Goal: Task Accomplishment & Management: Use online tool/utility

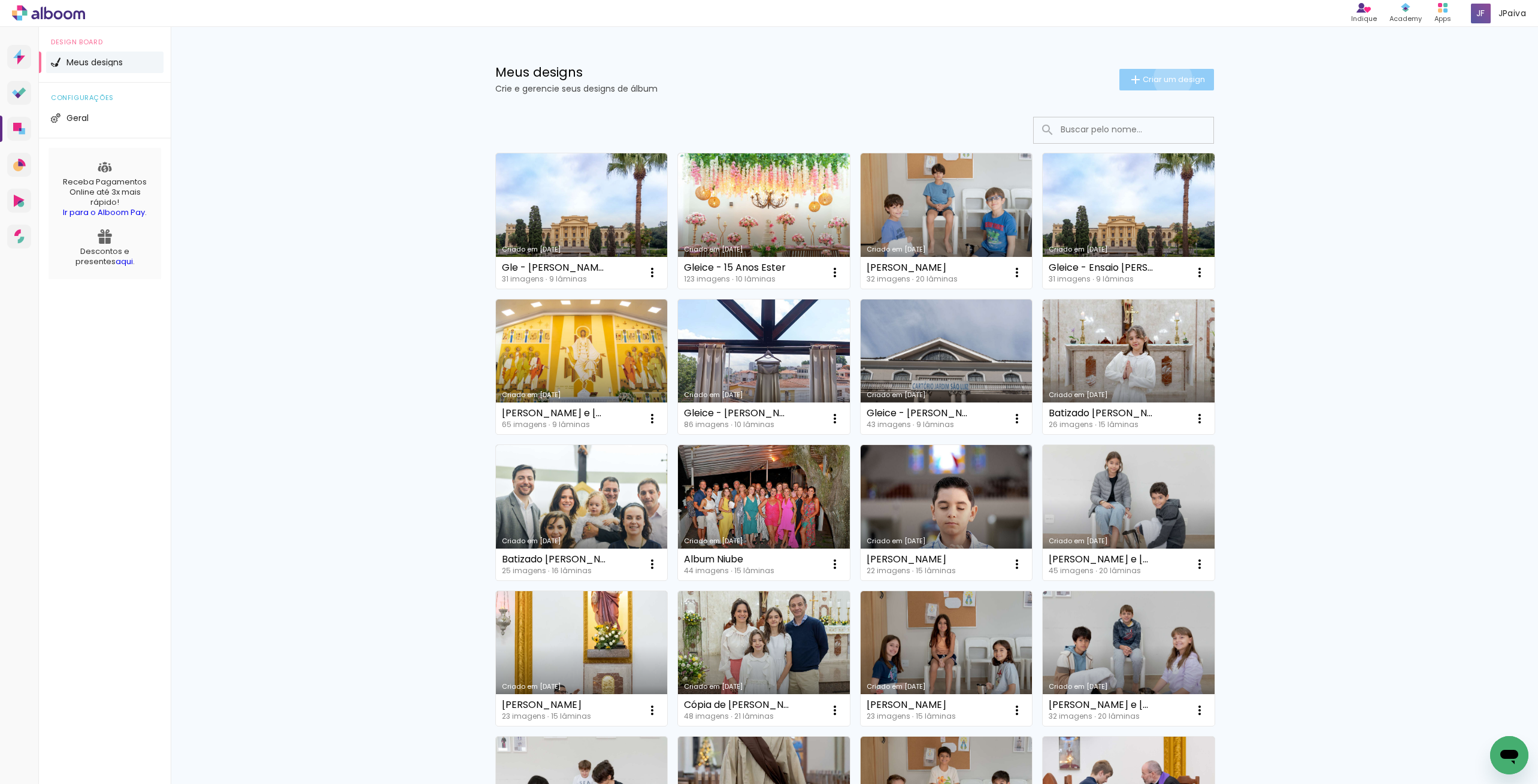
click at [1170, 79] on span "Criar um design" at bounding box center [1173, 80] width 62 height 8
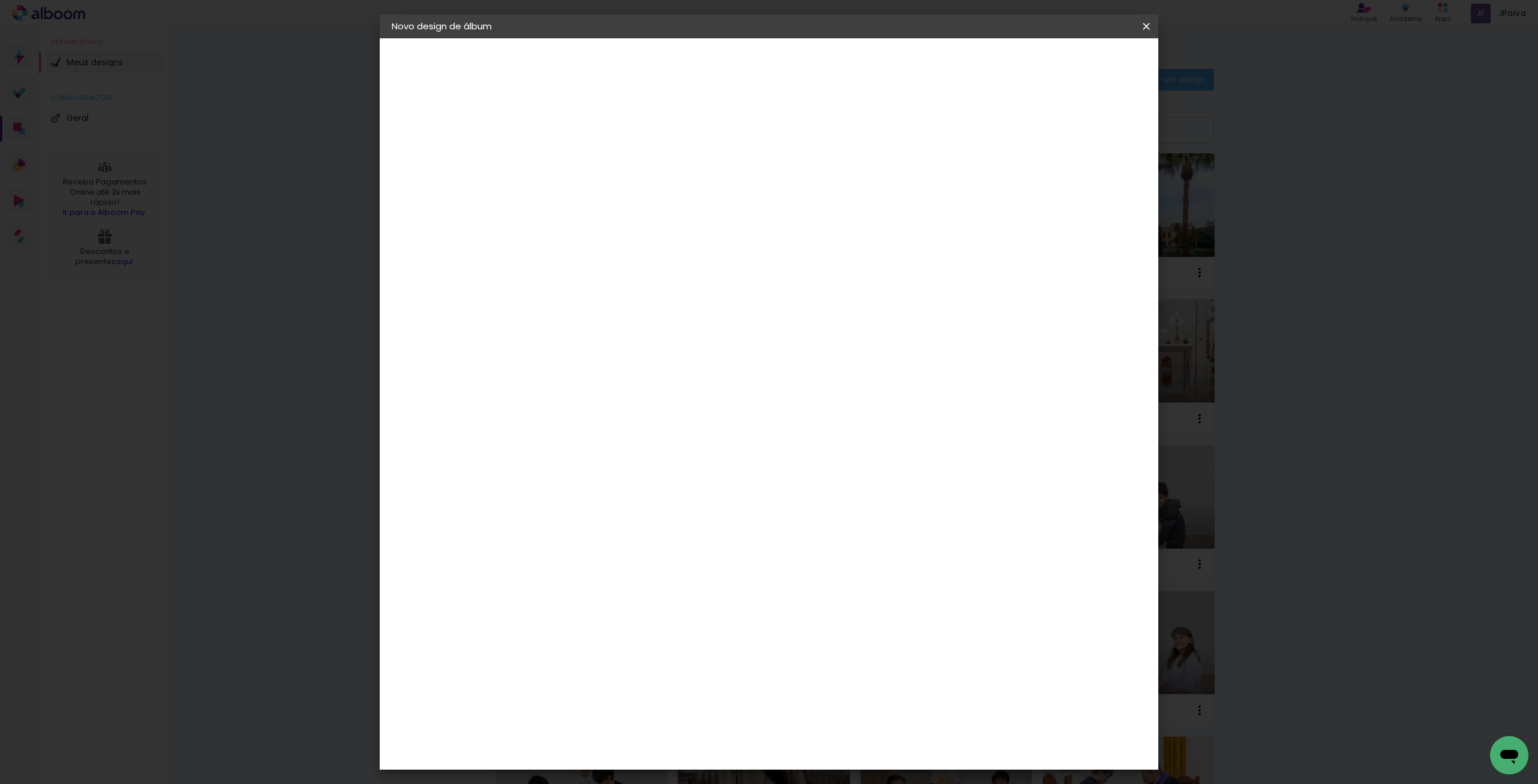
click at [587, 162] on input at bounding box center [587, 161] width 0 height 19
type input "[PERSON_NAME]"
type paper-input "[PERSON_NAME]"
click at [0, 0] on slot "Avançar" at bounding box center [0, 0] width 0 height 0
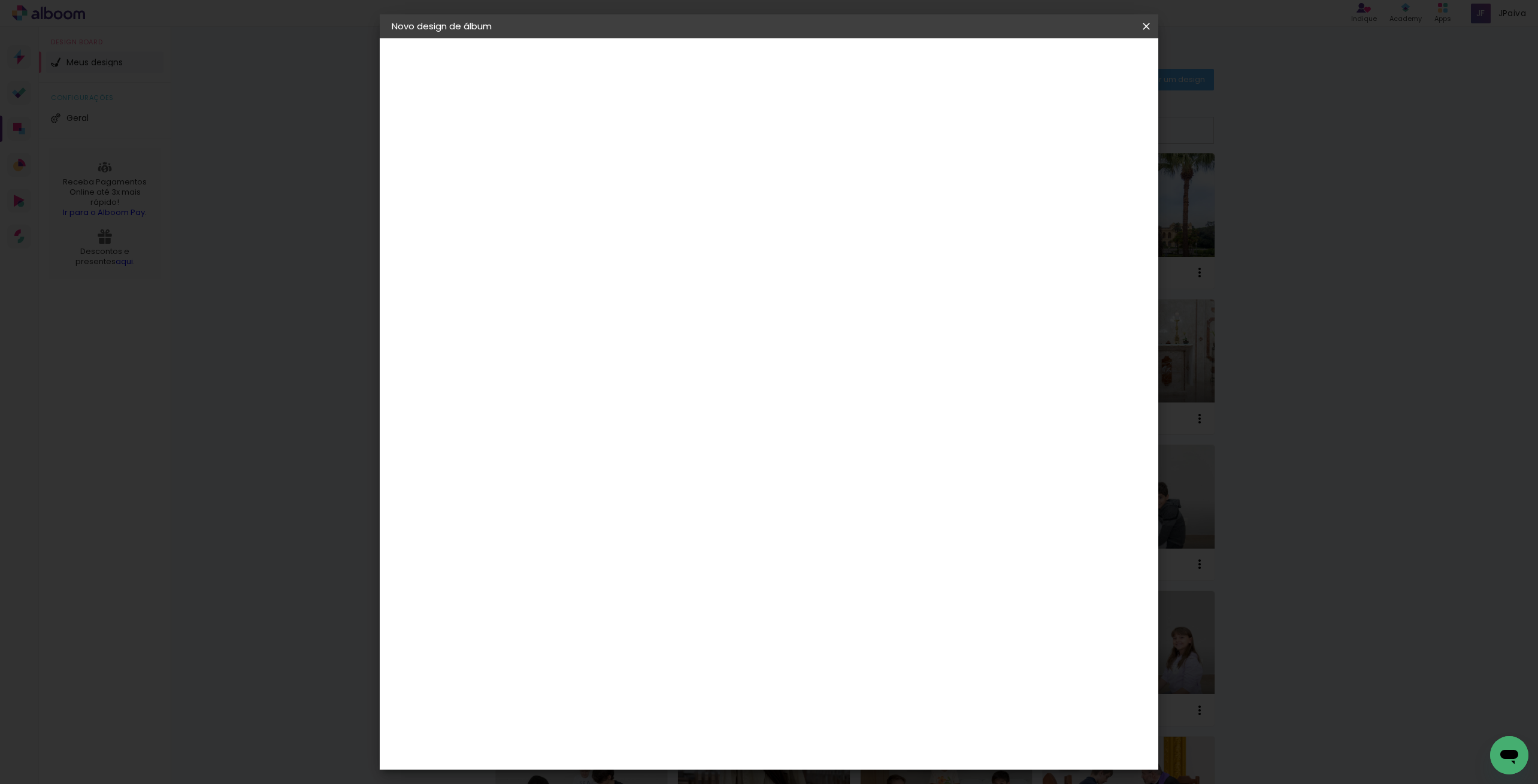
click at [600, 565] on div "Go image" at bounding box center [594, 575] width 29 height 20
click at [0, 0] on slot "Avançar" at bounding box center [0, 0] width 0 height 0
click at [649, 201] on iron-icon at bounding box center [641, 208] width 14 height 14
click at [0, 0] on slot "Fastbook 400g" at bounding box center [0, 0] width 0 height 0
type input "Fastbook 400g"
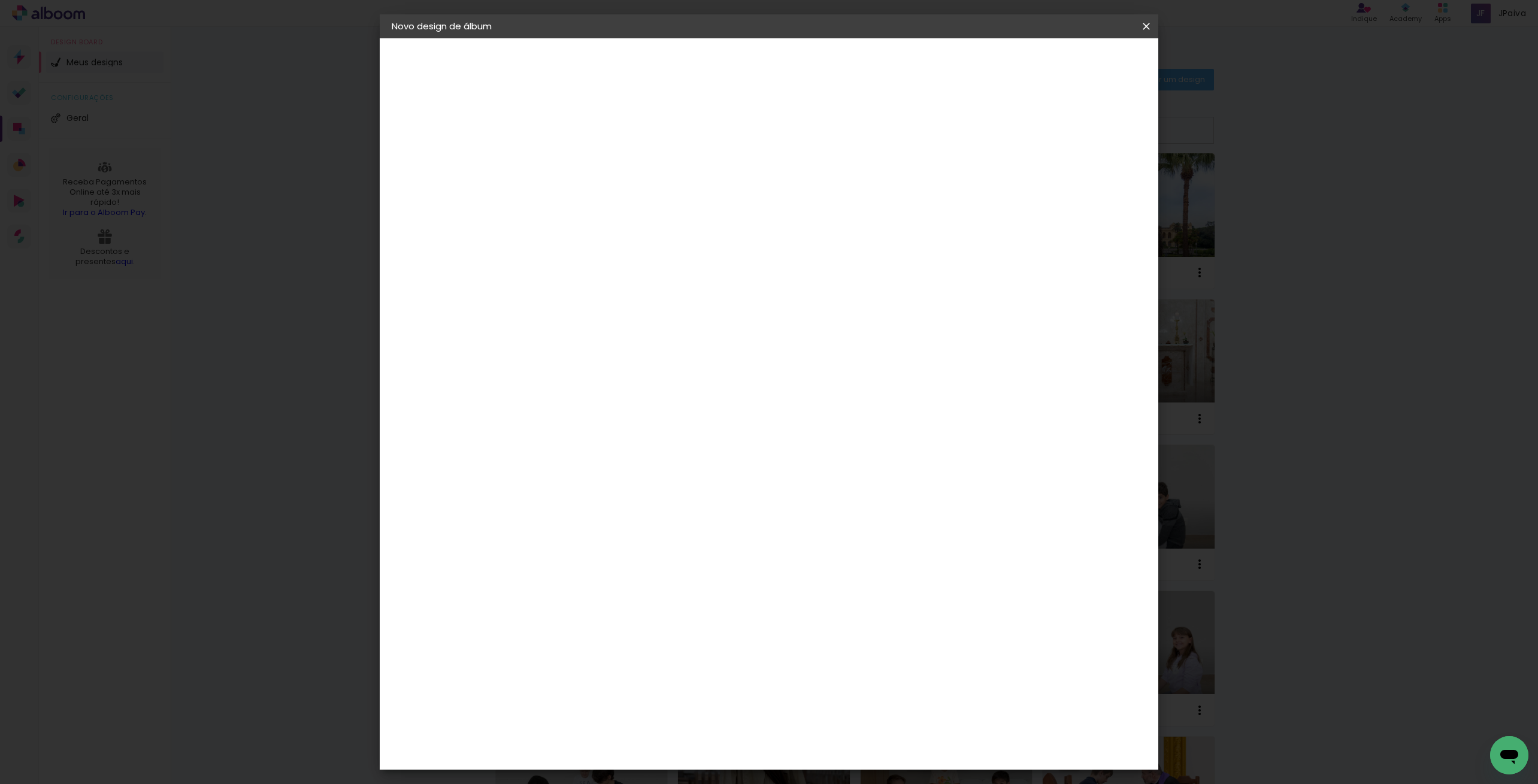
click at [668, 552] on span "20 × 20" at bounding box center [641, 572] width 56 height 39
click at [0, 0] on slot "Avançar" at bounding box center [0, 0] width 0 height 0
click at [1080, 65] on span "Iniciar design" at bounding box center [1053, 63] width 55 height 8
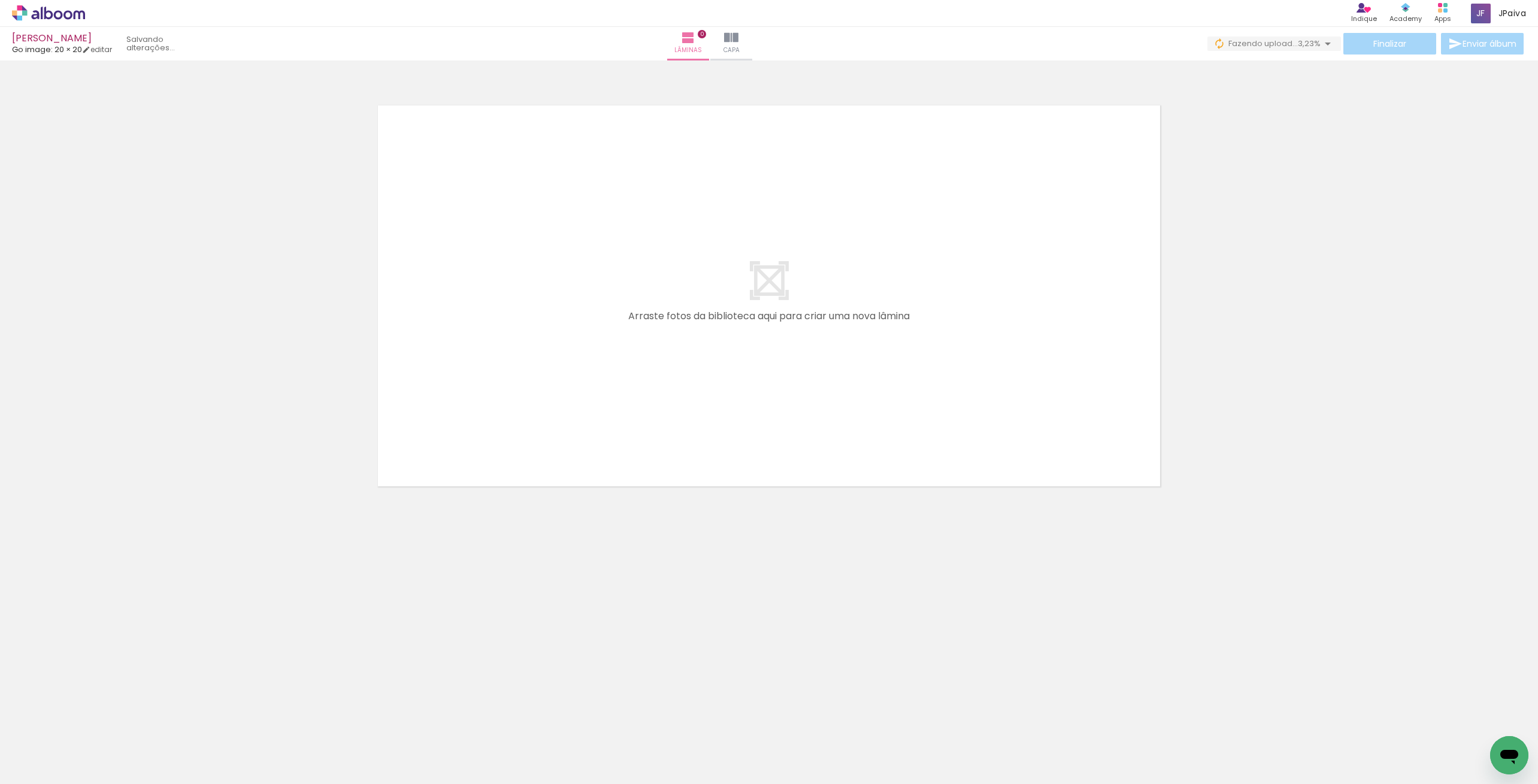
scroll to position [0, 644]
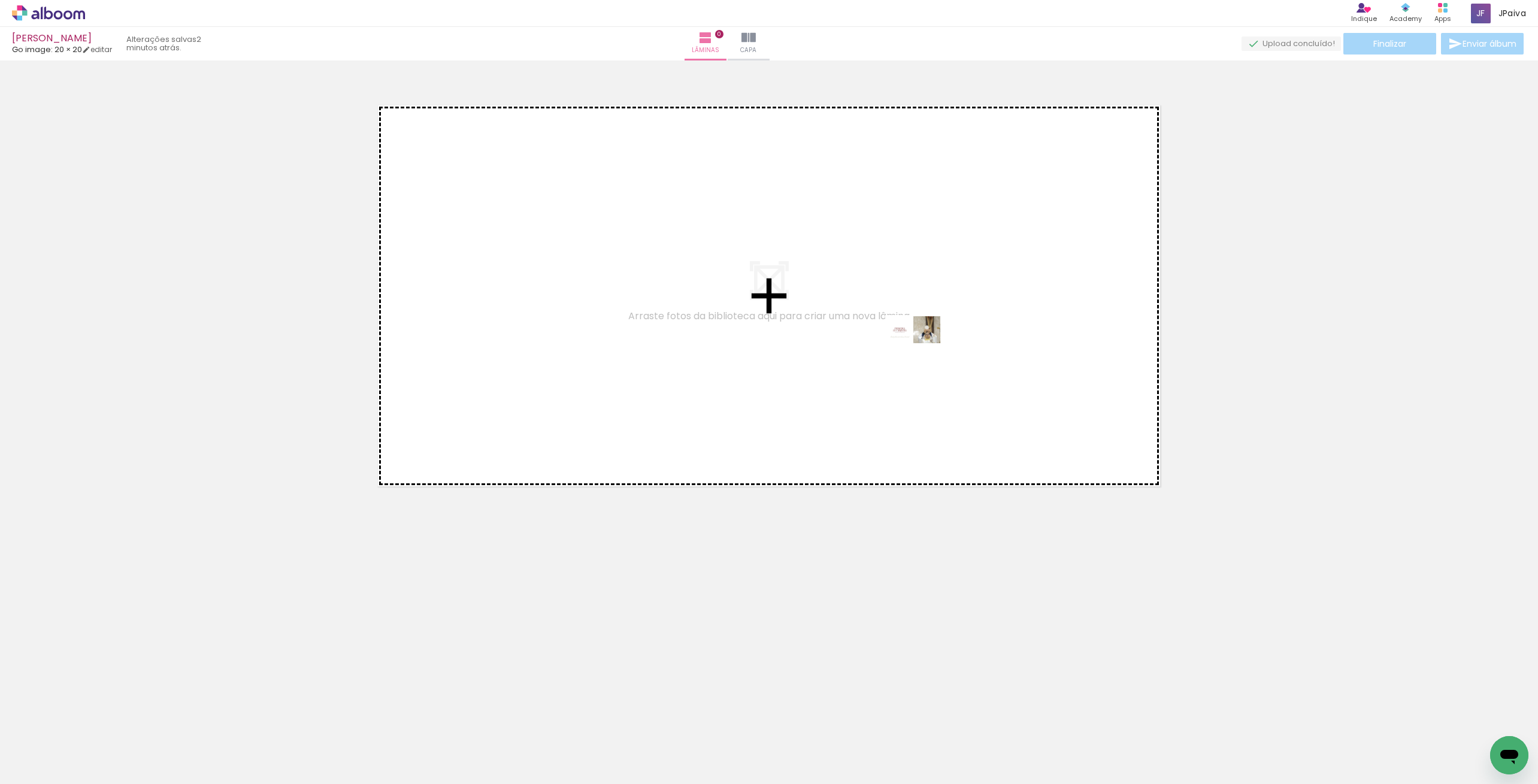
drag, startPoint x: 1479, startPoint y: 751, endPoint x: 923, endPoint y: 352, distance: 684.4
click at [923, 352] on quentale-workspace at bounding box center [769, 392] width 1538 height 784
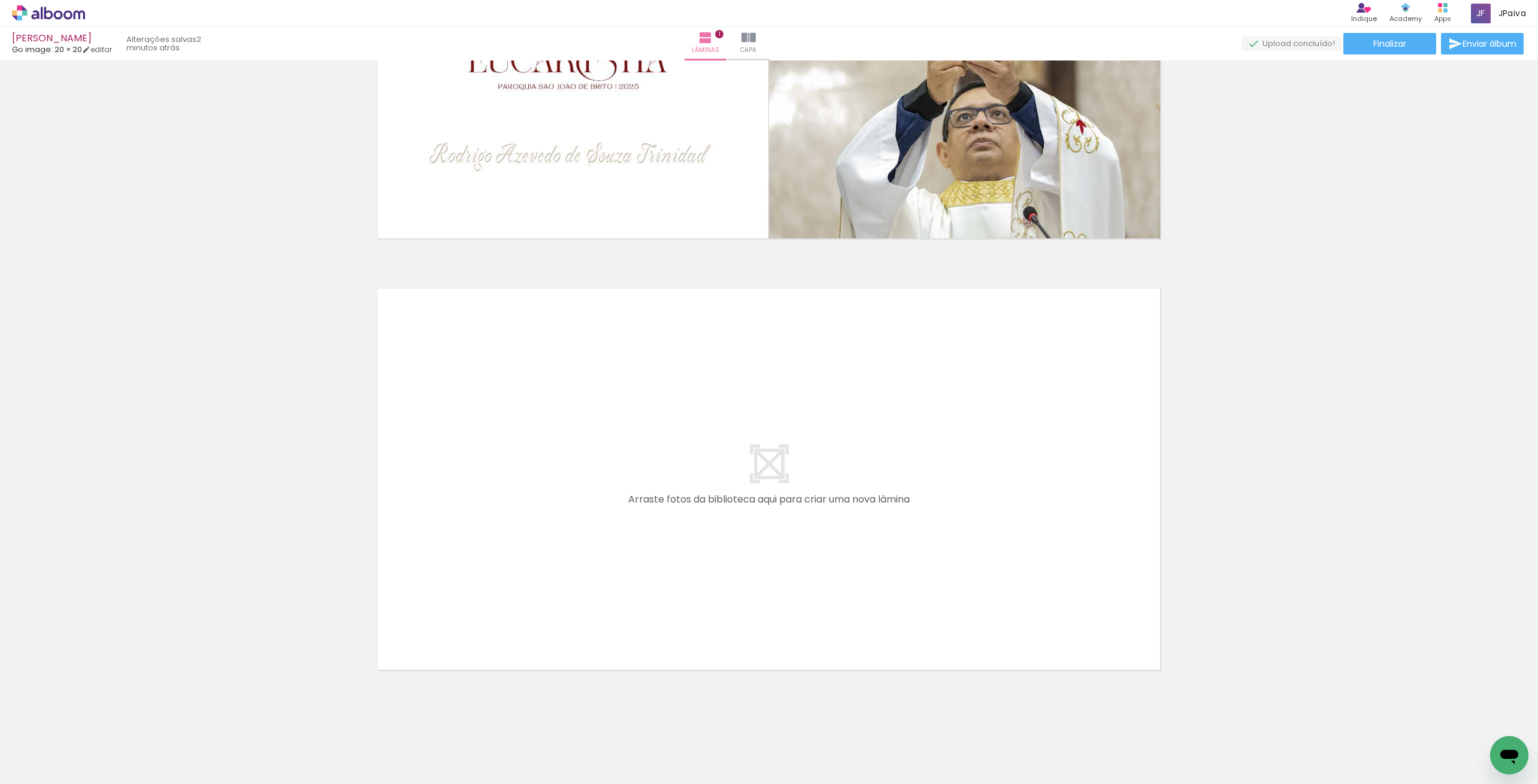
scroll to position [0, 0]
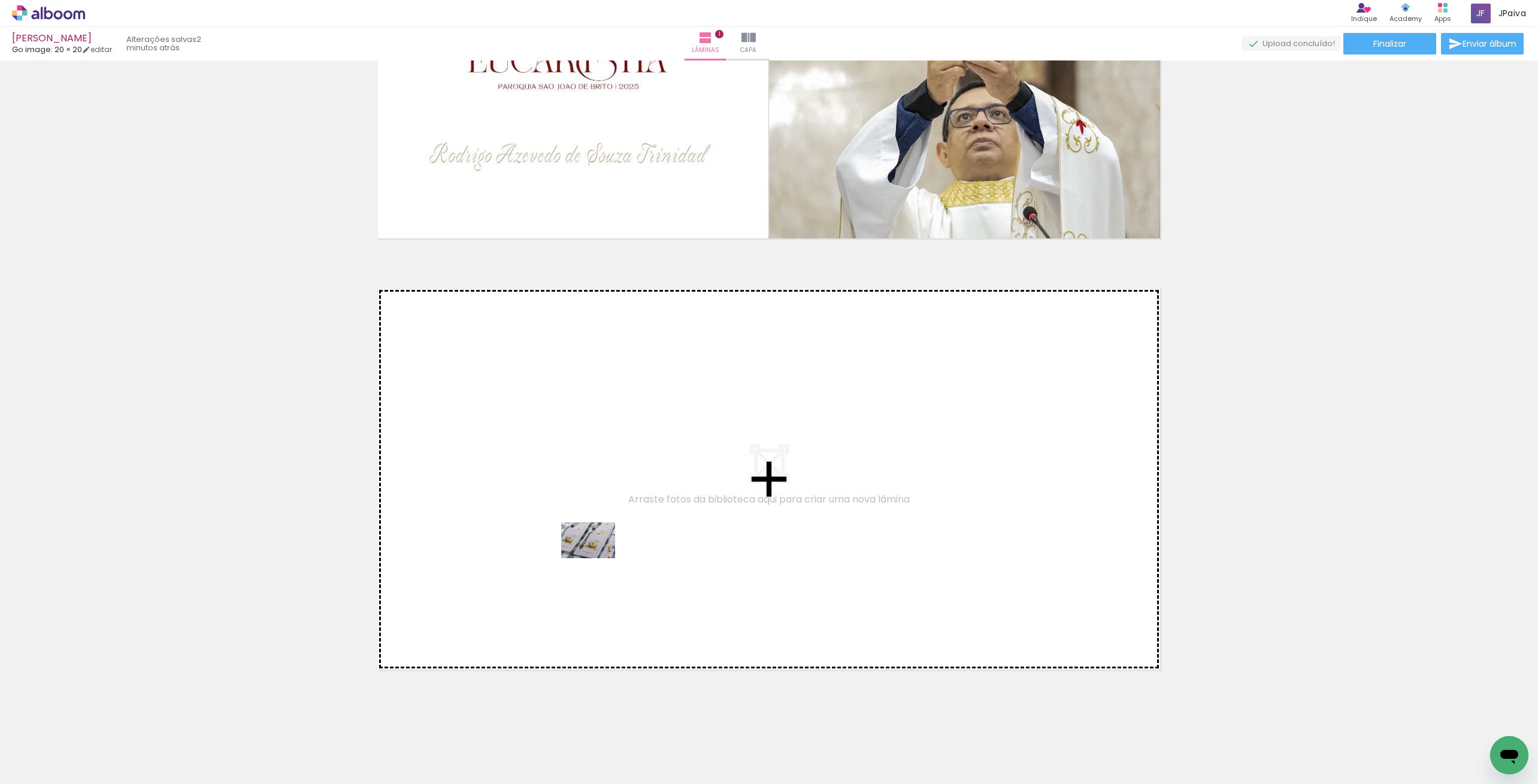
click at [597, 558] on quentale-workspace at bounding box center [769, 392] width 1538 height 784
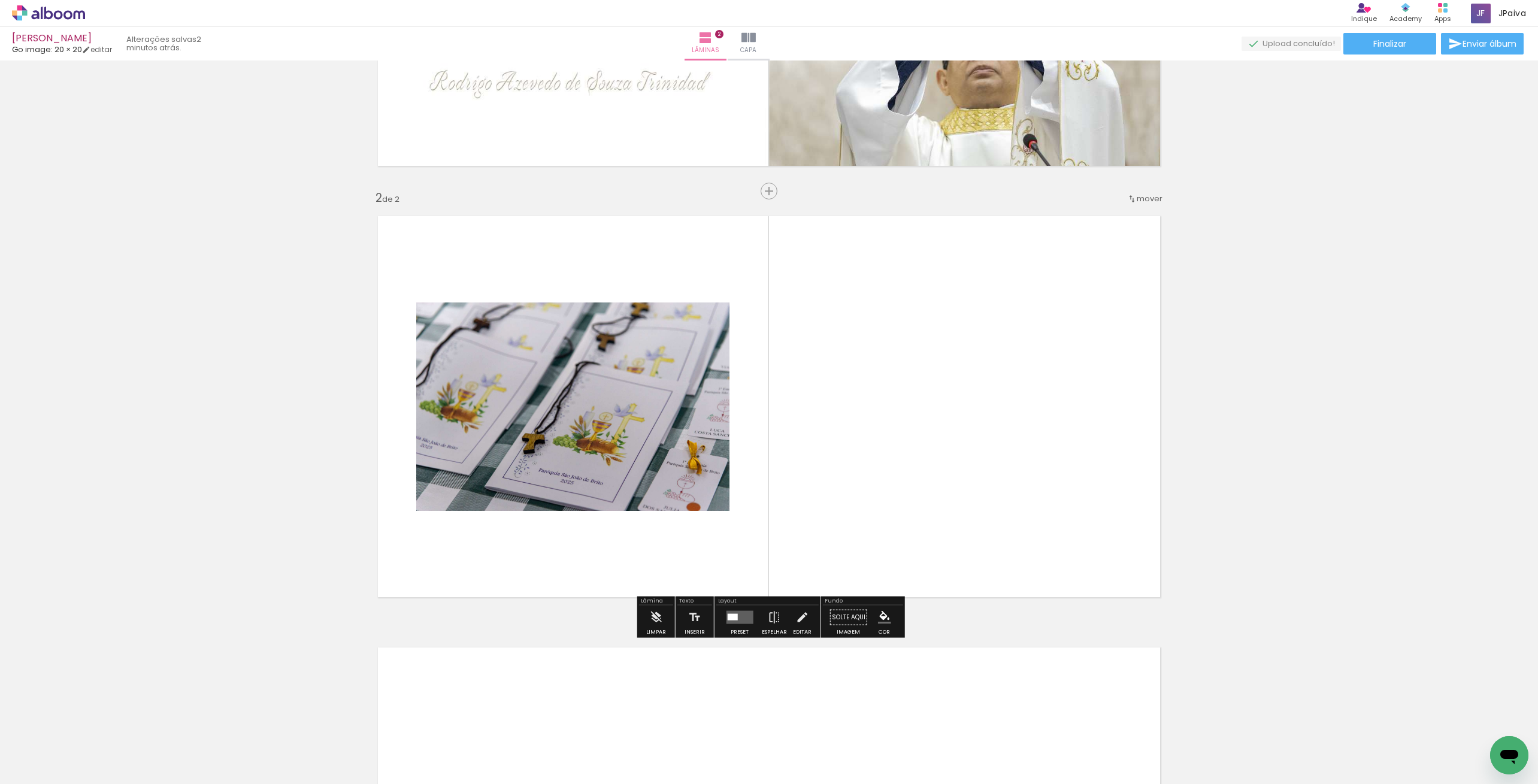
scroll to position [342, 0]
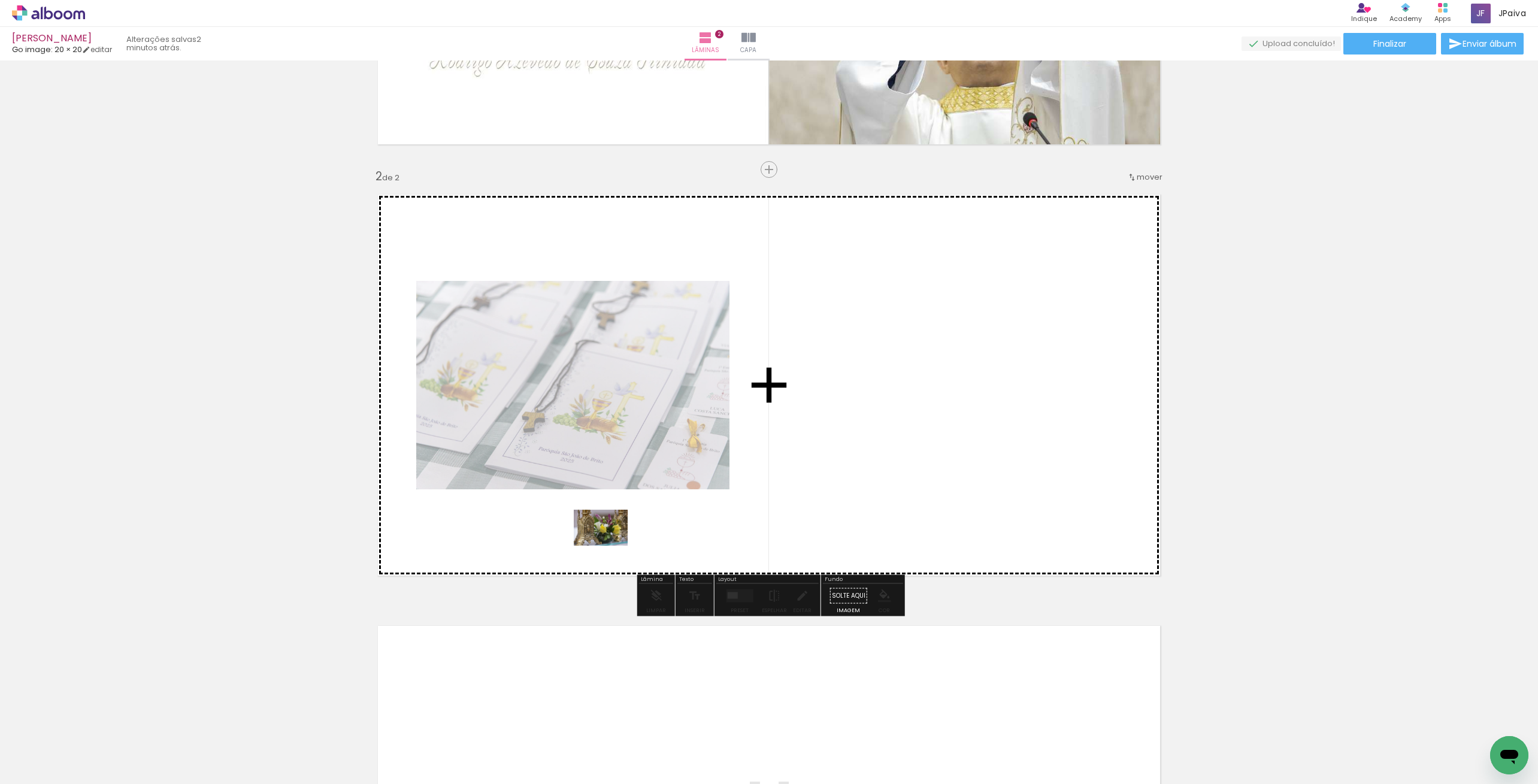
drag, startPoint x: 260, startPoint y: 750, endPoint x: 616, endPoint y: 530, distance: 418.5
click at [616, 530] on quentale-workspace at bounding box center [769, 392] width 1538 height 784
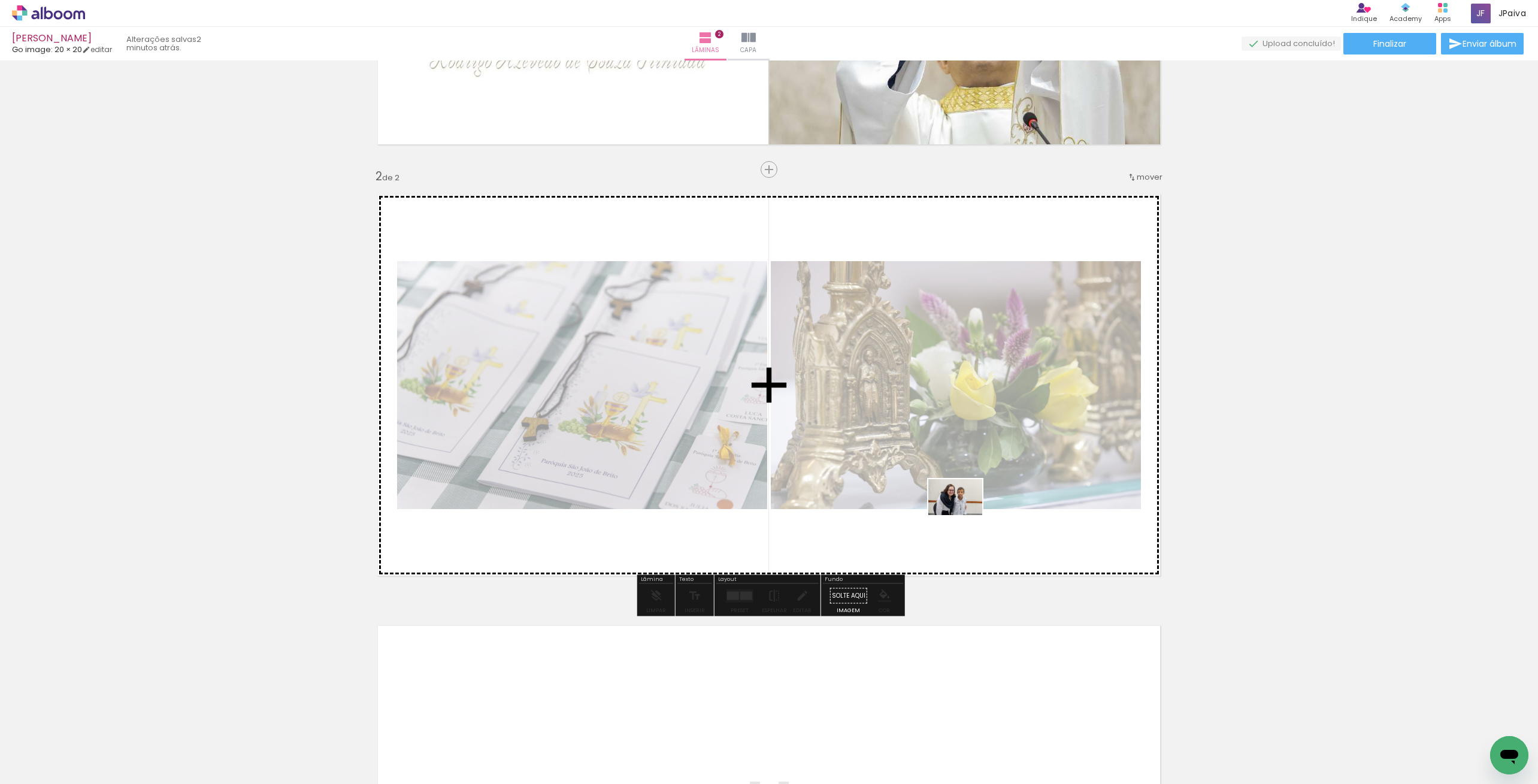
drag, startPoint x: 333, startPoint y: 753, endPoint x: 965, endPoint y: 515, distance: 675.3
click at [965, 515] on quentale-workspace at bounding box center [769, 392] width 1538 height 784
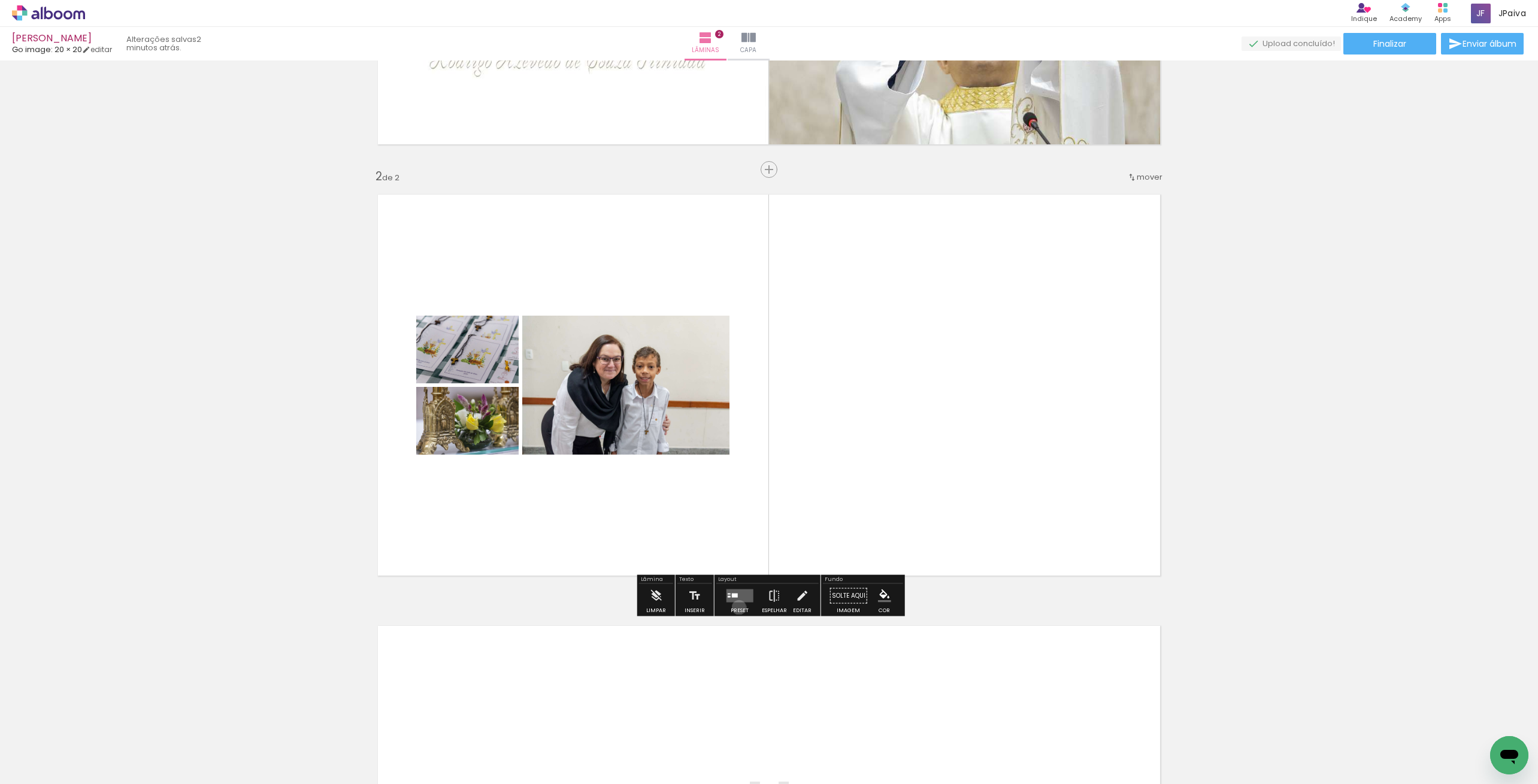
drag, startPoint x: 736, startPoint y: 607, endPoint x: 782, endPoint y: 600, distance: 46.5
click at [737, 605] on div at bounding box center [740, 596] width 32 height 24
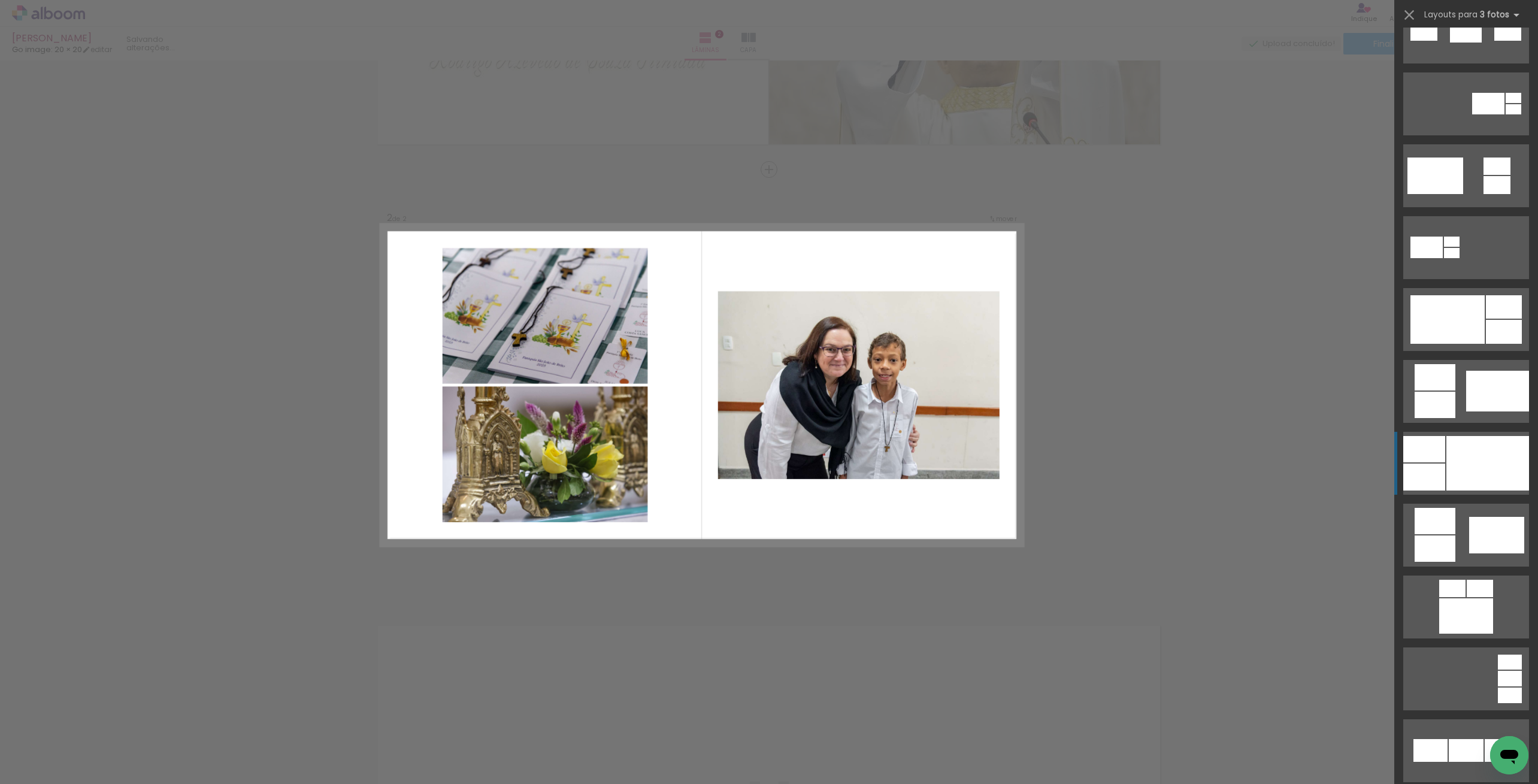
scroll to position [397, 0]
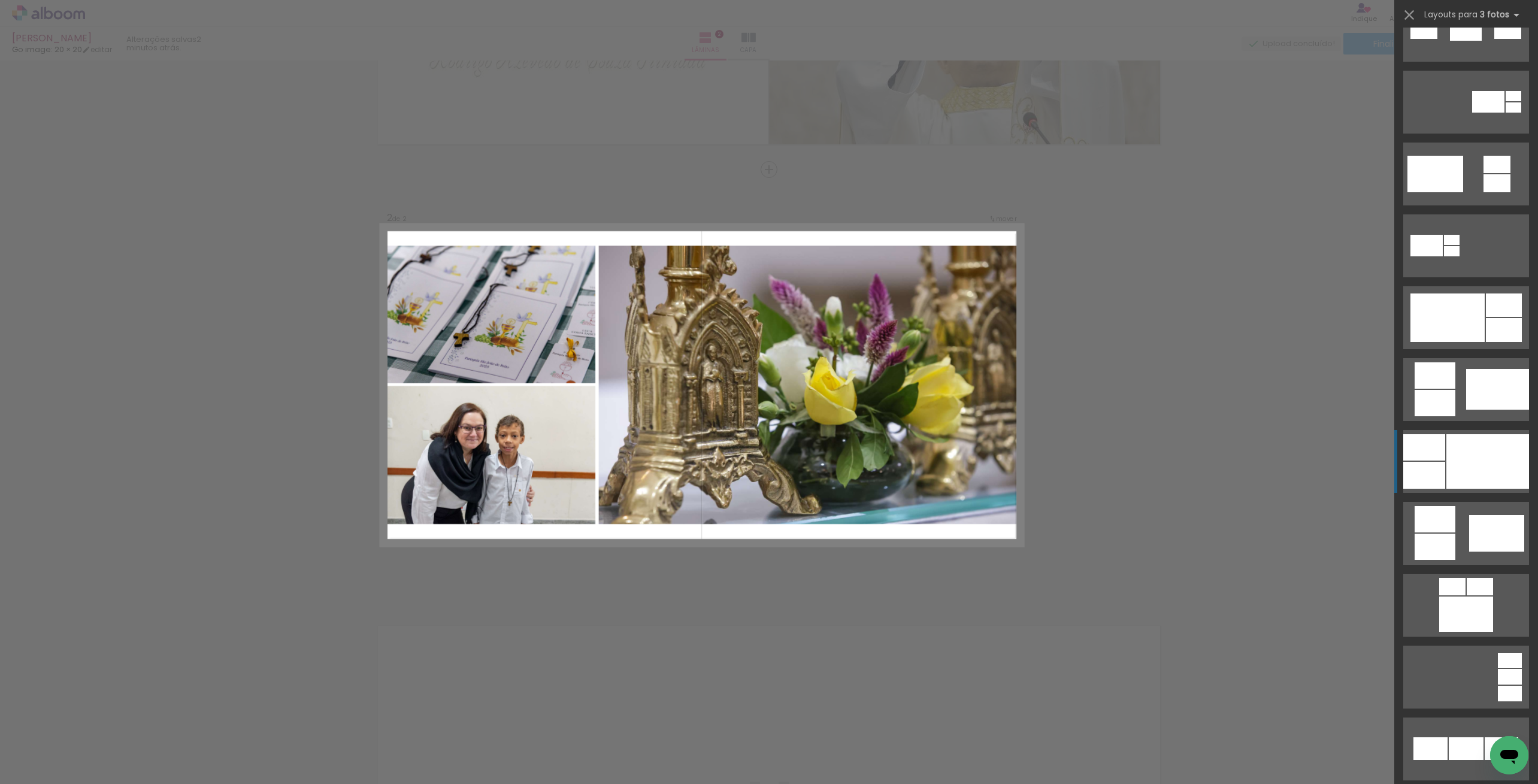
drag, startPoint x: 1503, startPoint y: 467, endPoint x: 1470, endPoint y: 465, distance: 33.1
click at [1497, 466] on div at bounding box center [1488, 461] width 83 height 55
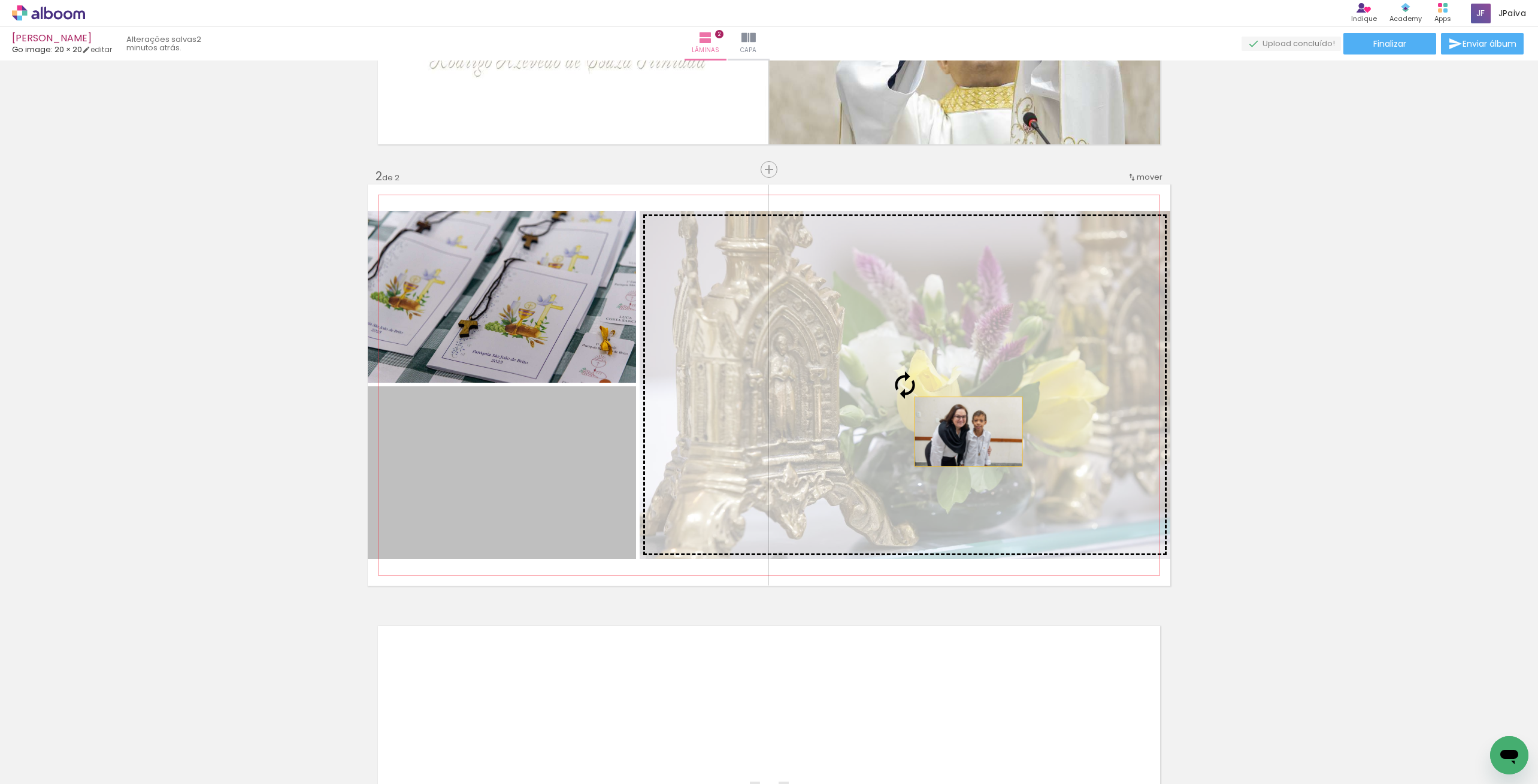
drag, startPoint x: 563, startPoint y: 480, endPoint x: 972, endPoint y: 431, distance: 411.9
click at [0, 0] on slot at bounding box center [0, 0] width 0 height 0
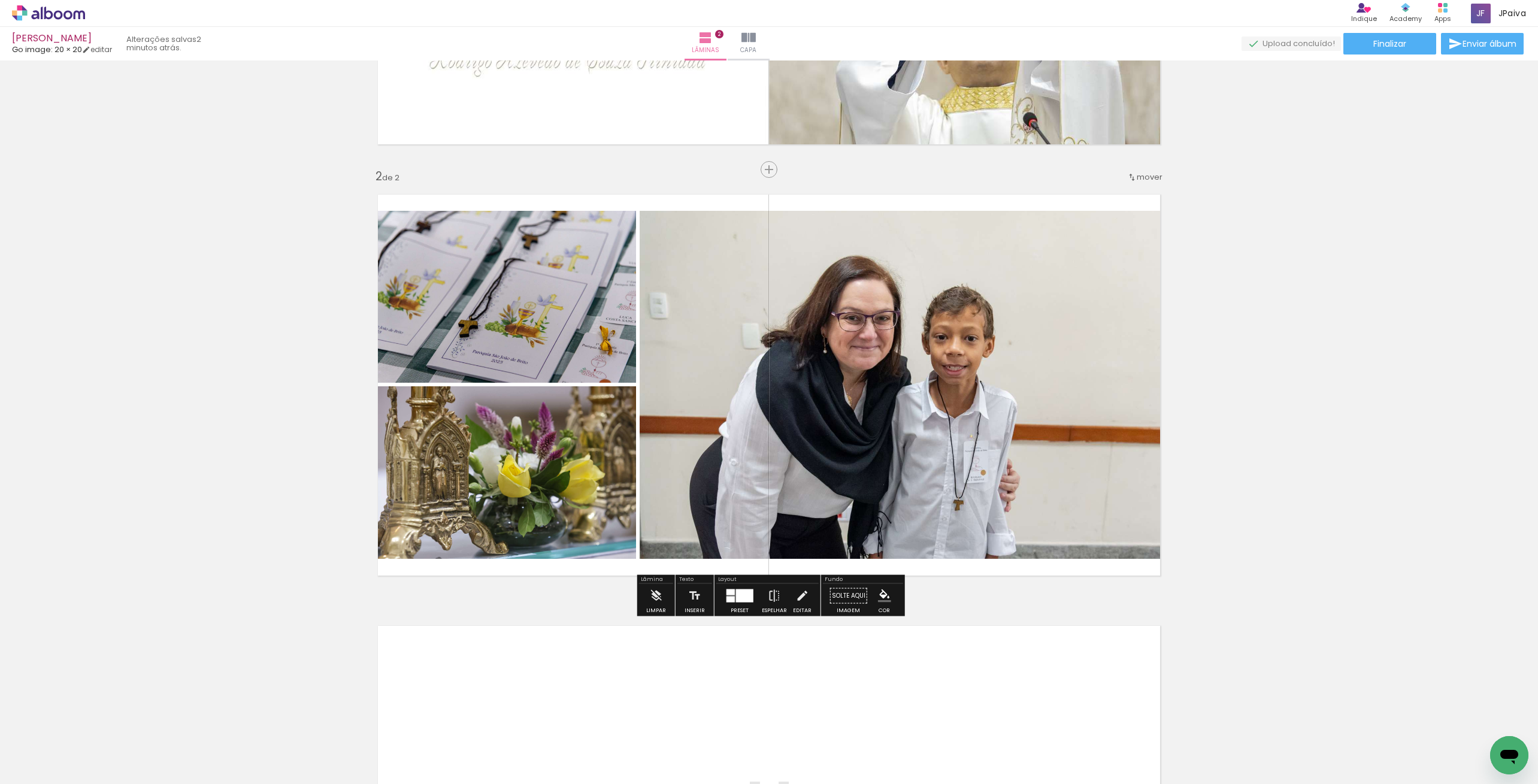
click at [66, 745] on iron-icon at bounding box center [61, 748] width 10 height 10
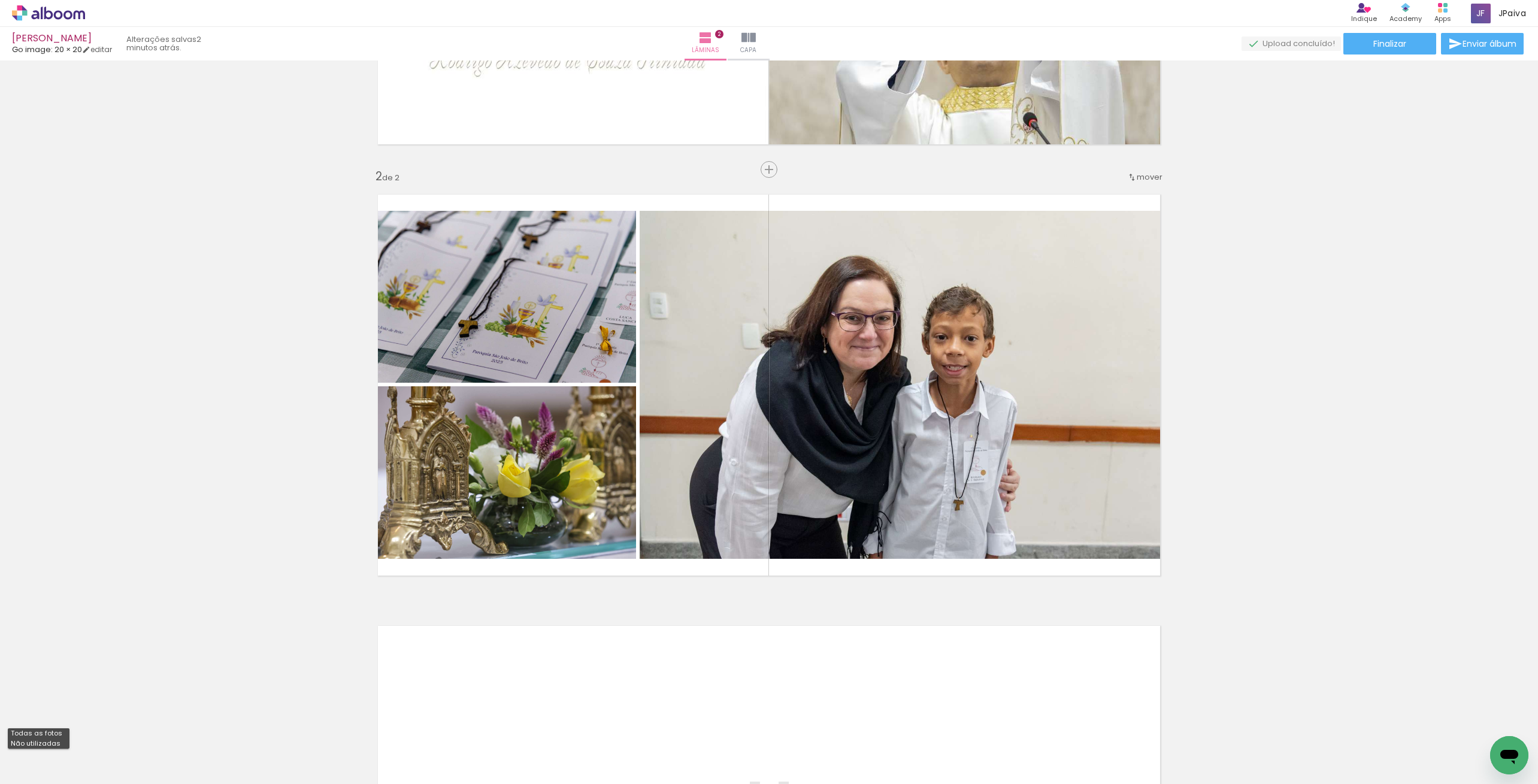
click at [50, 749] on div at bounding box center [38, 744] width 62 height 20
click at [0, 0] on slot "Não utilizadas" at bounding box center [0, 0] width 0 height 0
type input "Não utilizadas"
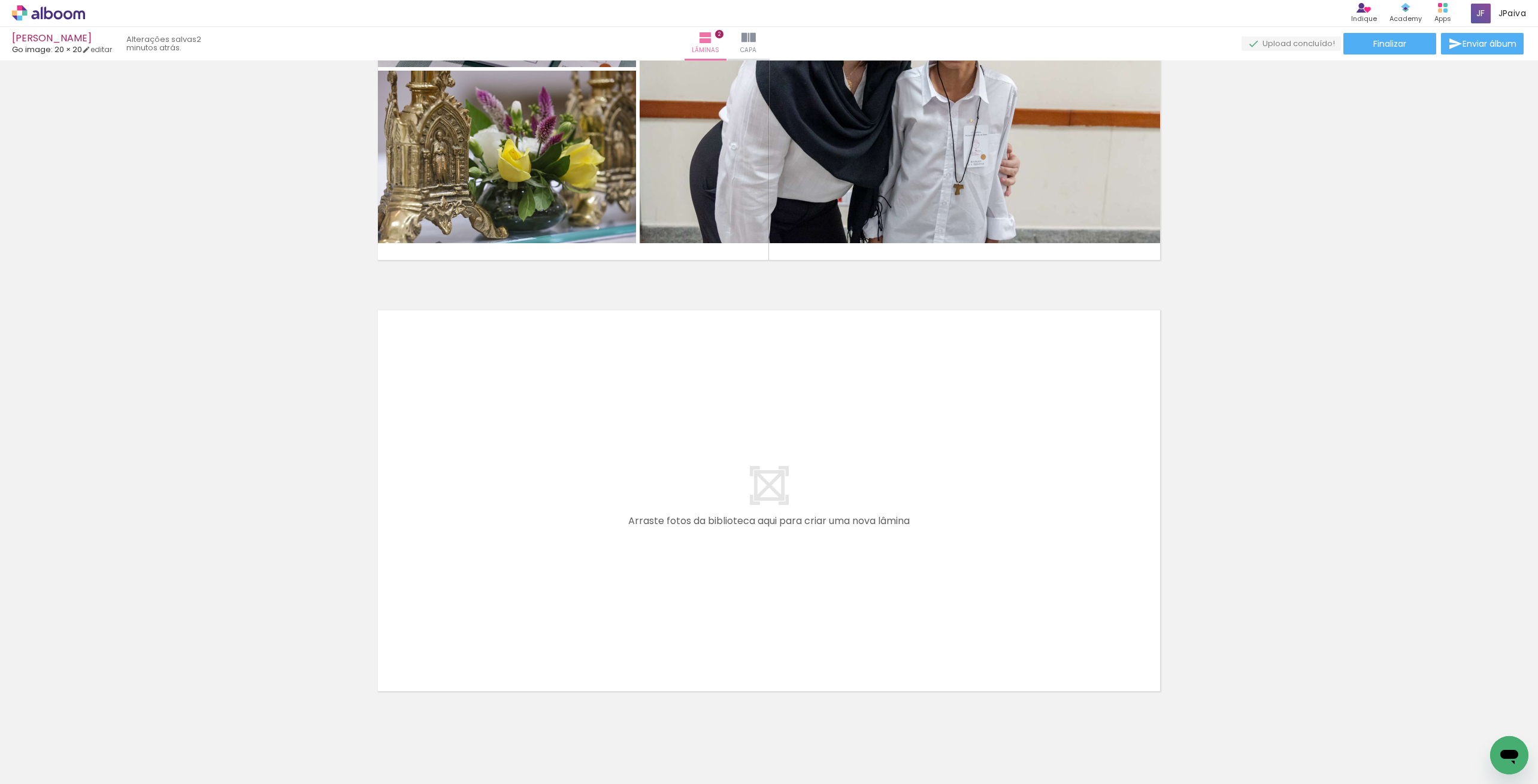
scroll to position [691, 0]
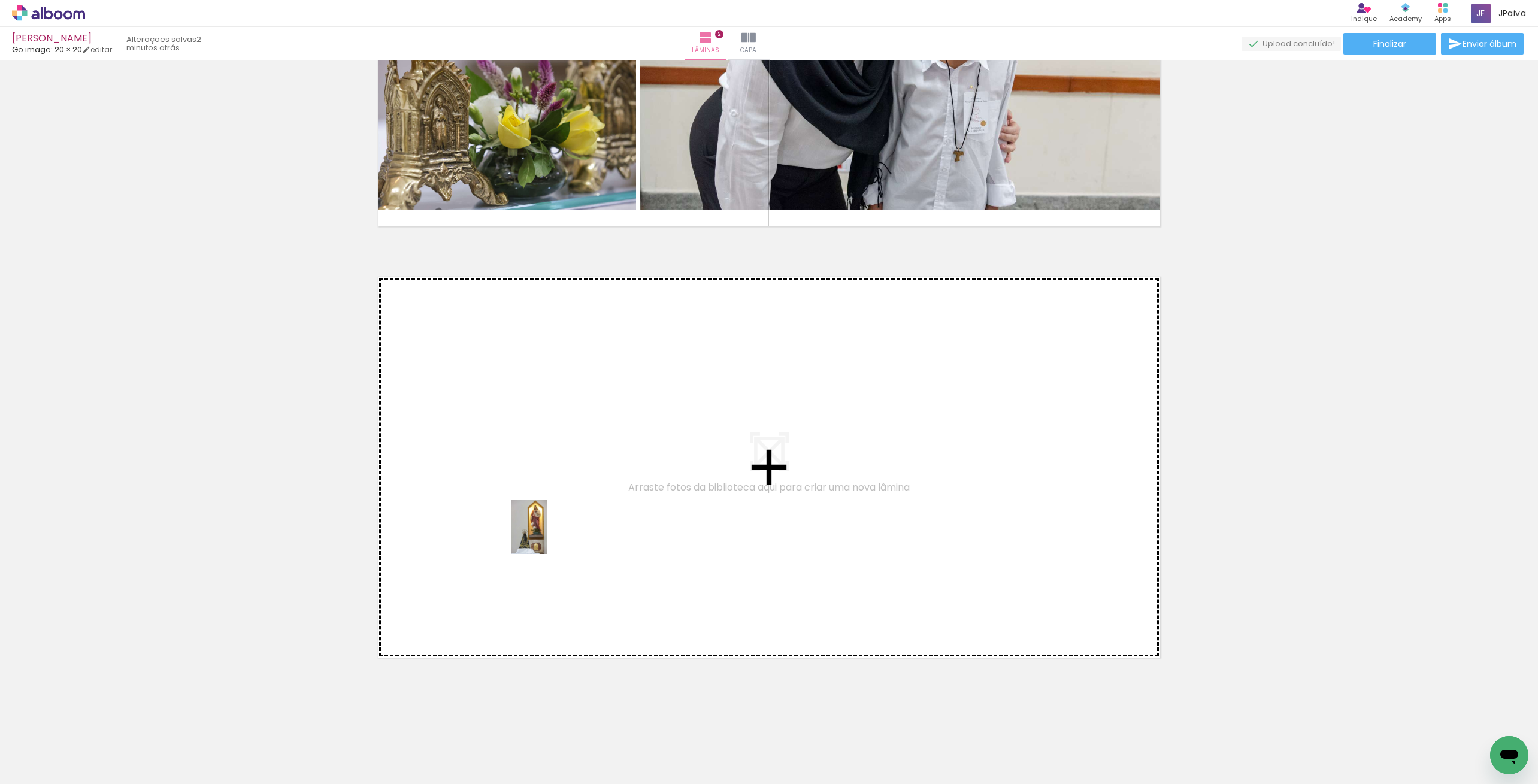
drag, startPoint x: 134, startPoint y: 749, endPoint x: 548, endPoint y: 536, distance: 465.6
click at [548, 536] on quentale-workspace at bounding box center [769, 392] width 1538 height 784
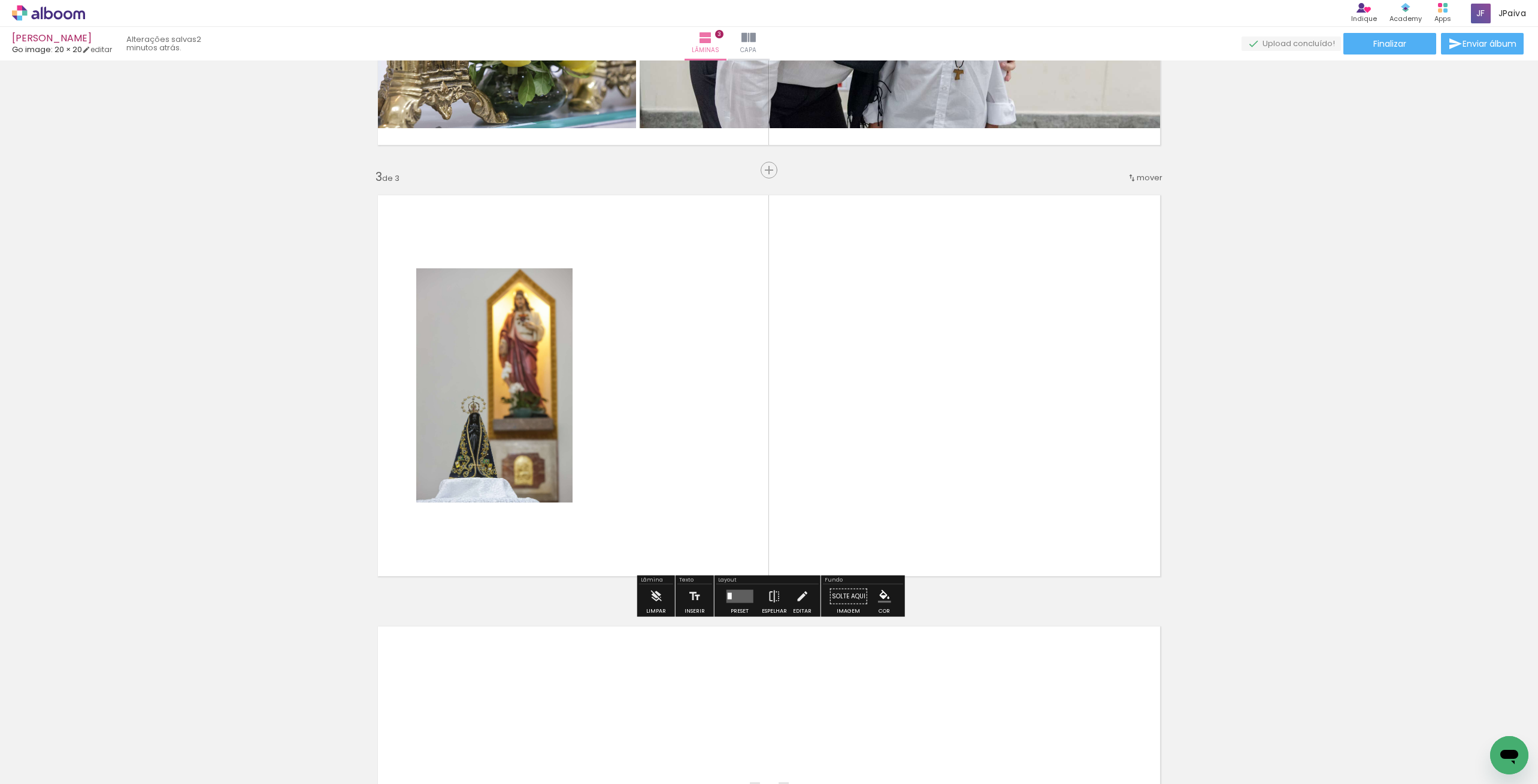
scroll to position [773, 0]
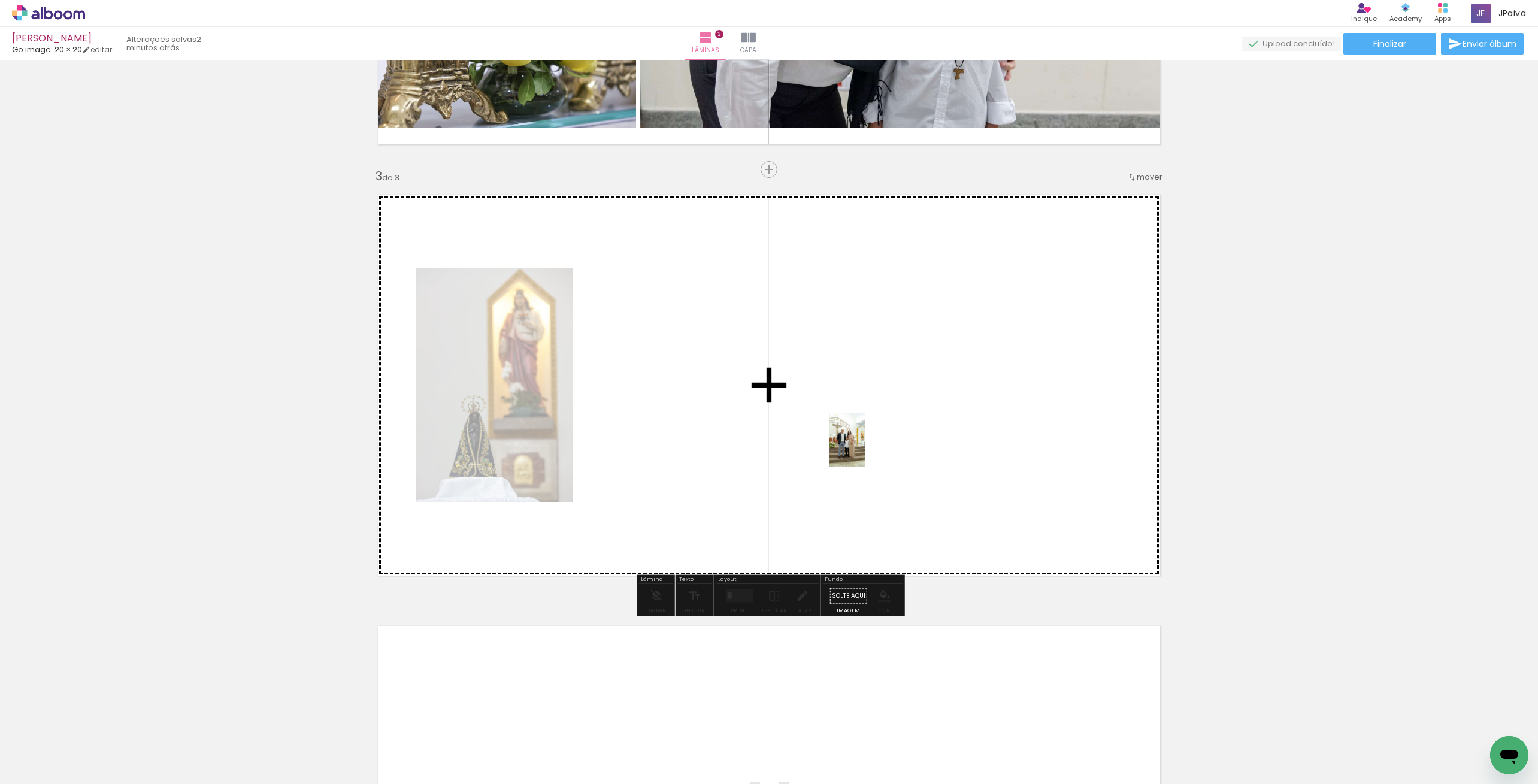
drag, startPoint x: 131, startPoint y: 750, endPoint x: 865, endPoint y: 449, distance: 793.3
click at [865, 449] on quentale-workspace at bounding box center [769, 392] width 1538 height 784
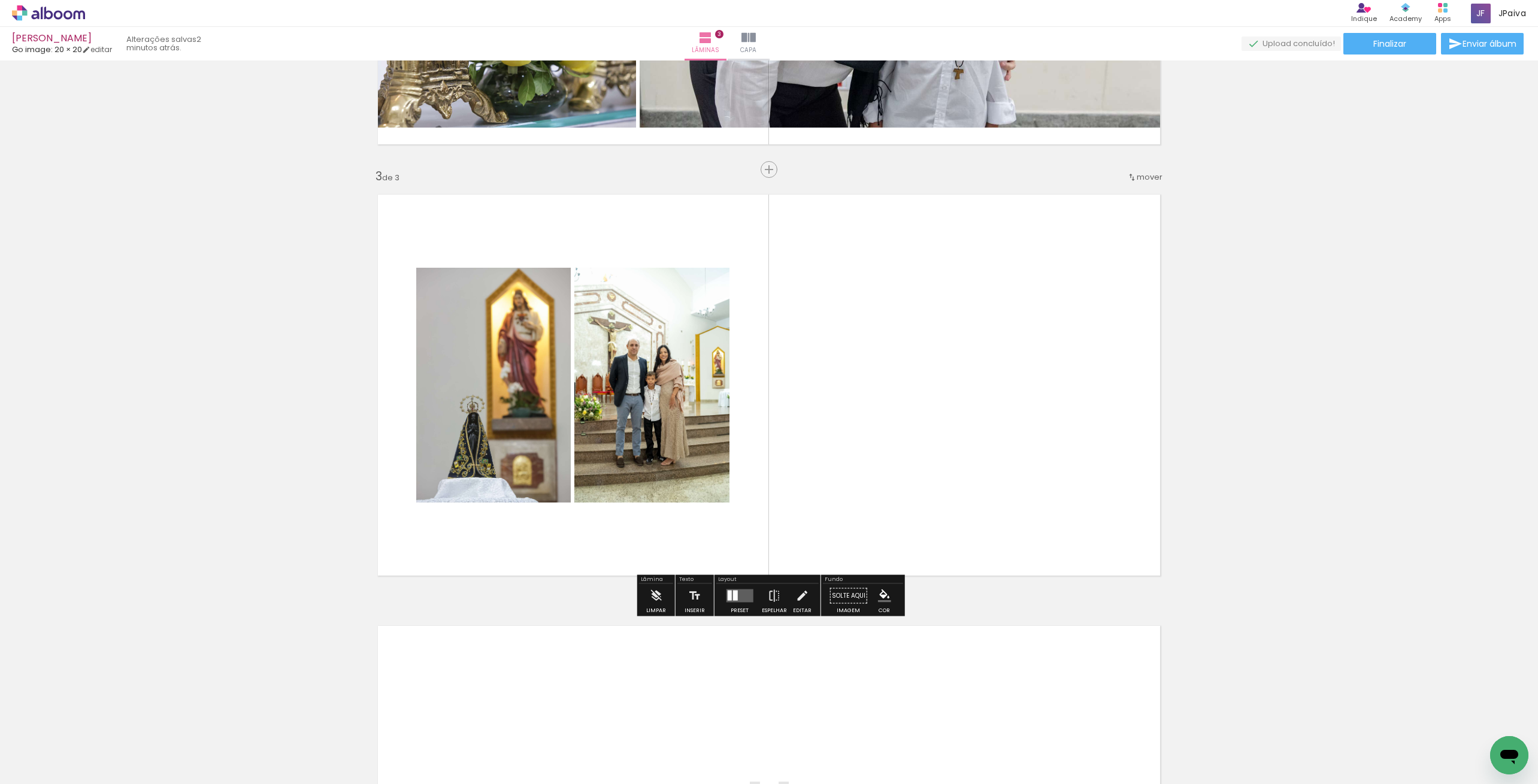
click at [743, 596] on quentale-layouter at bounding box center [740, 596] width 27 height 14
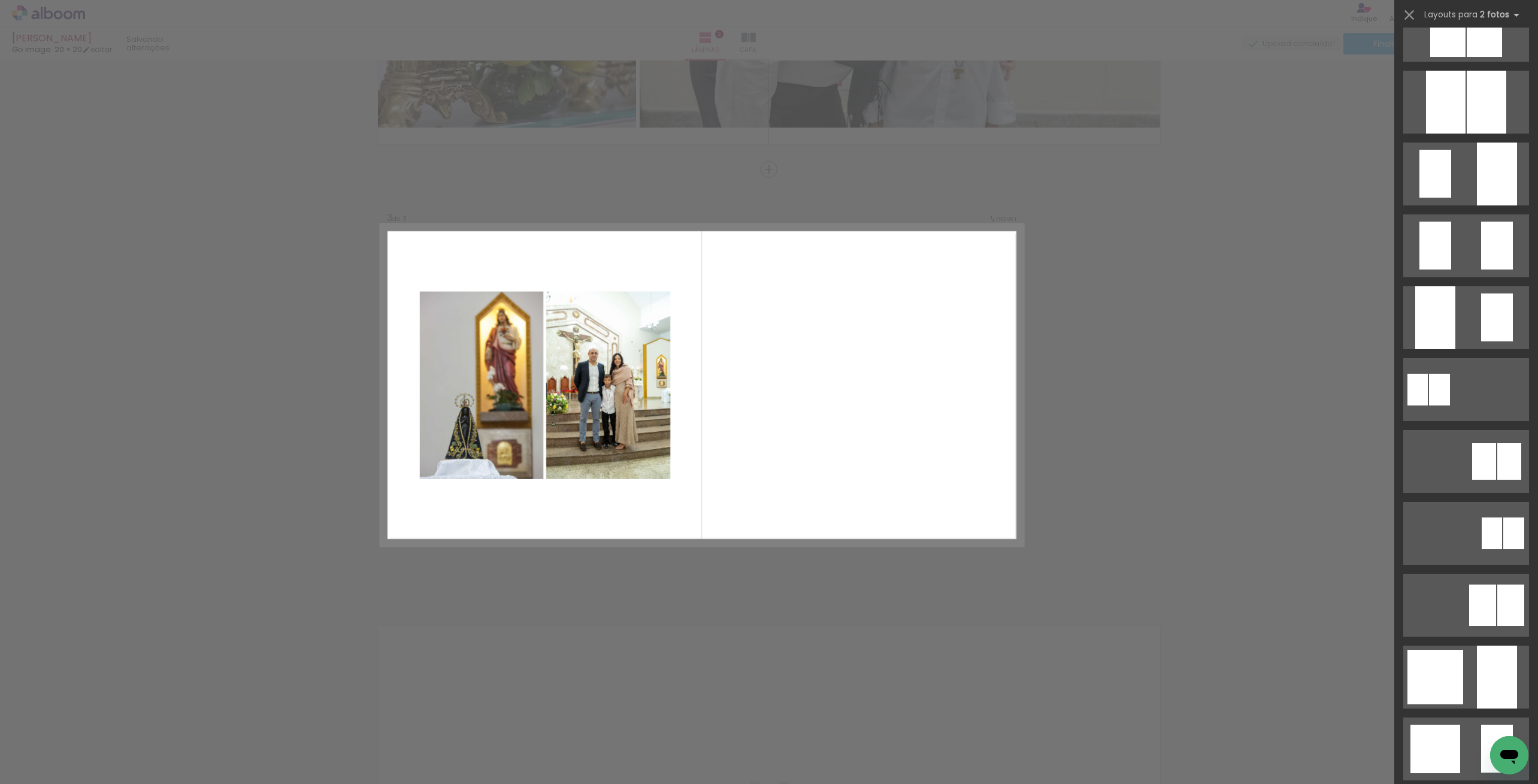
scroll to position [0, 0]
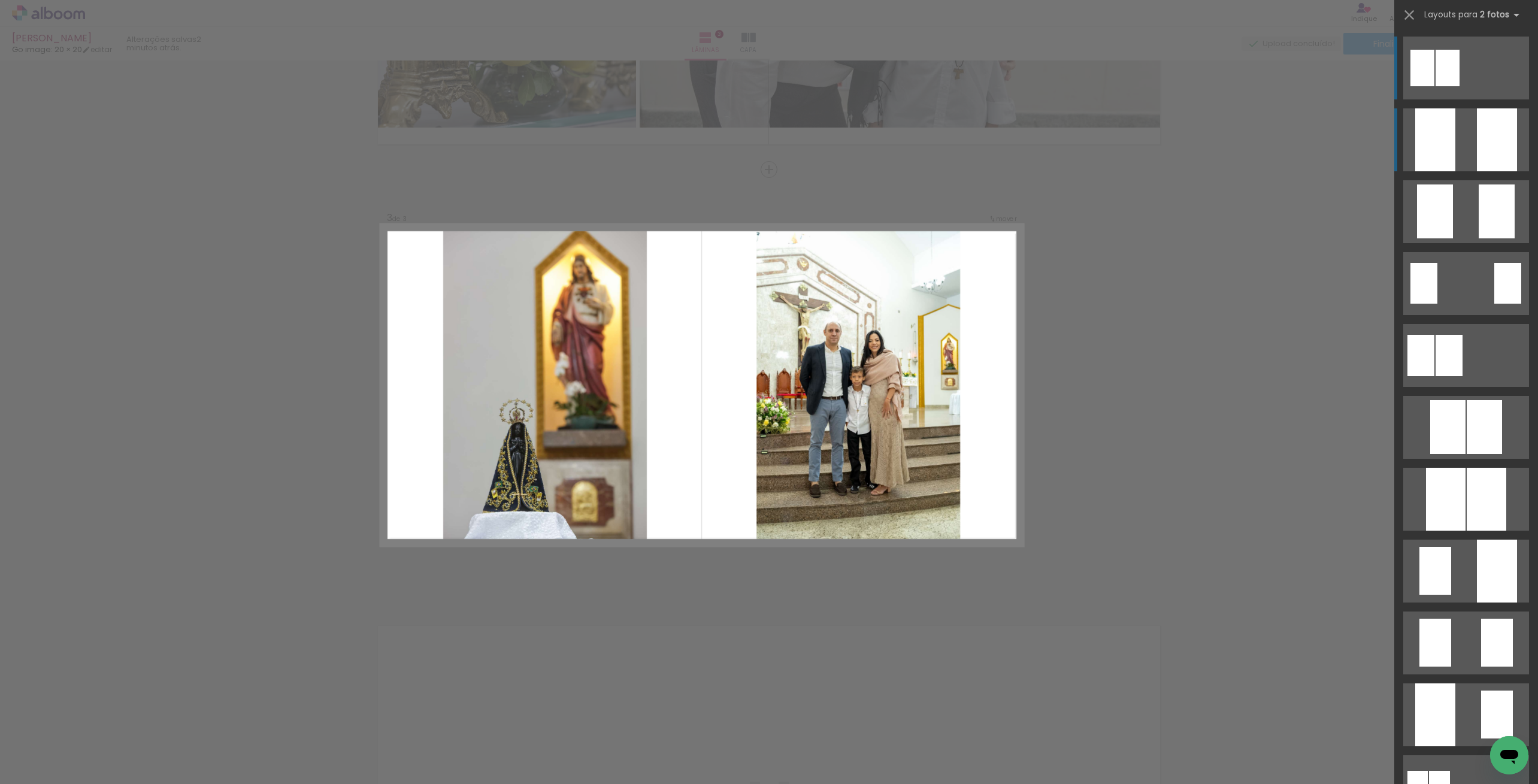
click at [1458, 133] on quentale-layouter at bounding box center [1467, 140] width 126 height 63
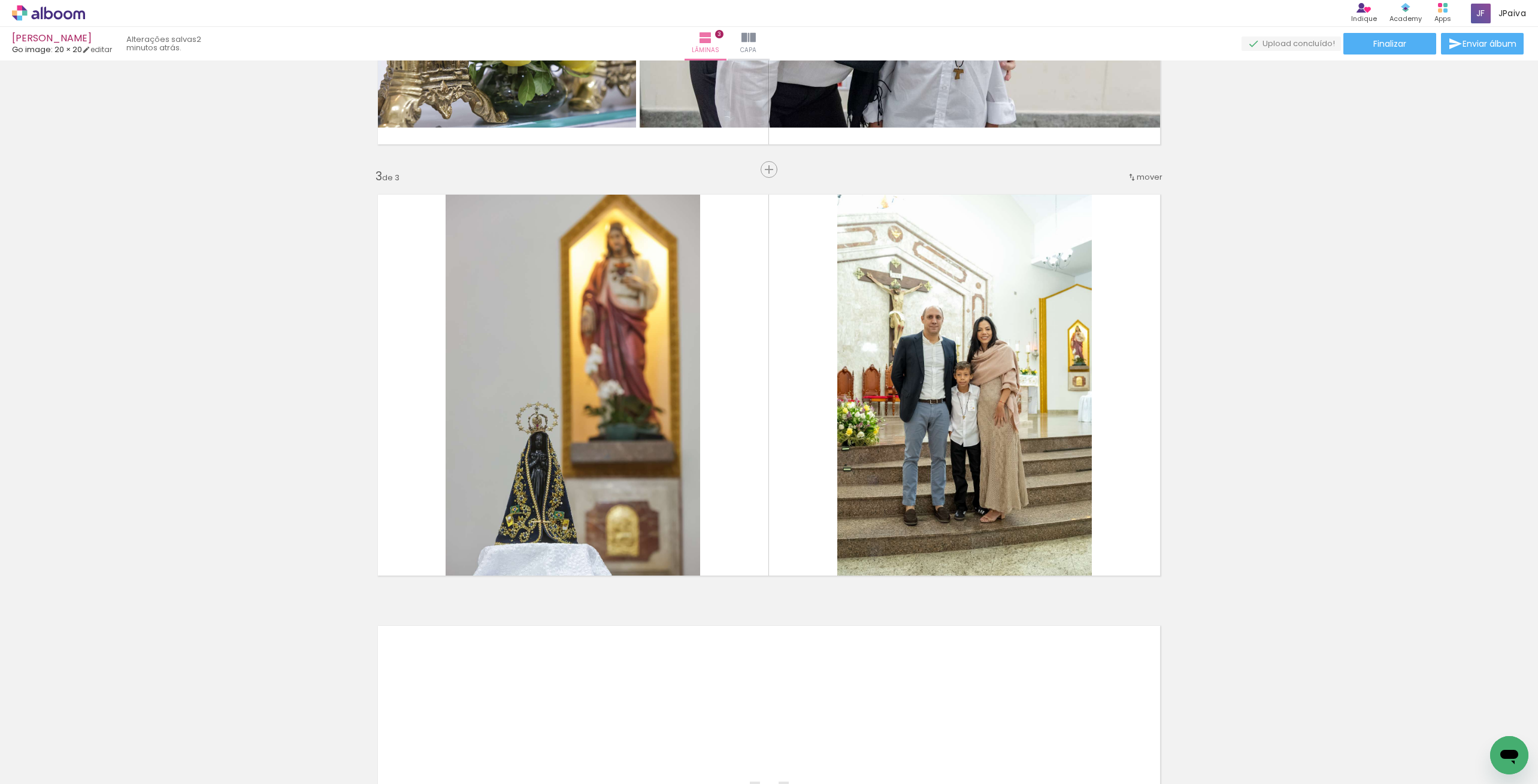
scroll to position [768, 0]
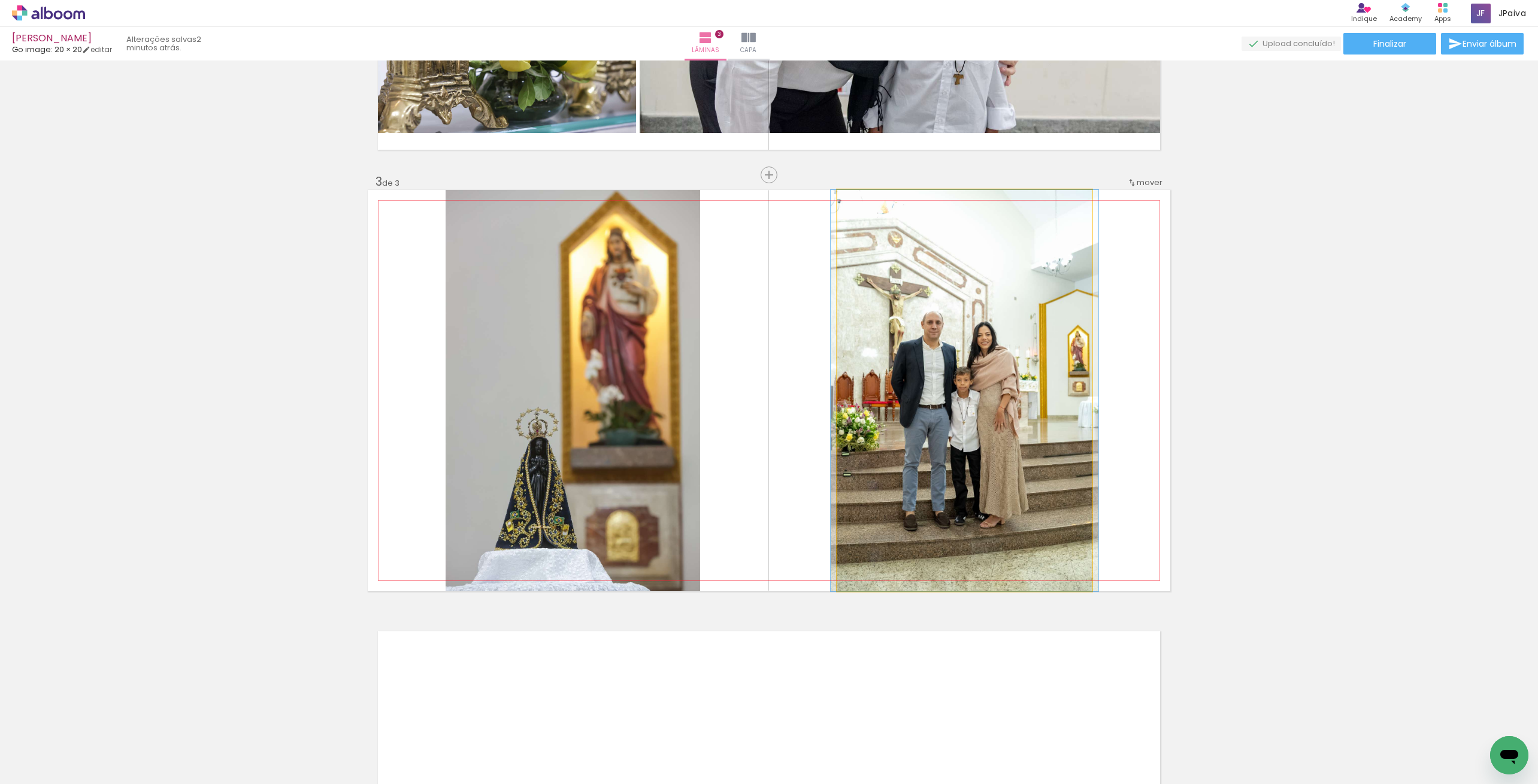
click at [958, 435] on quentale-photo at bounding box center [964, 390] width 254 height 401
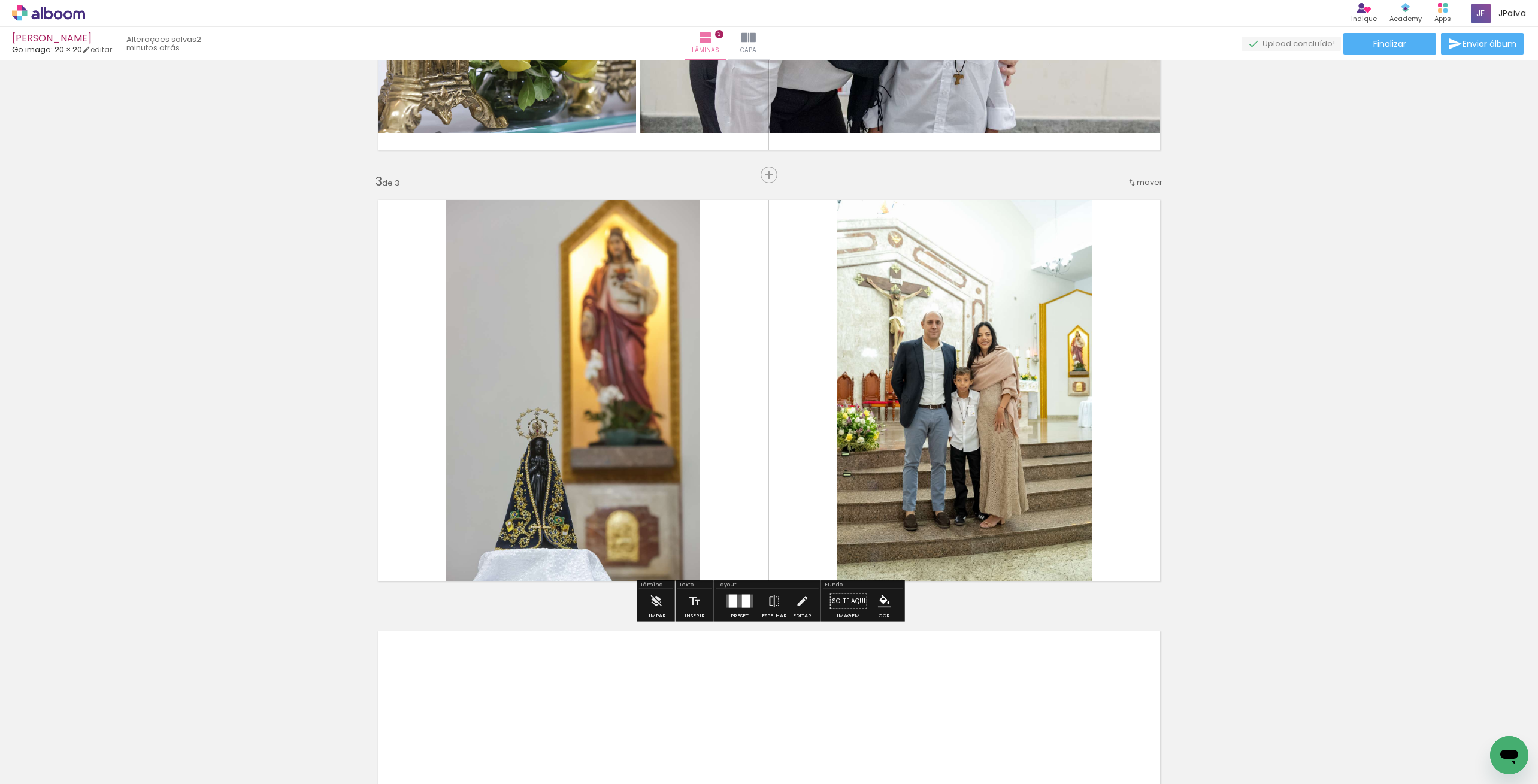
scroll to position [773, 0]
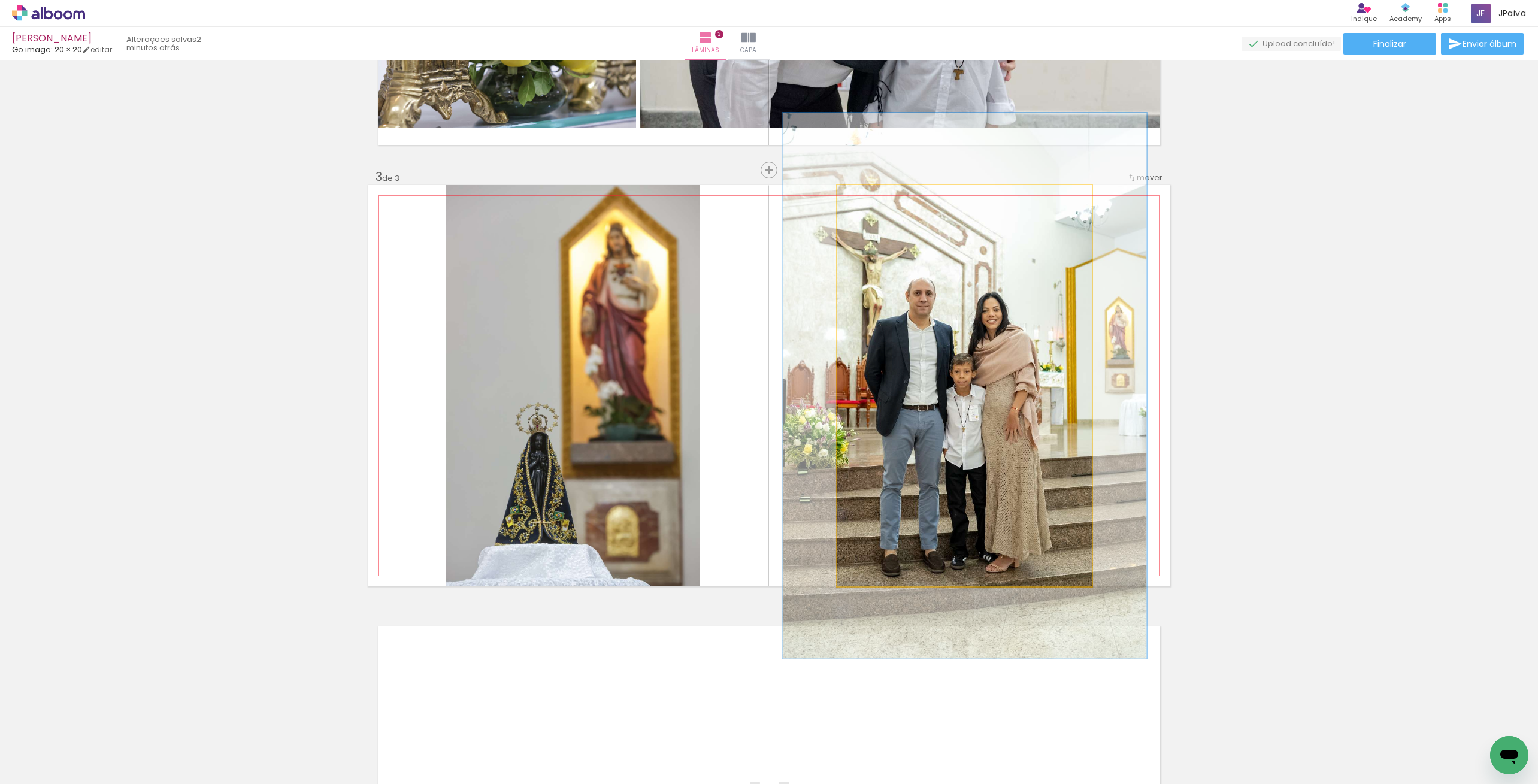
drag, startPoint x: 870, startPoint y: 192, endPoint x: 885, endPoint y: 194, distance: 15.1
click at [885, 194] on div at bounding box center [881, 198] width 20 height 20
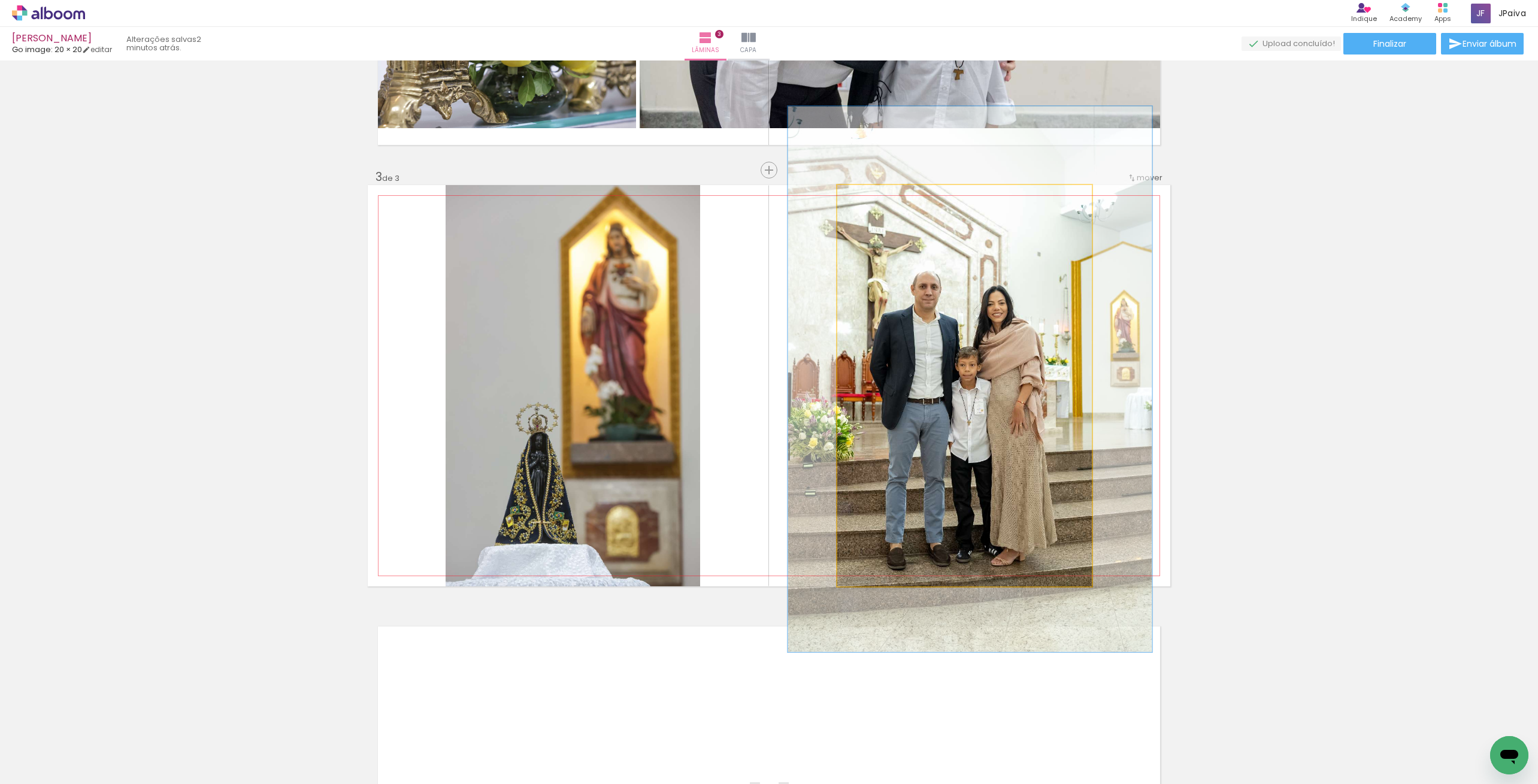
drag, startPoint x: 1002, startPoint y: 415, endPoint x: 1011, endPoint y: 404, distance: 14.2
click at [1007, 408] on div at bounding box center [970, 378] width 364 height 545
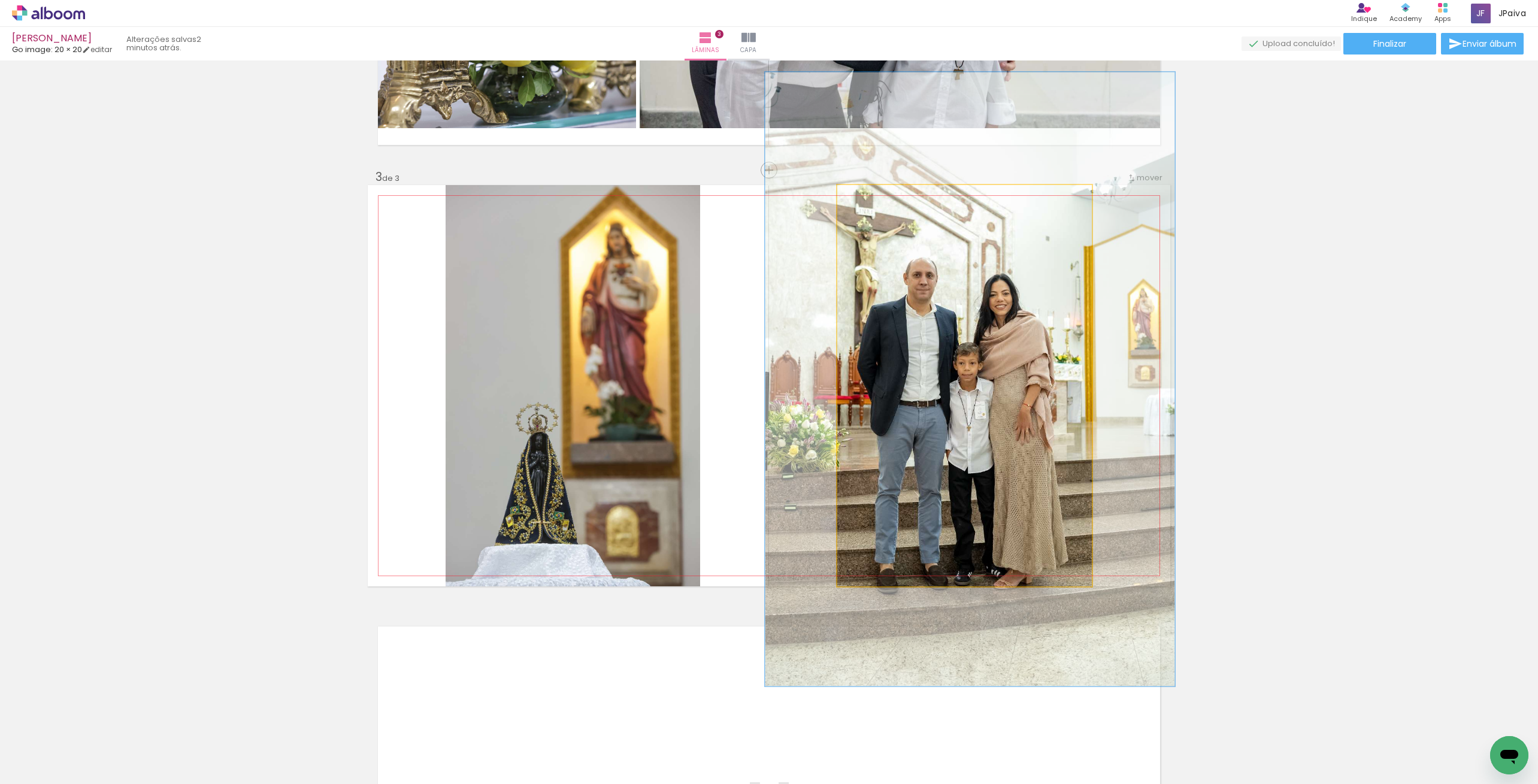
drag, startPoint x: 879, startPoint y: 195, endPoint x: 888, endPoint y: 196, distance: 9.1
click at [888, 196] on div at bounding box center [890, 197] width 11 height 11
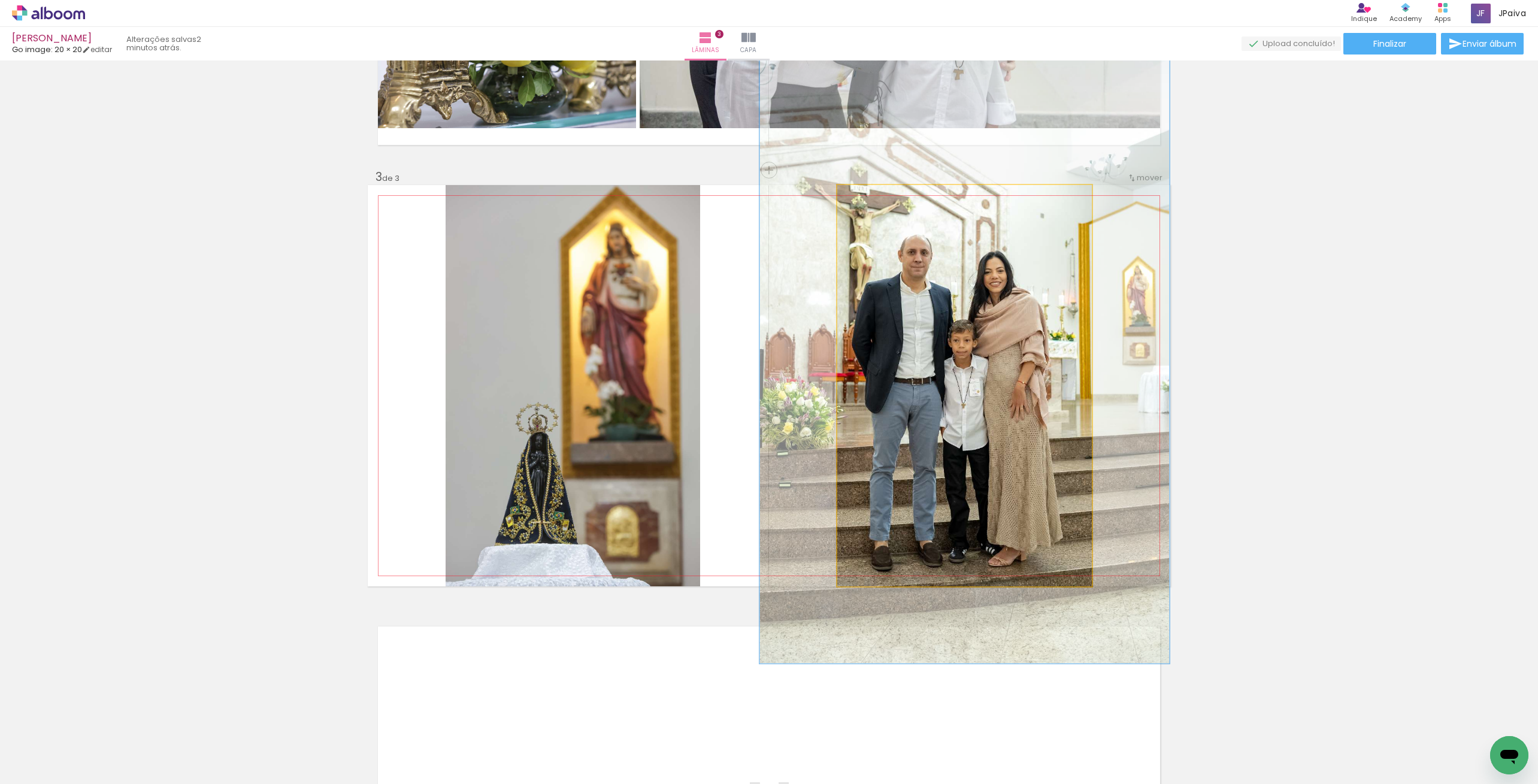
drag, startPoint x: 1045, startPoint y: 409, endPoint x: 1039, endPoint y: 386, distance: 23.8
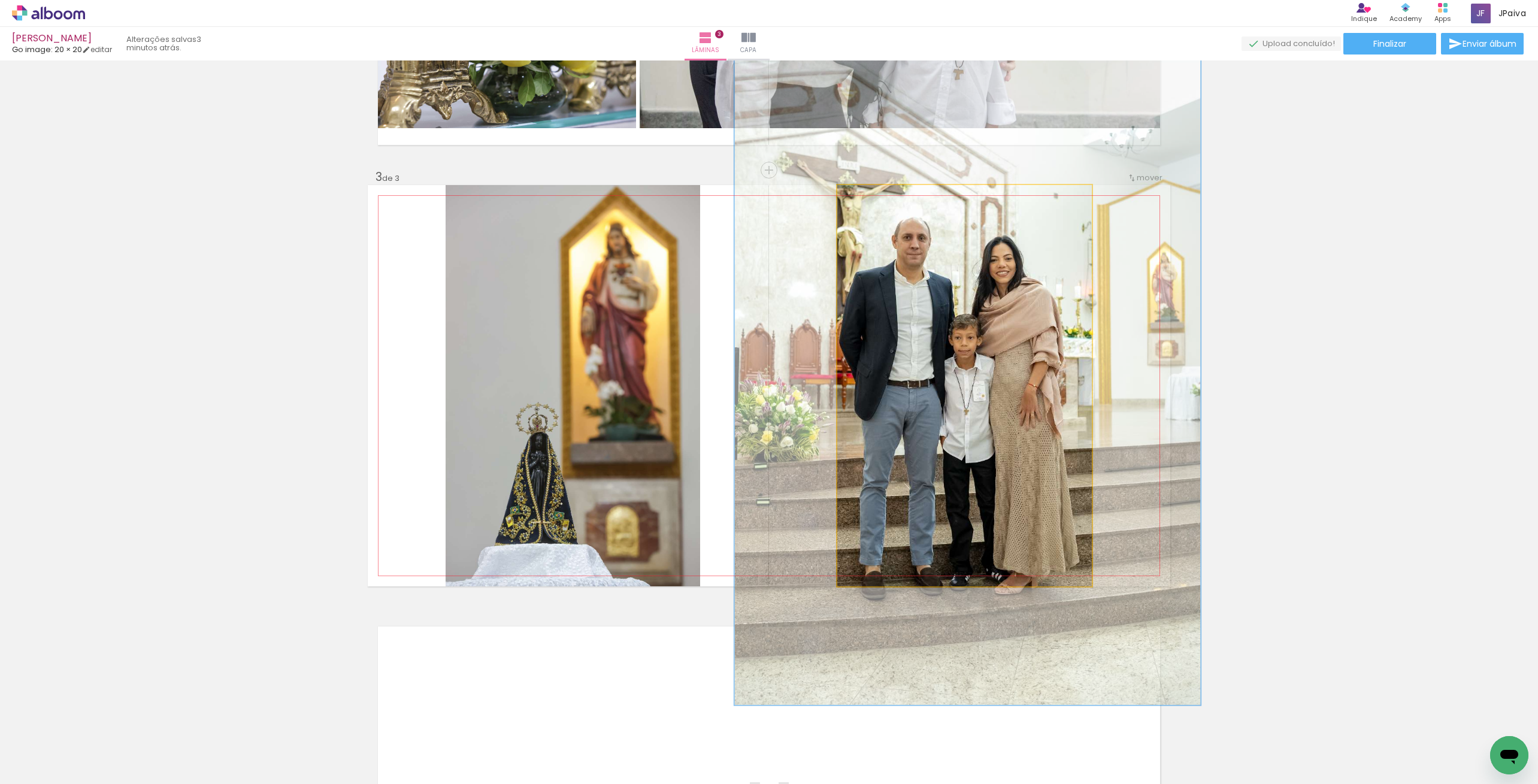
drag, startPoint x: 896, startPoint y: 195, endPoint x: 905, endPoint y: 197, distance: 9.2
click at [905, 197] on div at bounding box center [900, 198] width 20 height 20
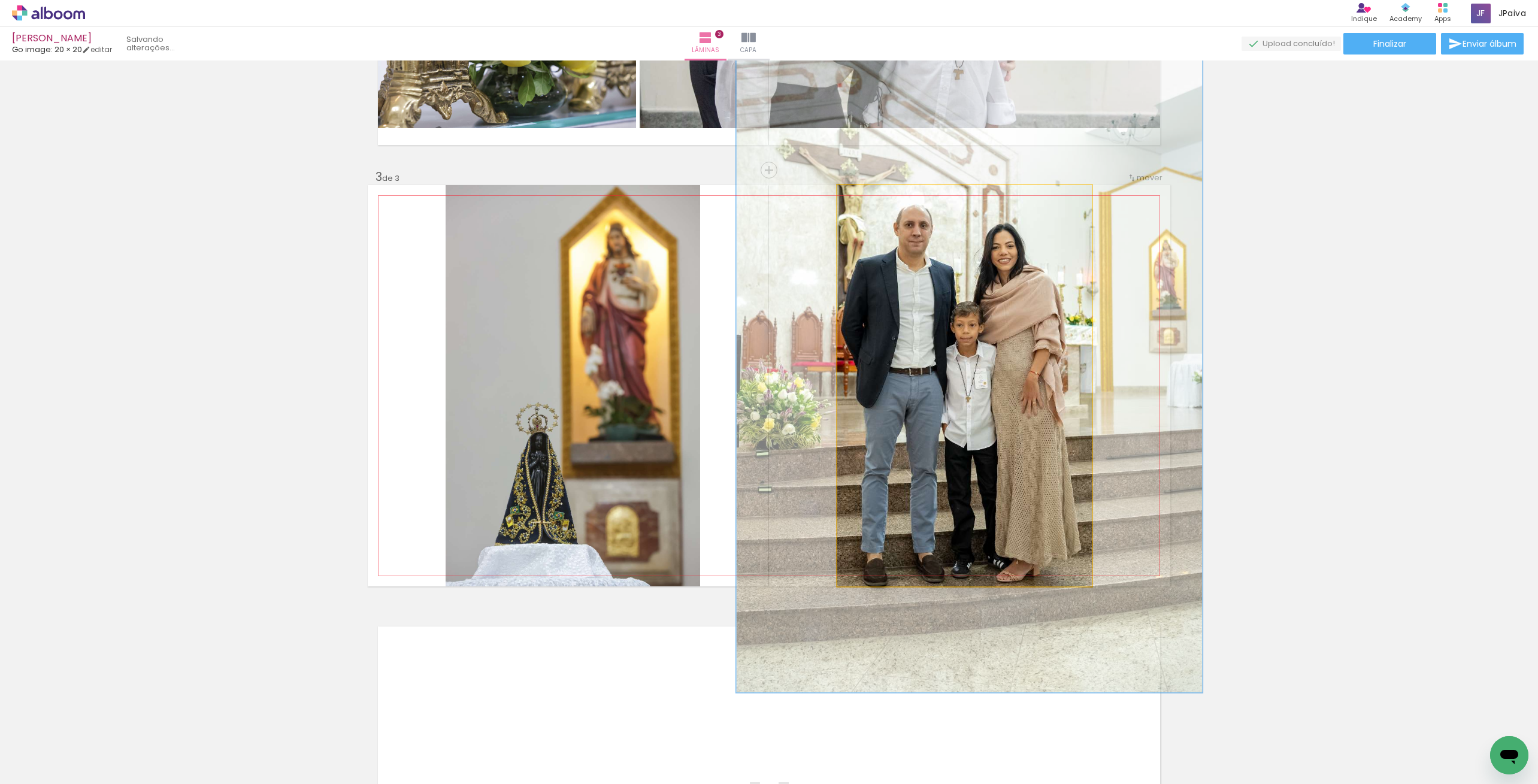
drag, startPoint x: 1000, startPoint y: 377, endPoint x: 1001, endPoint y: 367, distance: 10.0
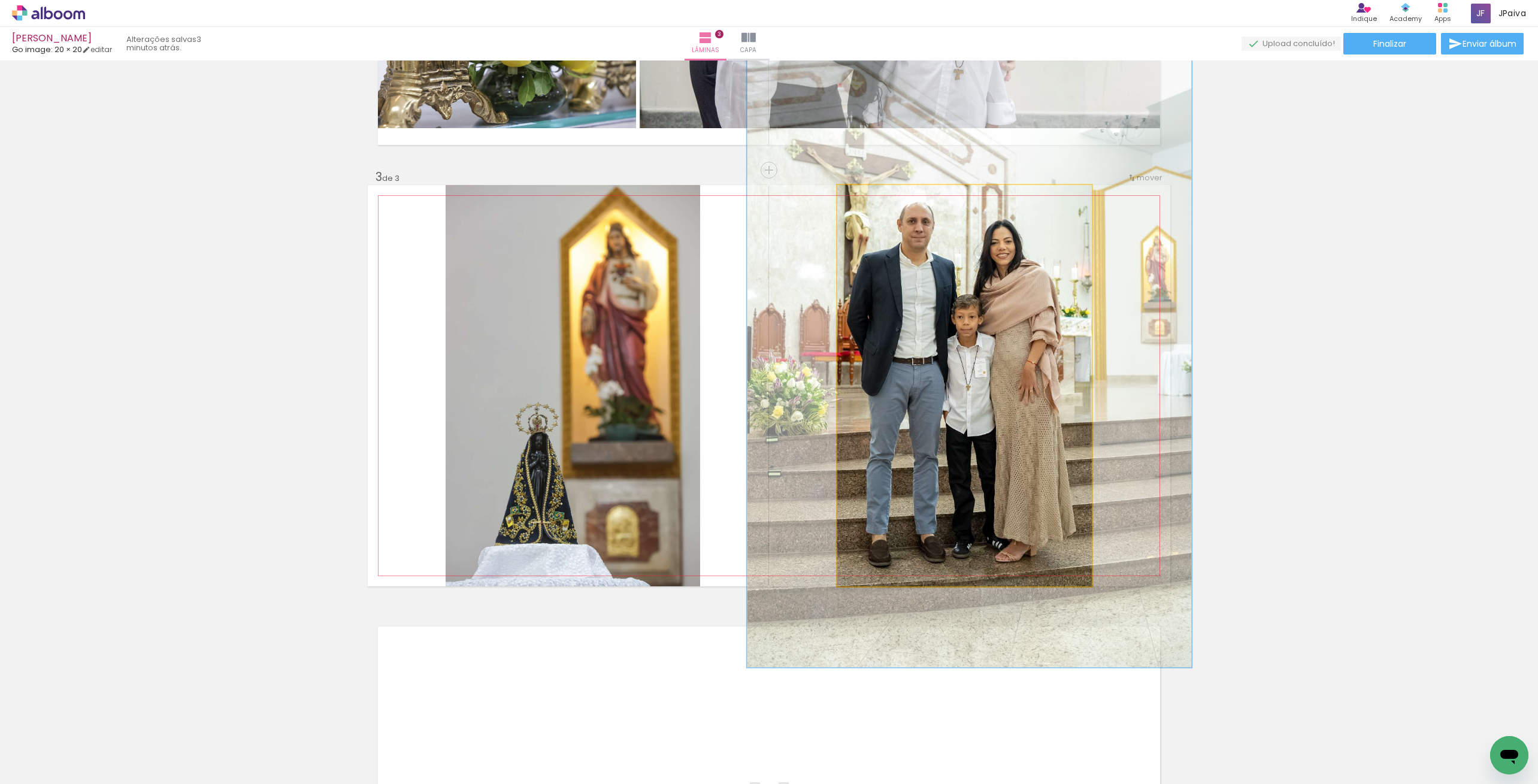
type paper-slider "166"
click at [905, 203] on div at bounding box center [897, 198] width 20 height 20
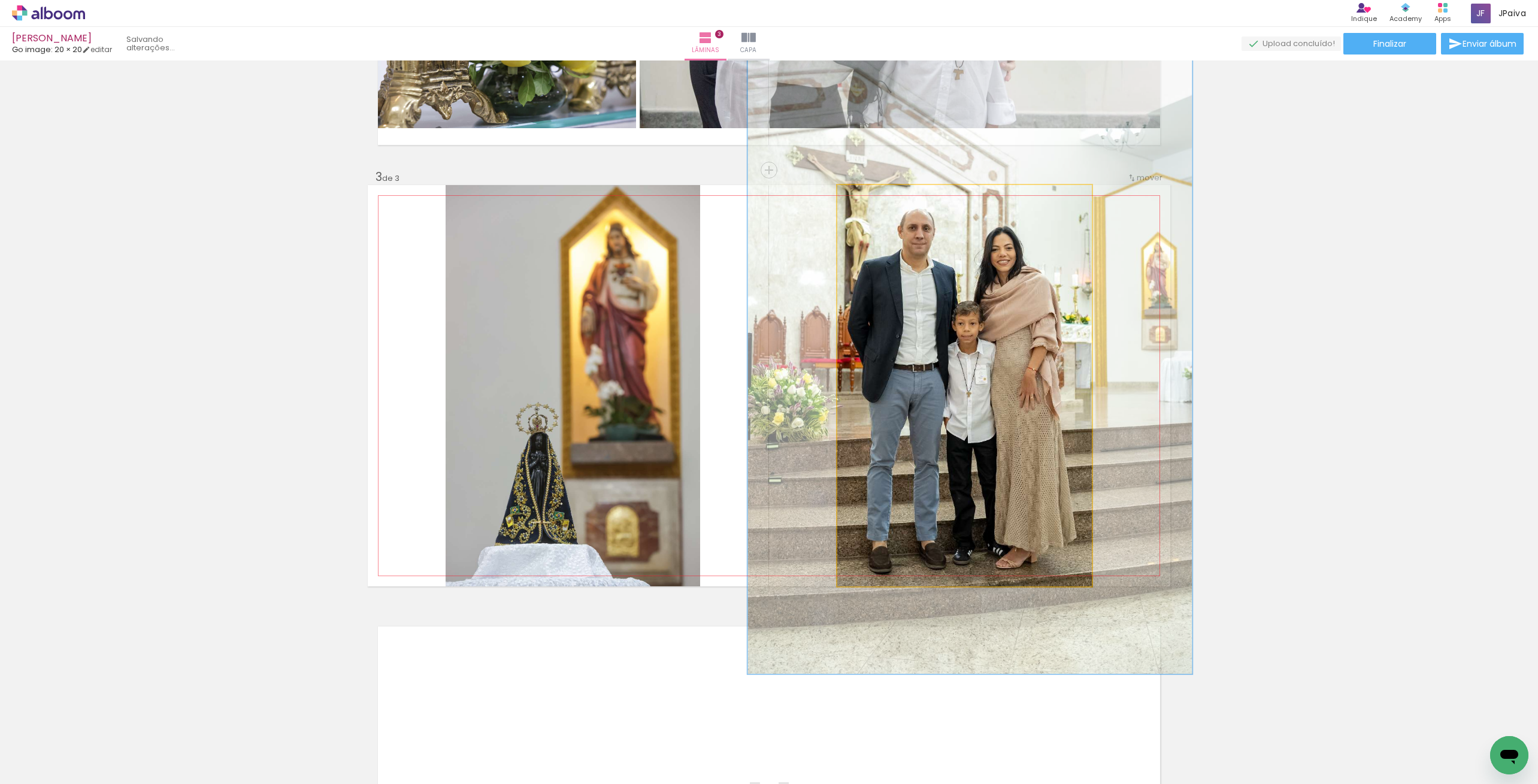
drag, startPoint x: 979, startPoint y: 317, endPoint x: 979, endPoint y: 323, distance: 6.0
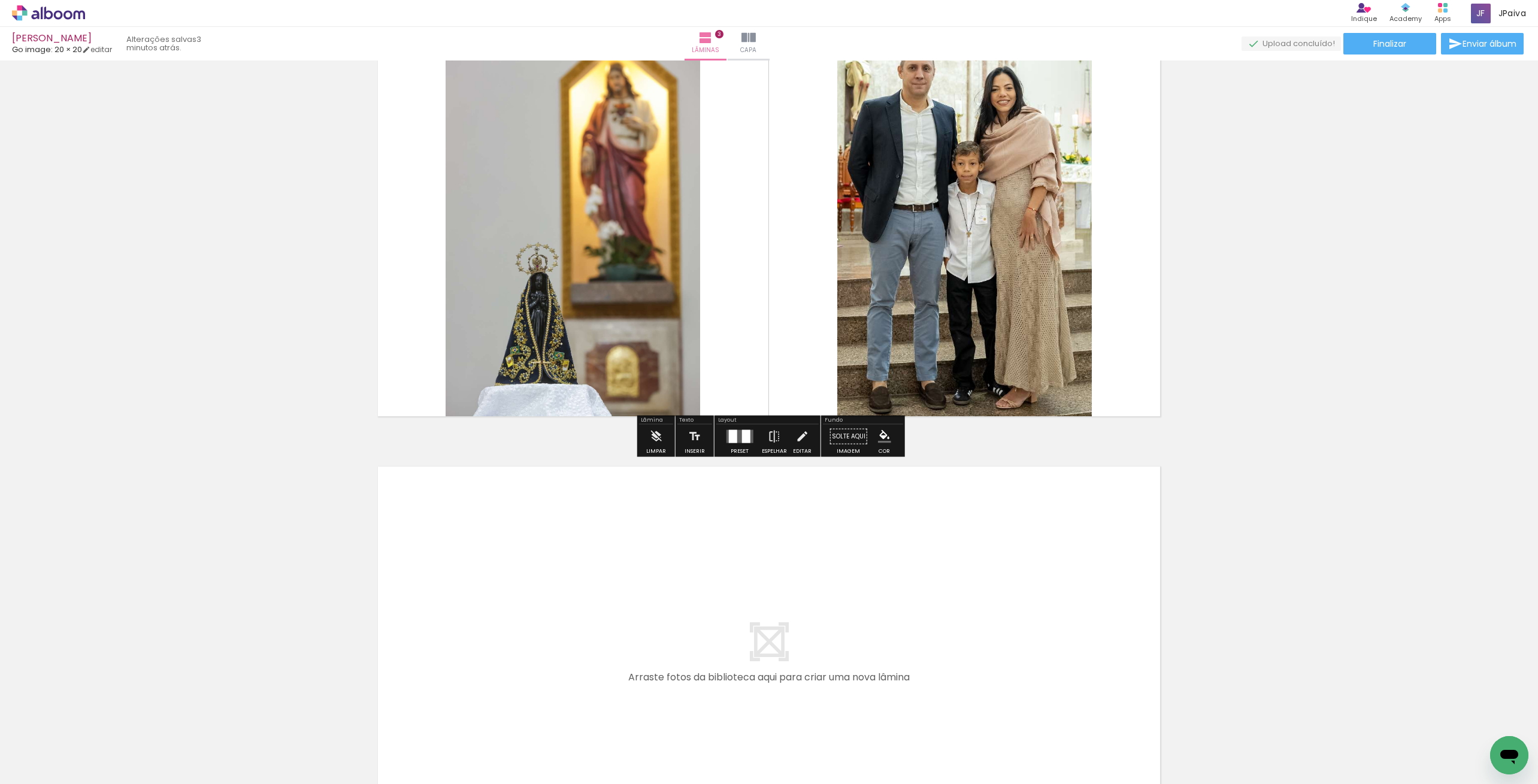
scroll to position [936, 0]
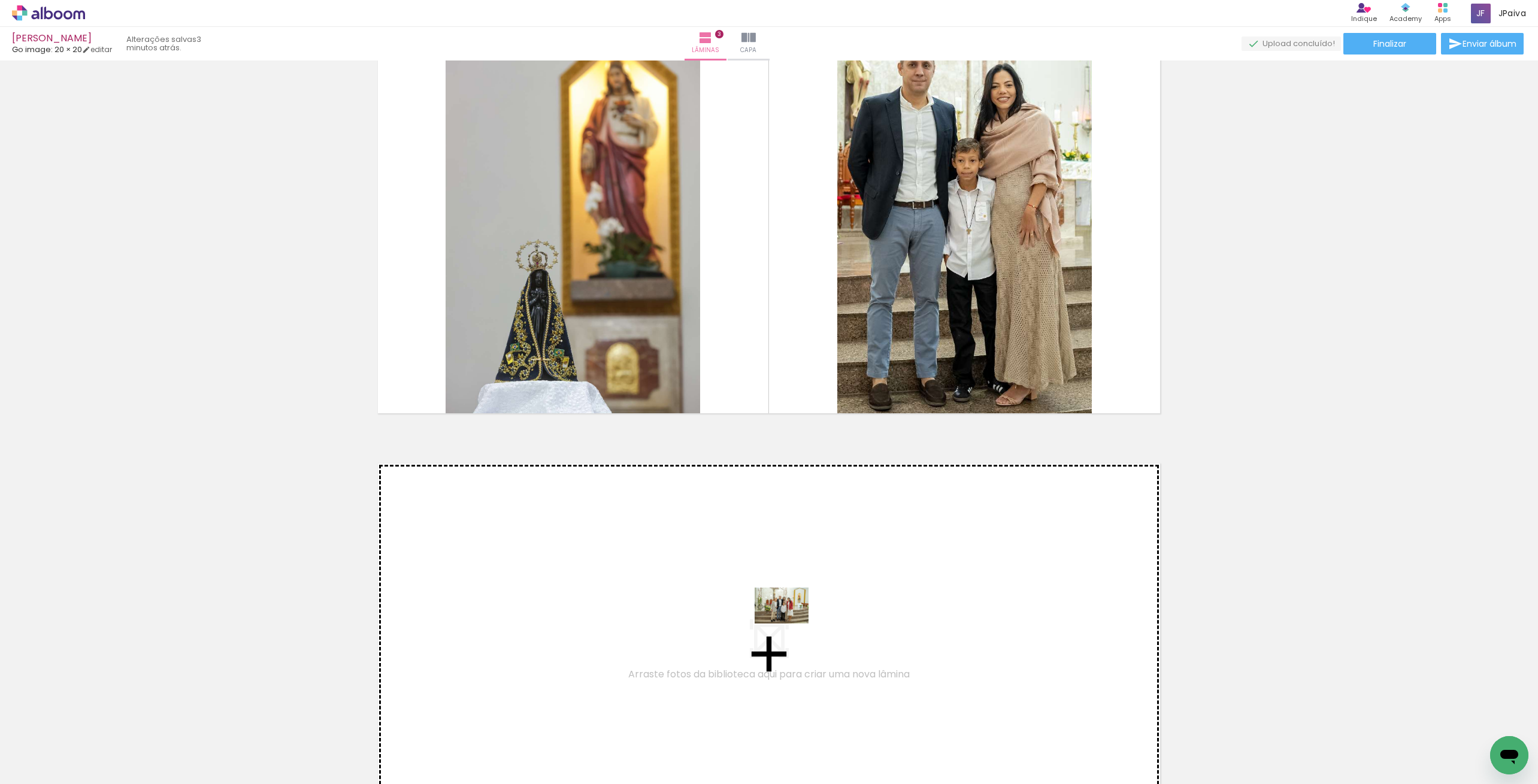
drag, startPoint x: 138, startPoint y: 749, endPoint x: 799, endPoint y: 623, distance: 672.9
click at [799, 623] on quentale-workspace at bounding box center [769, 392] width 1538 height 784
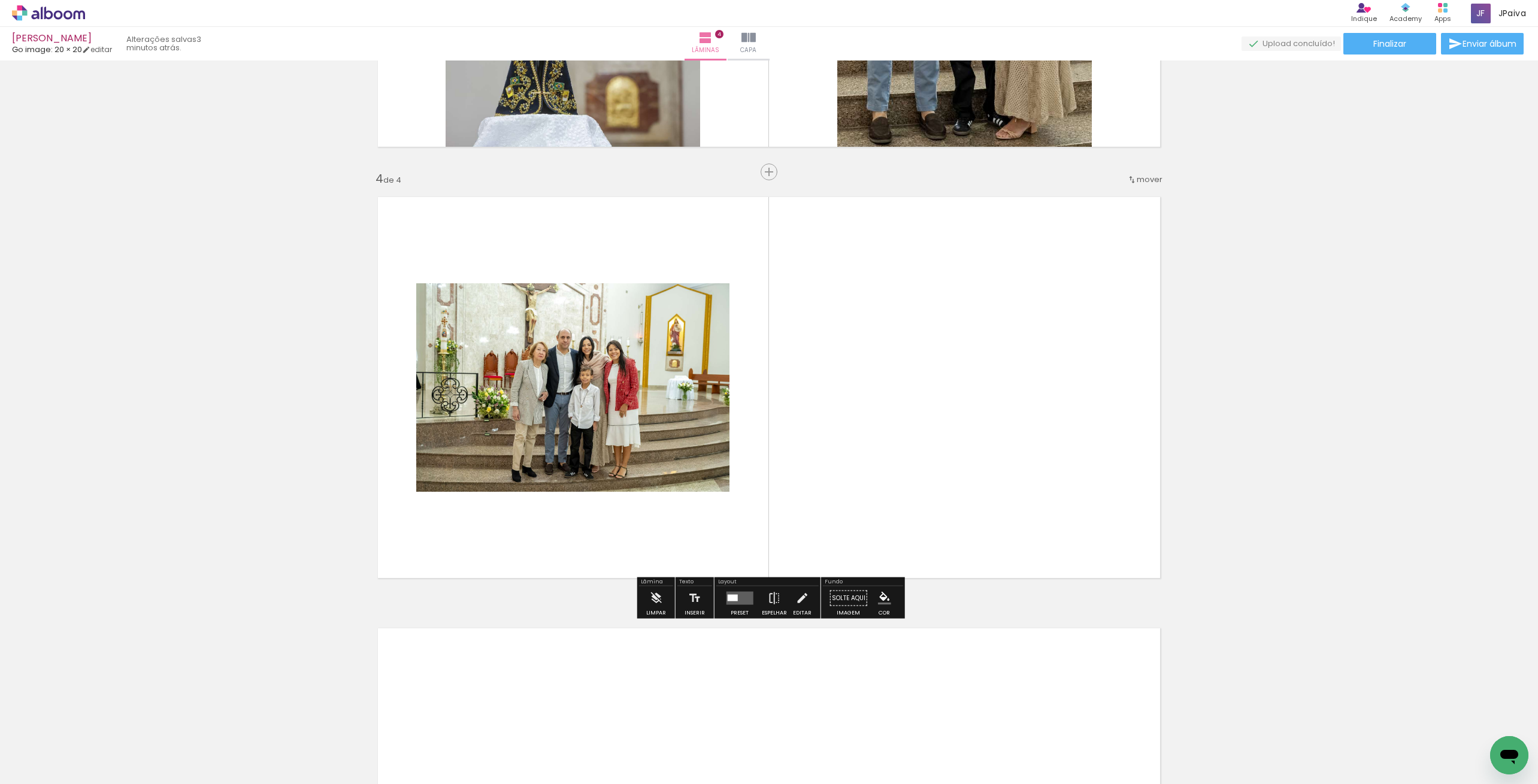
scroll to position [1205, 0]
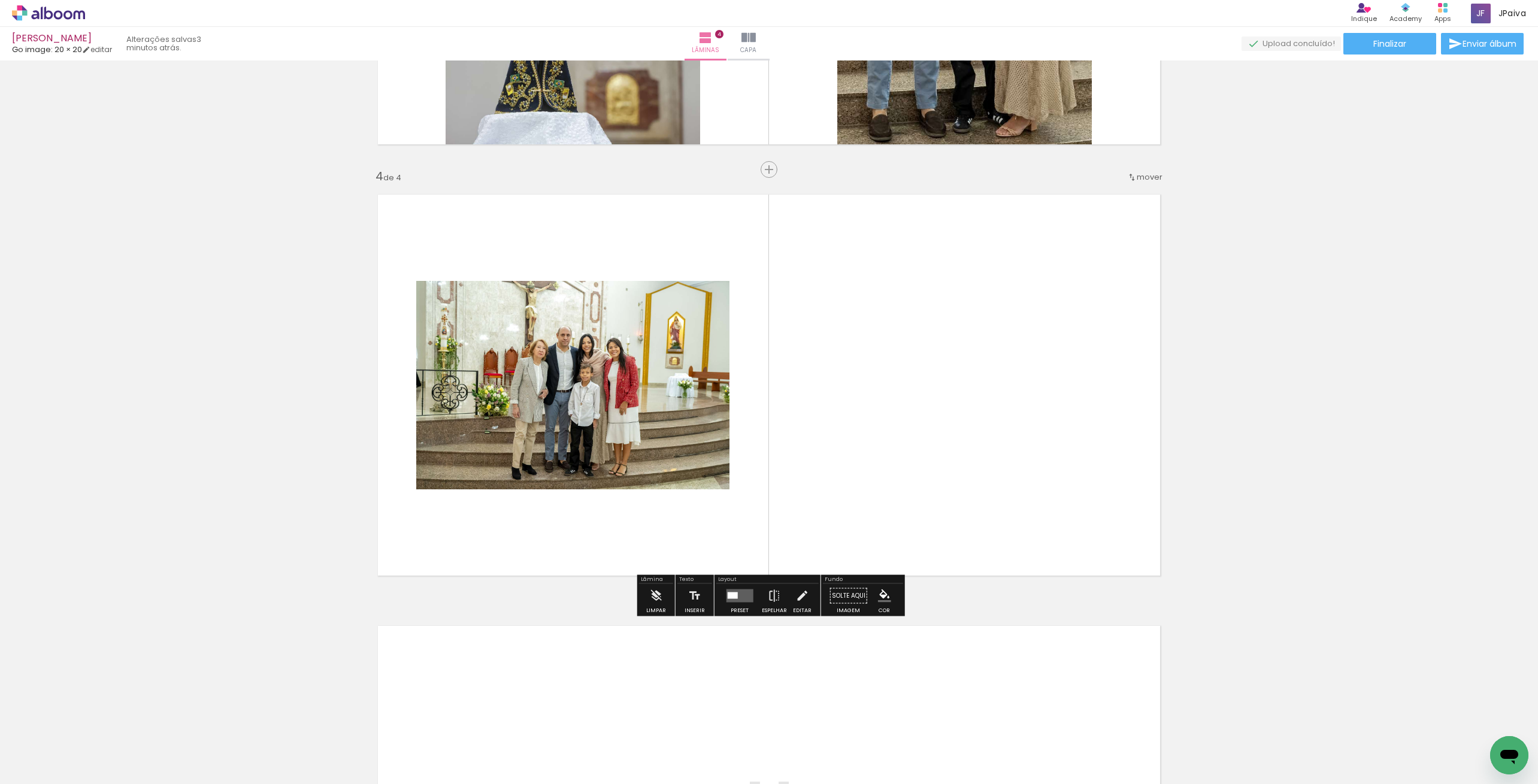
click at [728, 596] on div at bounding box center [732, 596] width 11 height 7
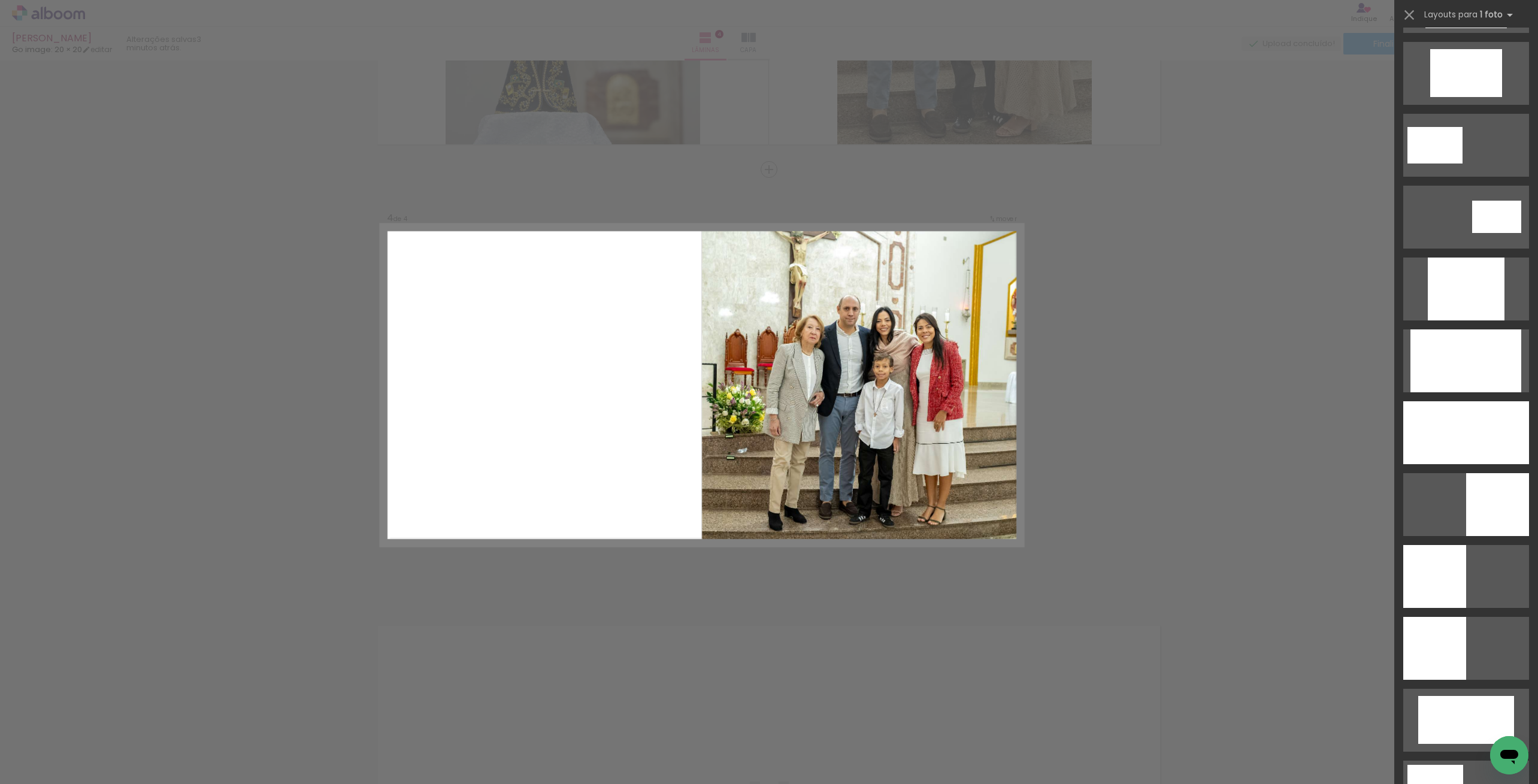
scroll to position [500, 0]
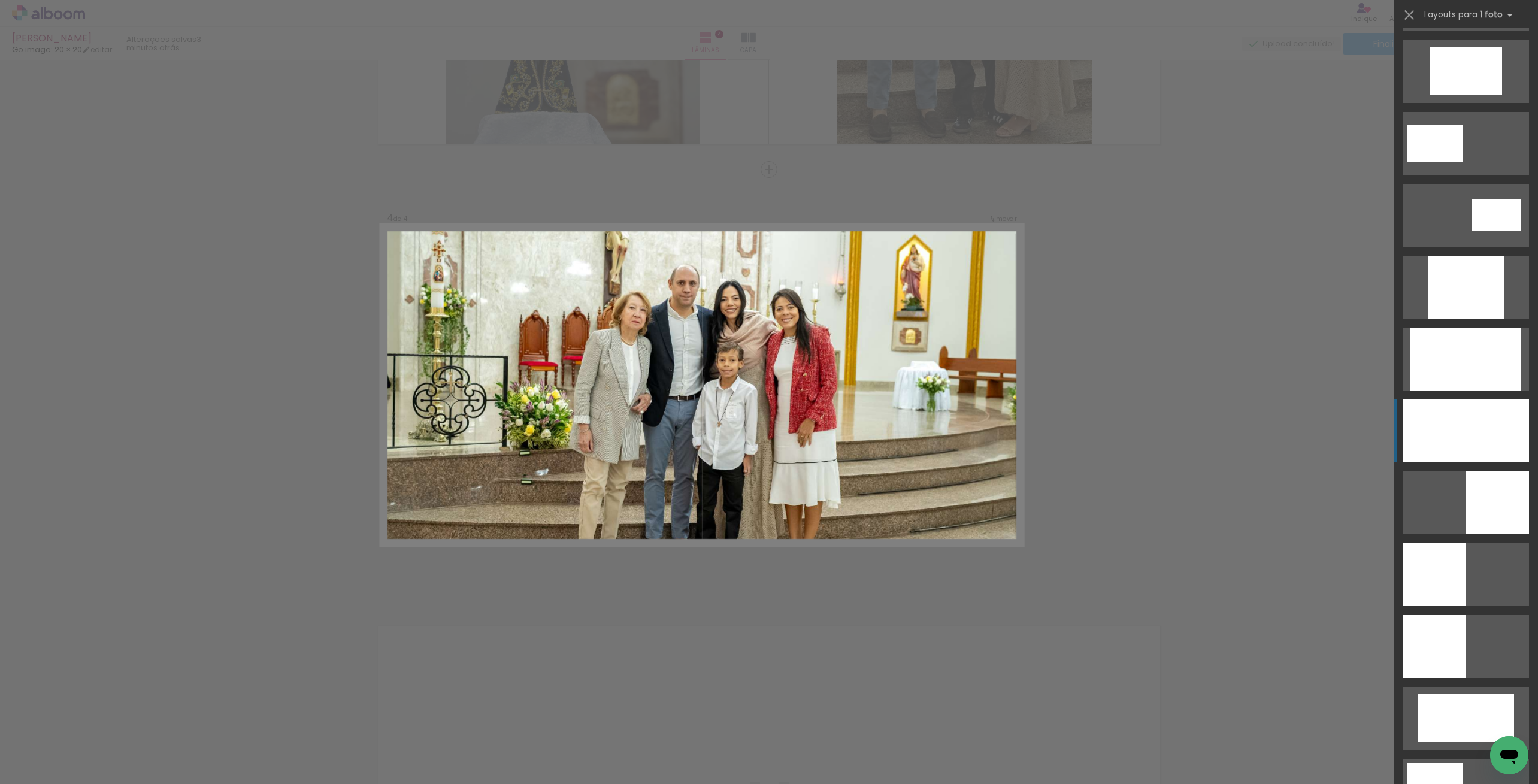
drag, startPoint x: 1434, startPoint y: 439, endPoint x: 1425, endPoint y: 440, distance: 9.1
click at [1434, 439] on div at bounding box center [1467, 431] width 126 height 63
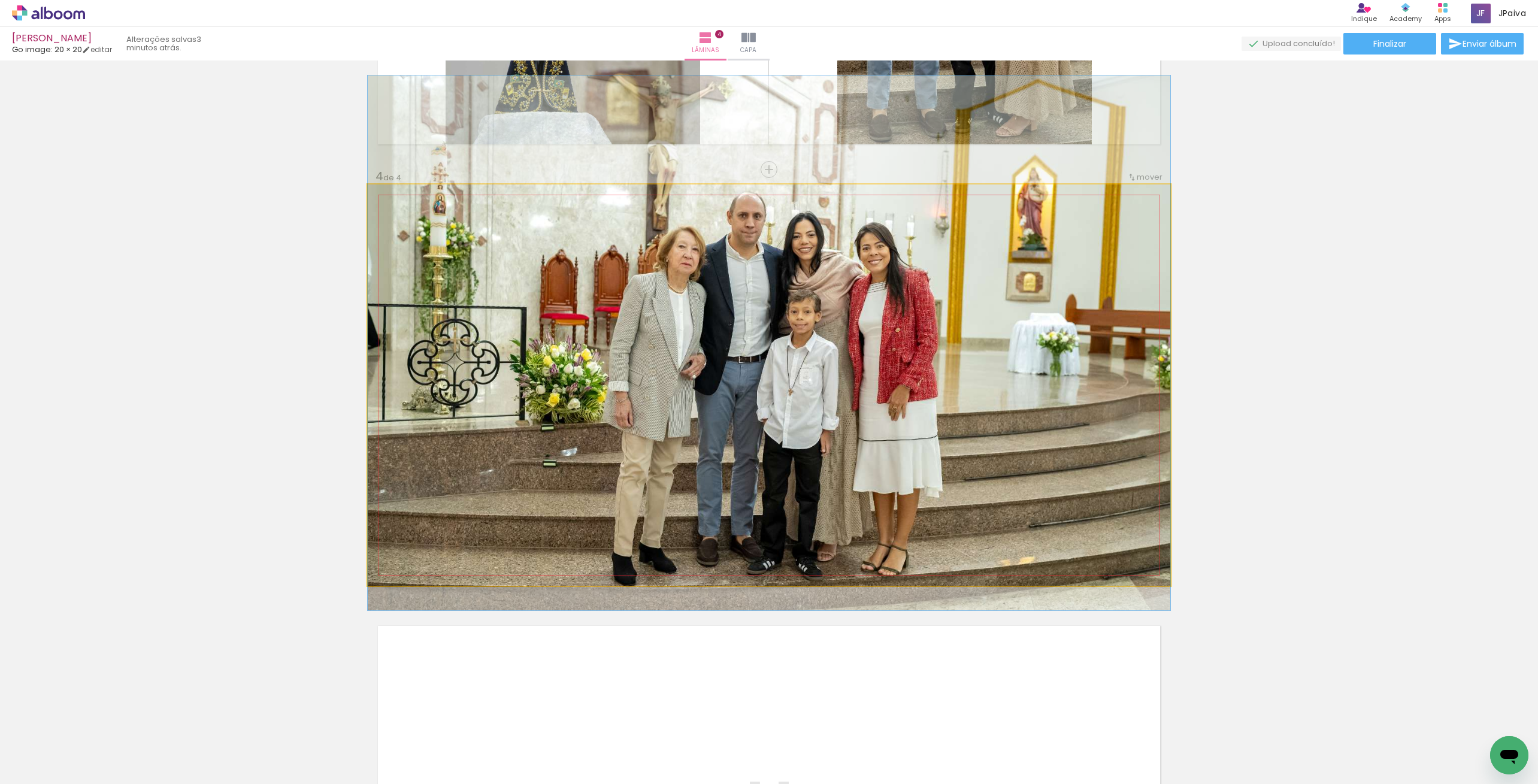
drag, startPoint x: 972, startPoint y: 444, endPoint x: 964, endPoint y: 403, distance: 41.8
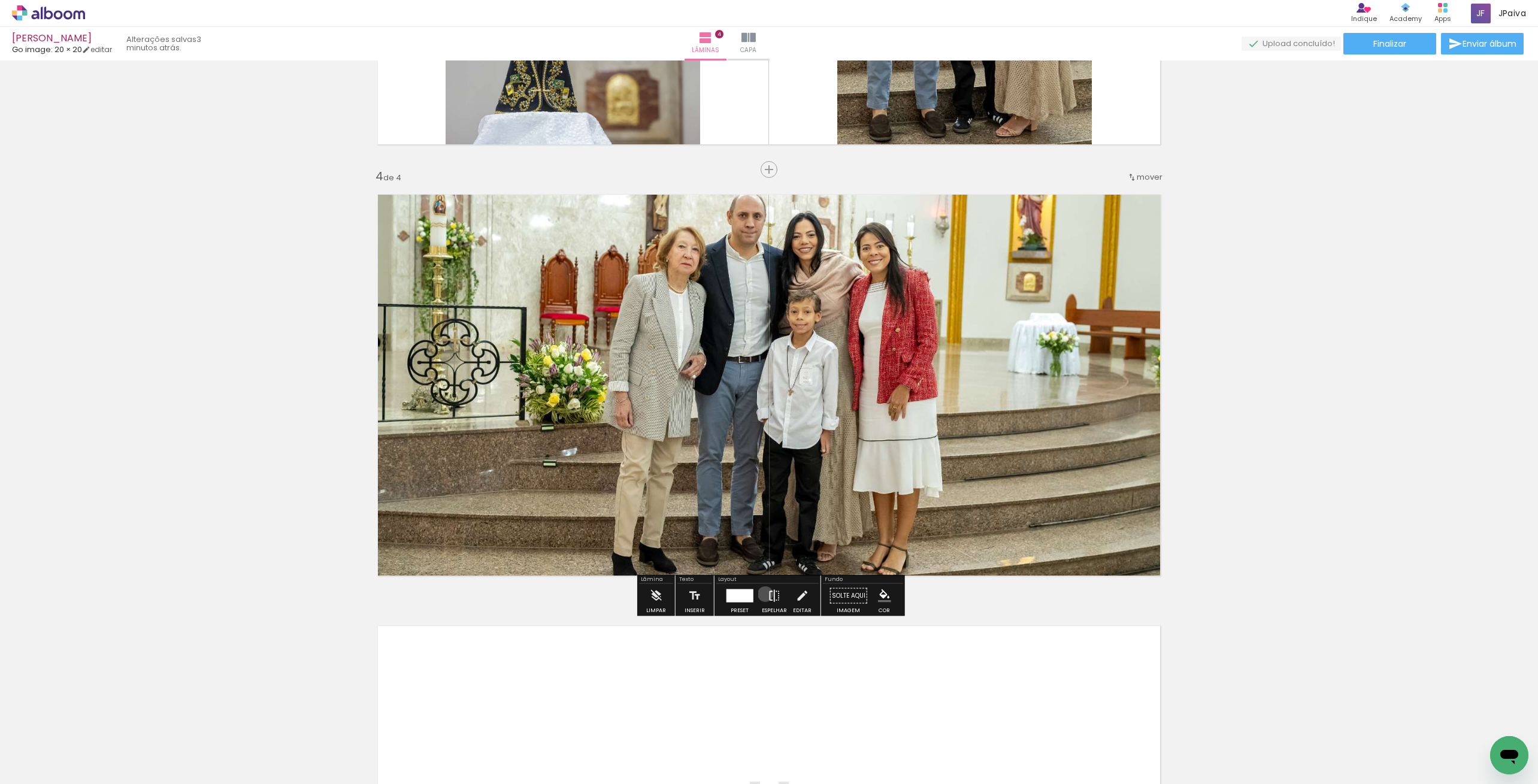
click at [762, 593] on paper-button "Espelhar" at bounding box center [775, 599] width 32 height 31
click at [742, 595] on div at bounding box center [740, 596] width 27 height 14
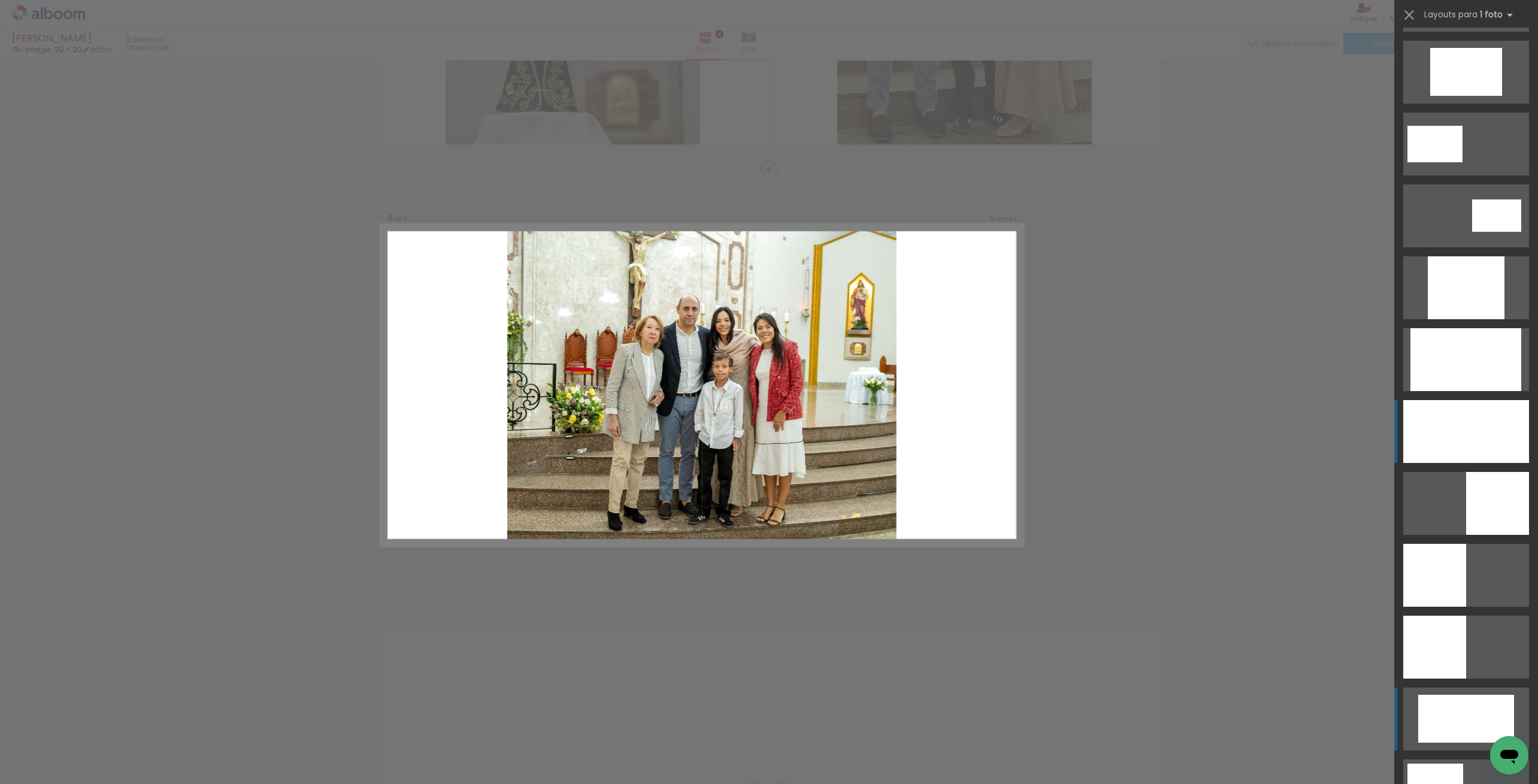
scroll to position [489, 0]
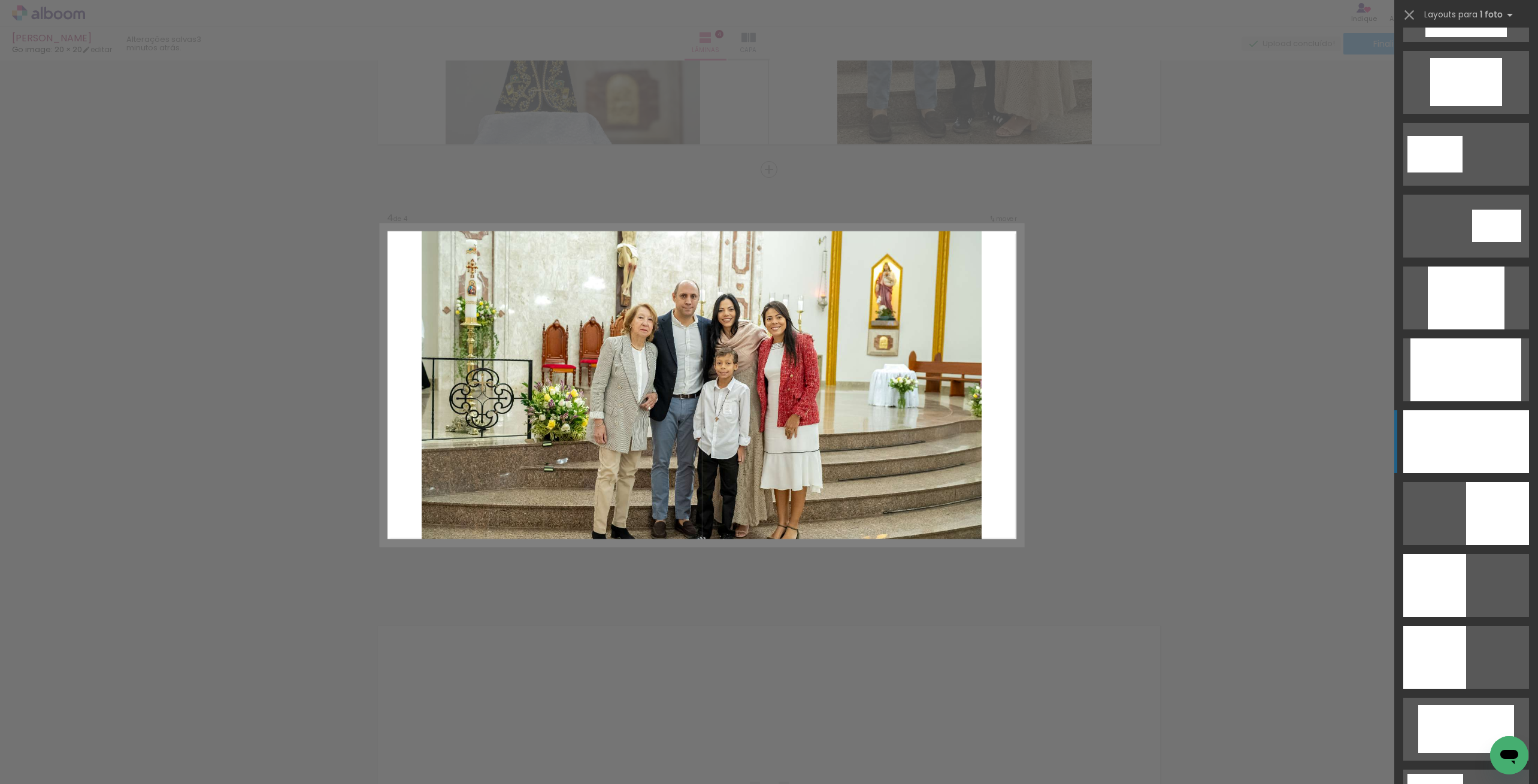
drag, startPoint x: 1467, startPoint y: 357, endPoint x: 1440, endPoint y: 359, distance: 27.1
click at [1467, 357] on div at bounding box center [1466, 370] width 111 height 63
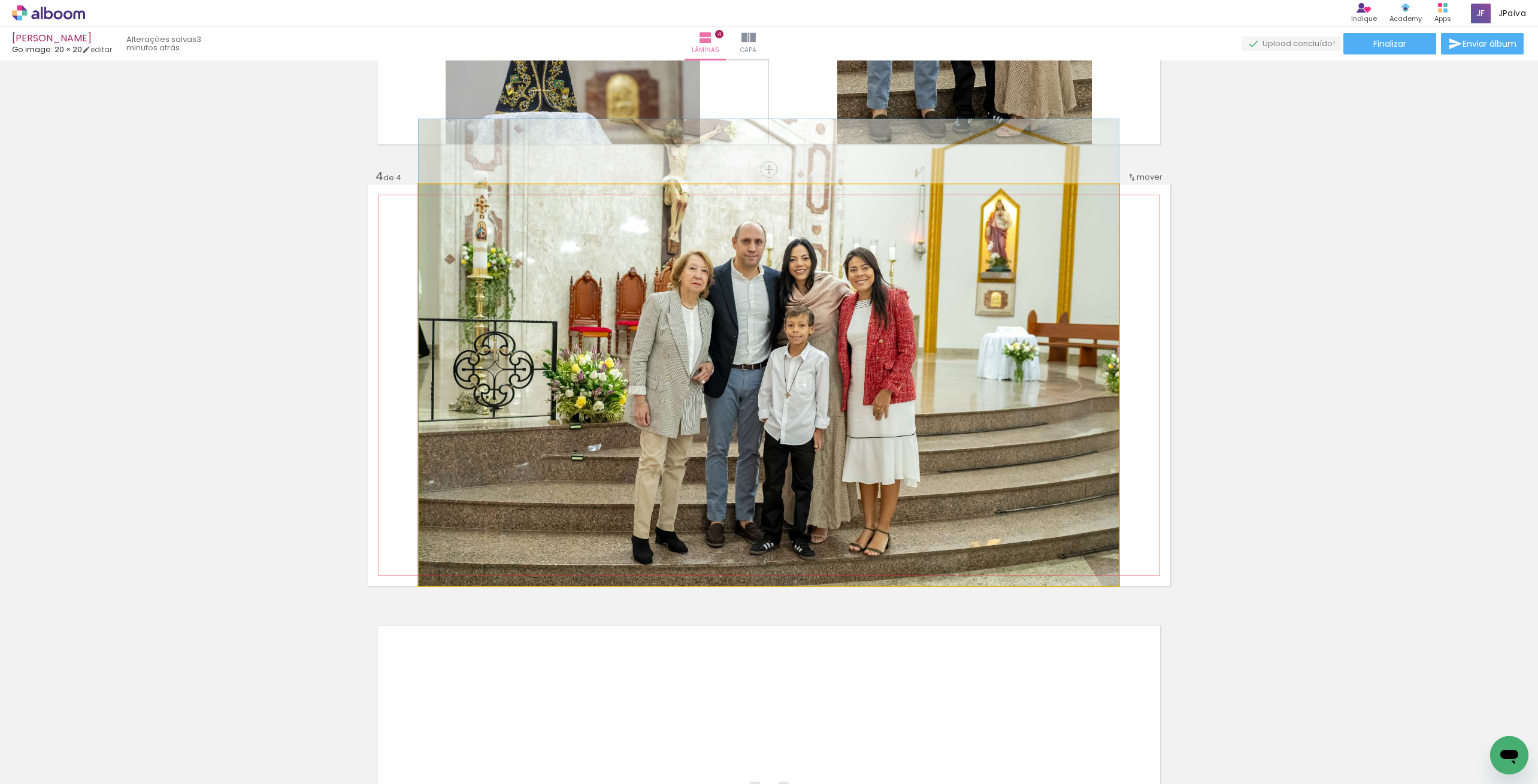
drag, startPoint x: 976, startPoint y: 426, endPoint x: 982, endPoint y: 334, distance: 92.2
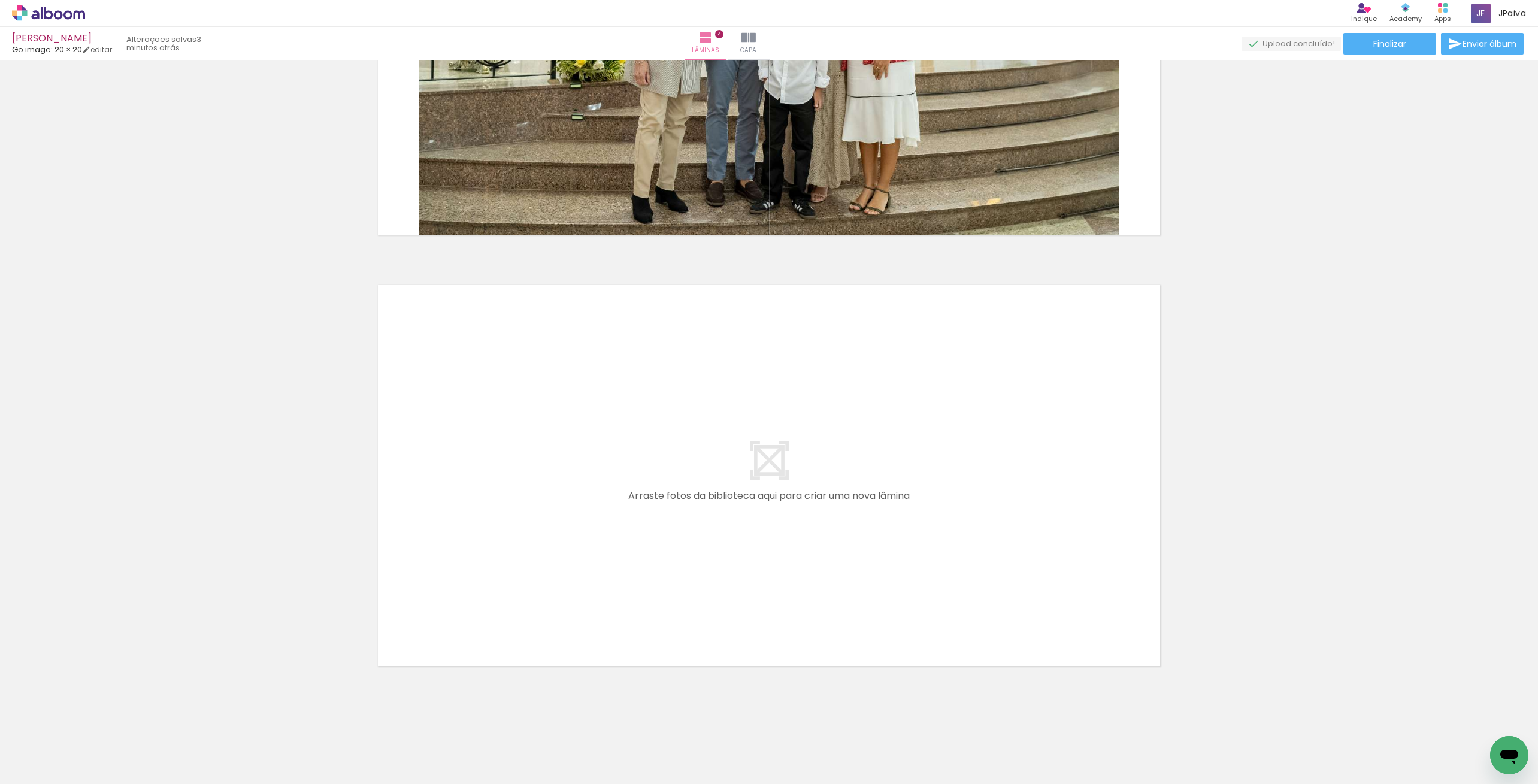
scroll to position [1554, 0]
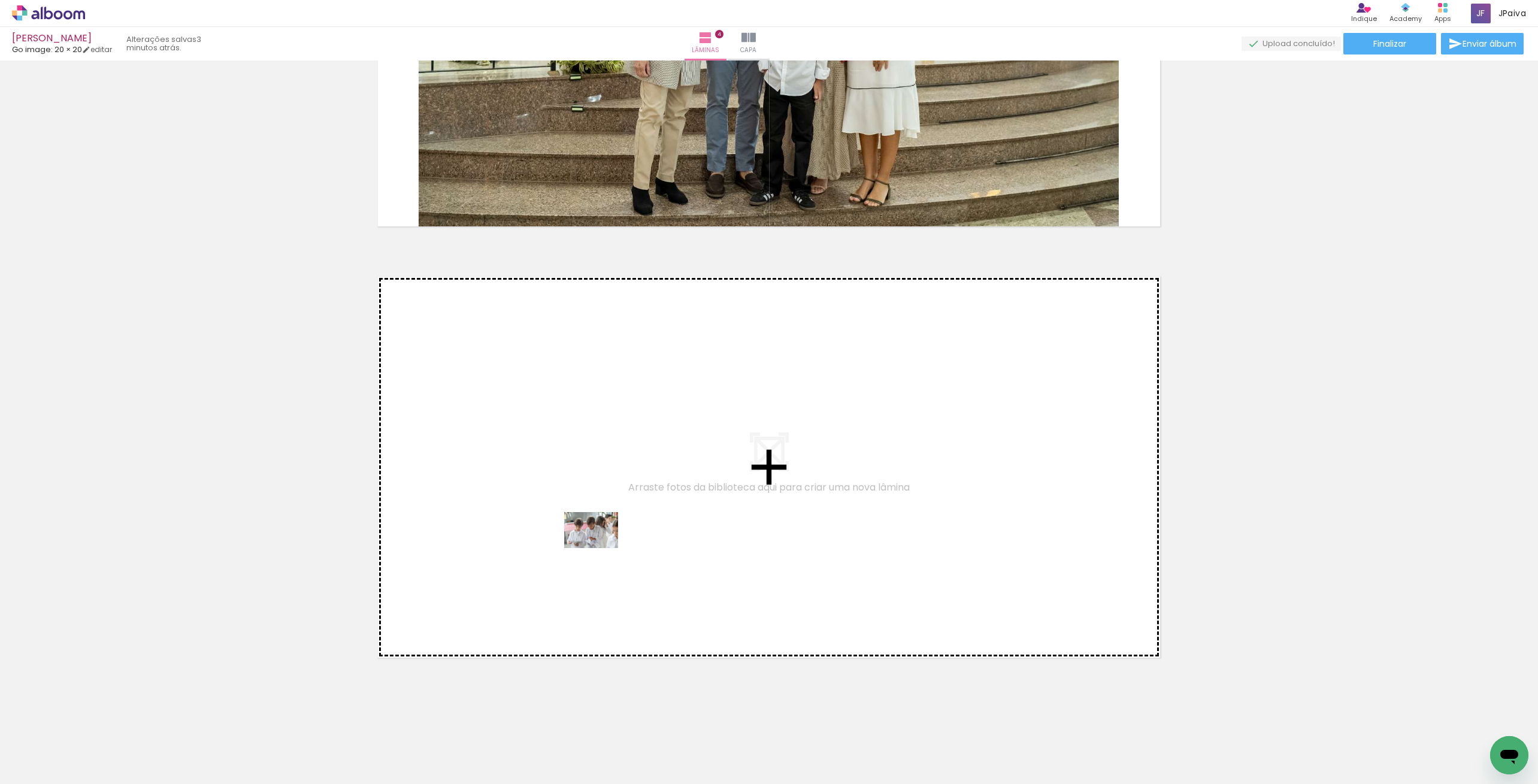
drag, startPoint x: 140, startPoint y: 751, endPoint x: 621, endPoint y: 528, distance: 530.2
click at [621, 528] on quentale-workspace at bounding box center [769, 392] width 1538 height 784
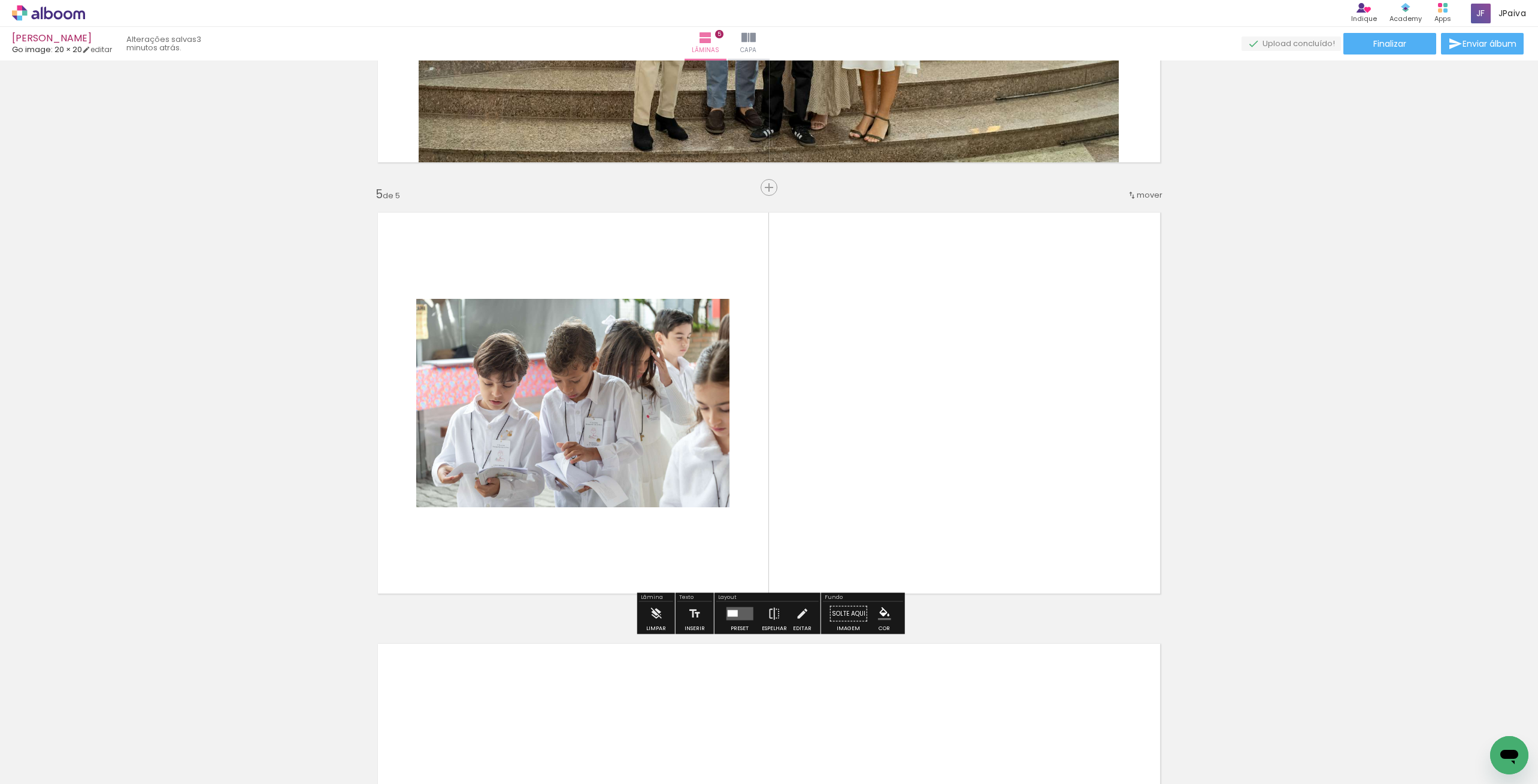
scroll to position [1636, 0]
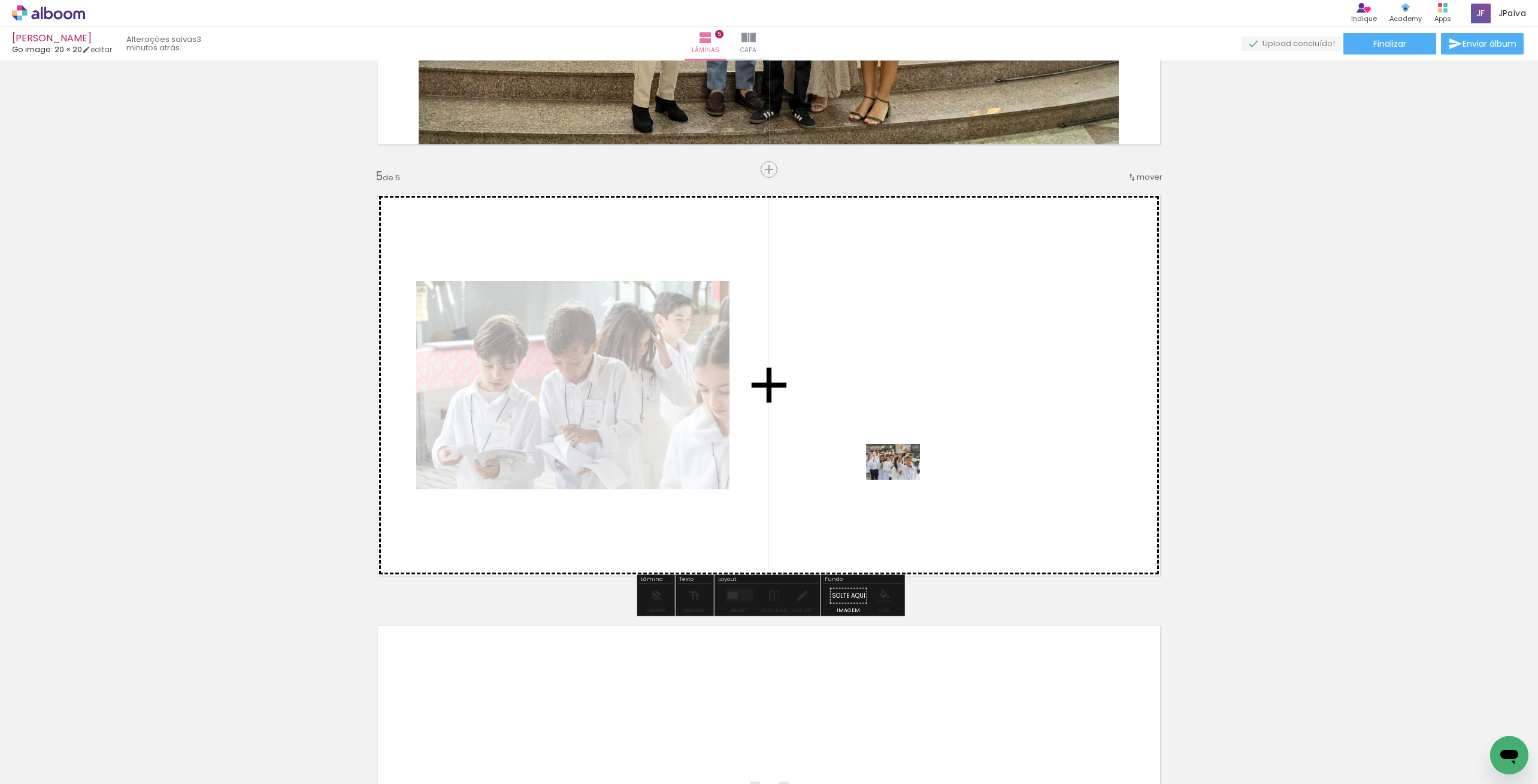
drag, startPoint x: 136, startPoint y: 734, endPoint x: 934, endPoint y: 473, distance: 839.6
click at [934, 473] on quentale-workspace at bounding box center [769, 392] width 1538 height 784
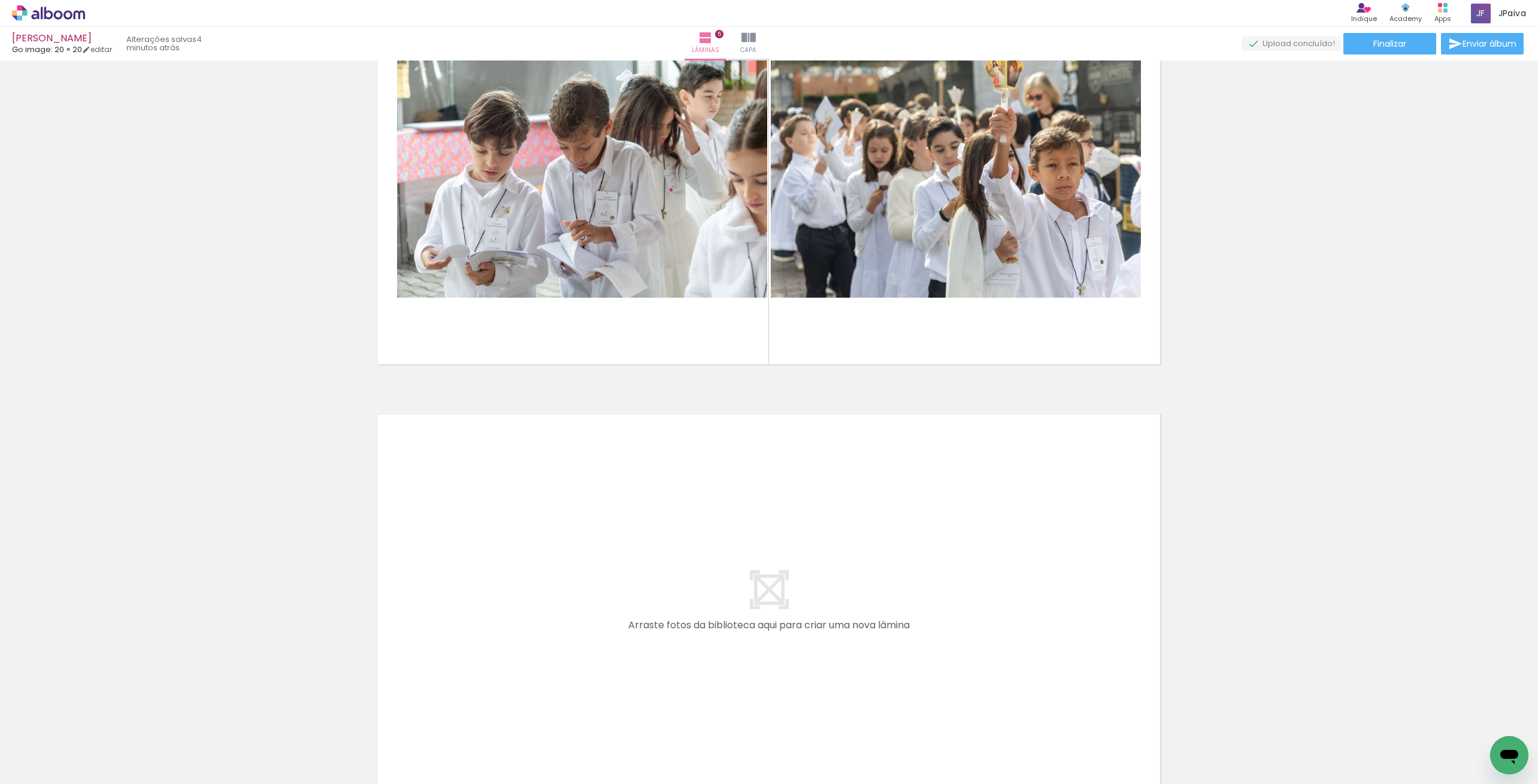
scroll to position [1850, 0]
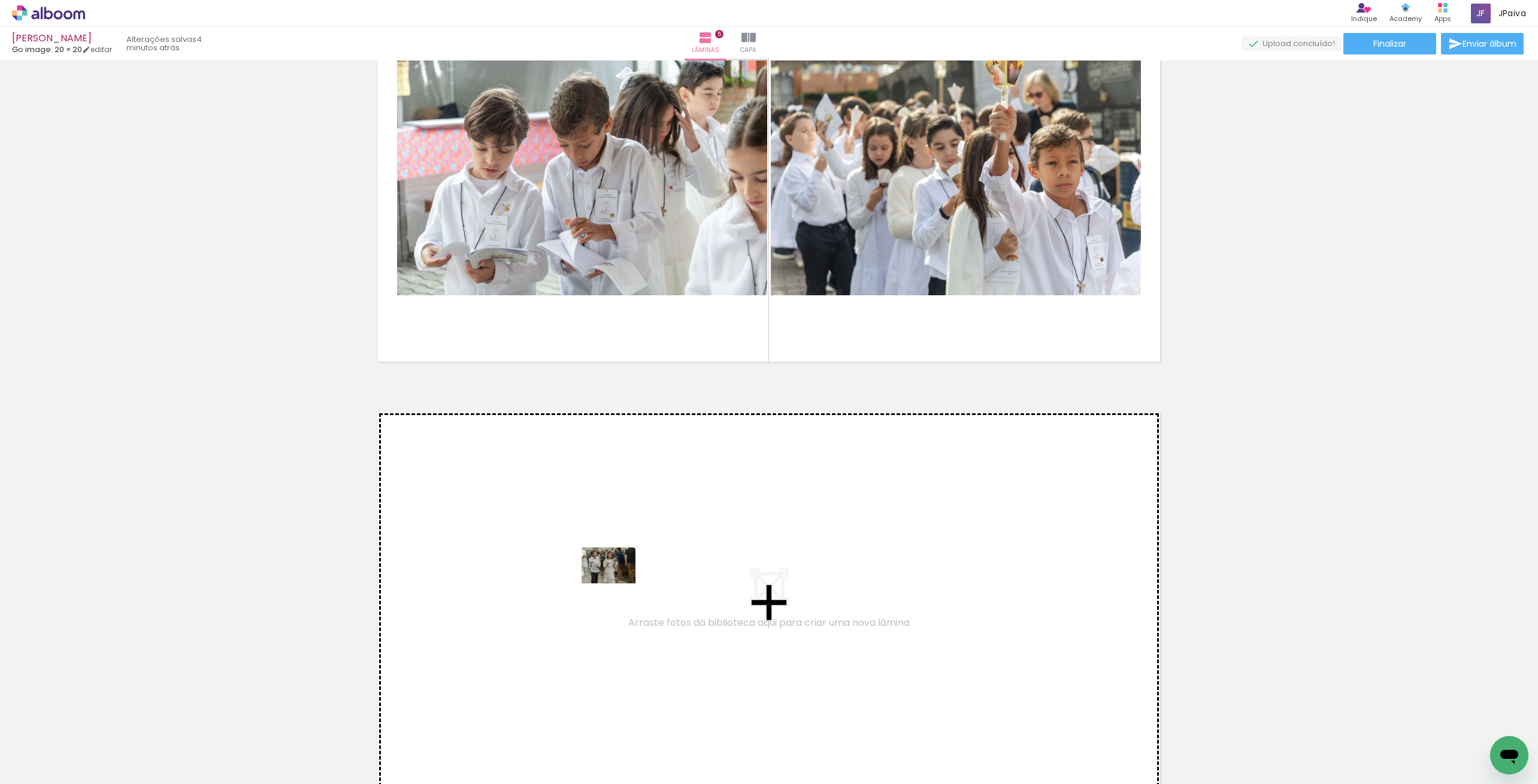
drag, startPoint x: 131, startPoint y: 751, endPoint x: 617, endPoint y: 584, distance: 513.9
click at [617, 584] on quentale-workspace at bounding box center [769, 392] width 1538 height 784
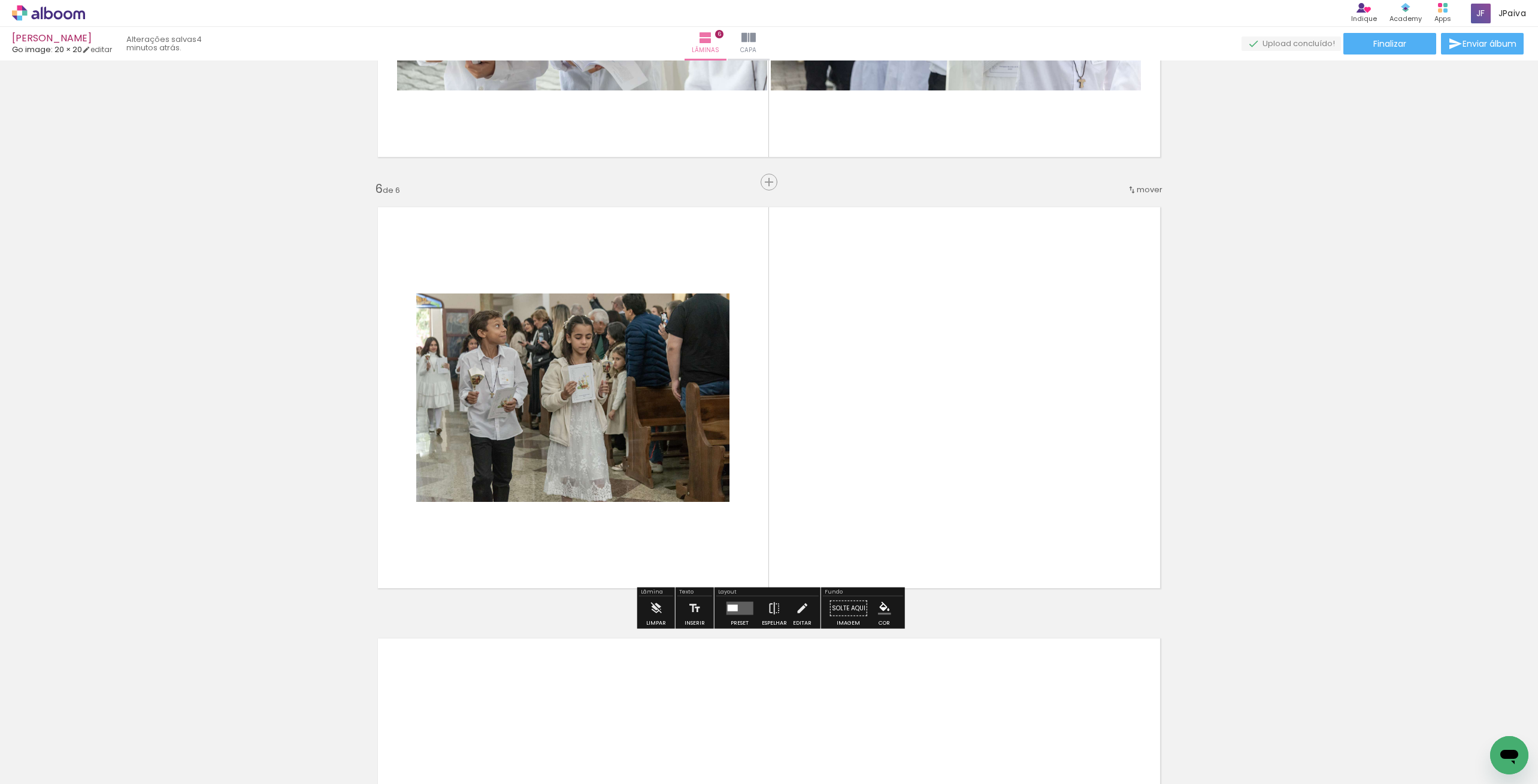
scroll to position [2067, 0]
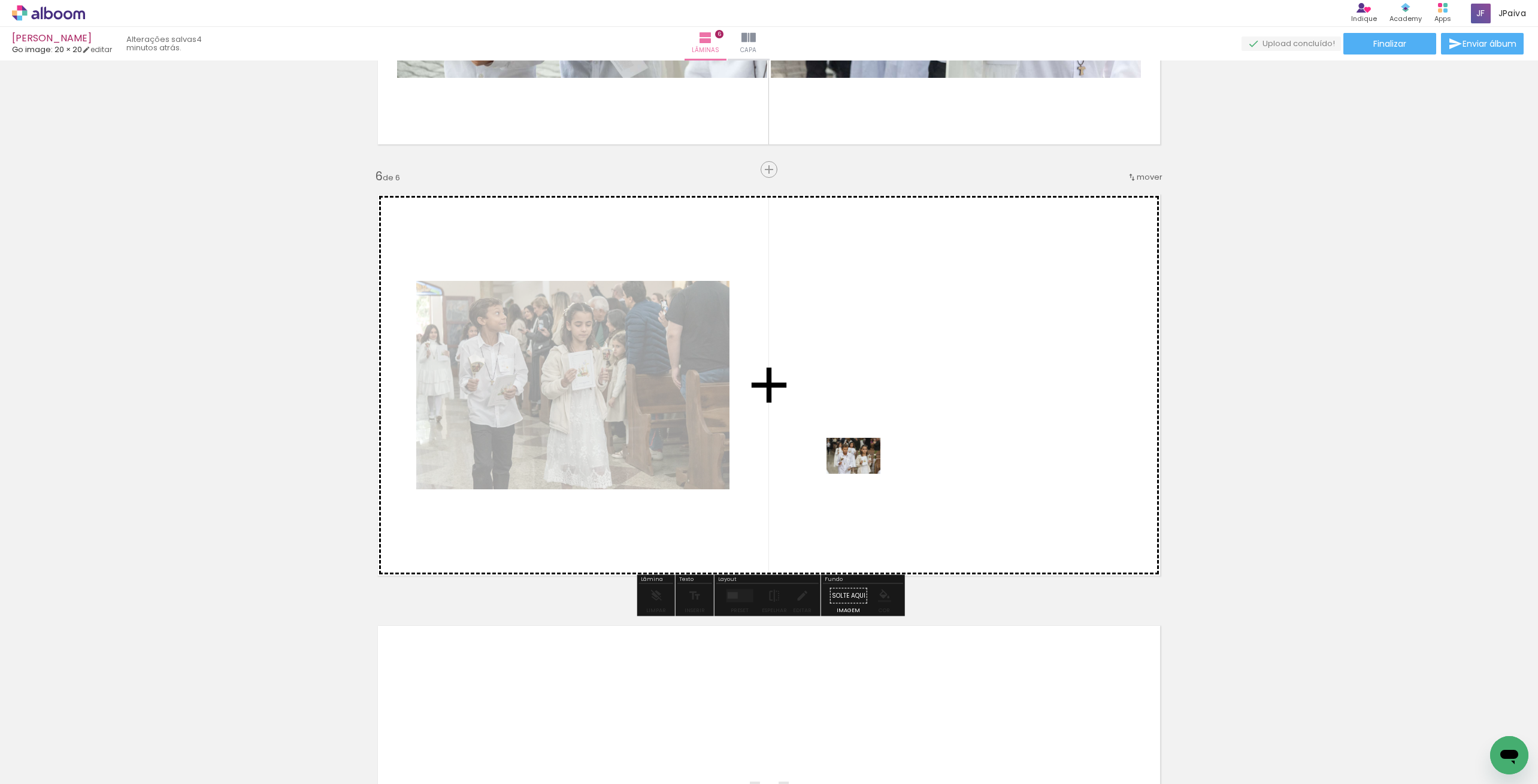
drag, startPoint x: 143, startPoint y: 743, endPoint x: 881, endPoint y: 469, distance: 787.2
click at [881, 469] on quentale-workspace at bounding box center [769, 392] width 1538 height 784
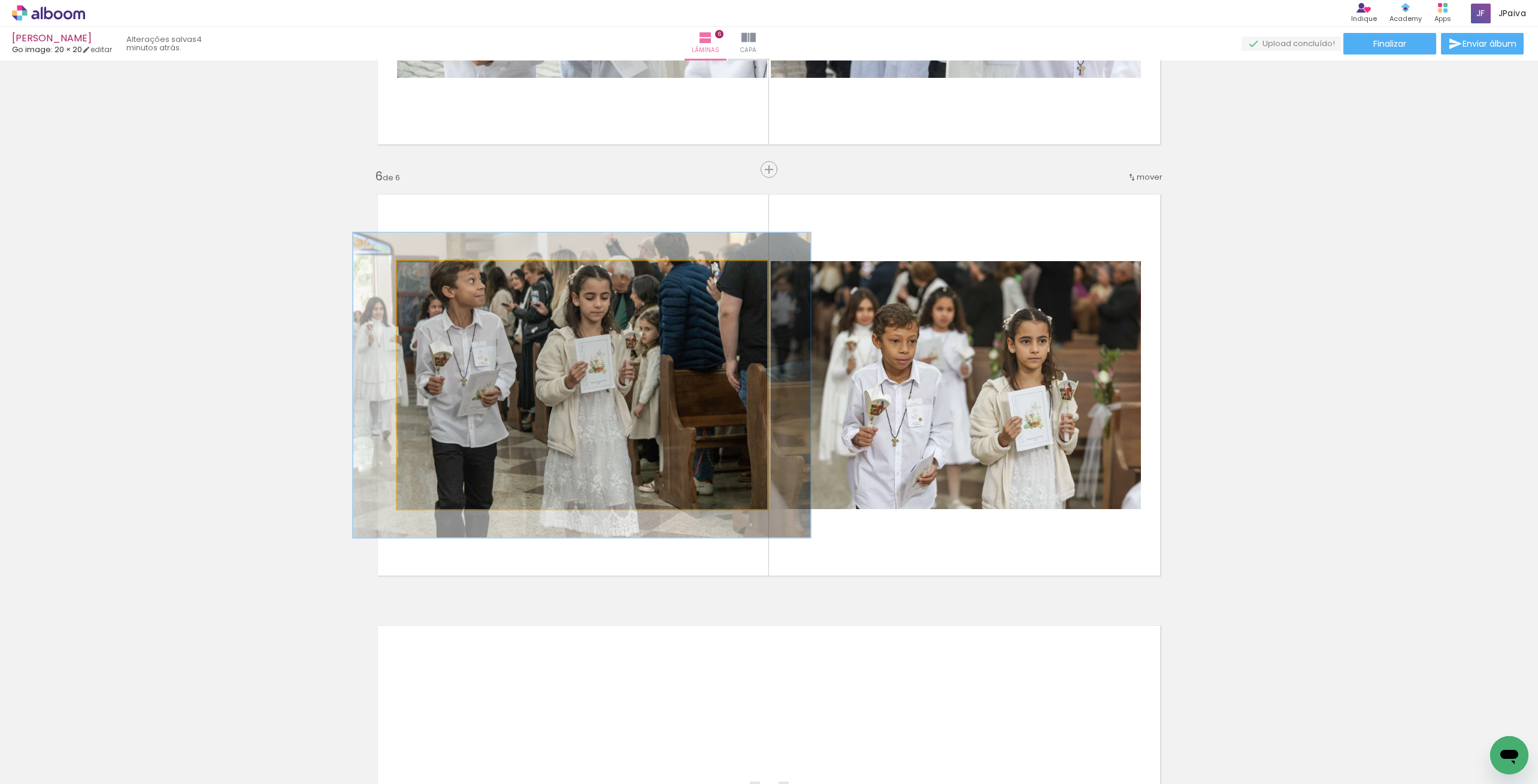
drag, startPoint x: 425, startPoint y: 278, endPoint x: 434, endPoint y: 276, distance: 9.2
type paper-slider "123"
click at [434, 276] on div at bounding box center [435, 274] width 20 height 20
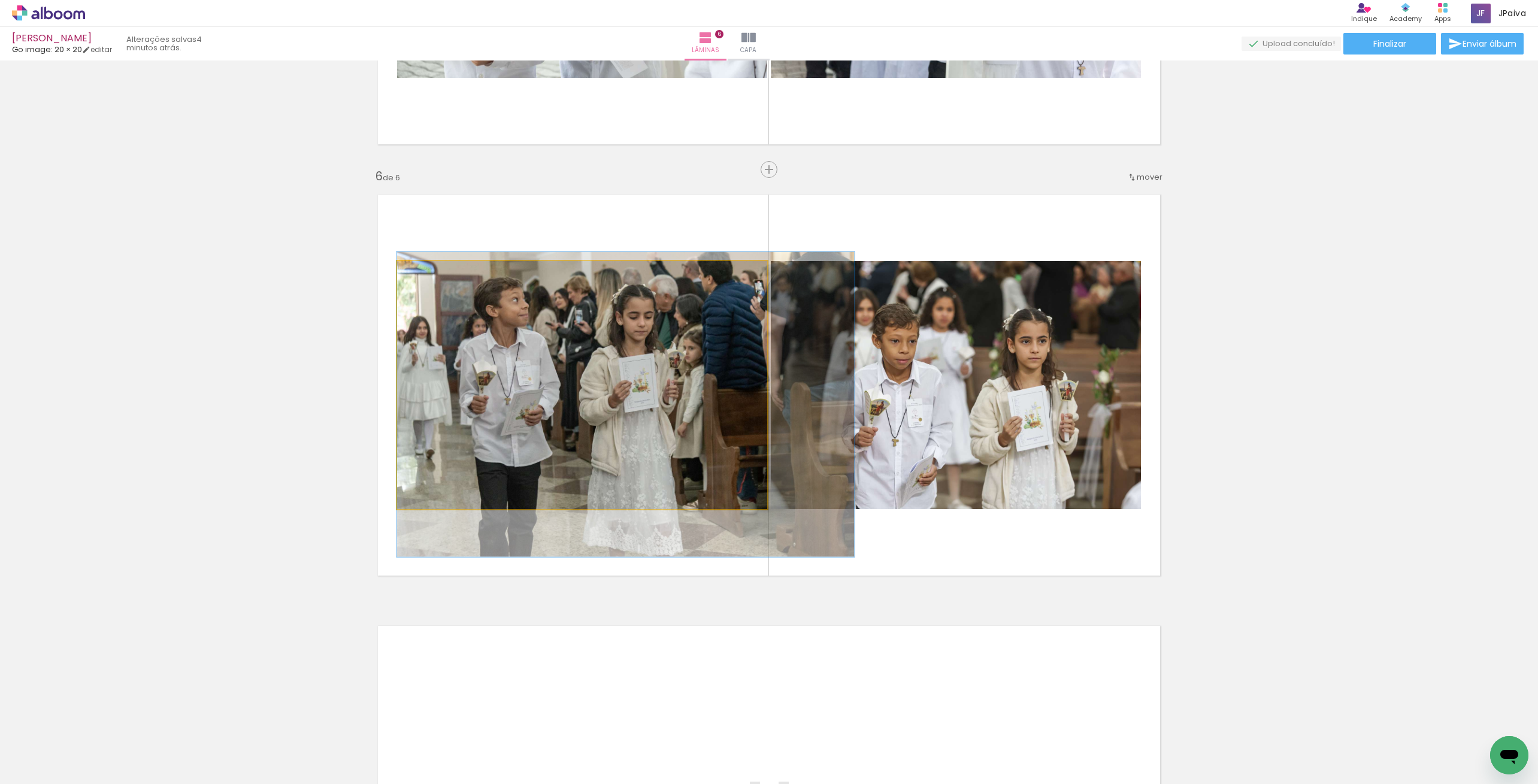
drag, startPoint x: 645, startPoint y: 382, endPoint x: 716, endPoint y: 401, distance: 73.5
click at [716, 401] on div at bounding box center [626, 404] width 458 height 305
click at [671, 397] on quentale-photo at bounding box center [581, 385] width 370 height 248
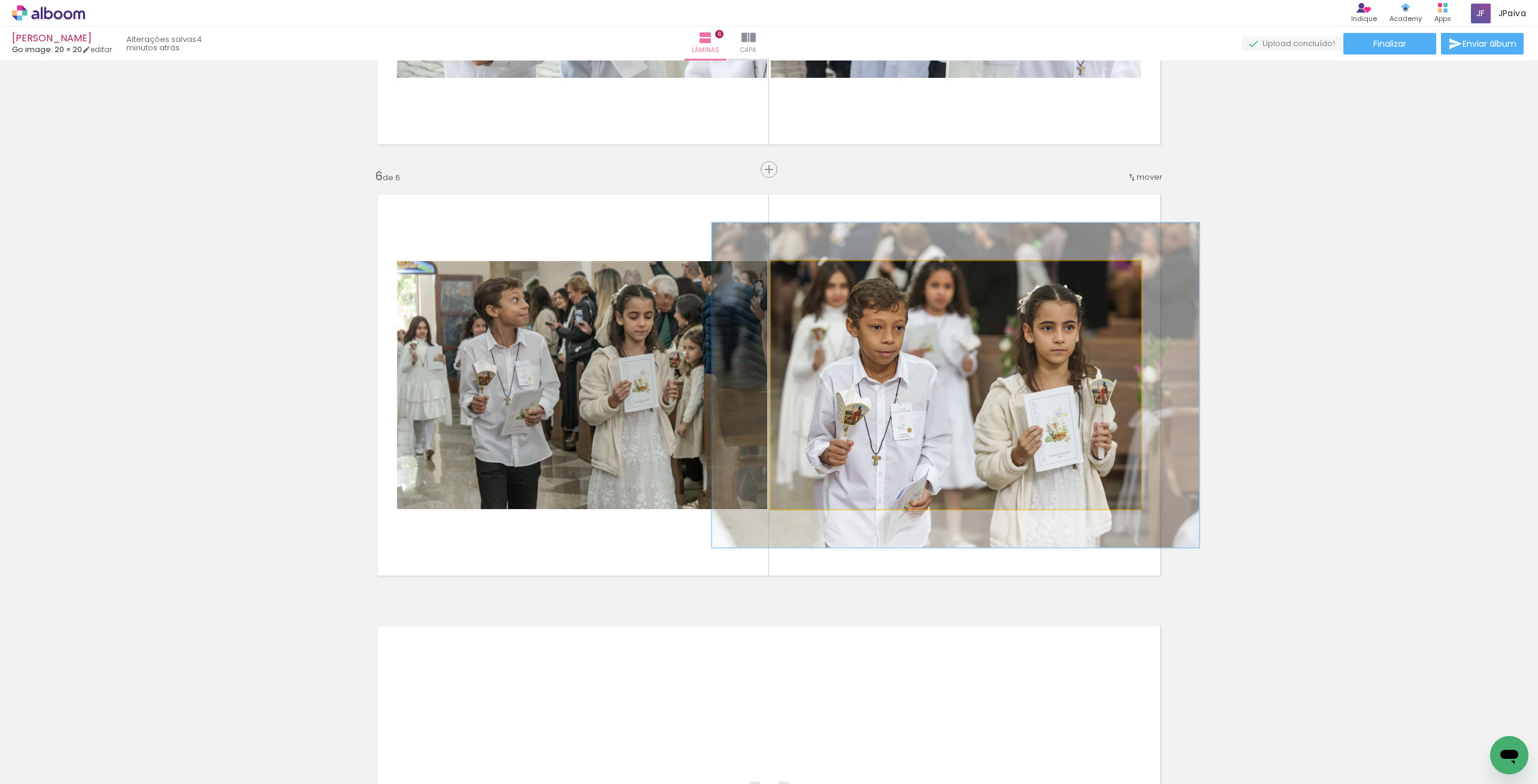
click at [809, 274] on div at bounding box center [813, 274] width 11 height 11
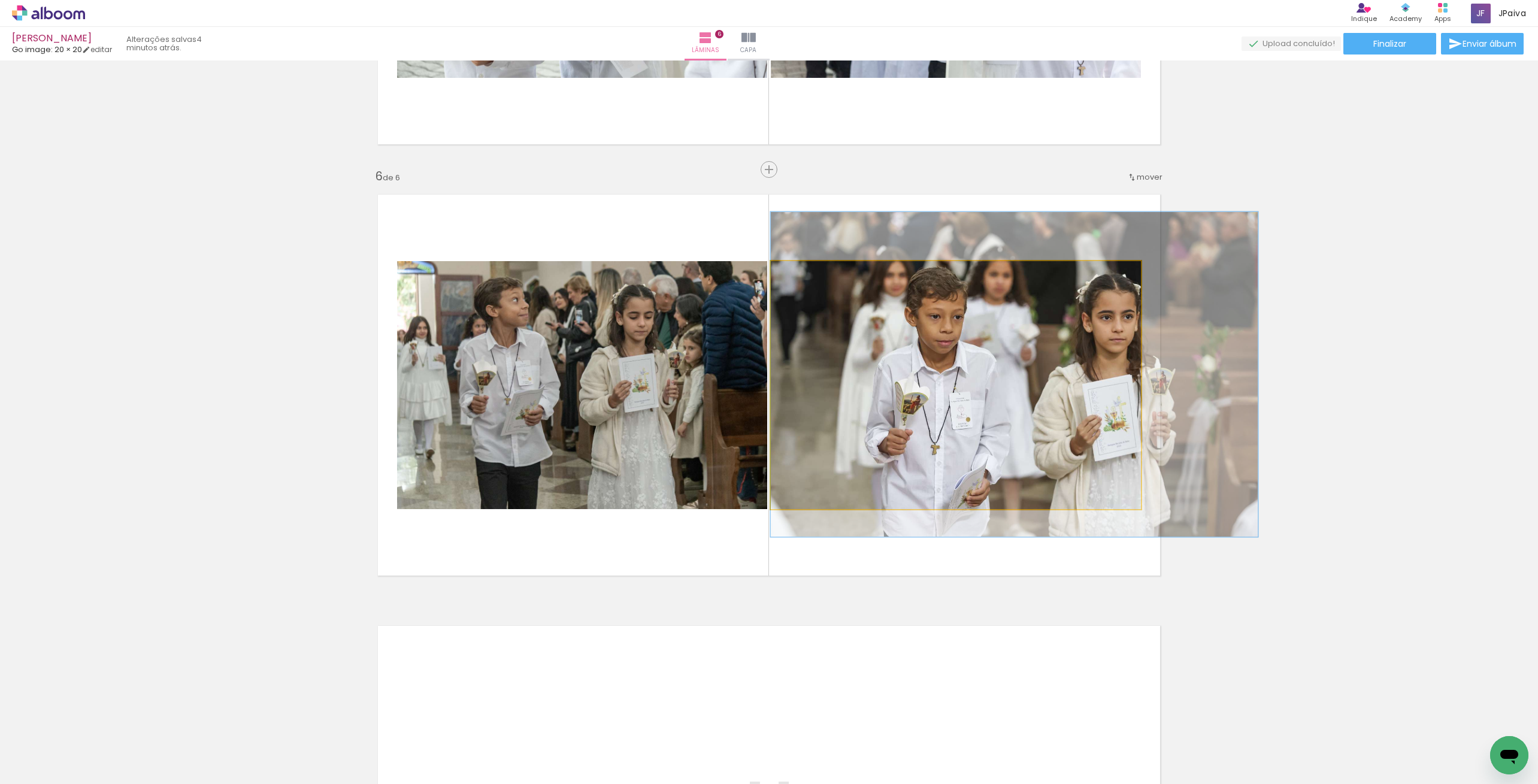
drag, startPoint x: 985, startPoint y: 401, endPoint x: 1047, endPoint y: 390, distance: 63.0
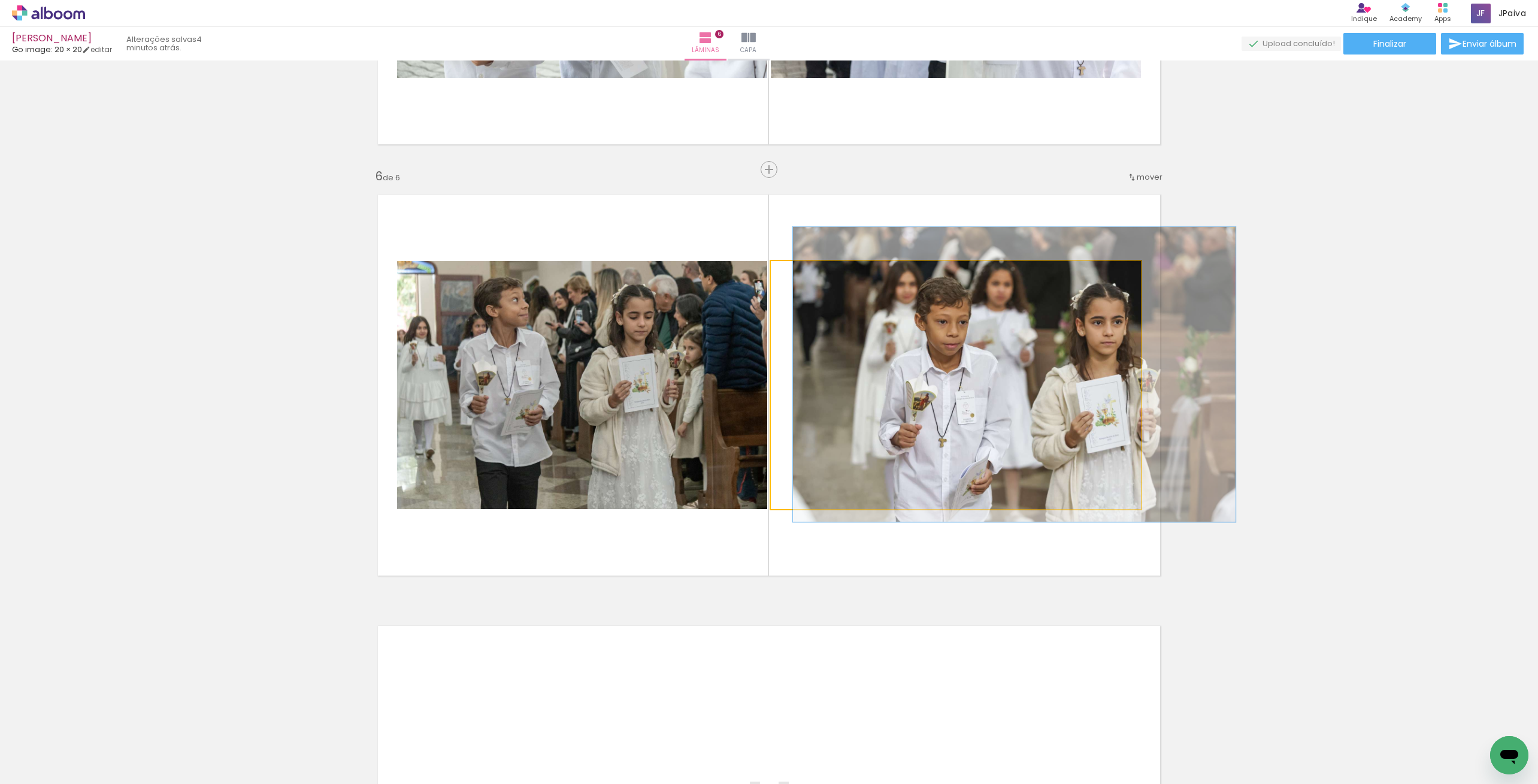
drag, startPoint x: 814, startPoint y: 278, endPoint x: 809, endPoint y: 281, distance: 5.8
type paper-slider "119"
click at [809, 281] on div at bounding box center [808, 274] width 20 height 20
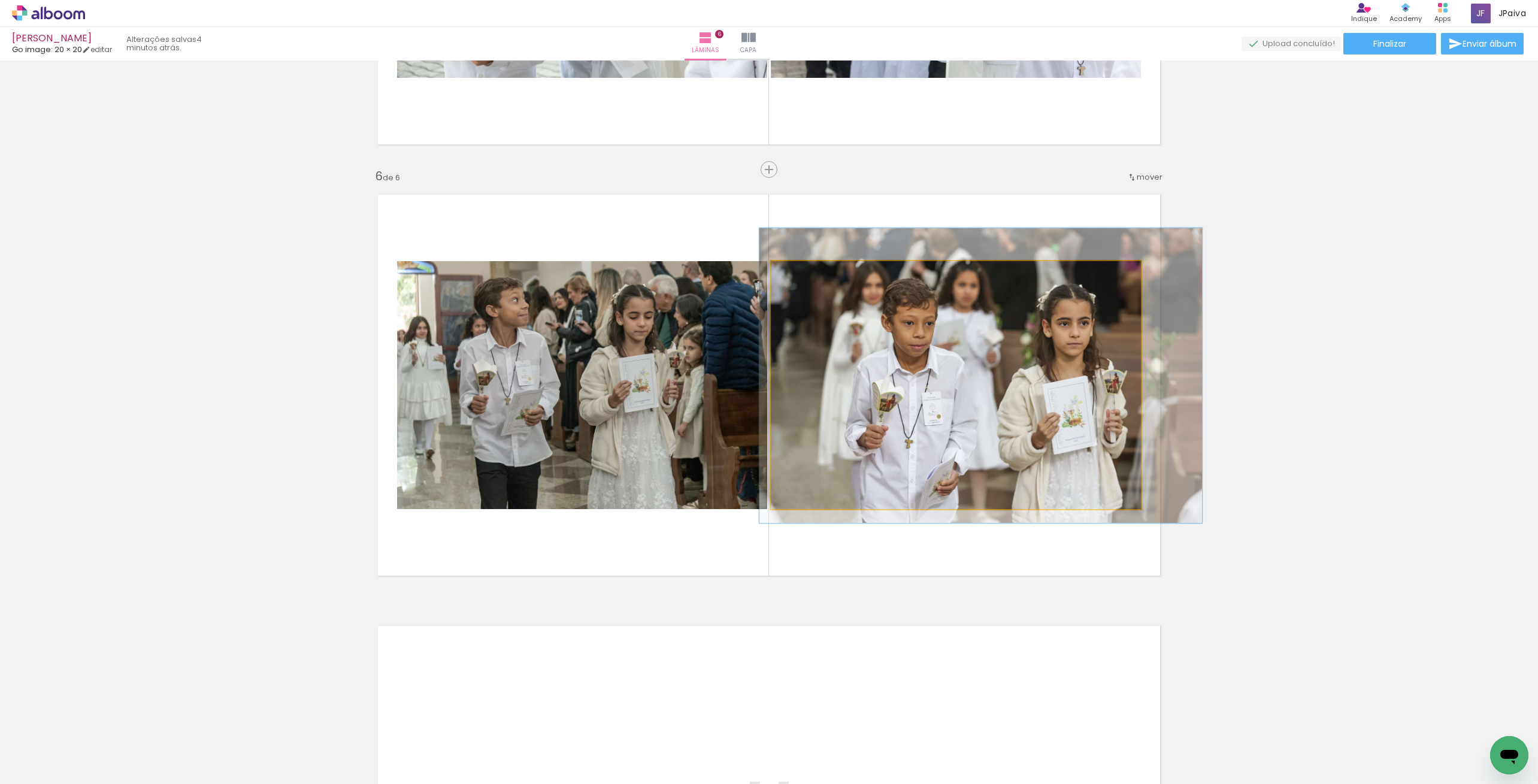
drag, startPoint x: 1038, startPoint y: 385, endPoint x: 1008, endPoint y: 386, distance: 30.0
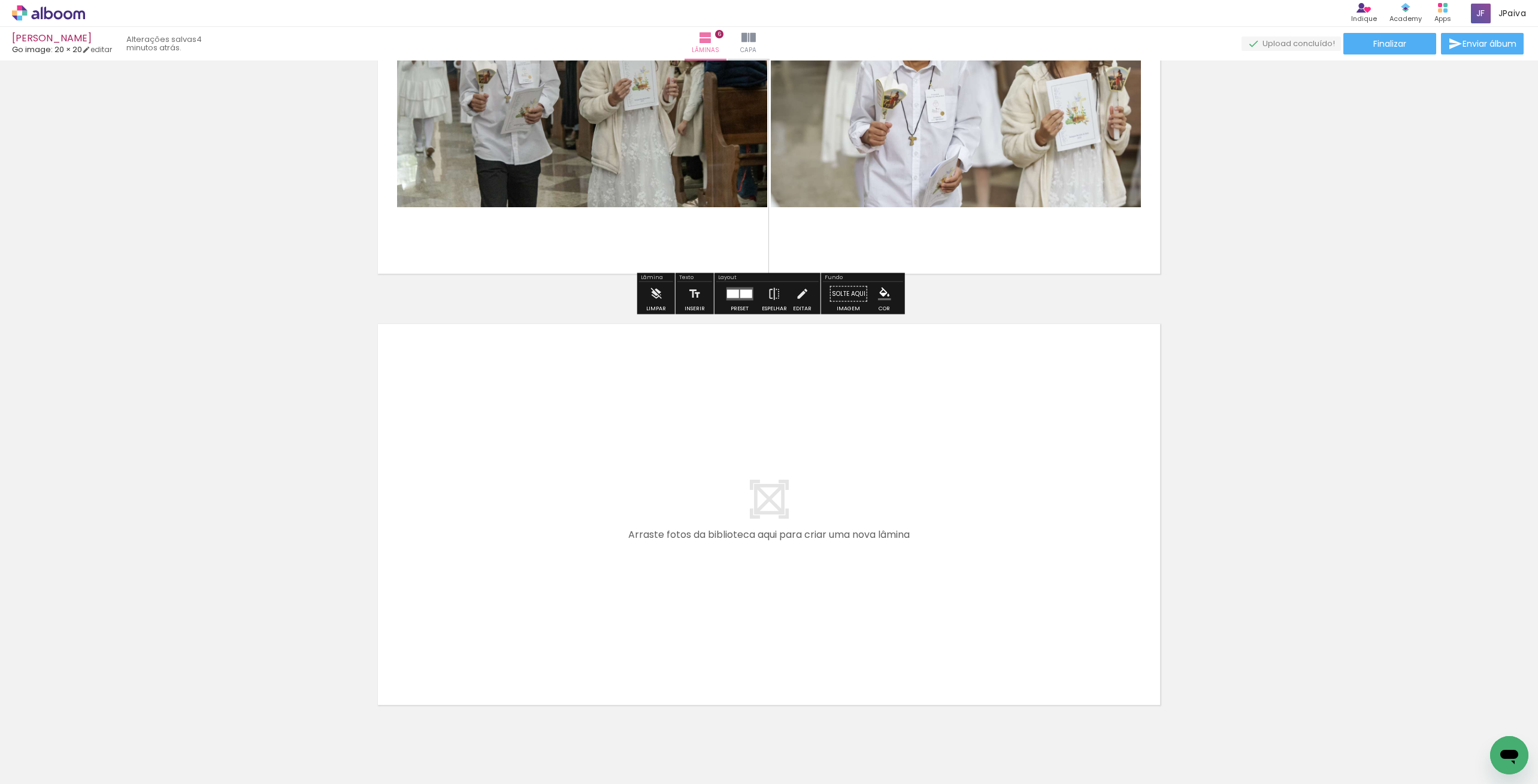
scroll to position [2371, 0]
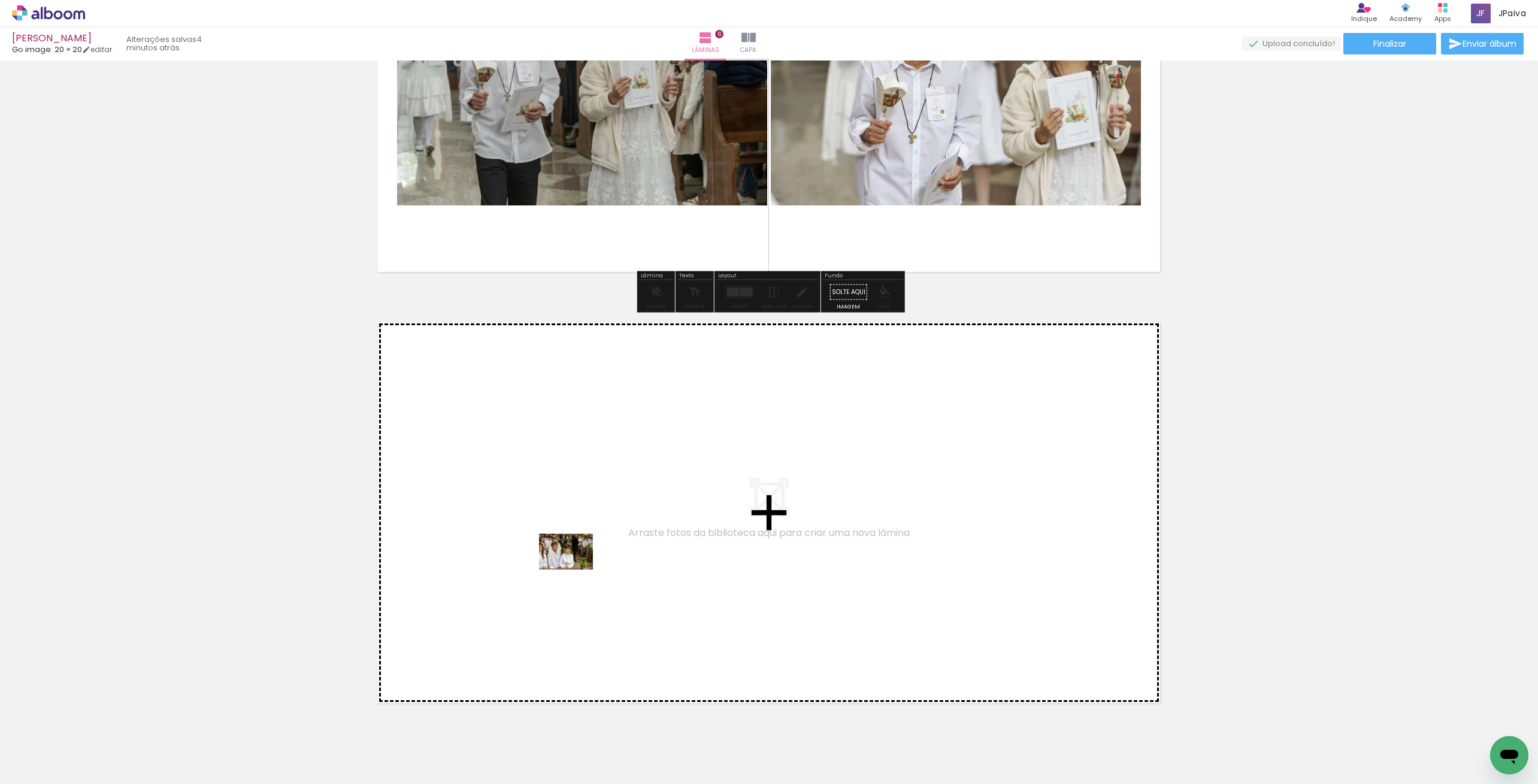
click at [577, 566] on quentale-workspace at bounding box center [769, 392] width 1538 height 784
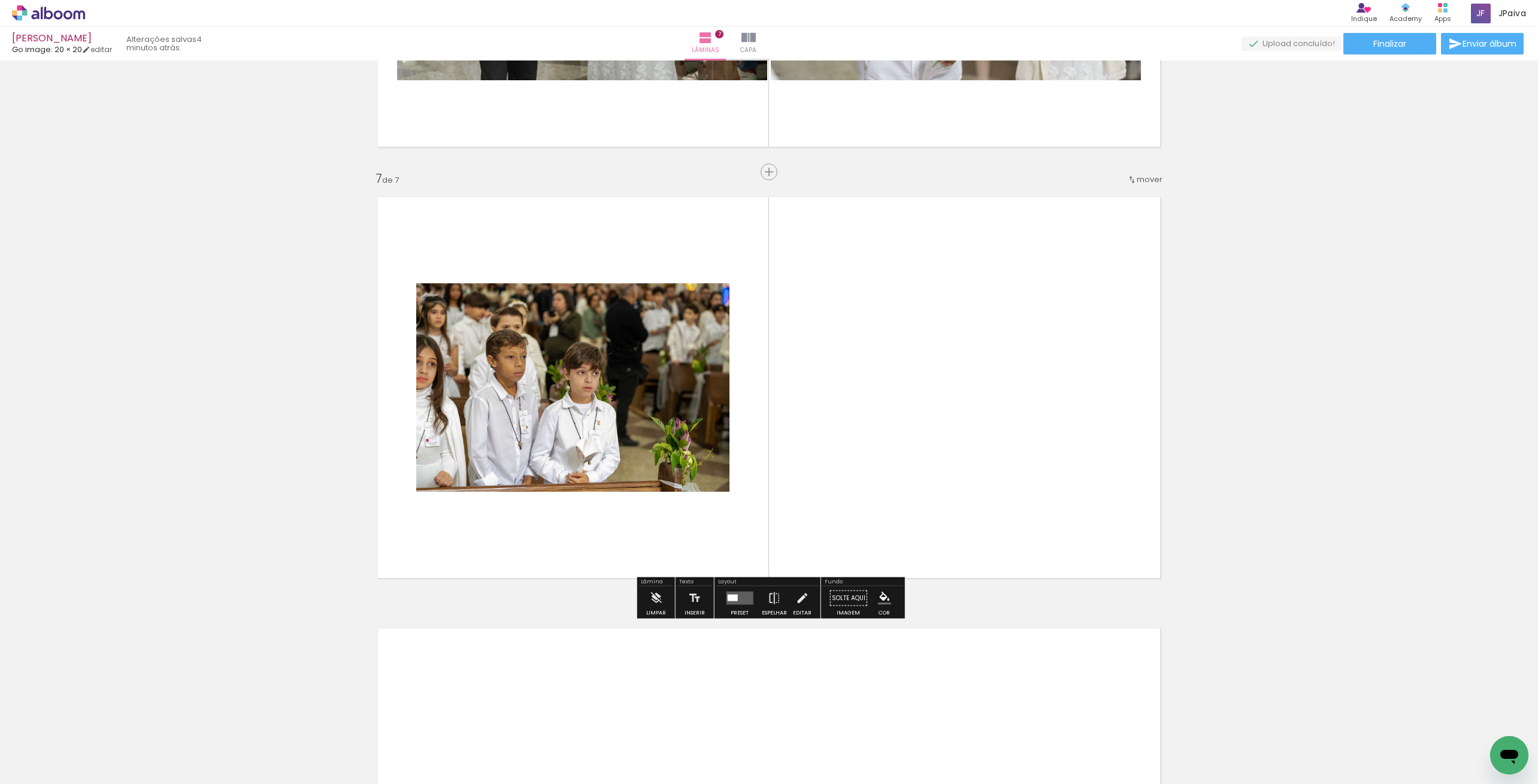
scroll to position [2498, 0]
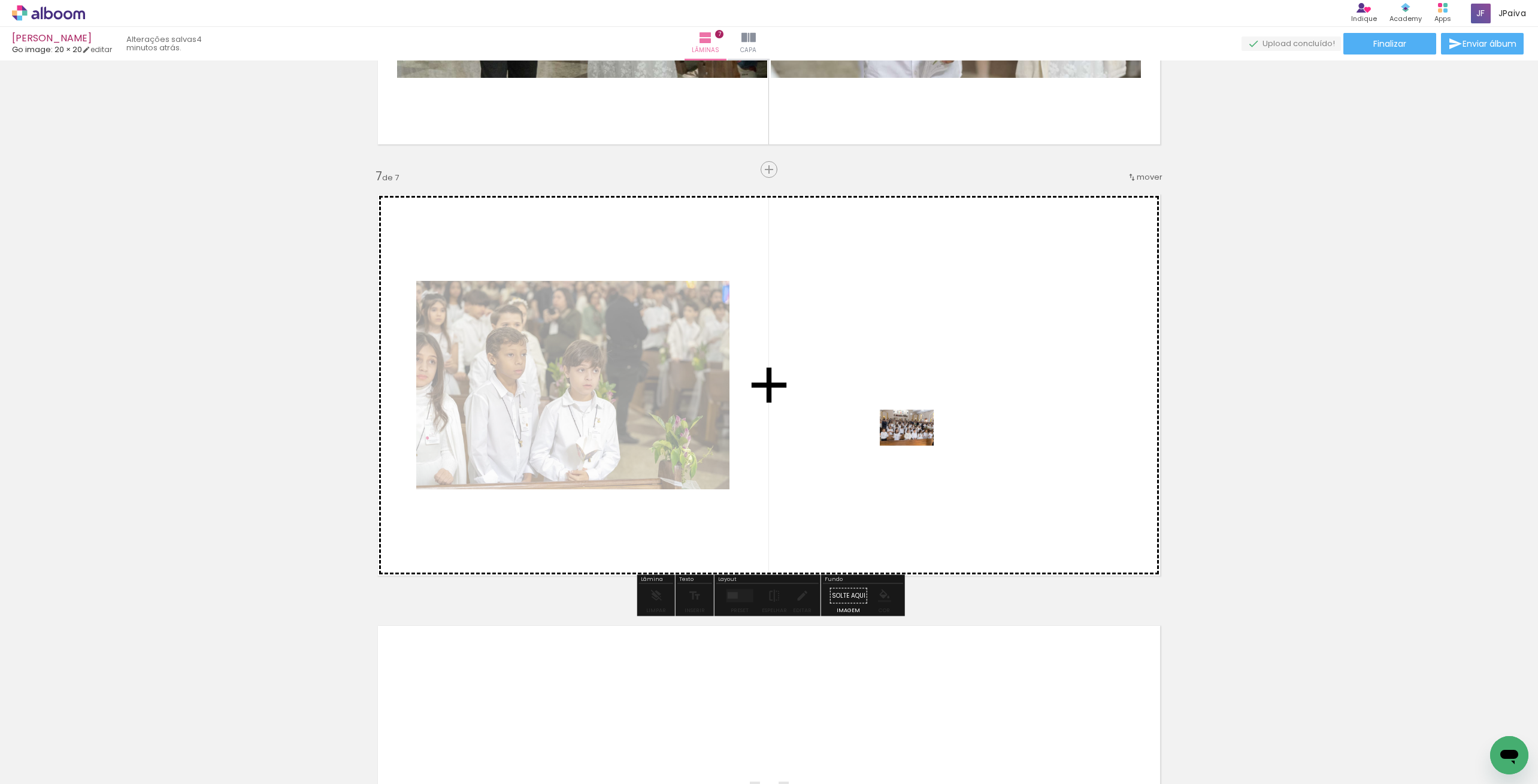
click at [916, 446] on quentale-workspace at bounding box center [769, 392] width 1538 height 784
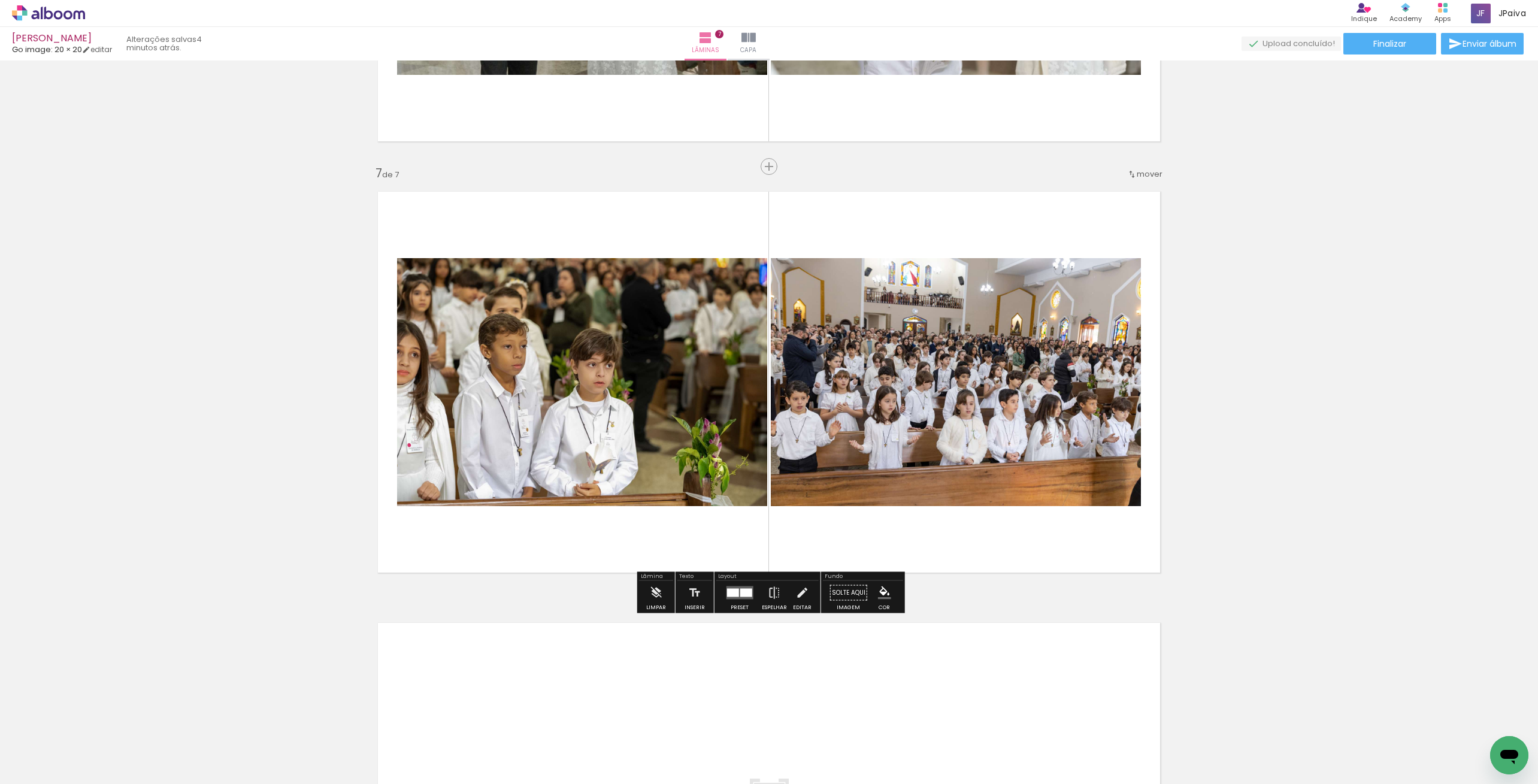
scroll to position [2505, 0]
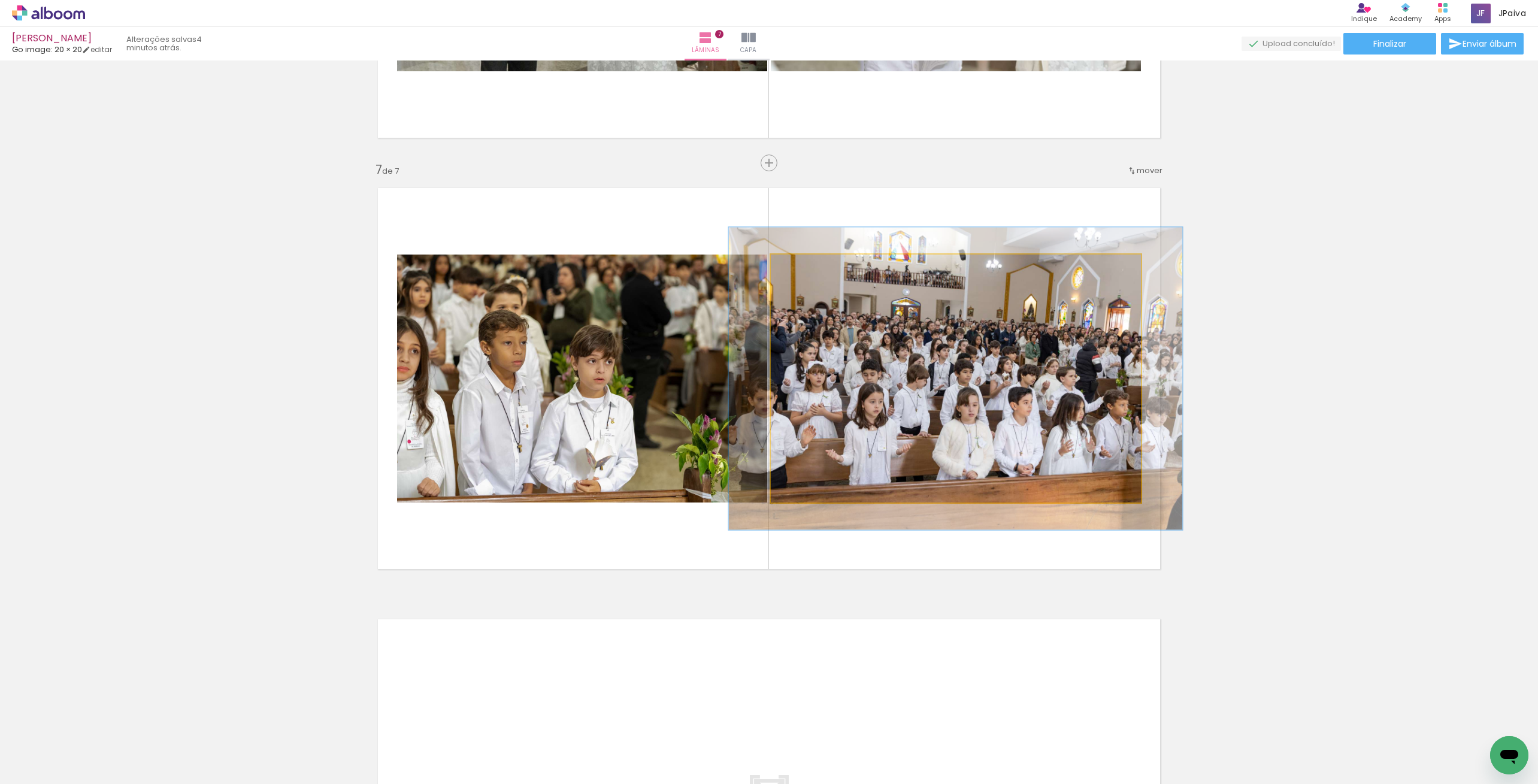
drag, startPoint x: 806, startPoint y: 269, endPoint x: 815, endPoint y: 271, distance: 9.2
click at [815, 271] on div at bounding box center [808, 267] width 20 height 20
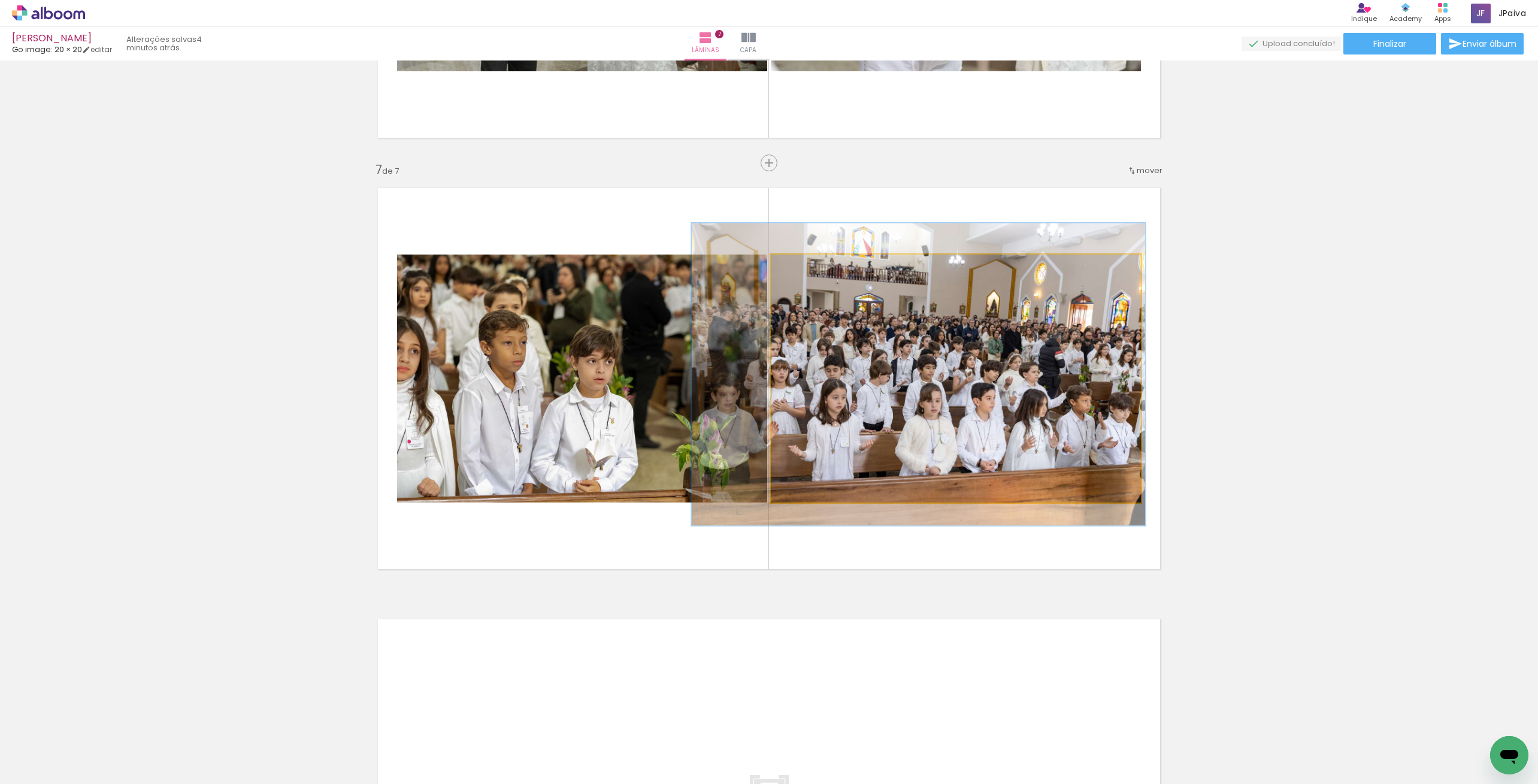
drag, startPoint x: 935, startPoint y: 344, endPoint x: 901, endPoint y: 339, distance: 34.4
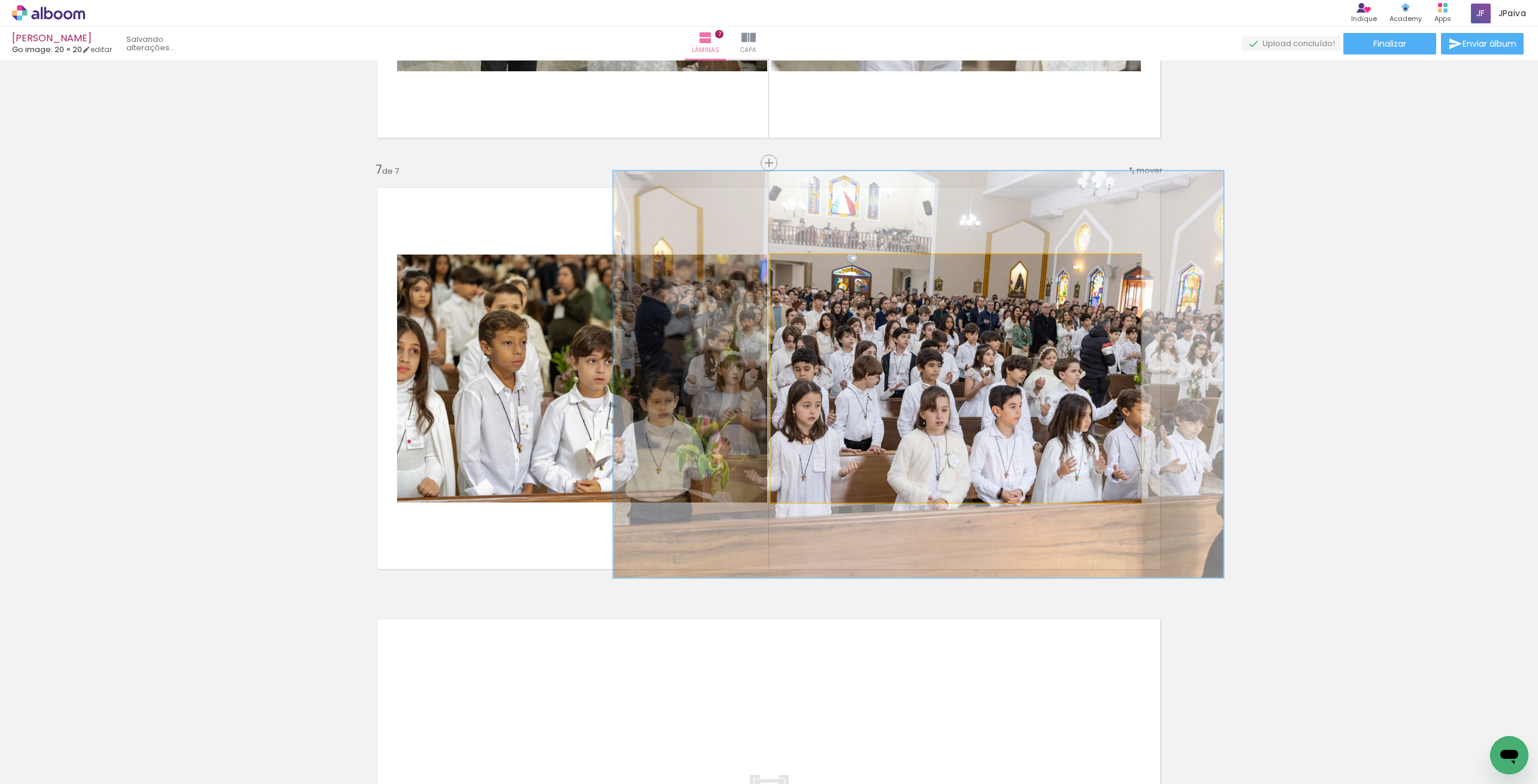
drag, startPoint x: 815, startPoint y: 264, endPoint x: 834, endPoint y: 273, distance: 21.0
type paper-slider "164"
click at [834, 273] on div at bounding box center [829, 267] width 20 height 20
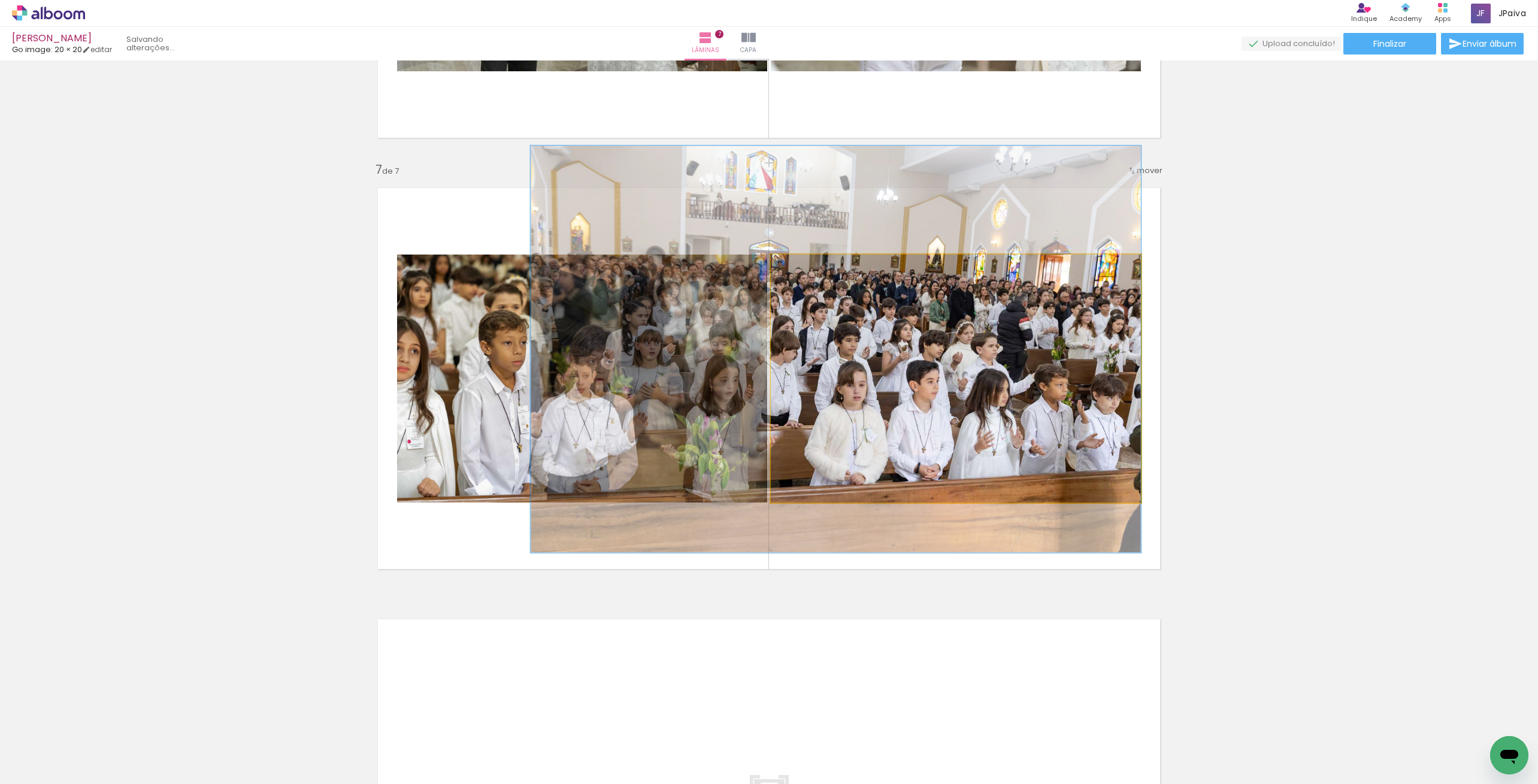
drag, startPoint x: 999, startPoint y: 380, endPoint x: 918, endPoint y: 358, distance: 83.9
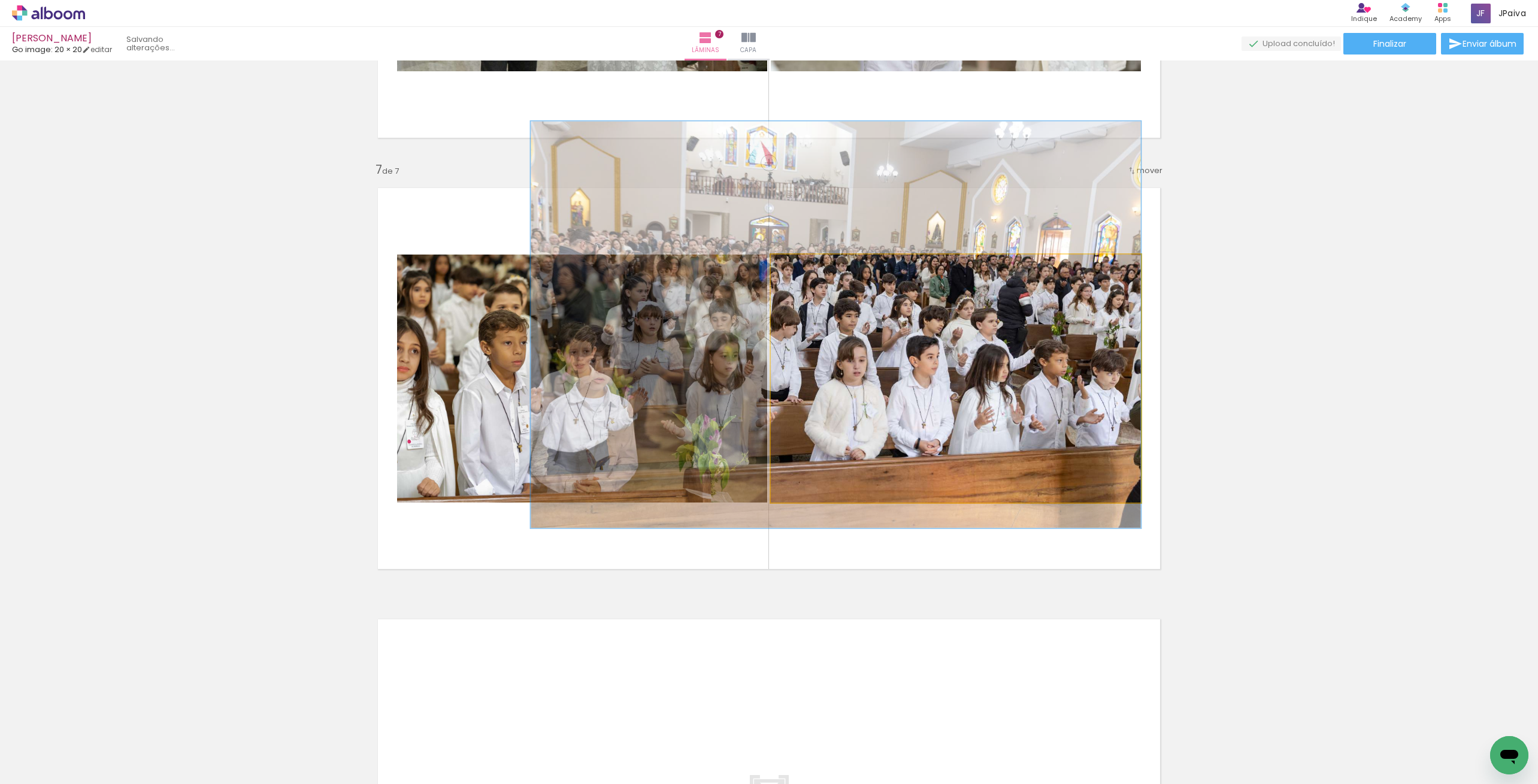
drag, startPoint x: 974, startPoint y: 370, endPoint x: 974, endPoint y: 349, distance: 21.0
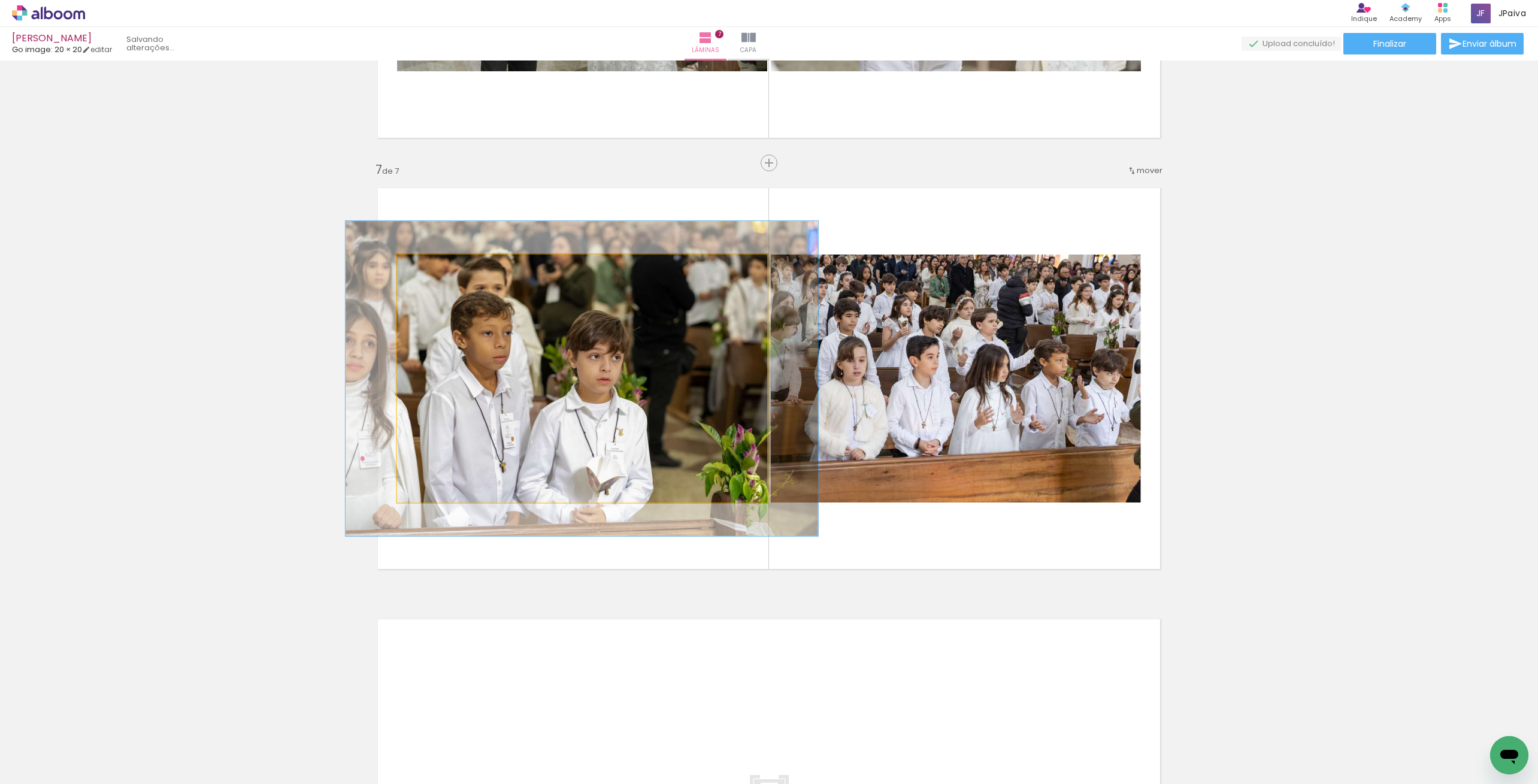
drag, startPoint x: 427, startPoint y: 263, endPoint x: 437, endPoint y: 266, distance: 10.4
type paper-slider "127"
click at [437, 266] on div at bounding box center [437, 267] width 20 height 20
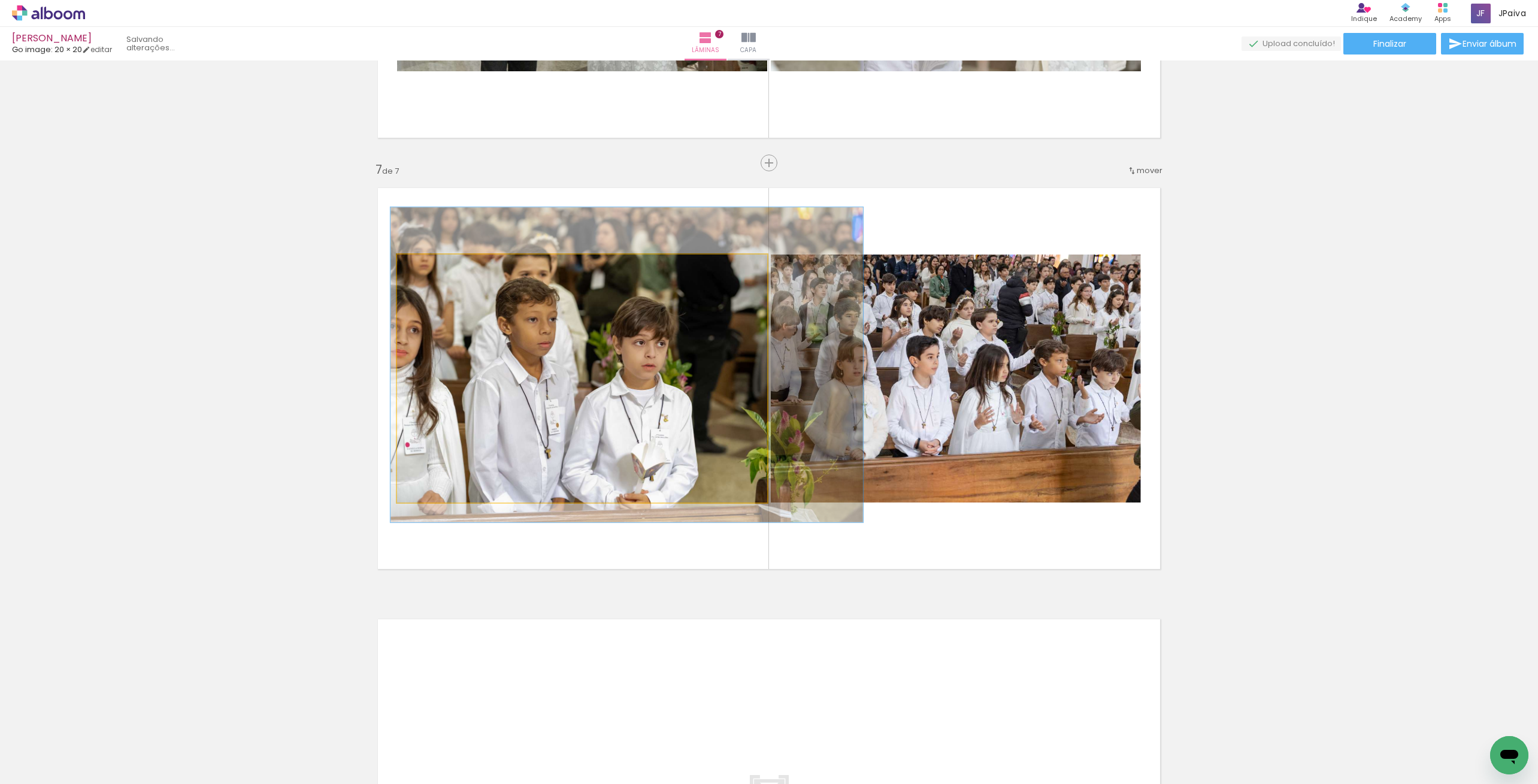
drag, startPoint x: 584, startPoint y: 392, endPoint x: 626, endPoint y: 377, distance: 44.6
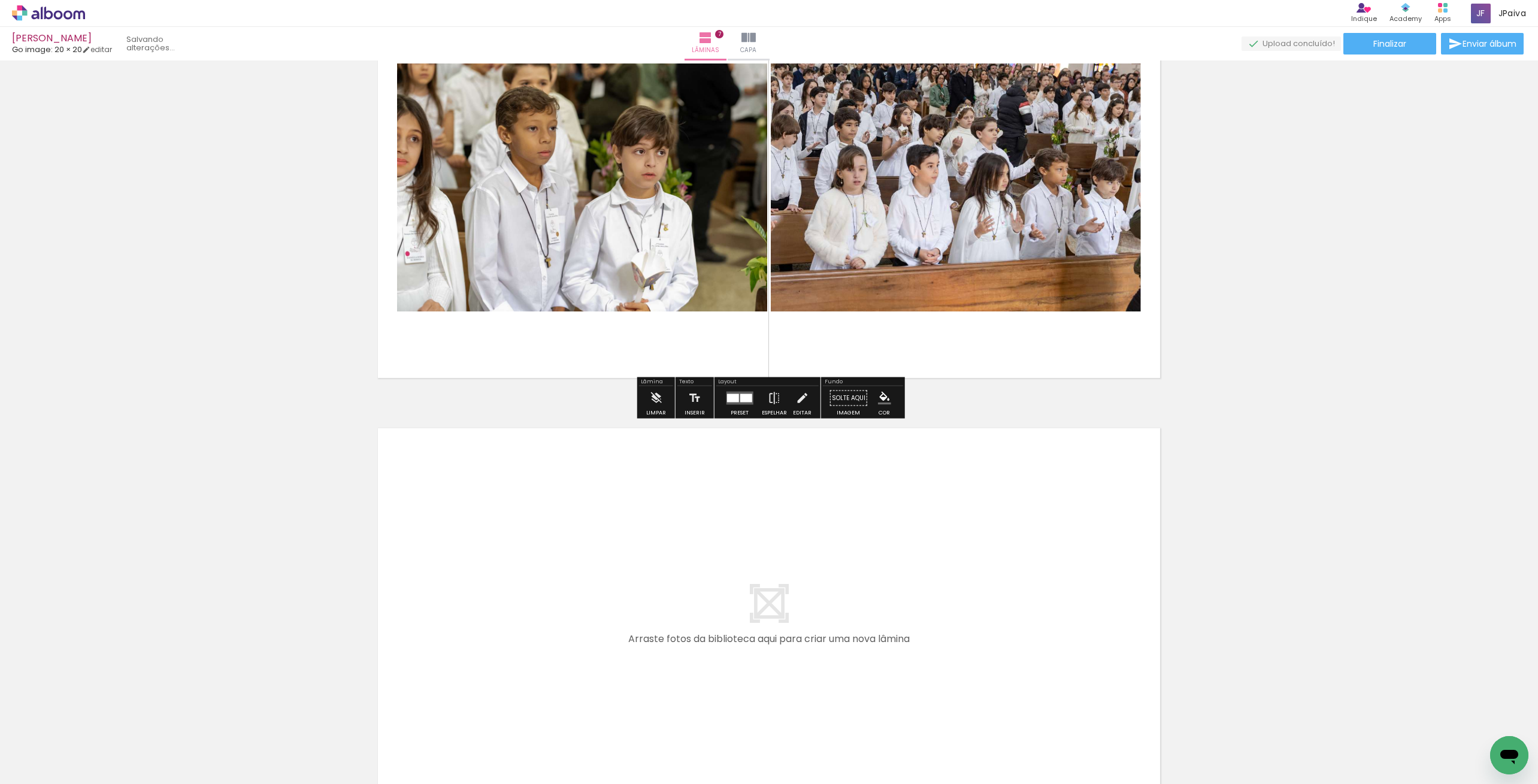
scroll to position [2698, 0]
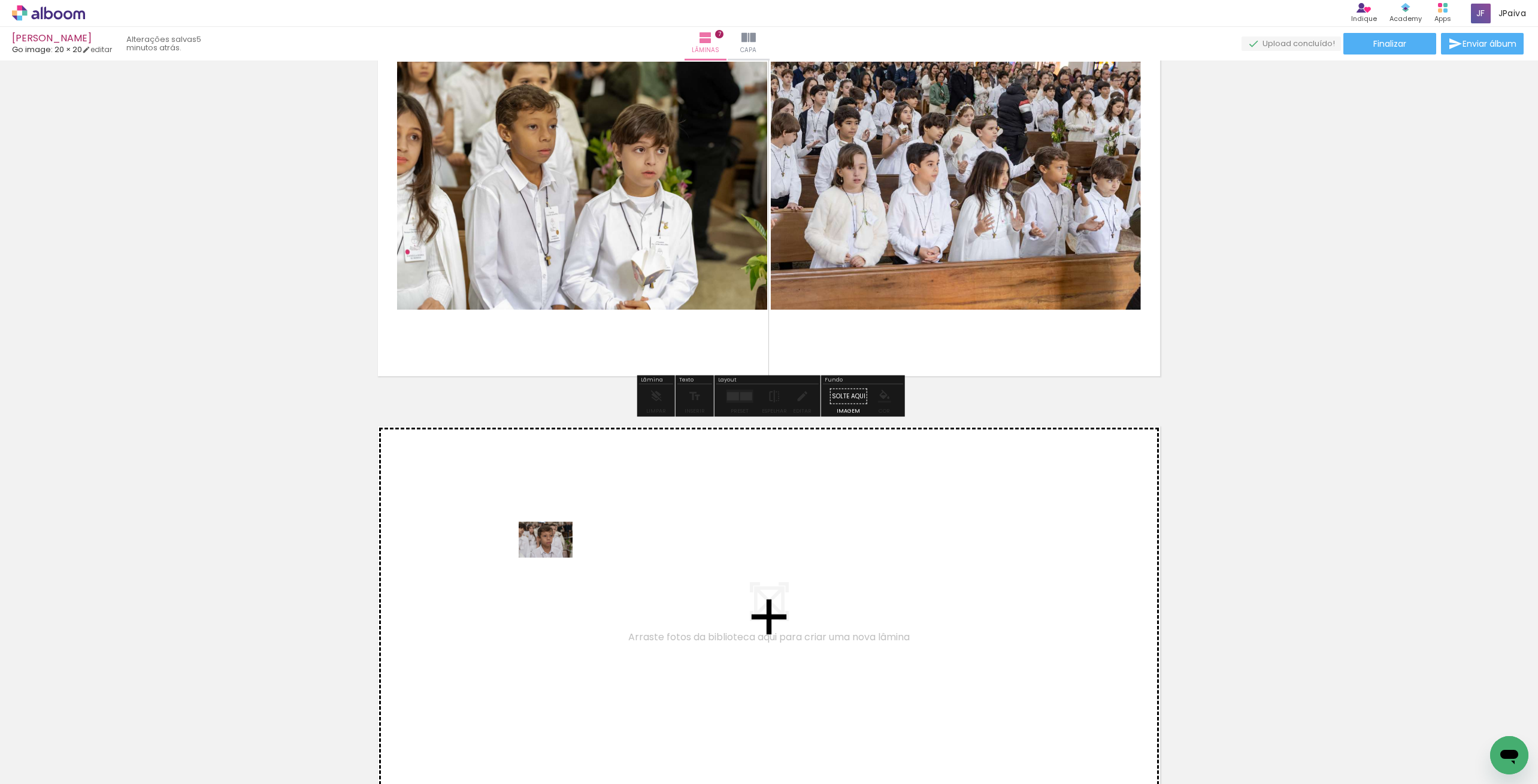
click at [554, 560] on quentale-workspace at bounding box center [769, 392] width 1538 height 784
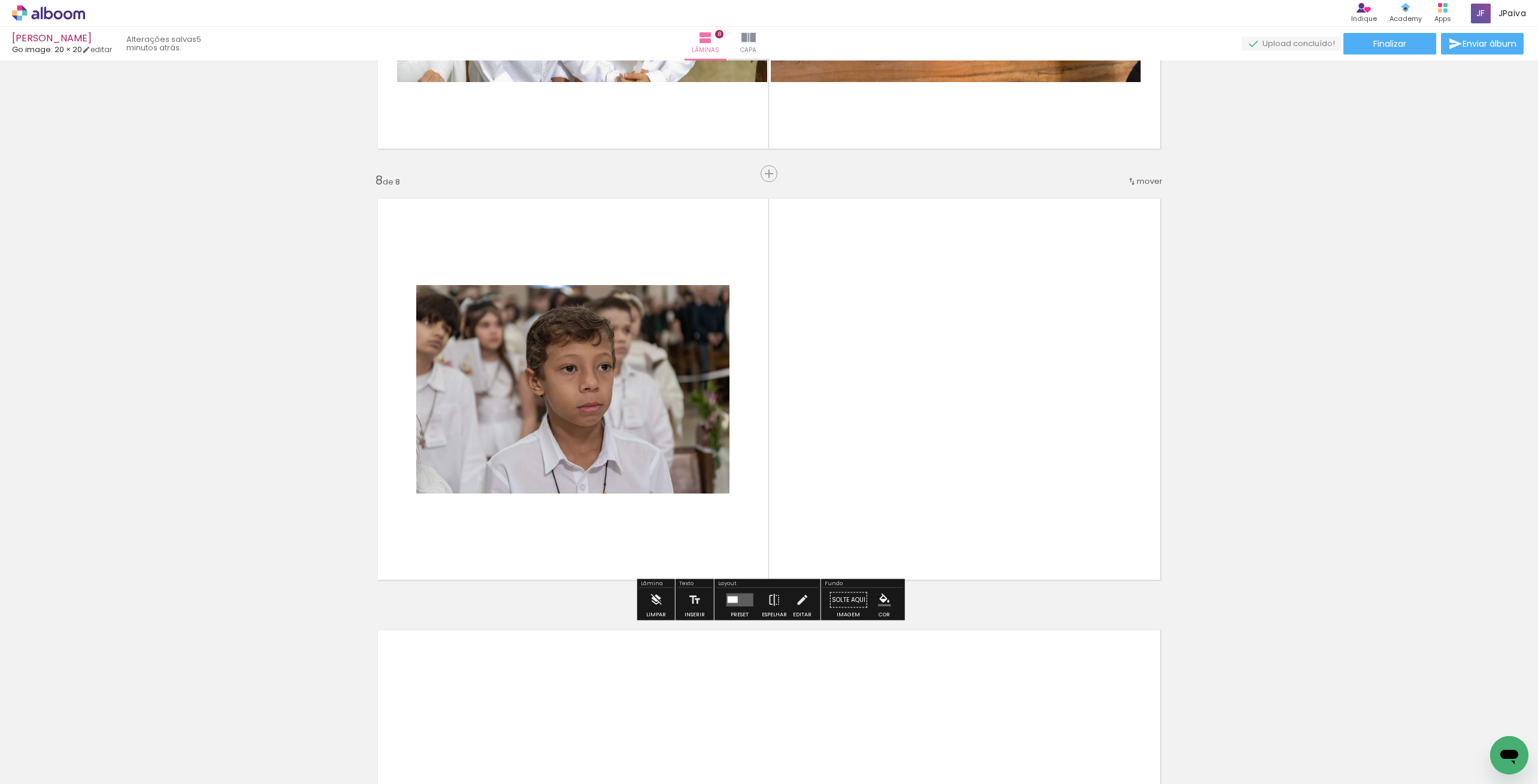
scroll to position [2930, 0]
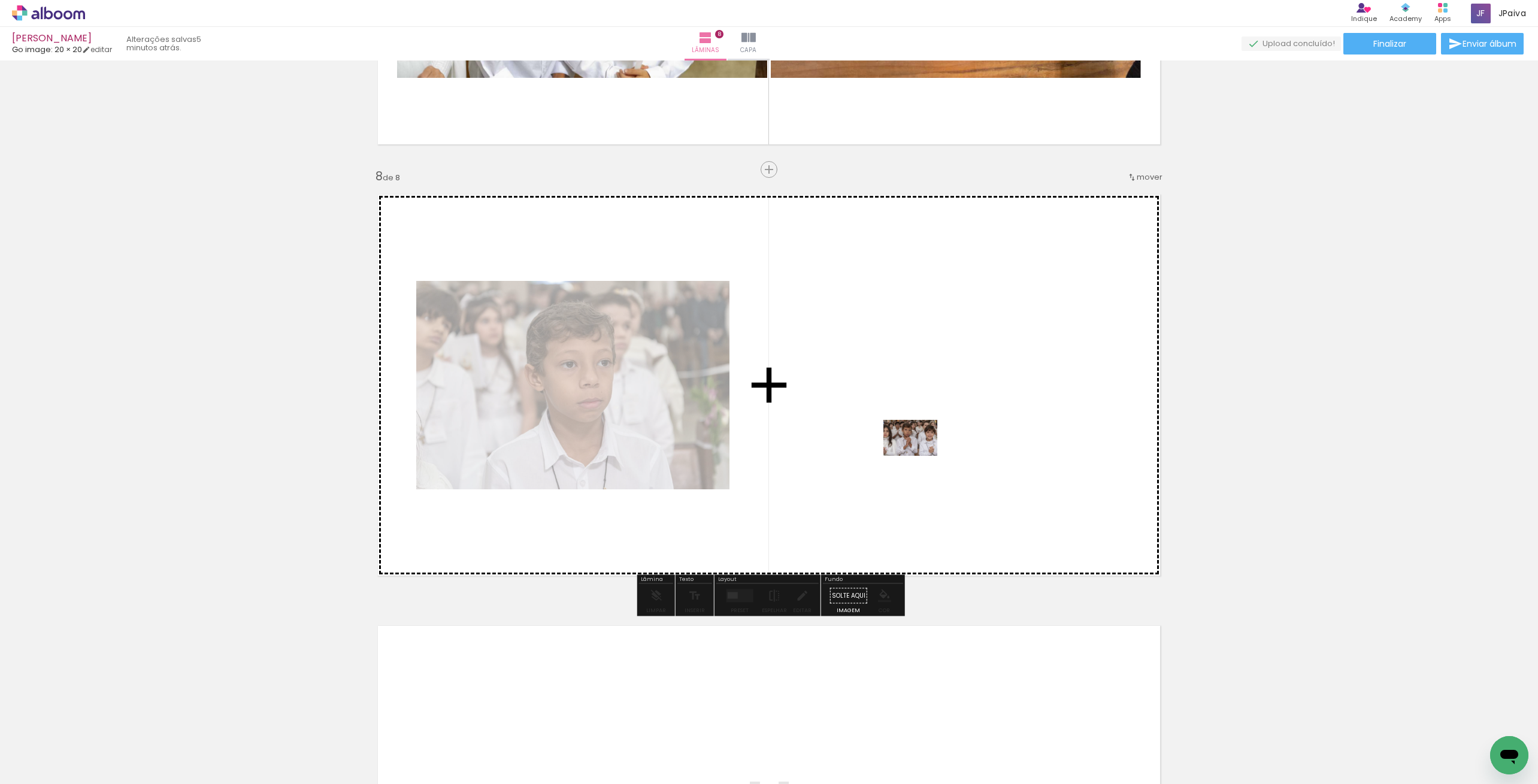
click at [919, 455] on quentale-workspace at bounding box center [769, 392] width 1538 height 784
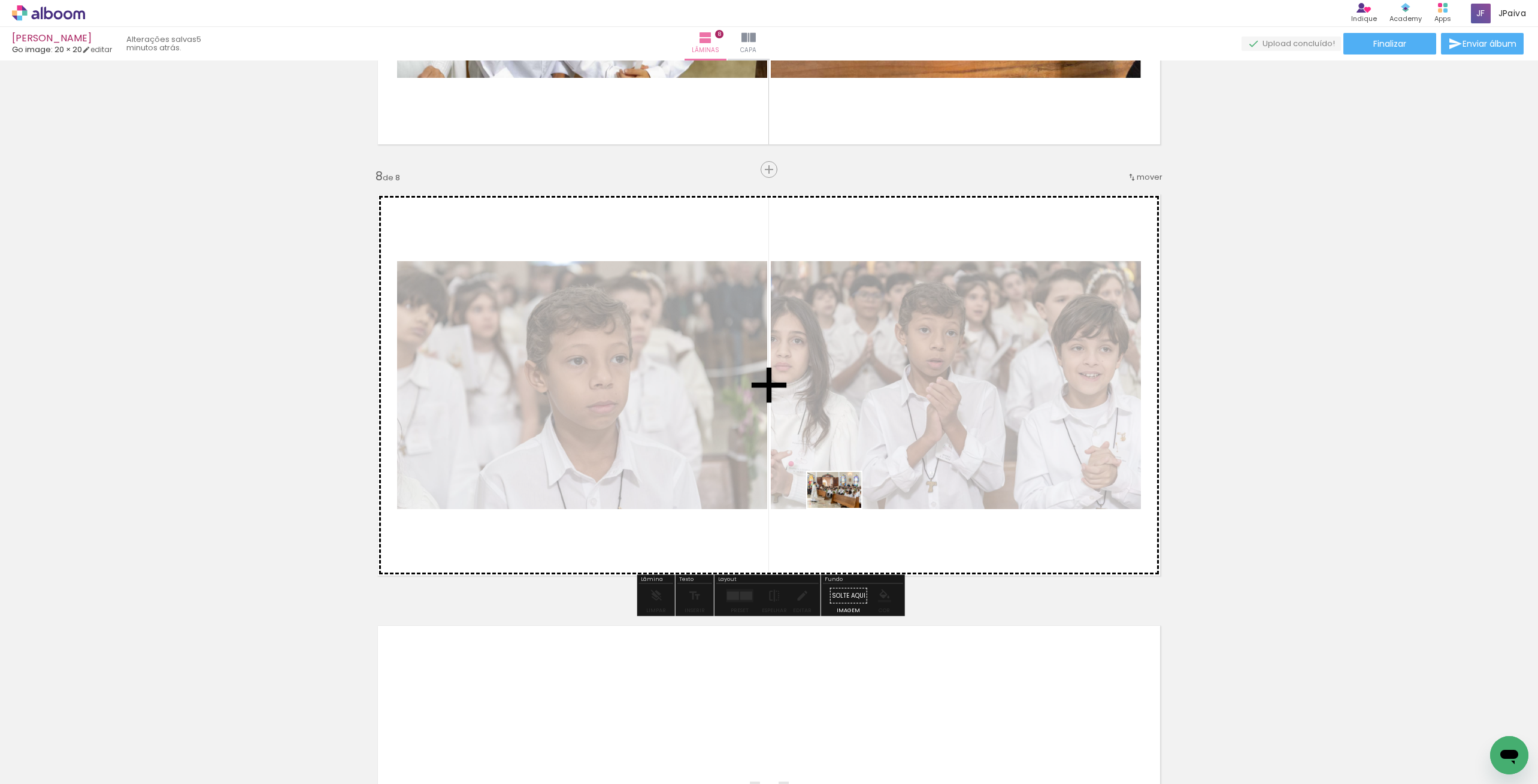
drag, startPoint x: 185, startPoint y: 728, endPoint x: 885, endPoint y: 494, distance: 738.1
click at [885, 493] on quentale-workspace at bounding box center [769, 392] width 1538 height 784
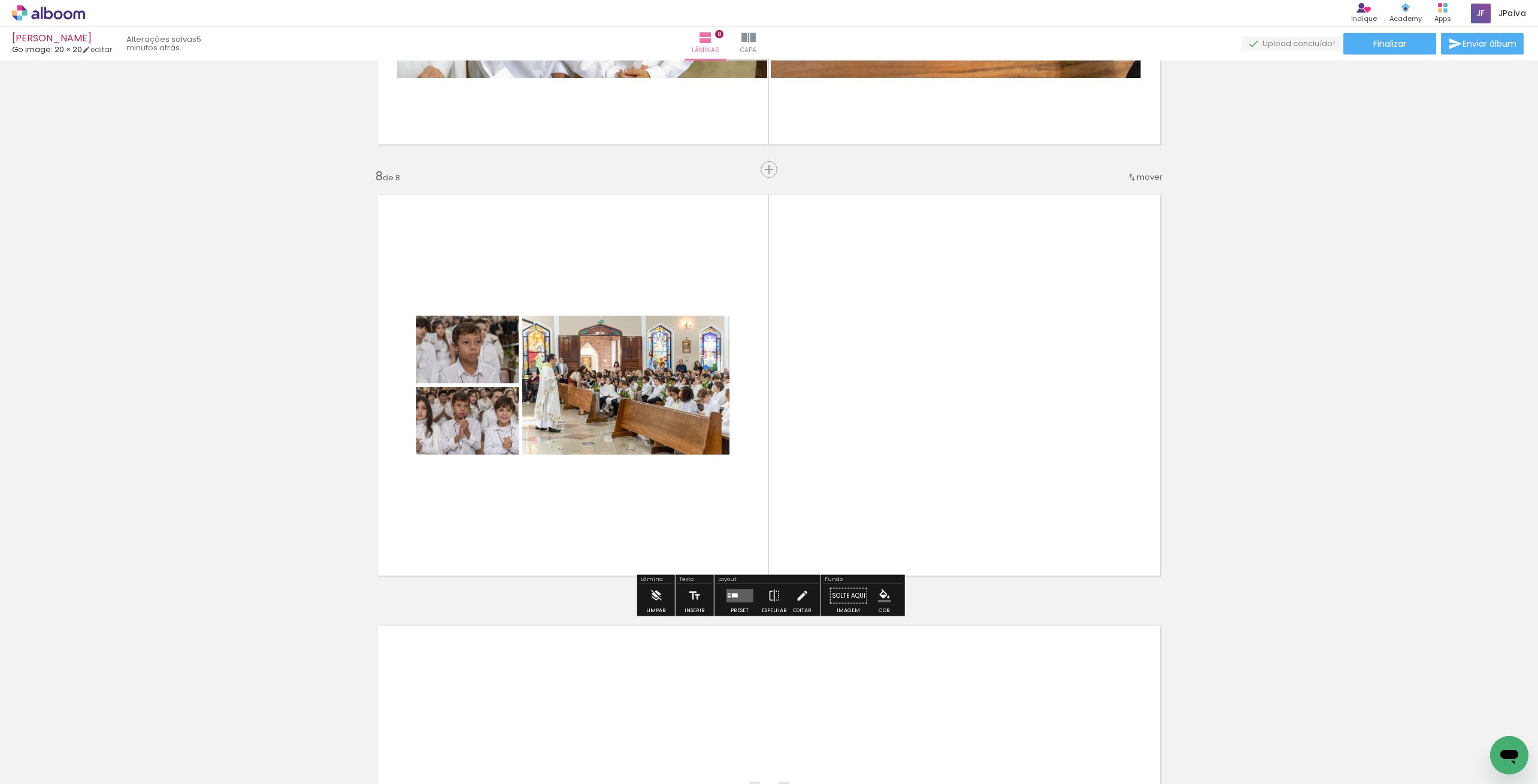
click at [737, 599] on quentale-layouter at bounding box center [740, 596] width 27 height 14
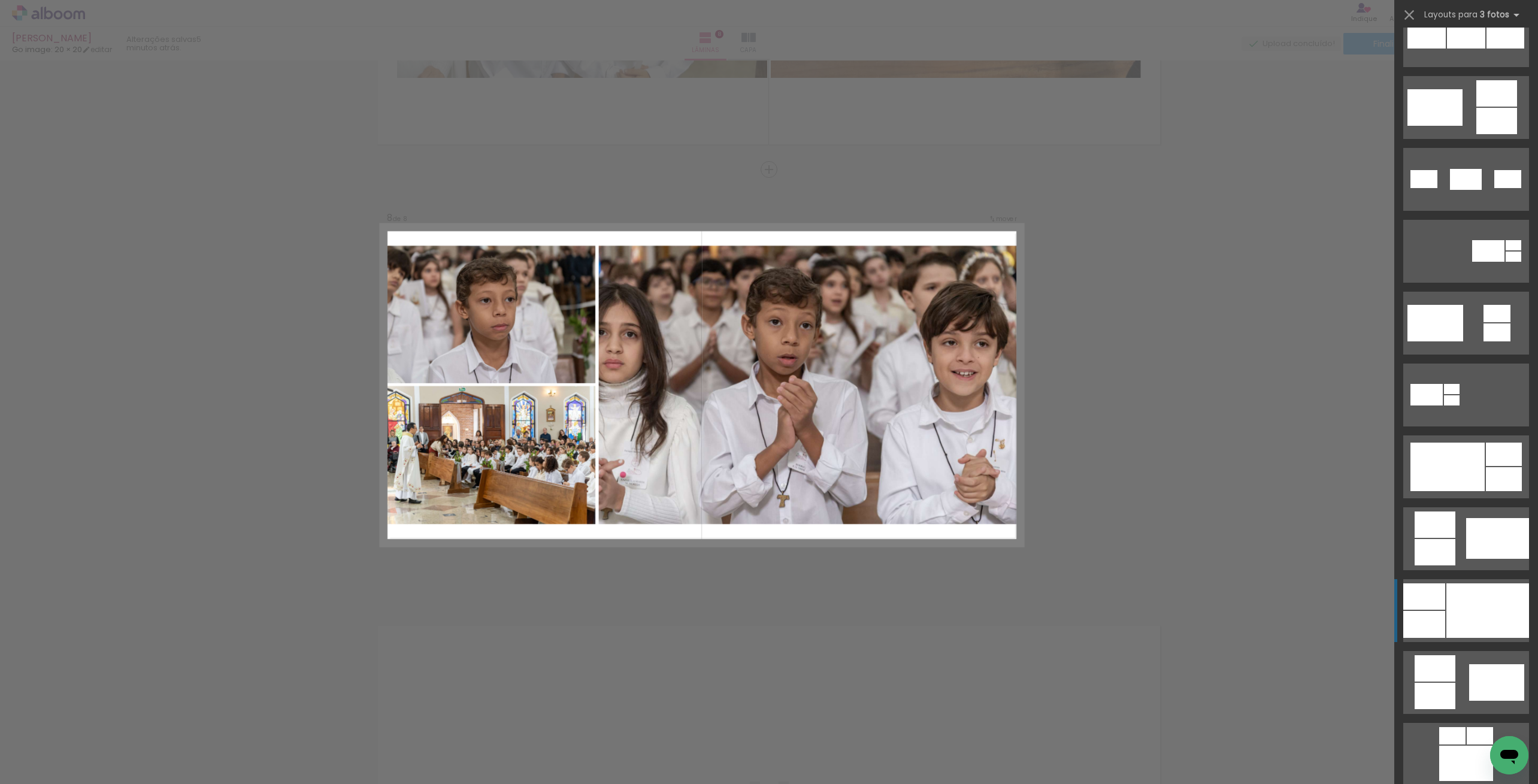
scroll to position [251, 0]
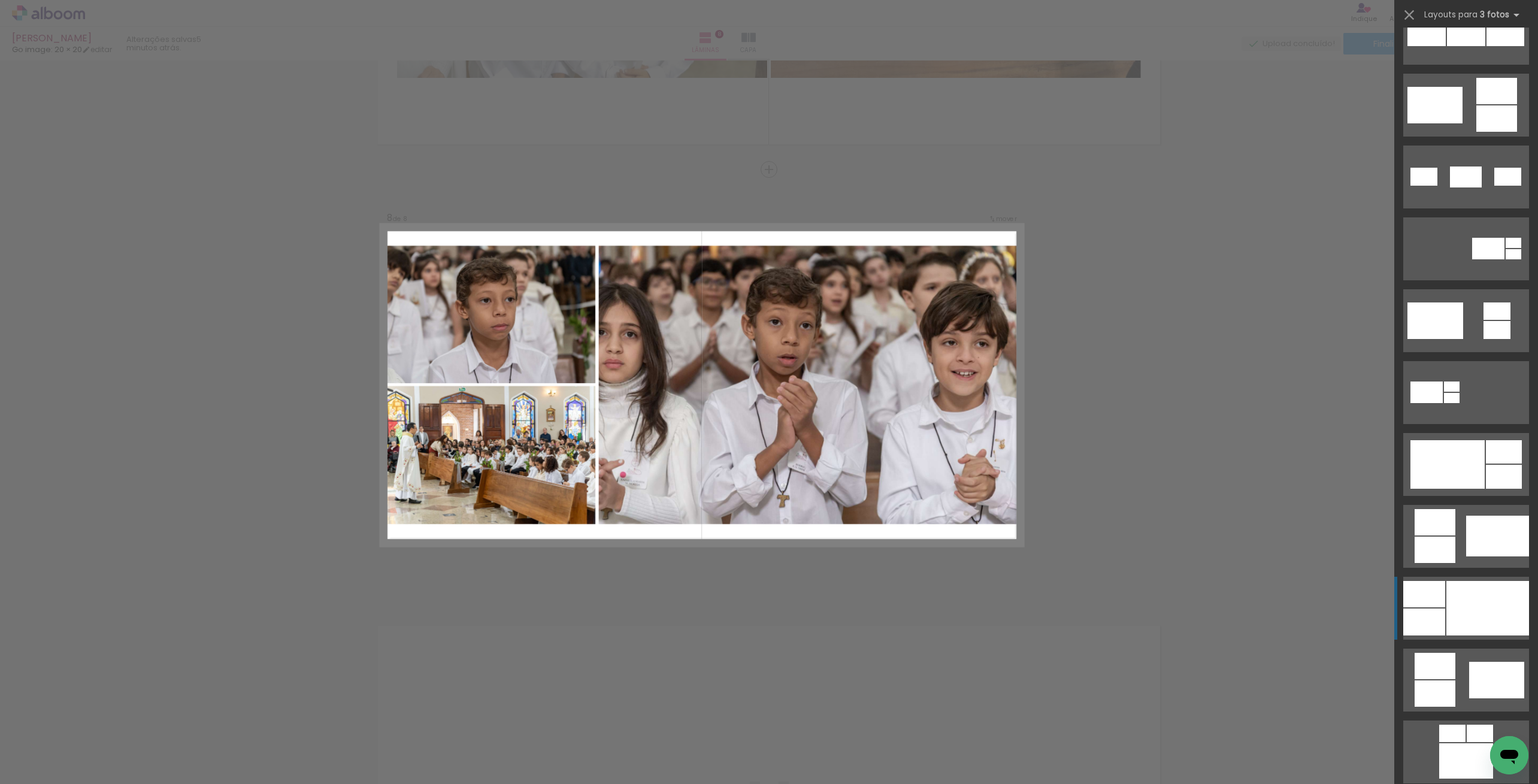
click at [1464, 593] on div at bounding box center [1488, 608] width 83 height 55
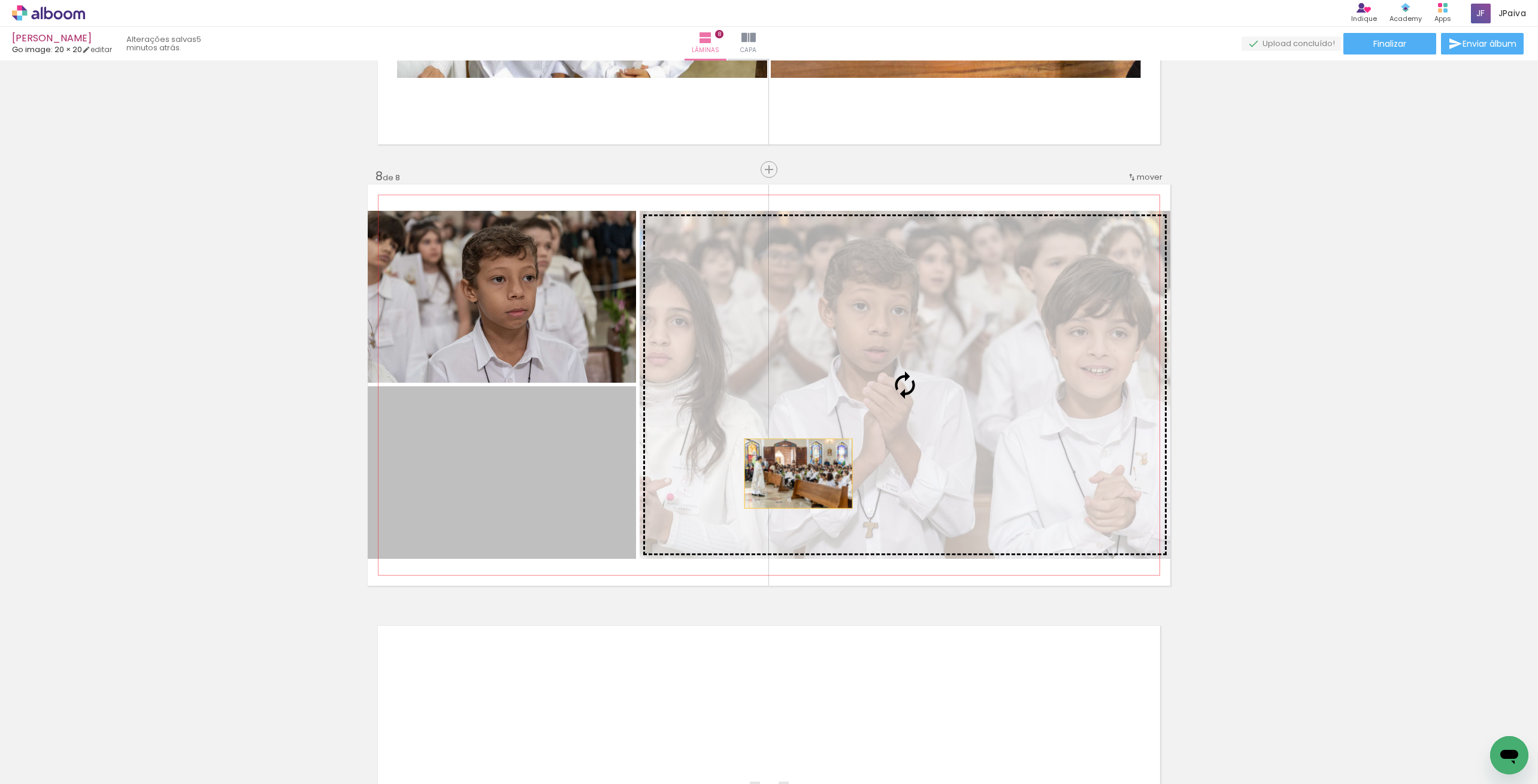
drag, startPoint x: 548, startPoint y: 512, endPoint x: 937, endPoint y: 452, distance: 393.6
click at [0, 0] on slot at bounding box center [0, 0] width 0 height 0
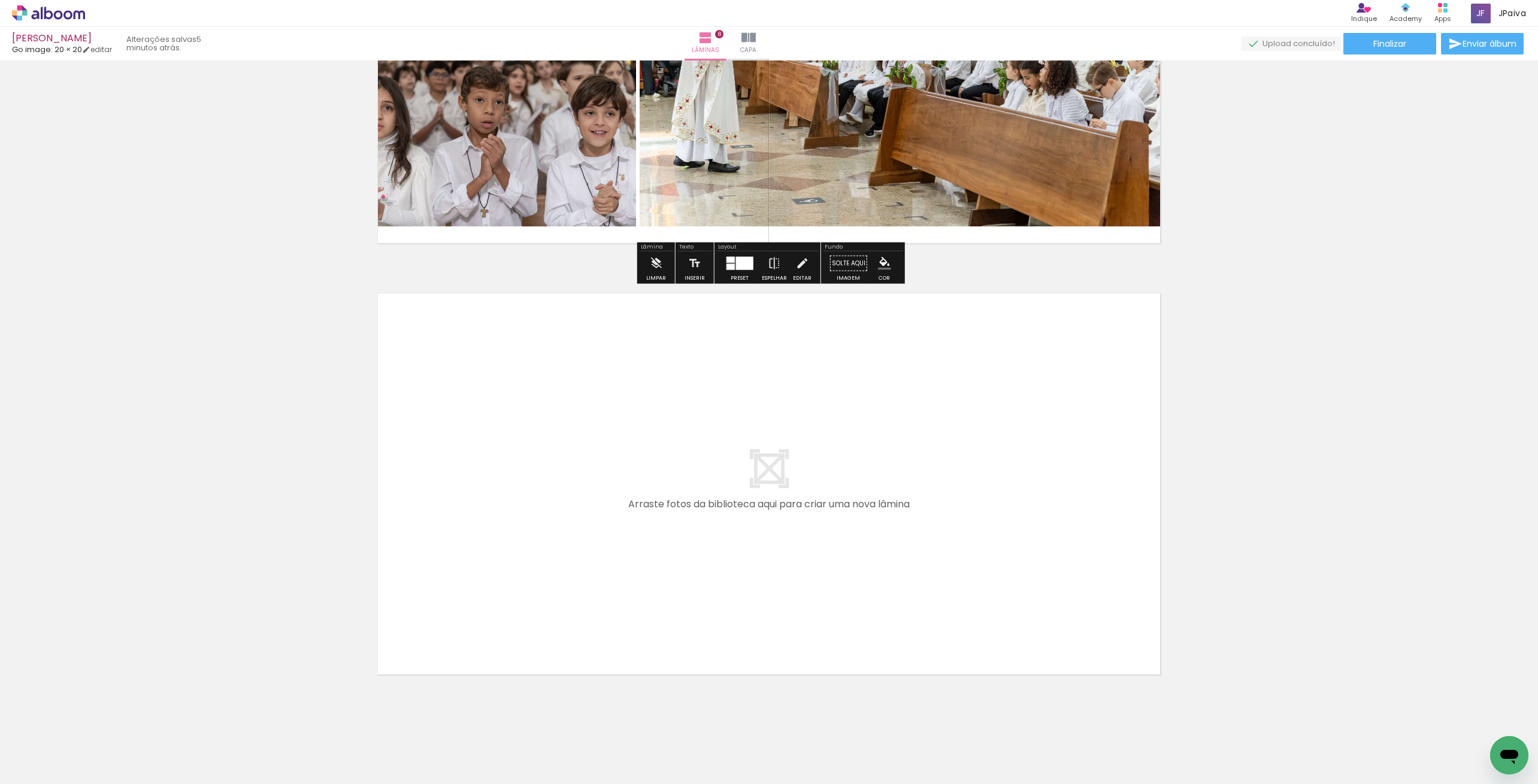
scroll to position [3279, 0]
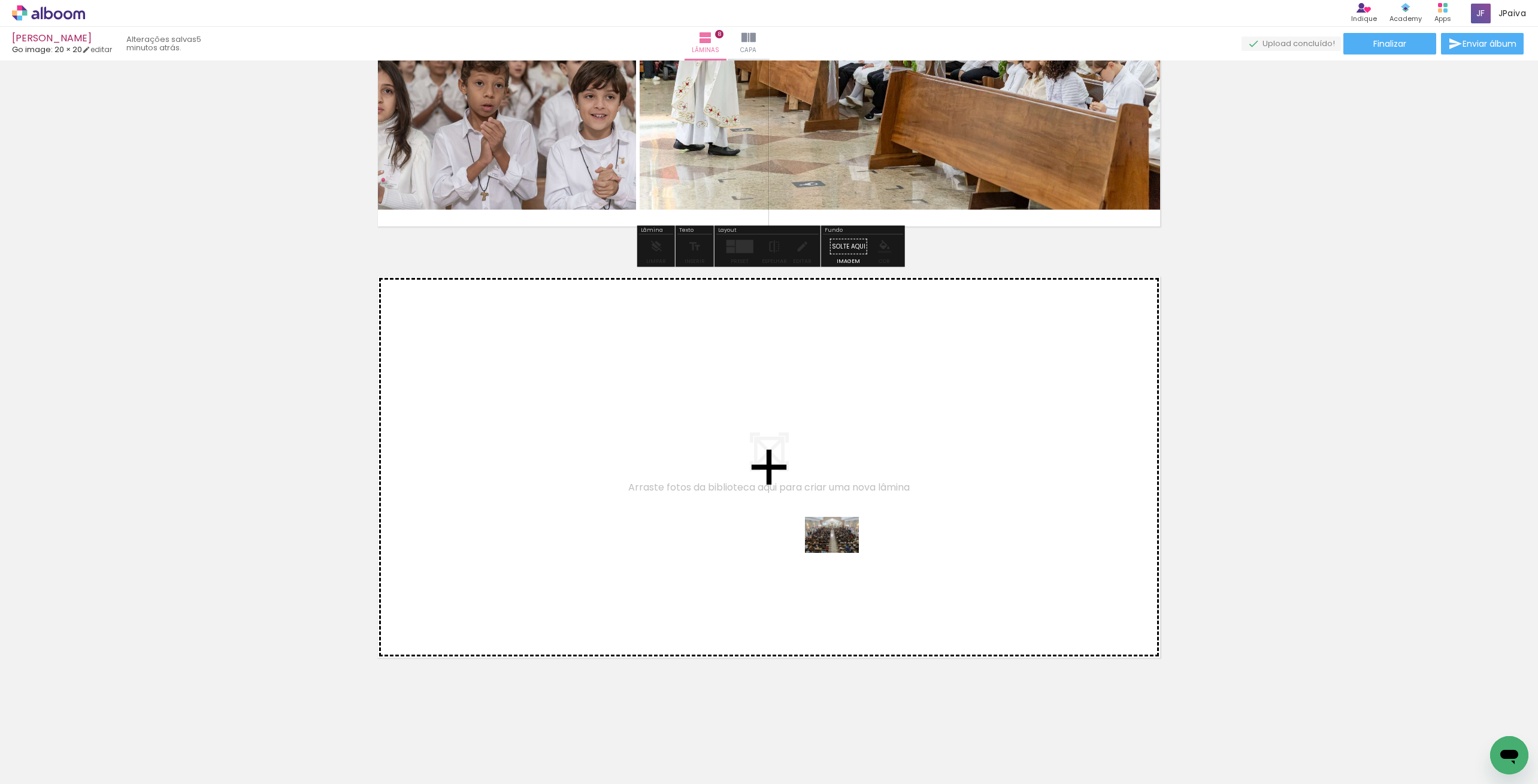
drag, startPoint x: 162, startPoint y: 741, endPoint x: 842, endPoint y: 553, distance: 705.5
click at [842, 553] on quentale-workspace at bounding box center [769, 392] width 1538 height 784
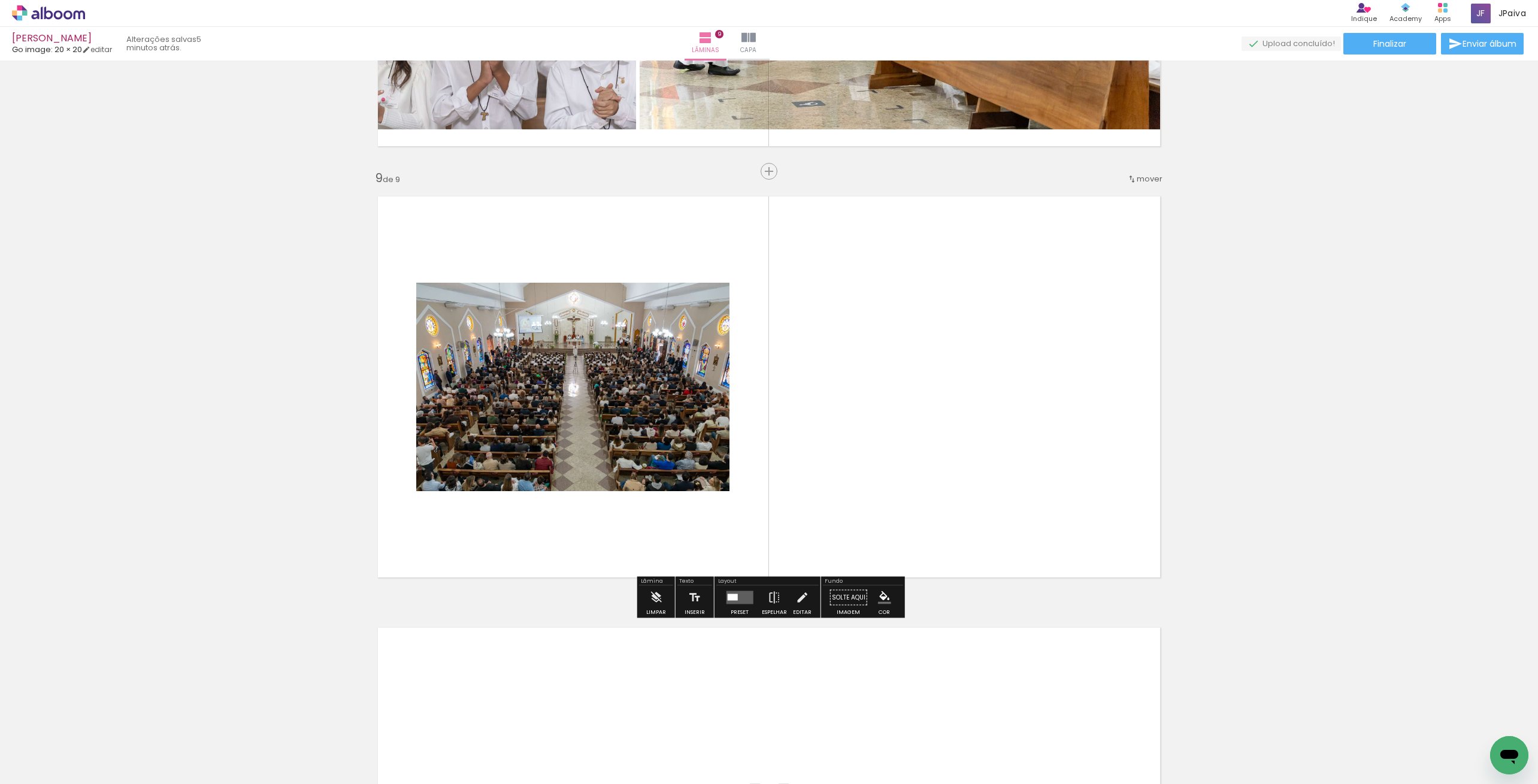
scroll to position [3361, 0]
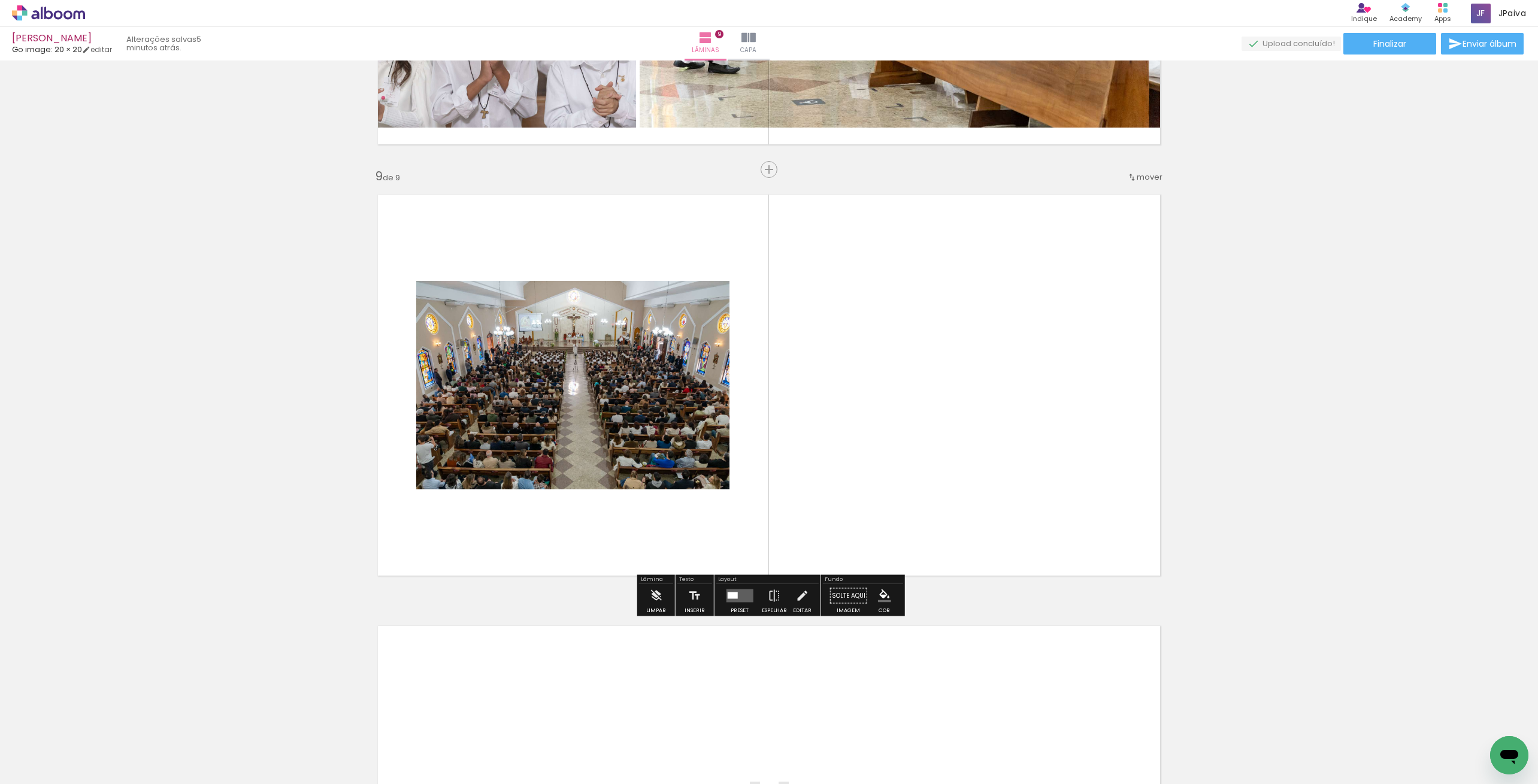
click at [764, 577] on div "Layout" at bounding box center [767, 581] width 103 height 8
click at [730, 590] on quentale-layouter at bounding box center [740, 596] width 27 height 14
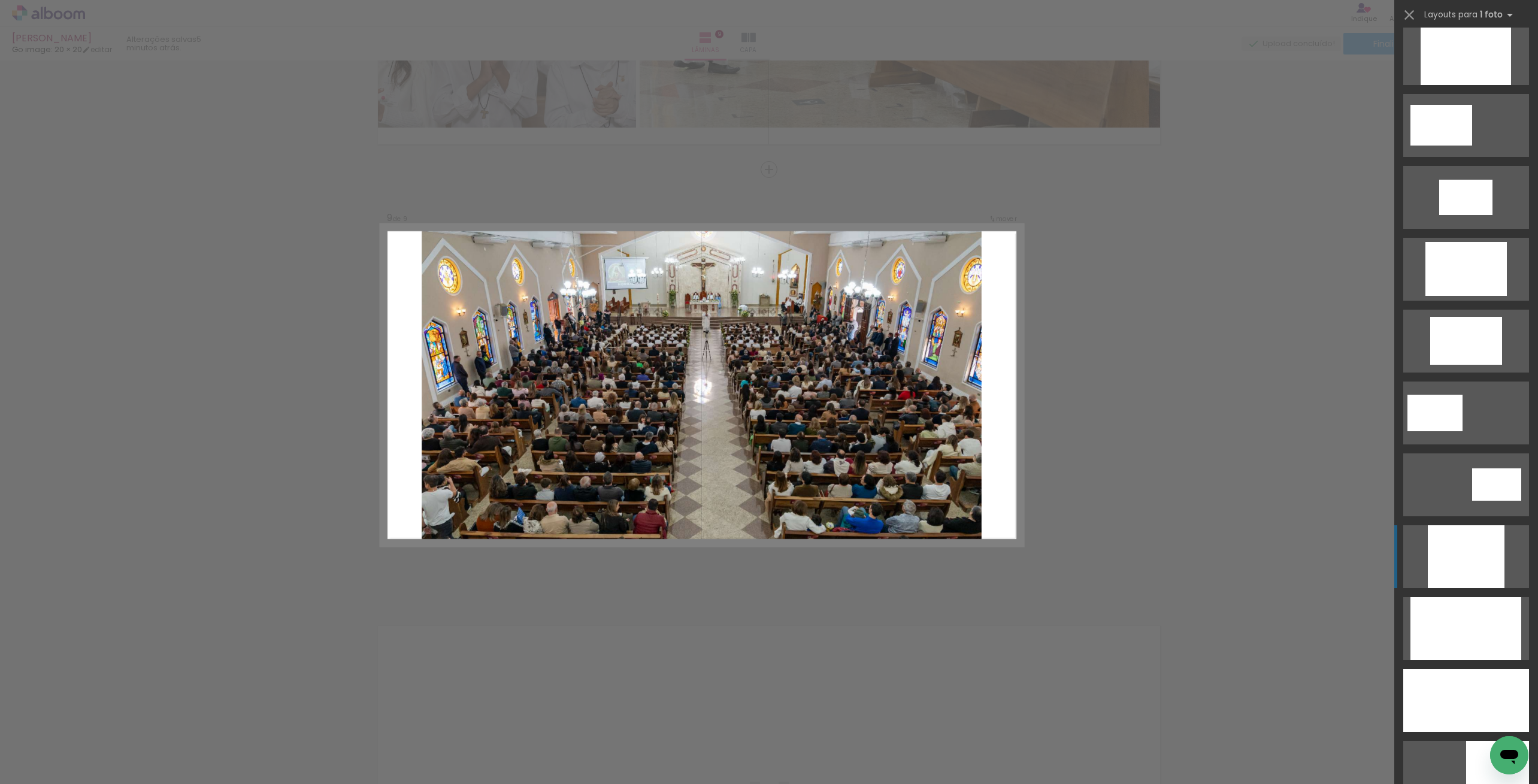
scroll to position [236, 0]
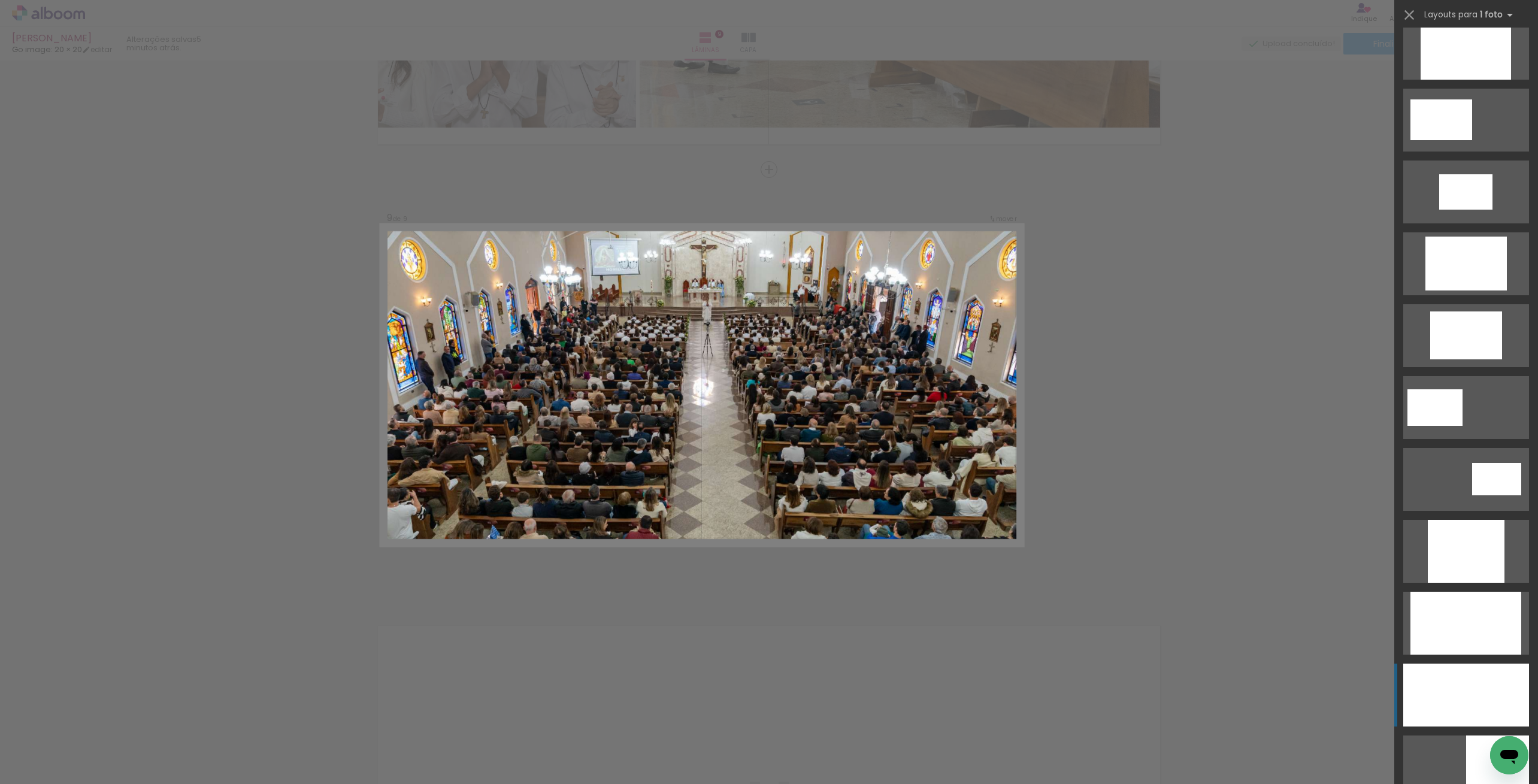
click at [1472, 676] on div at bounding box center [1467, 695] width 126 height 63
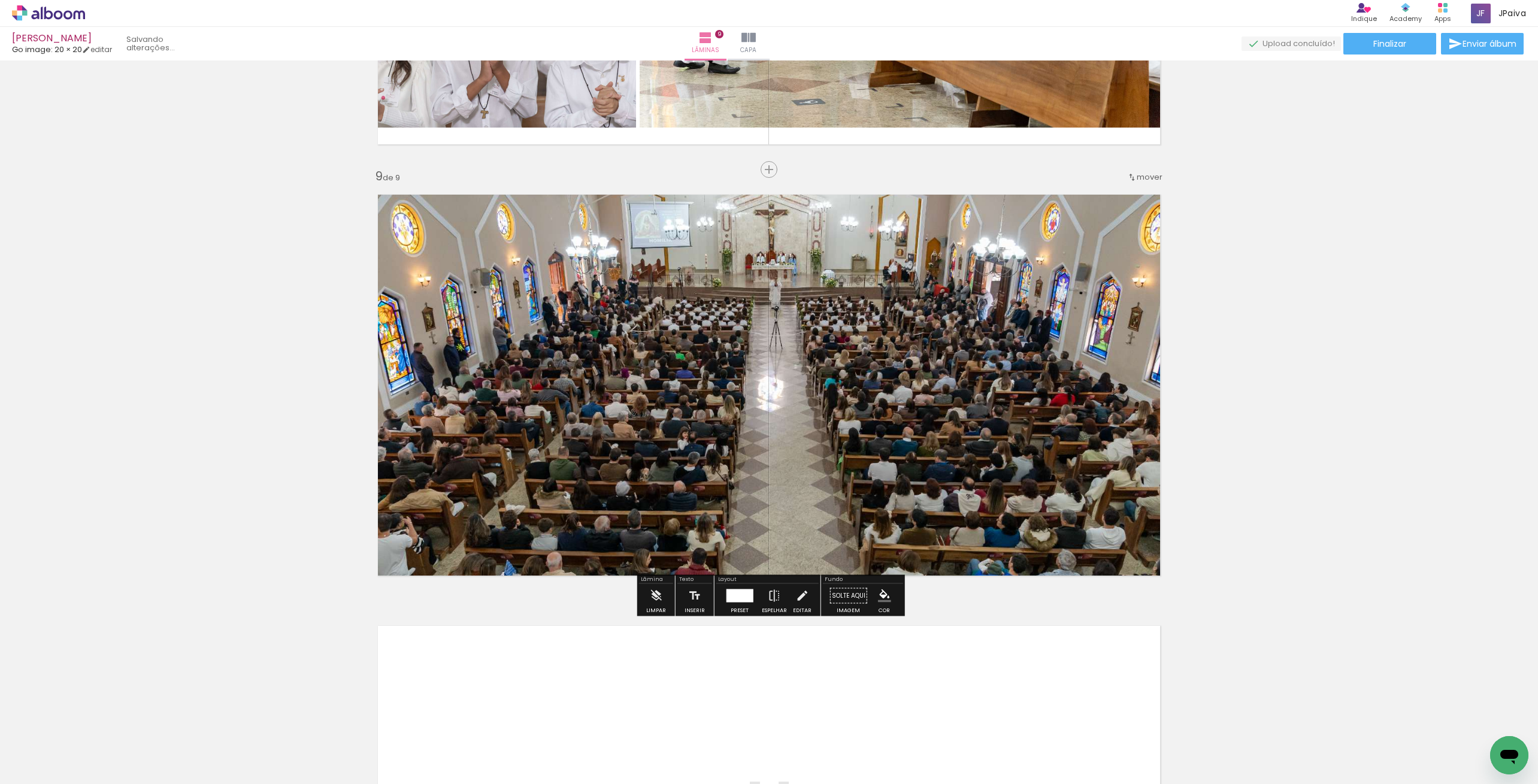
scroll to position [234, 0]
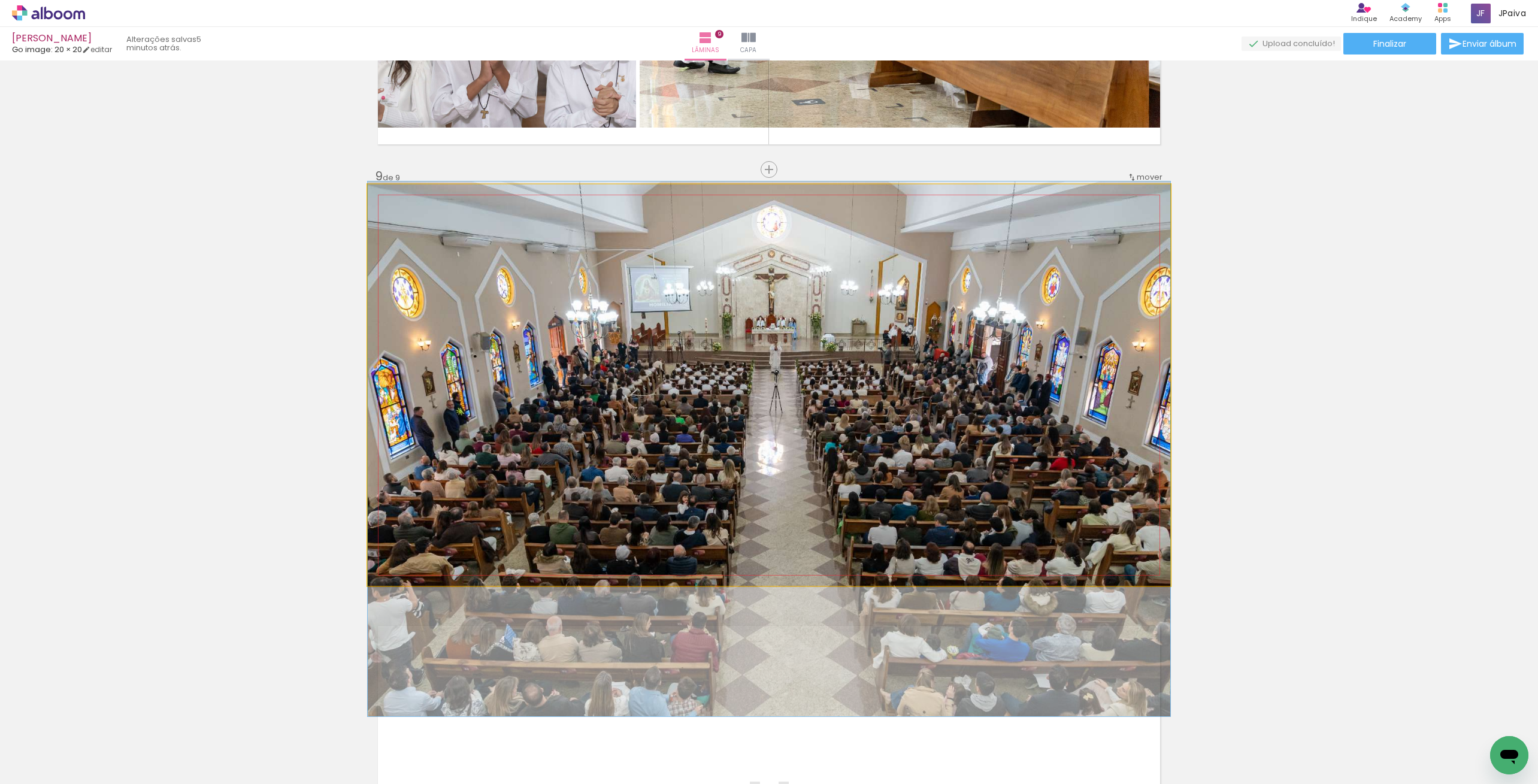
drag, startPoint x: 959, startPoint y: 496, endPoint x: 951, endPoint y: 560, distance: 64.5
click at [955, 560] on div at bounding box center [769, 449] width 803 height 535
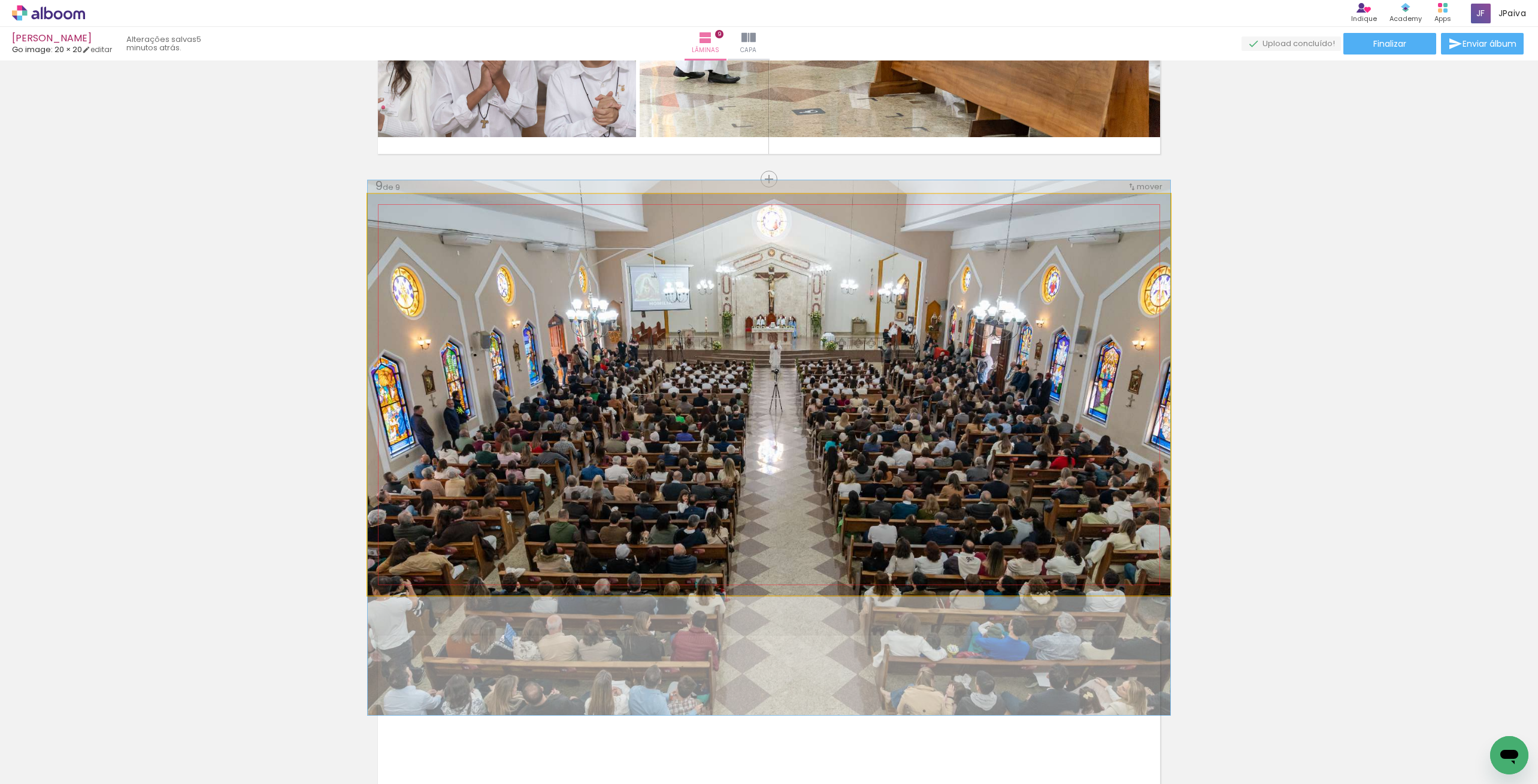
drag, startPoint x: 956, startPoint y: 557, endPoint x: 956, endPoint y: 545, distance: 12.0
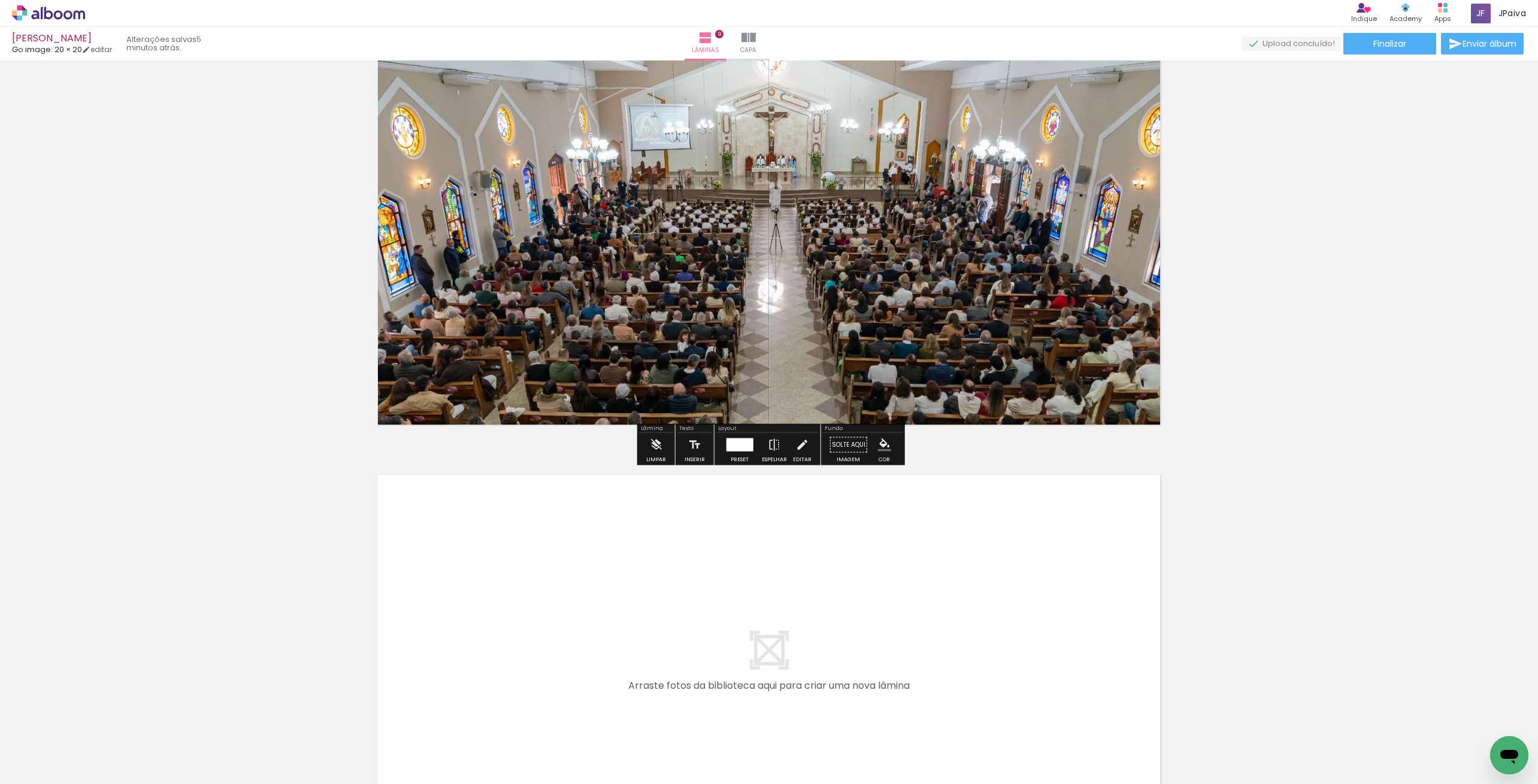
scroll to position [3519, 0]
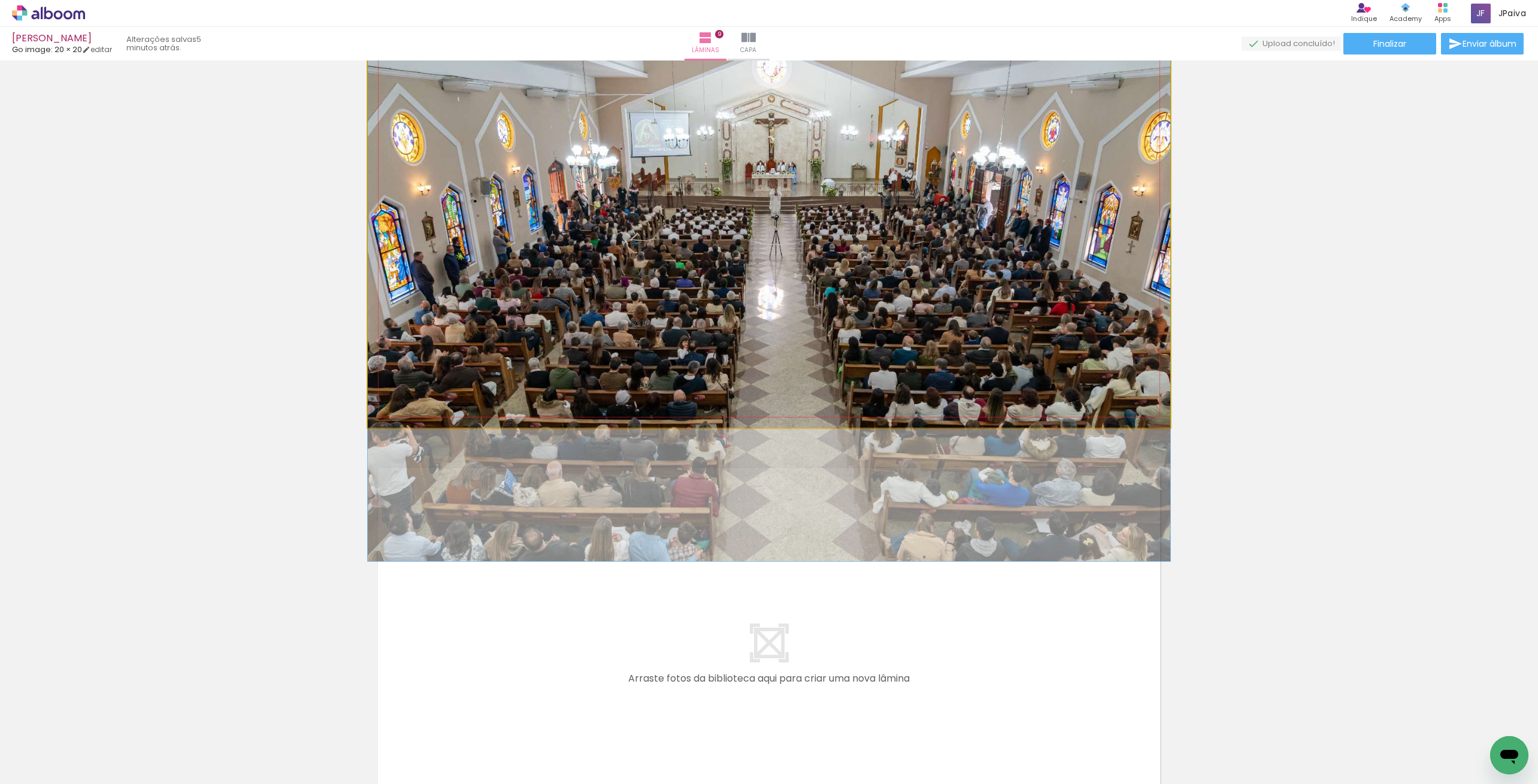
drag, startPoint x: 879, startPoint y: 347, endPoint x: 880, endPoint y: 366, distance: 19.0
click at [880, 366] on div at bounding box center [769, 293] width 803 height 535
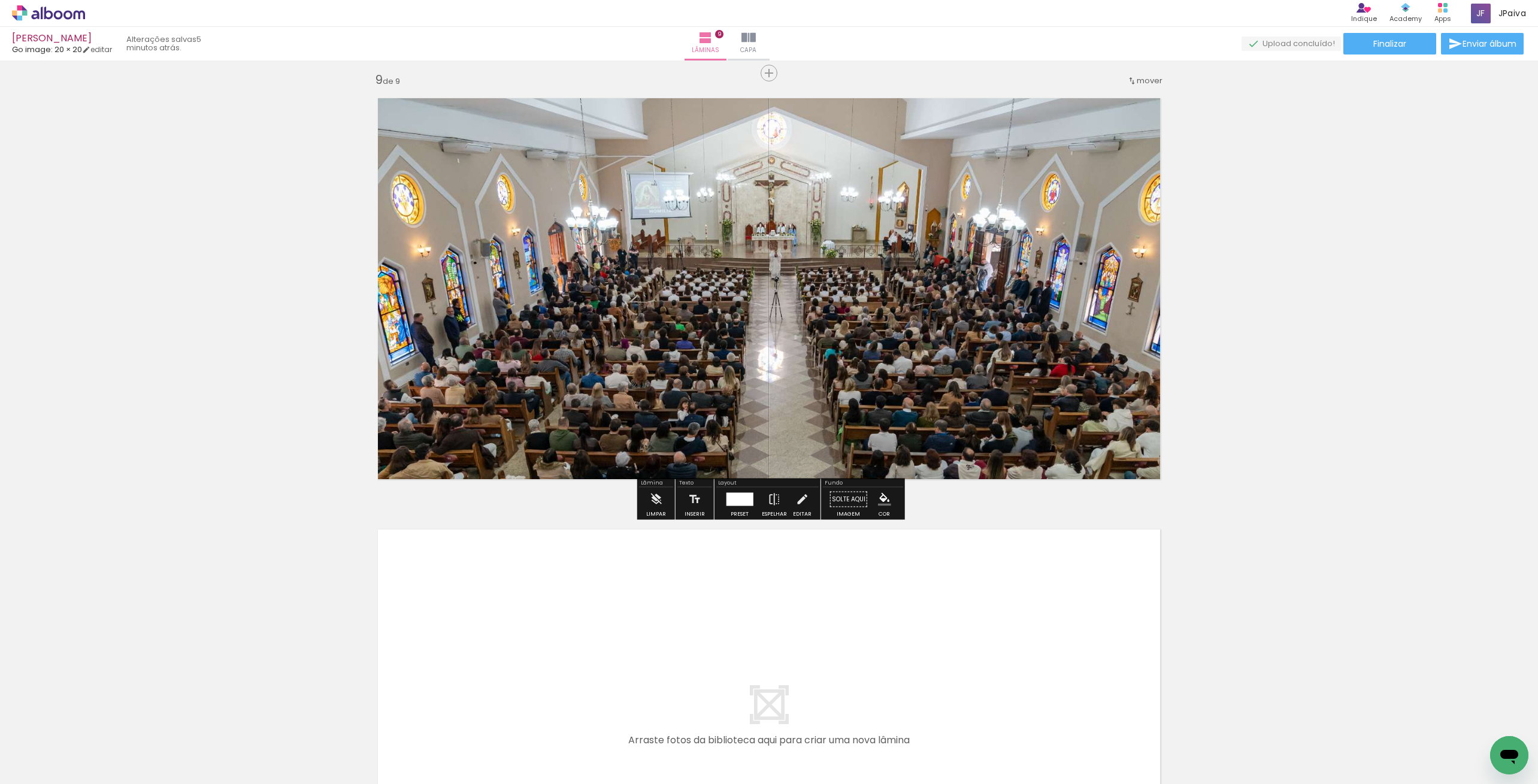
scroll to position [3450, 0]
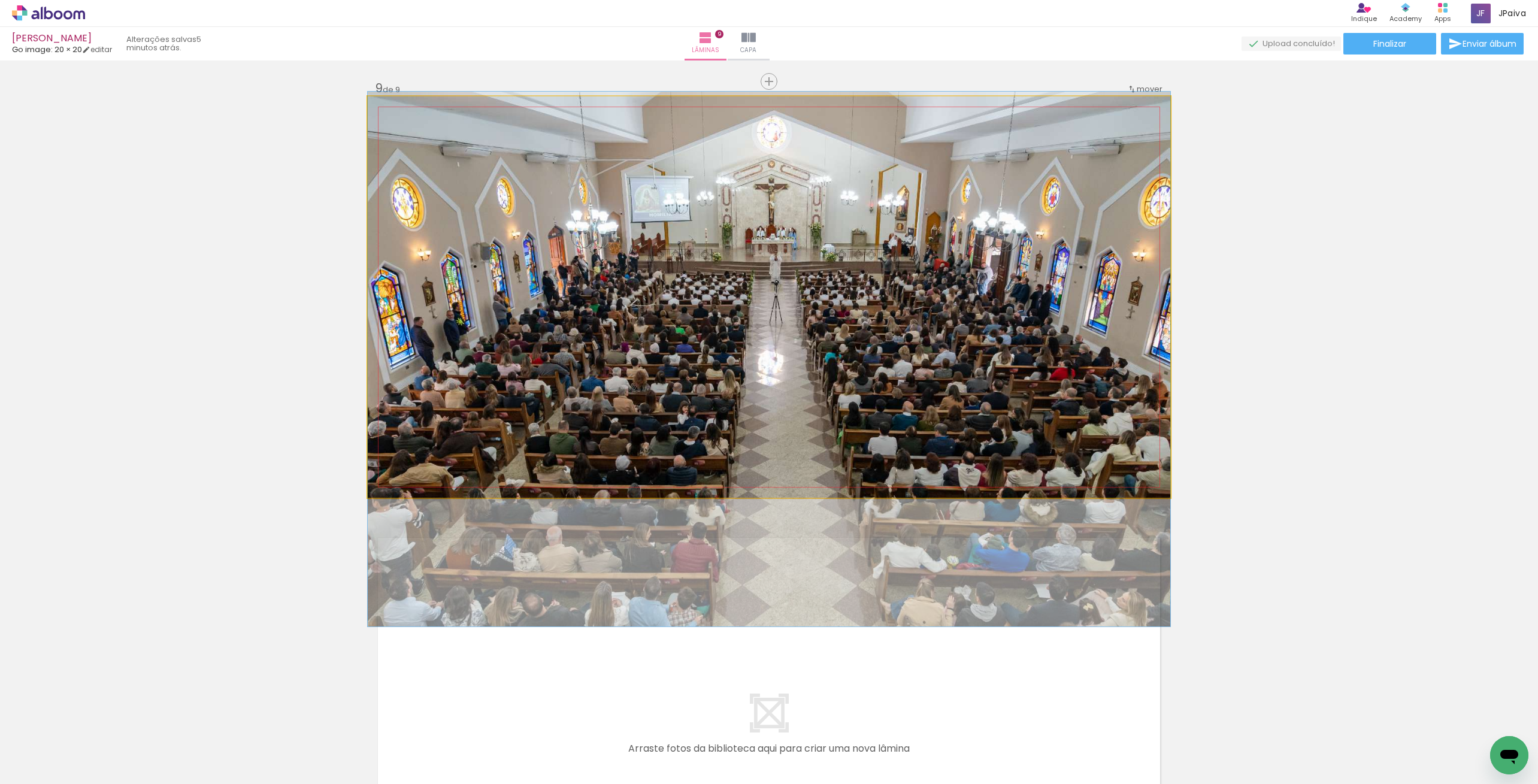
drag, startPoint x: 882, startPoint y: 375, endPoint x: 876, endPoint y: 370, distance: 7.8
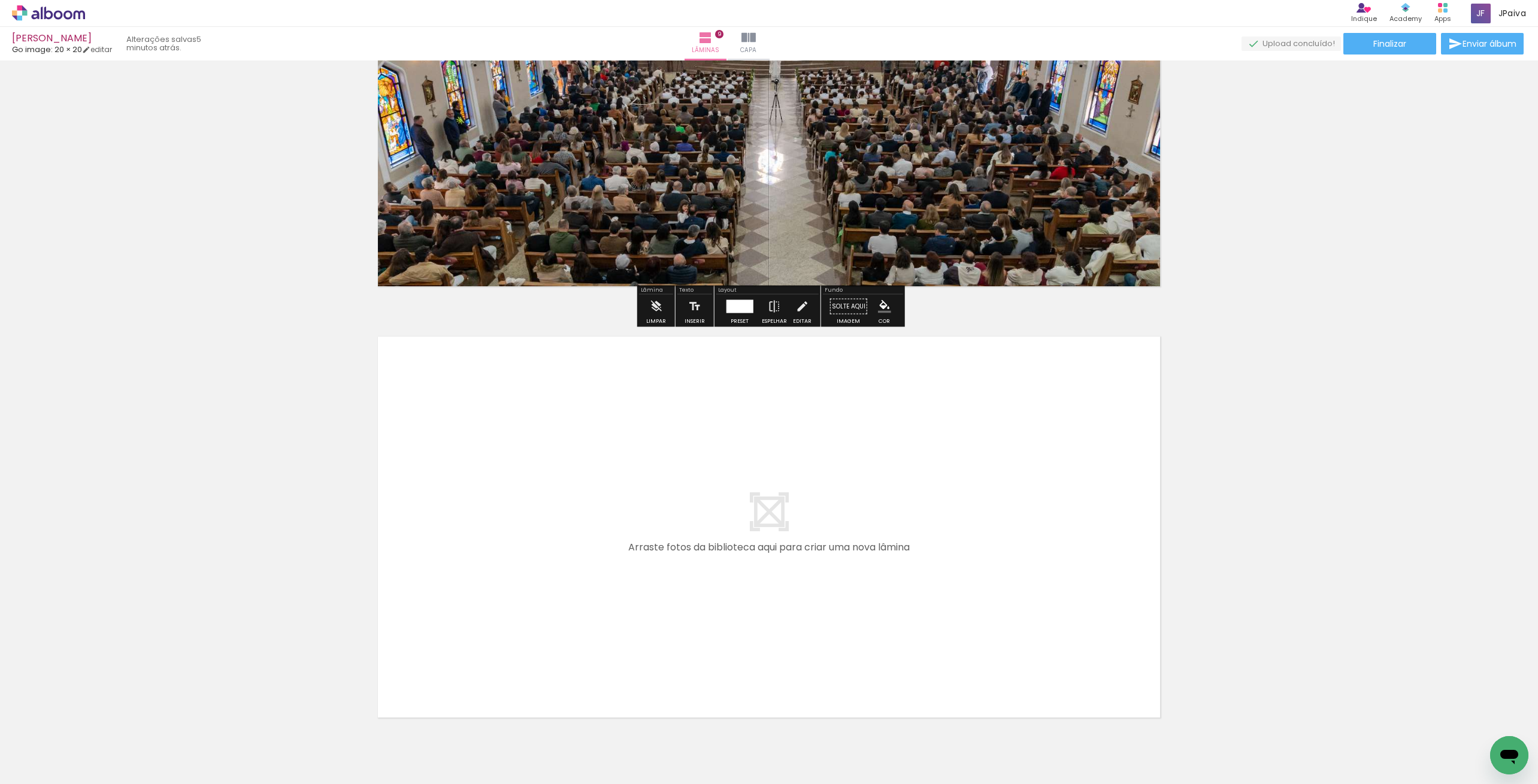
scroll to position [3711, 0]
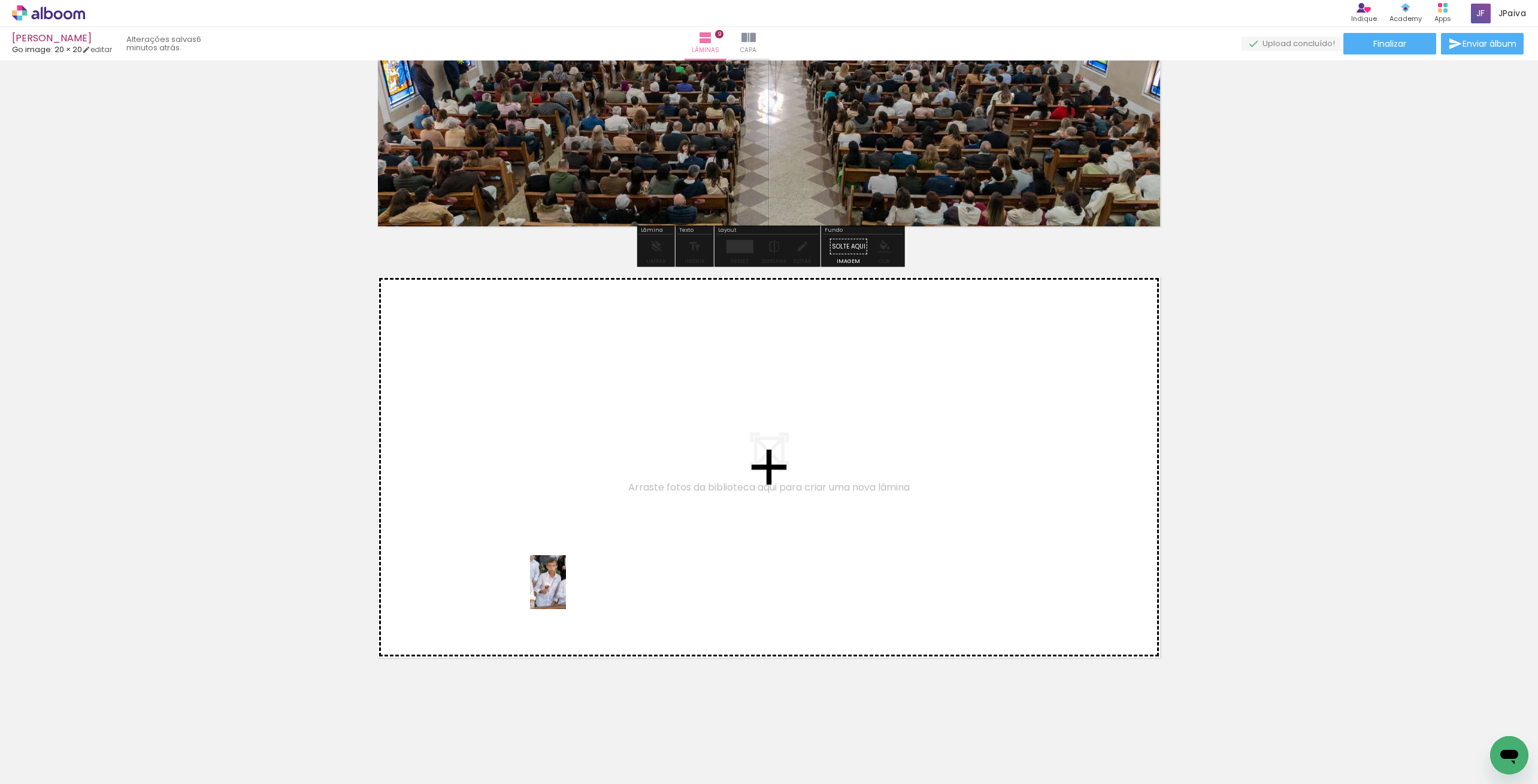
click at [608, 573] on quentale-workspace at bounding box center [769, 392] width 1538 height 784
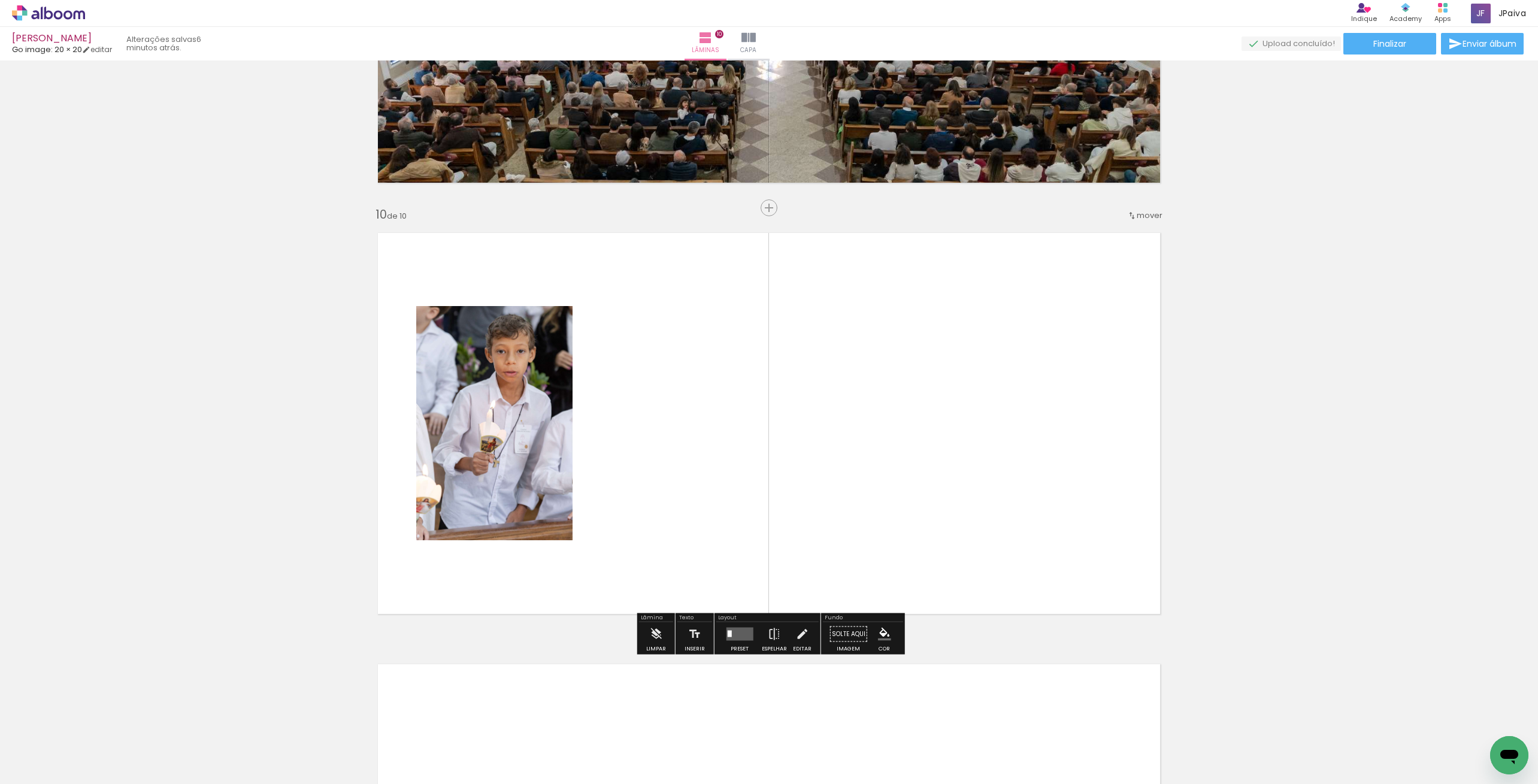
scroll to position [3792, 0]
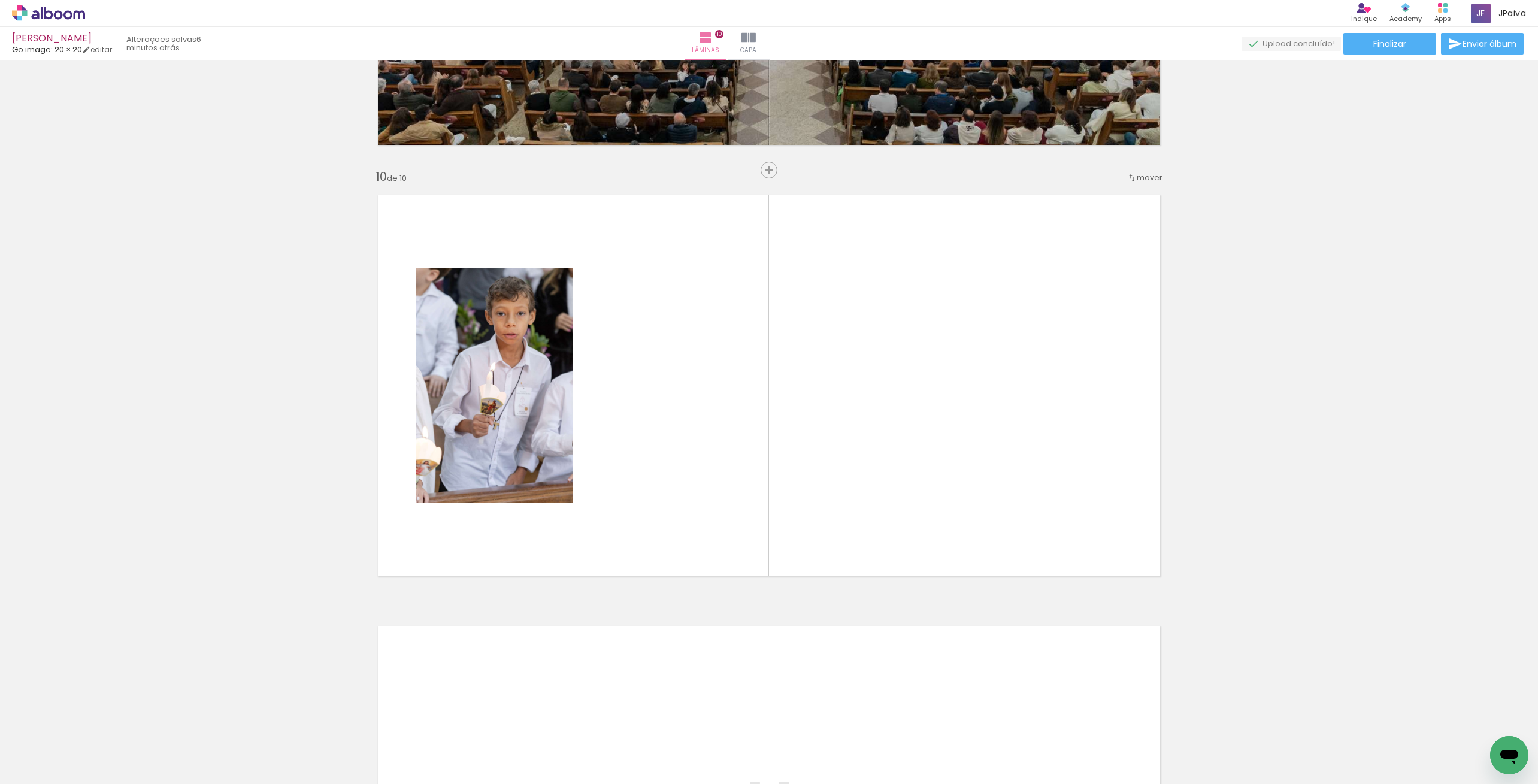
click at [197, 722] on quentale-thumb at bounding box center [186, 743] width 67 height 69
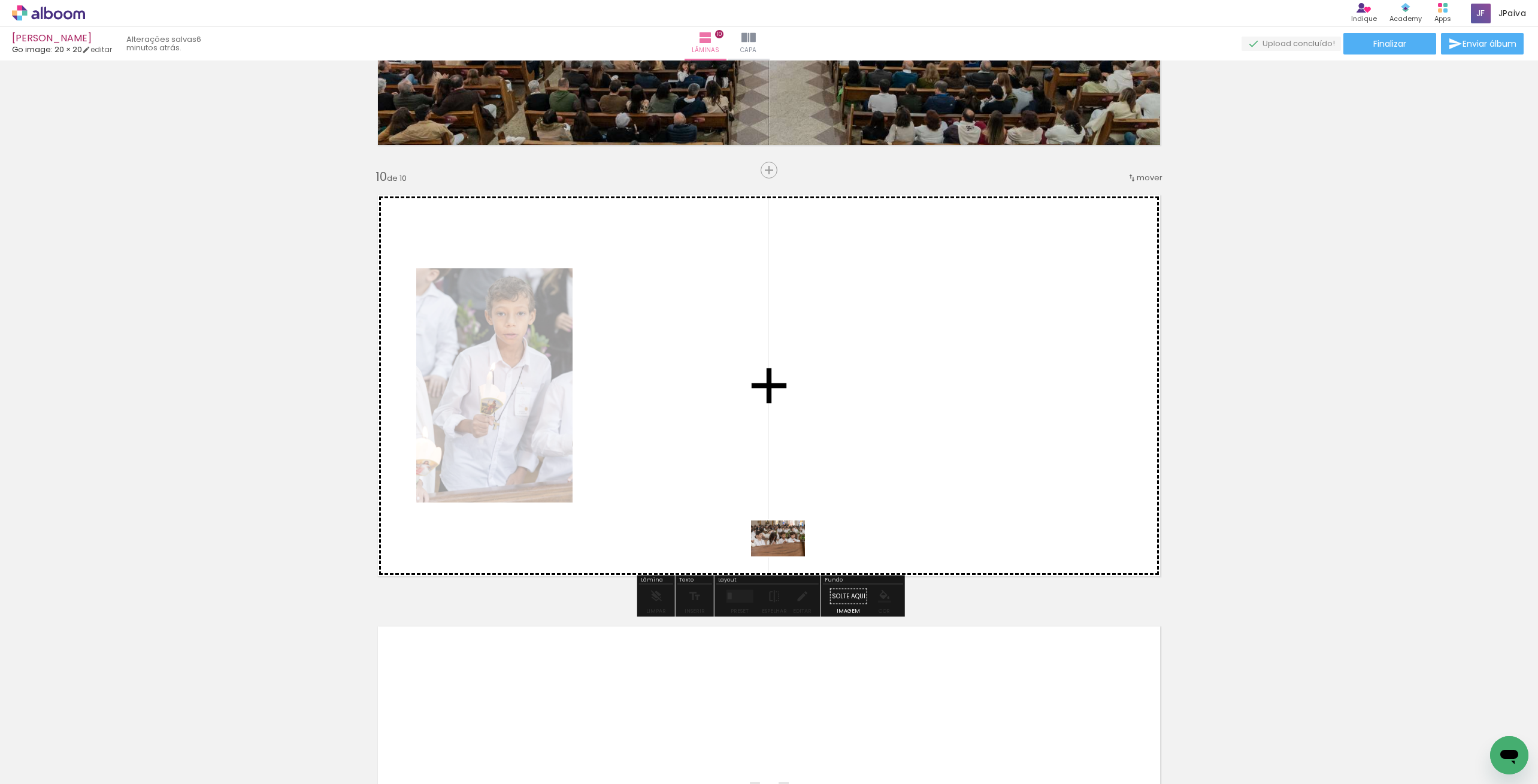
drag, startPoint x: 218, startPoint y: 753, endPoint x: 813, endPoint y: 545, distance: 630.3
click at [814, 545] on quentale-workspace at bounding box center [769, 392] width 1538 height 784
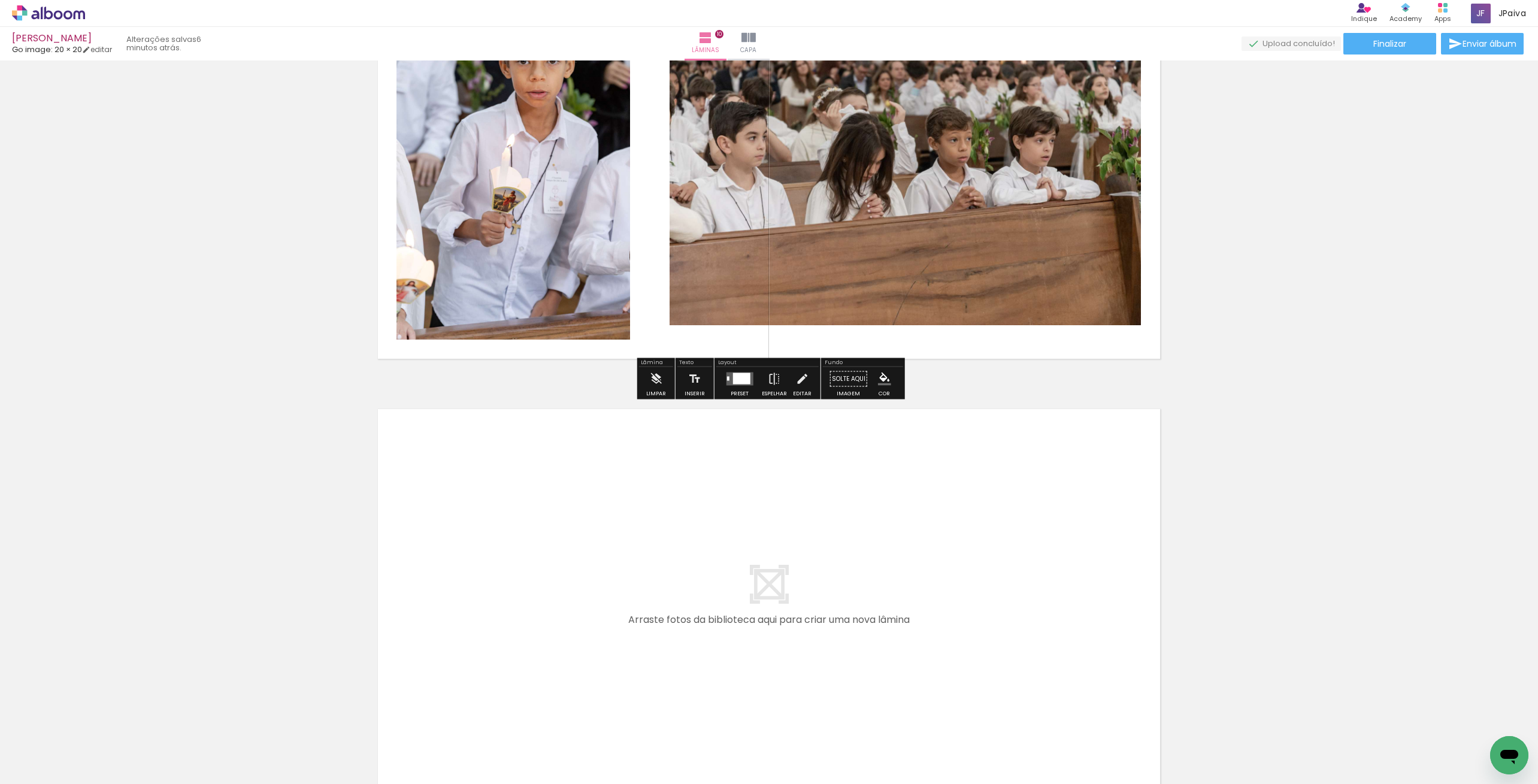
scroll to position [4015, 0]
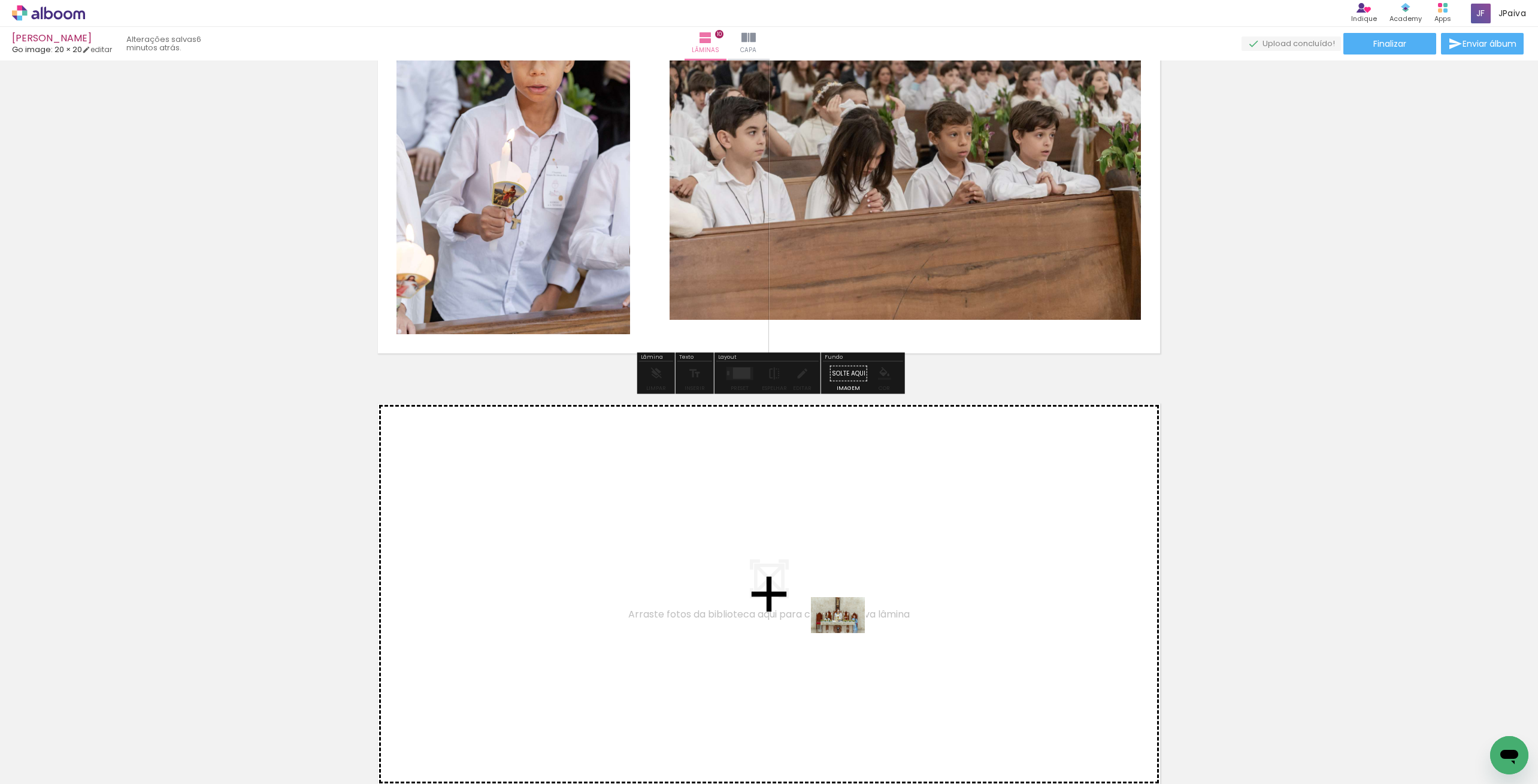
drag, startPoint x: 180, startPoint y: 739, endPoint x: 847, endPoint y: 633, distance: 675.4
click at [847, 633] on quentale-workspace at bounding box center [769, 392] width 1538 height 784
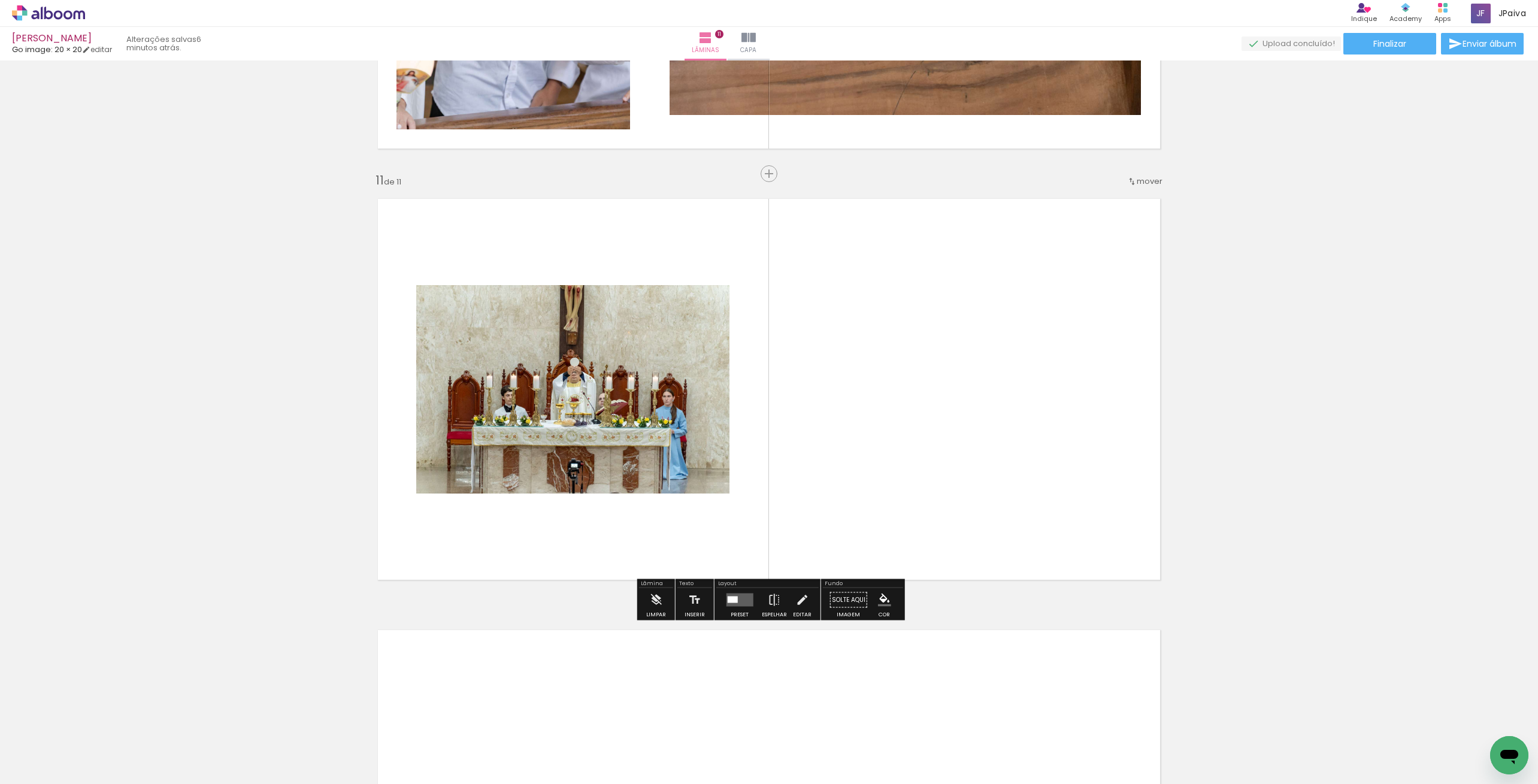
scroll to position [4223, 0]
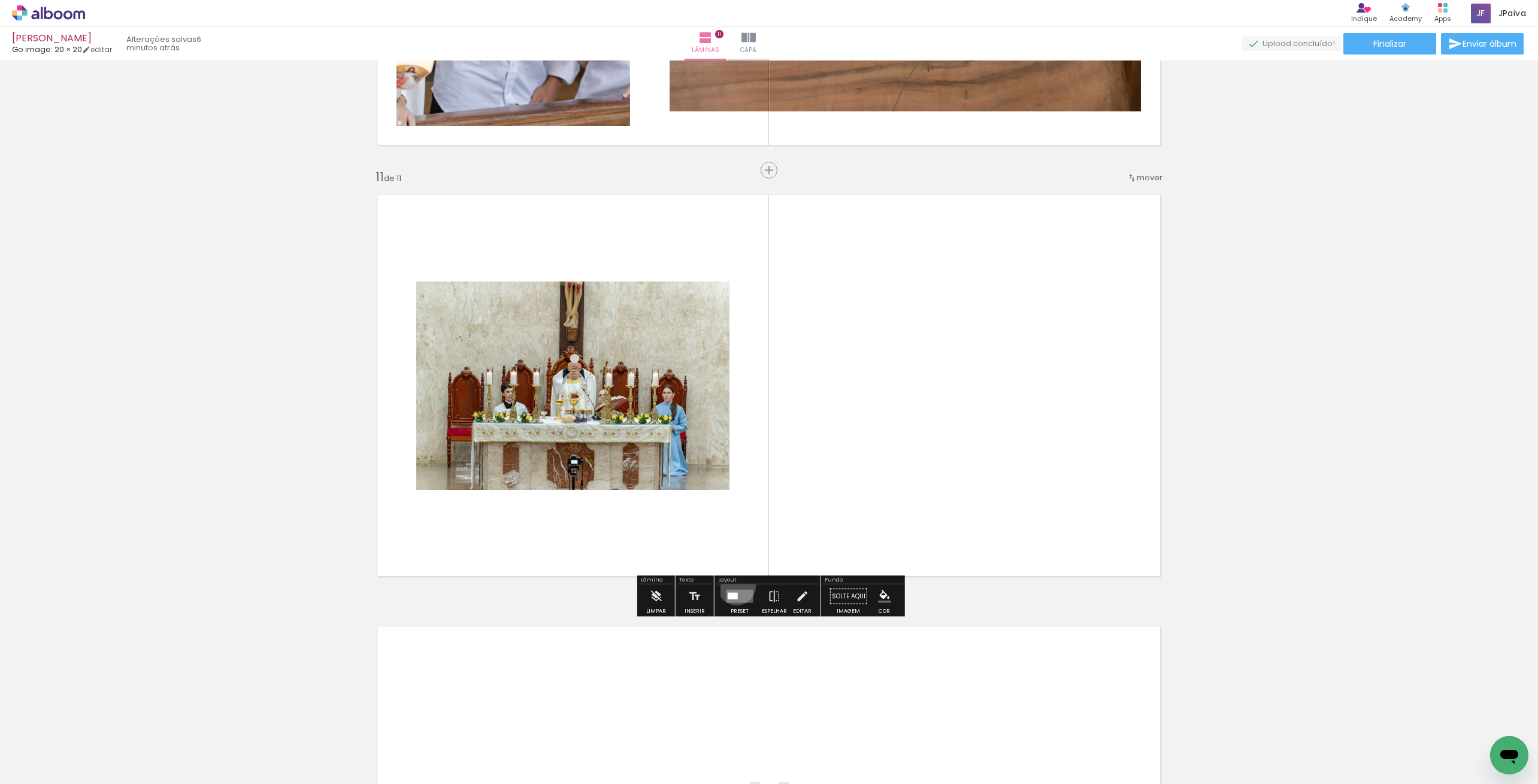
click at [734, 585] on div at bounding box center [740, 596] width 32 height 24
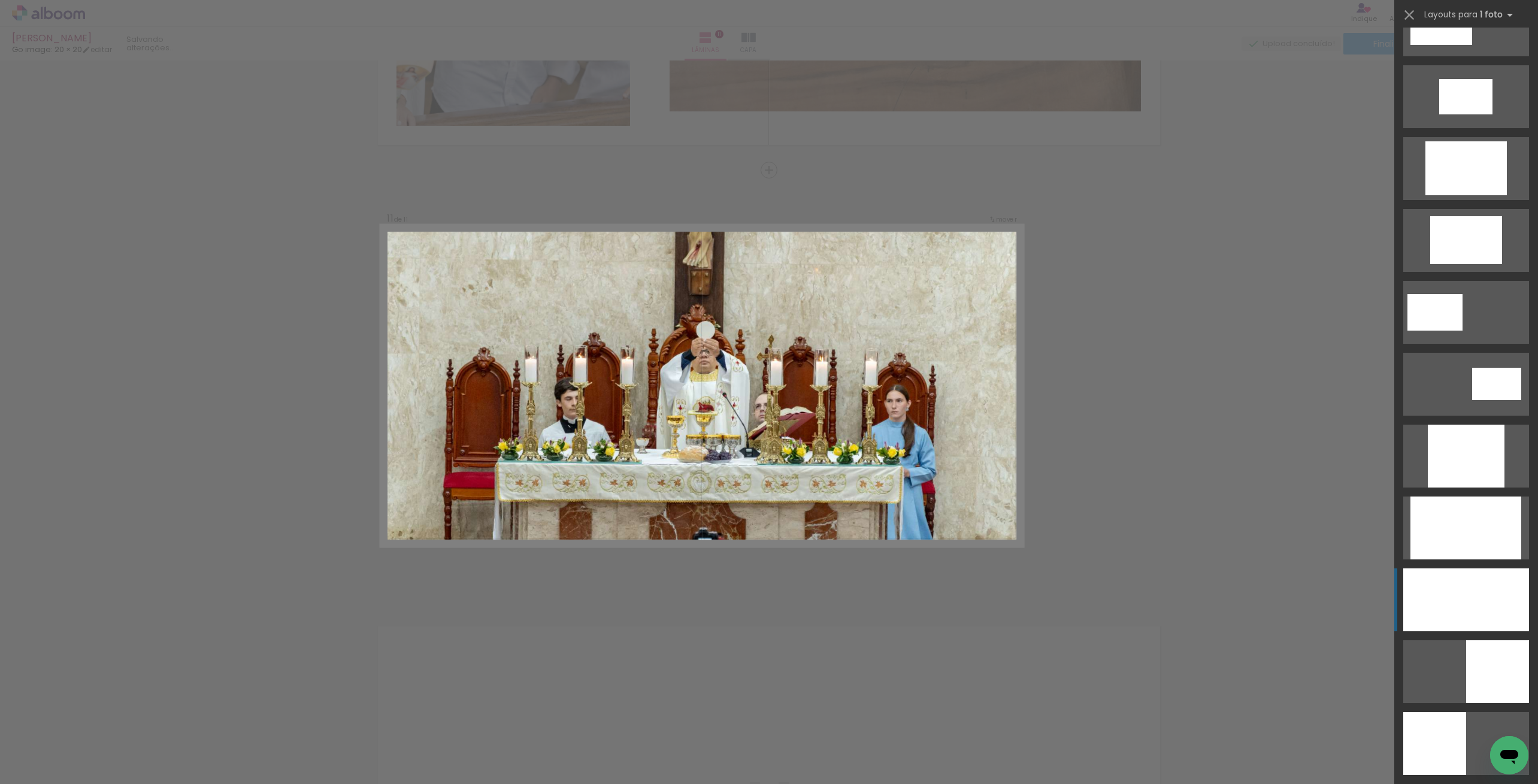
scroll to position [336, 0]
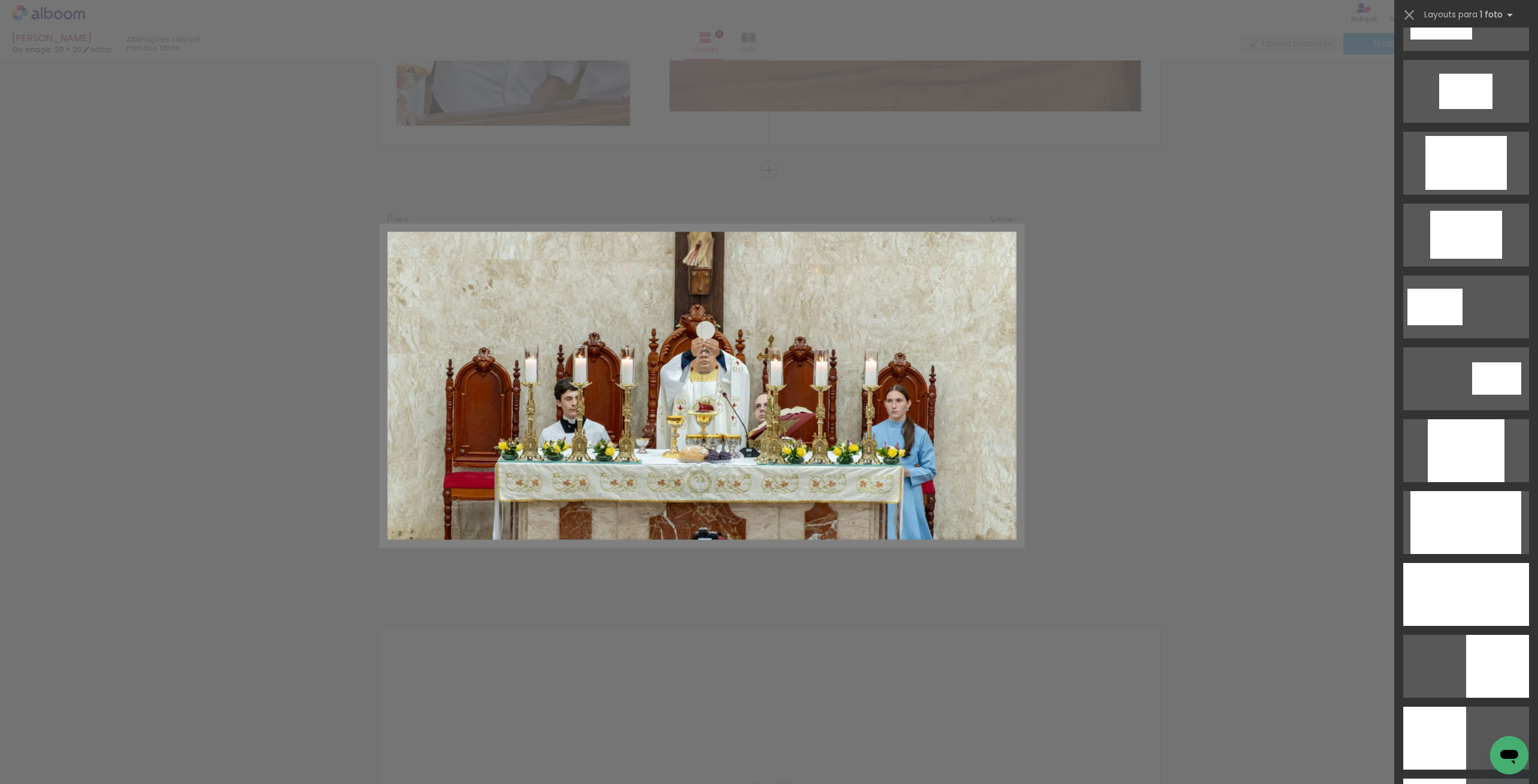
drag, startPoint x: 1461, startPoint y: 602, endPoint x: 1418, endPoint y: 590, distance: 44.6
click at [1459, 602] on div at bounding box center [1467, 595] width 126 height 63
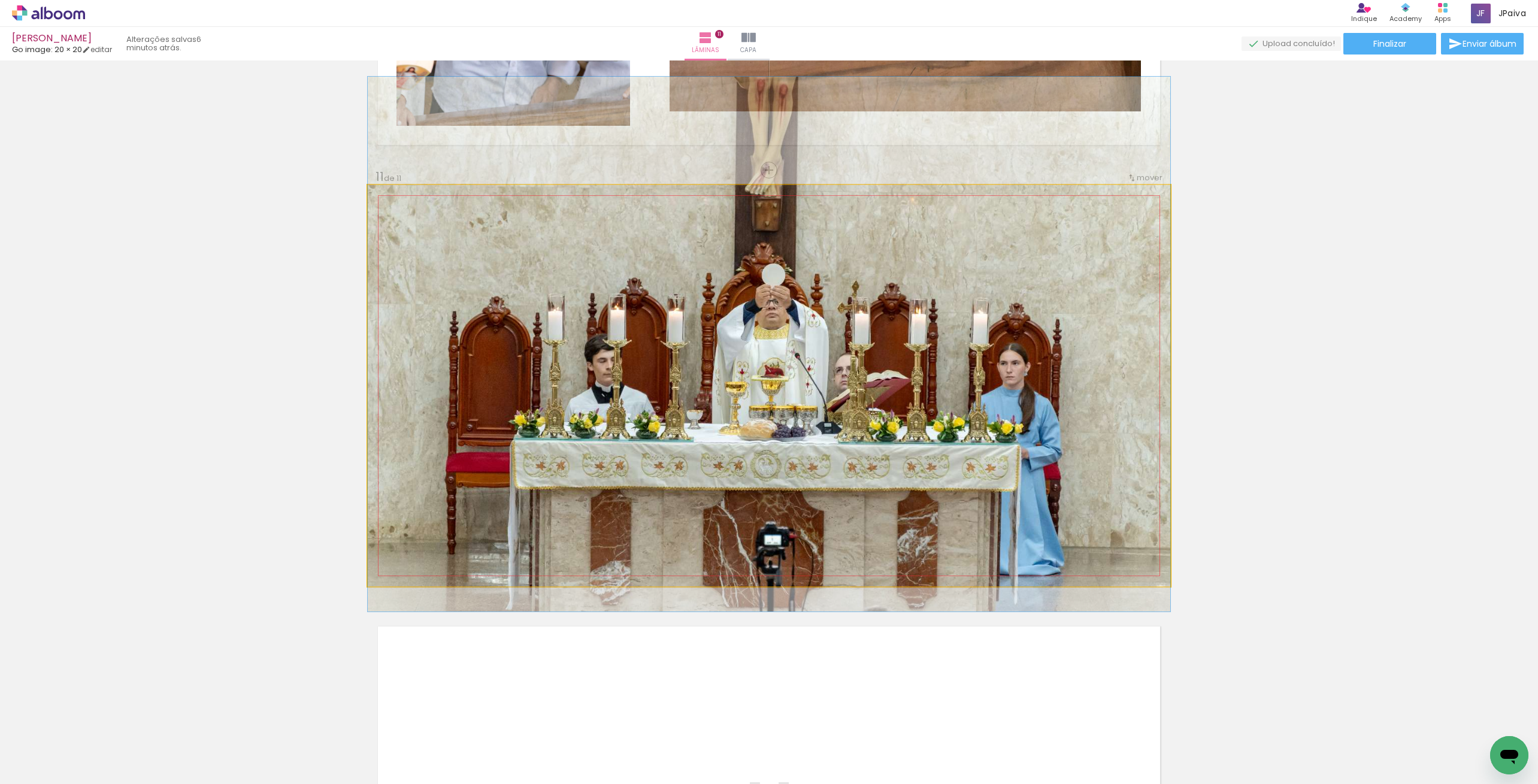
drag, startPoint x: 849, startPoint y: 489, endPoint x: 850, endPoint y: 448, distance: 41.0
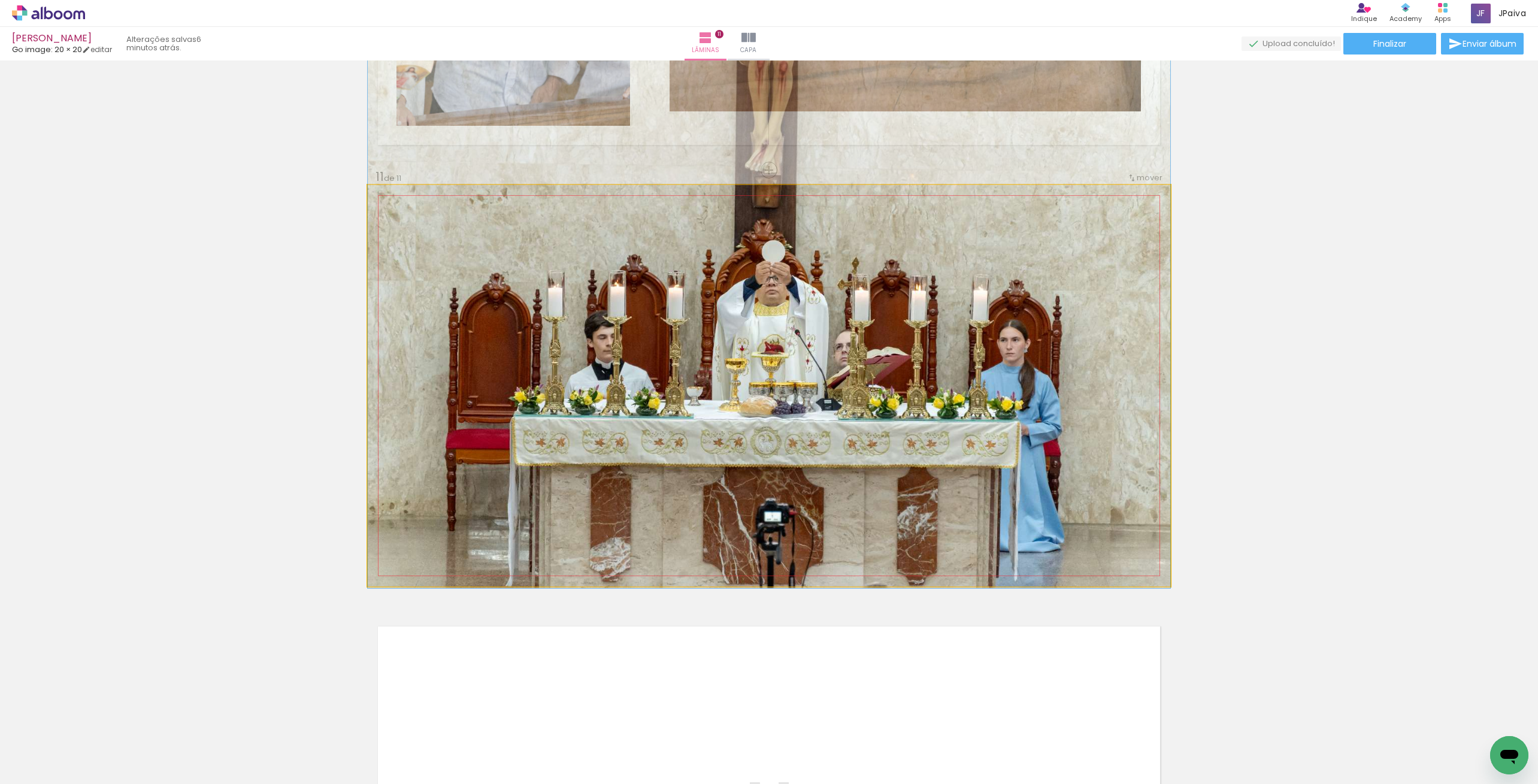
drag, startPoint x: 827, startPoint y: 473, endPoint x: 833, endPoint y: 450, distance: 23.8
drag, startPoint x: 831, startPoint y: 425, endPoint x: 832, endPoint y: 409, distance: 16.0
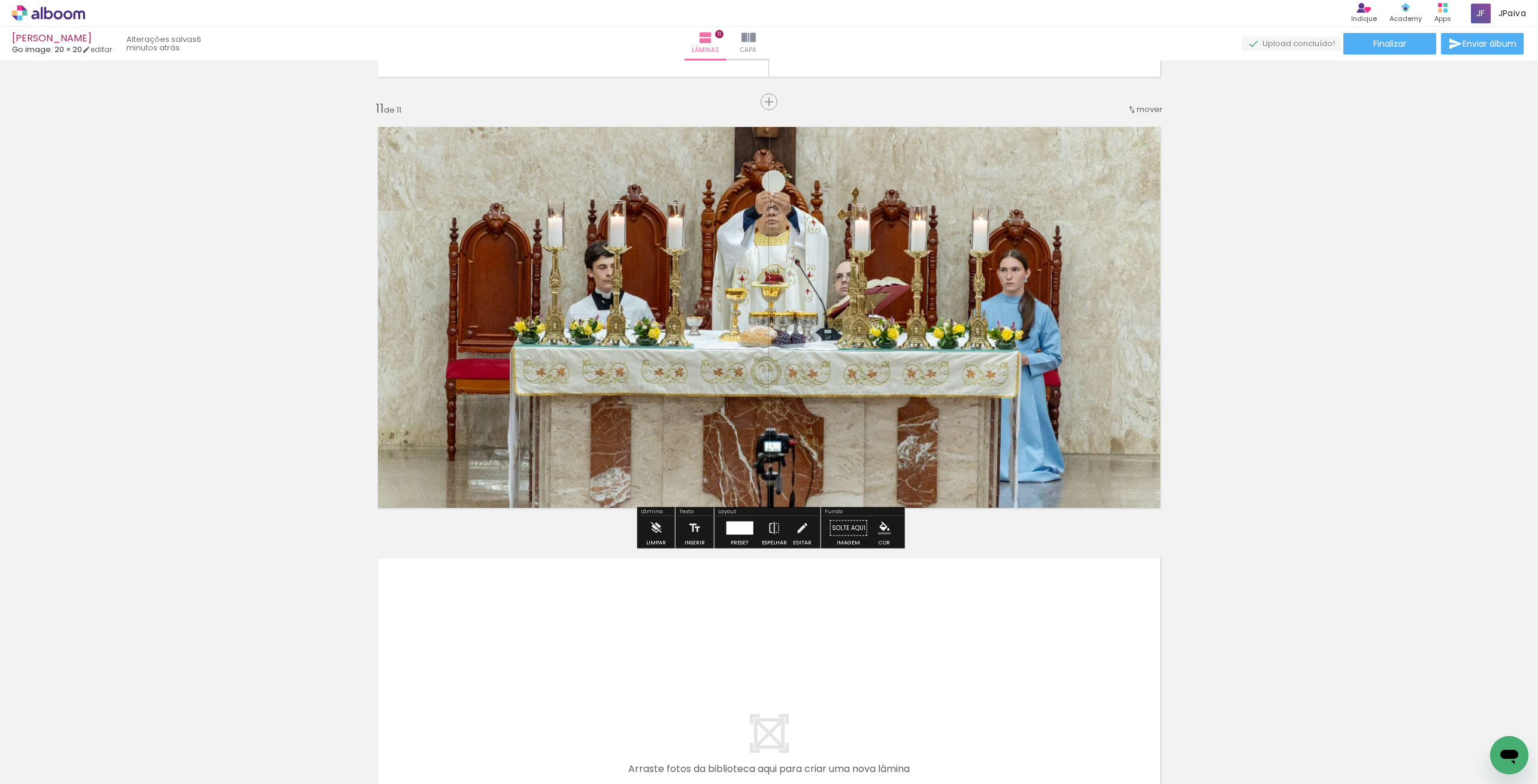
scroll to position [4294, 0]
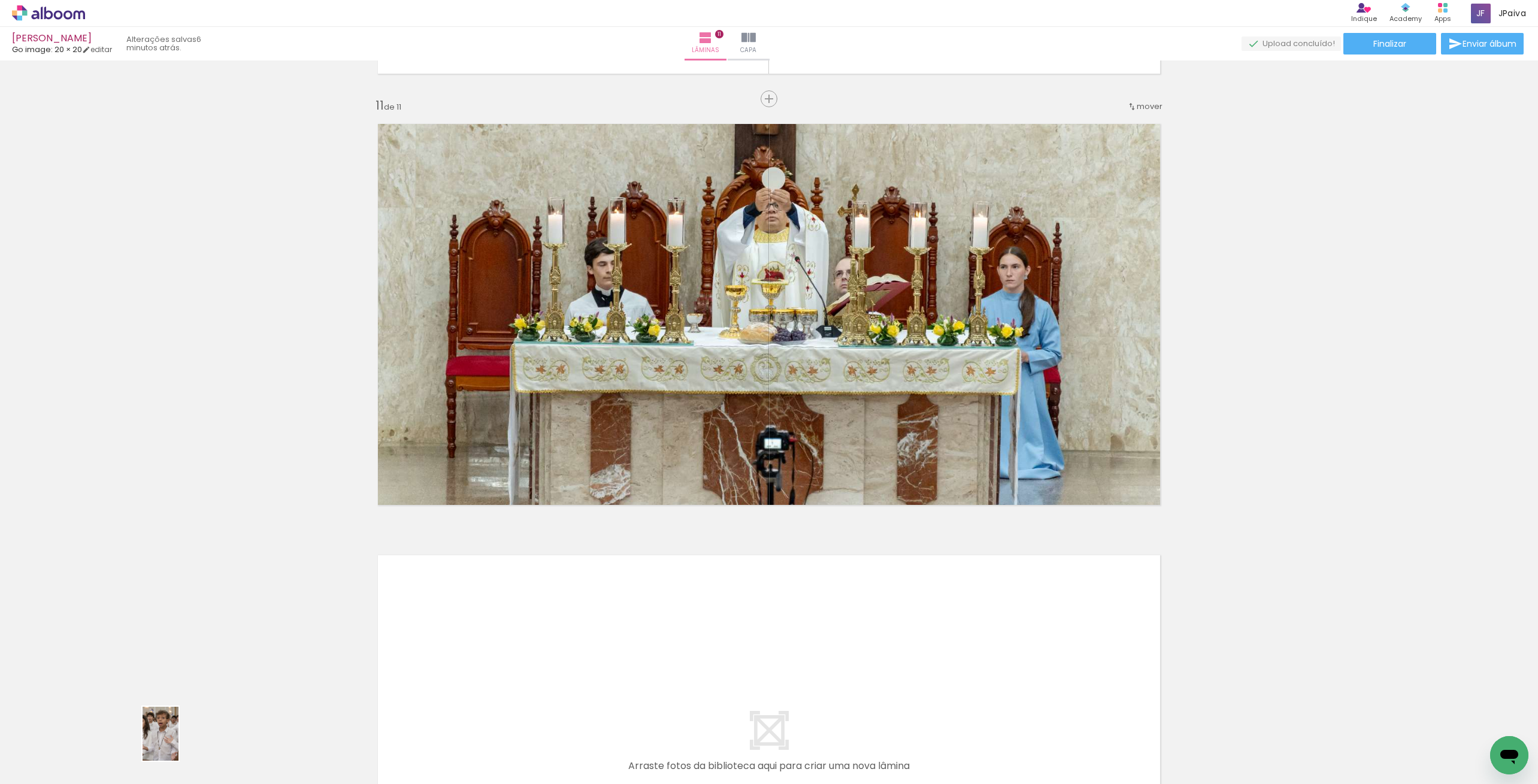
drag, startPoint x: 131, startPoint y: 753, endPoint x: 175, endPoint y: 744, distance: 44.9
click at [0, 0] on slot at bounding box center [0, 0] width 0 height 0
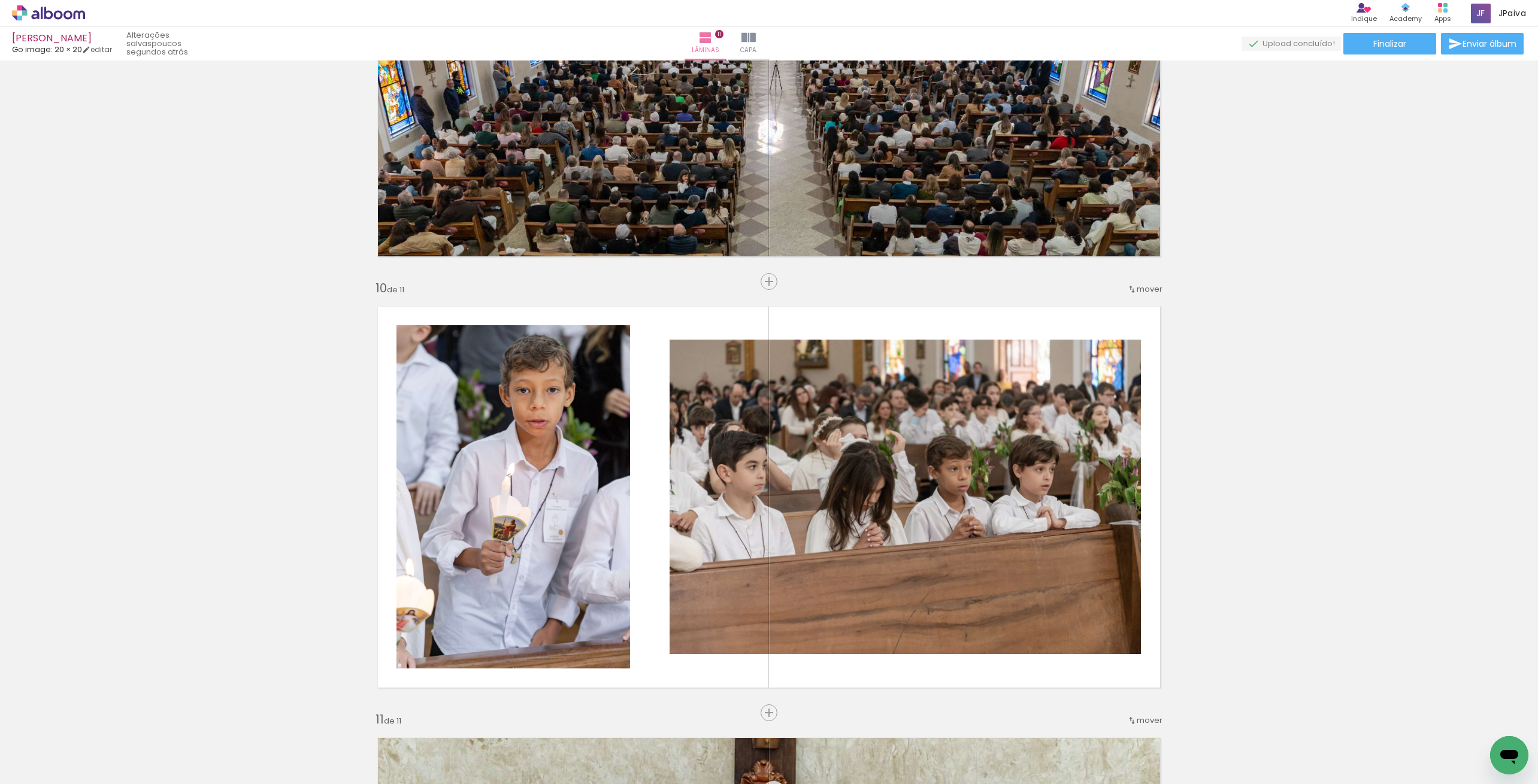
scroll to position [3684, 0]
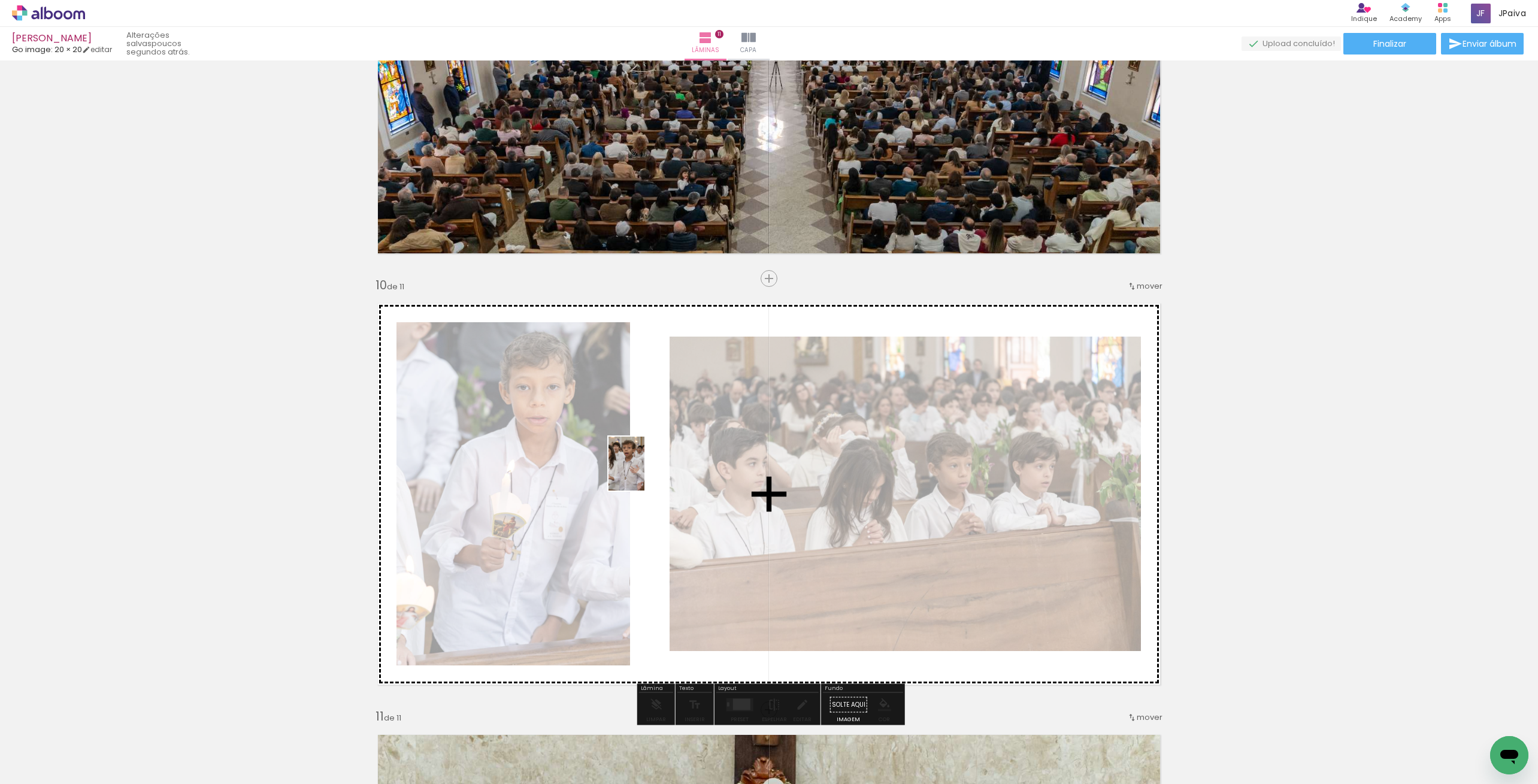
click at [645, 473] on quentale-workspace at bounding box center [769, 392] width 1538 height 784
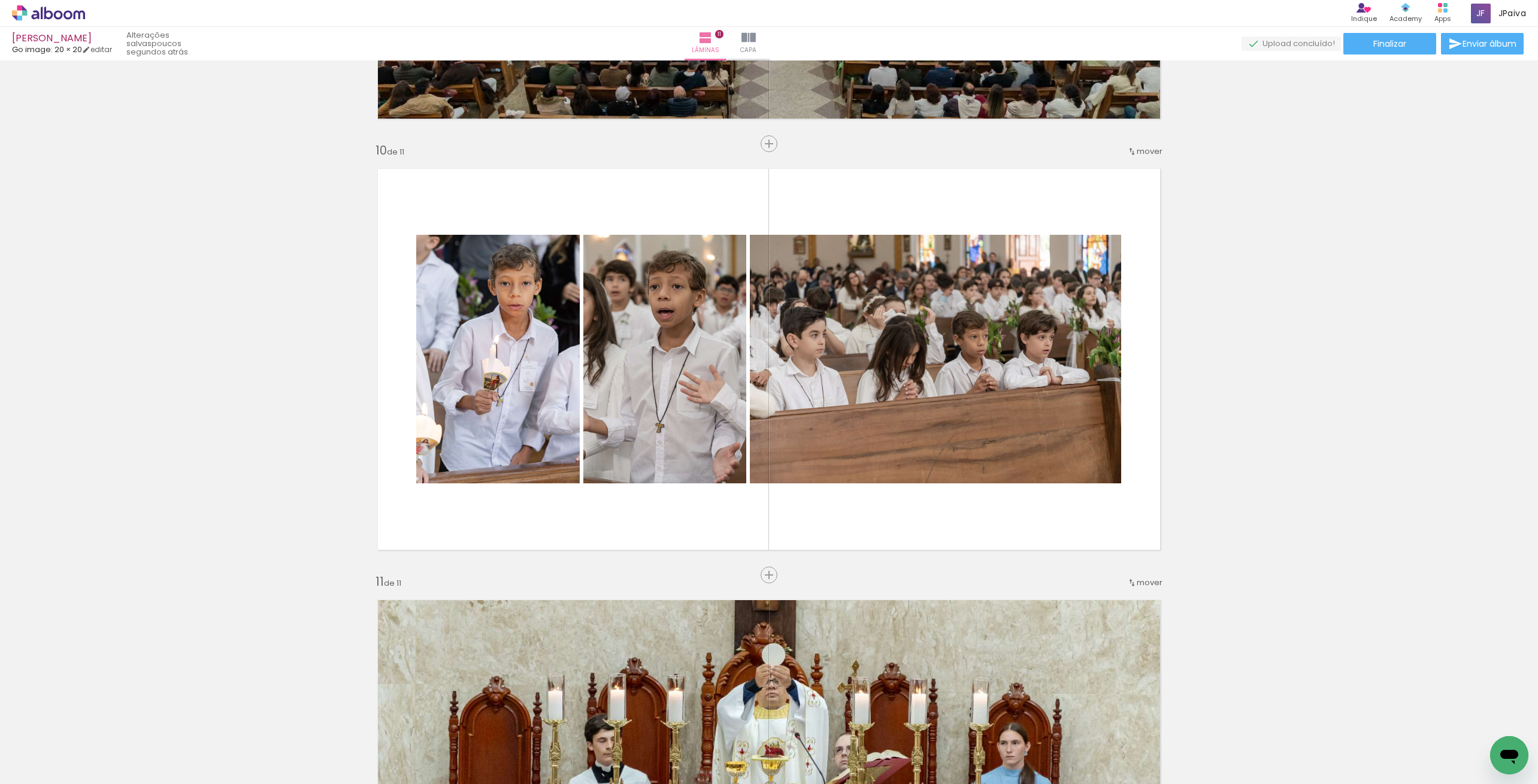
scroll to position [3865, 0]
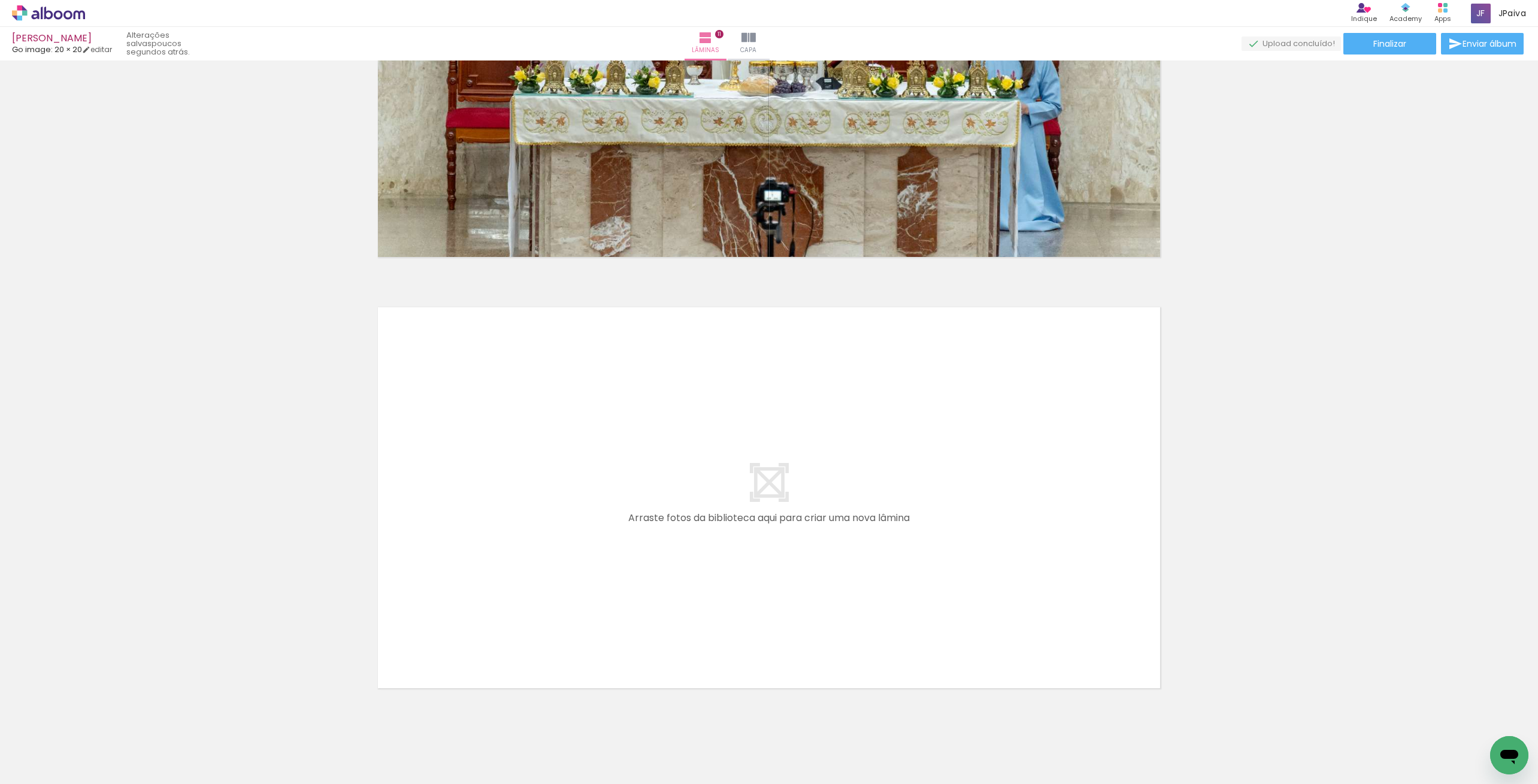
scroll to position [4573, 0]
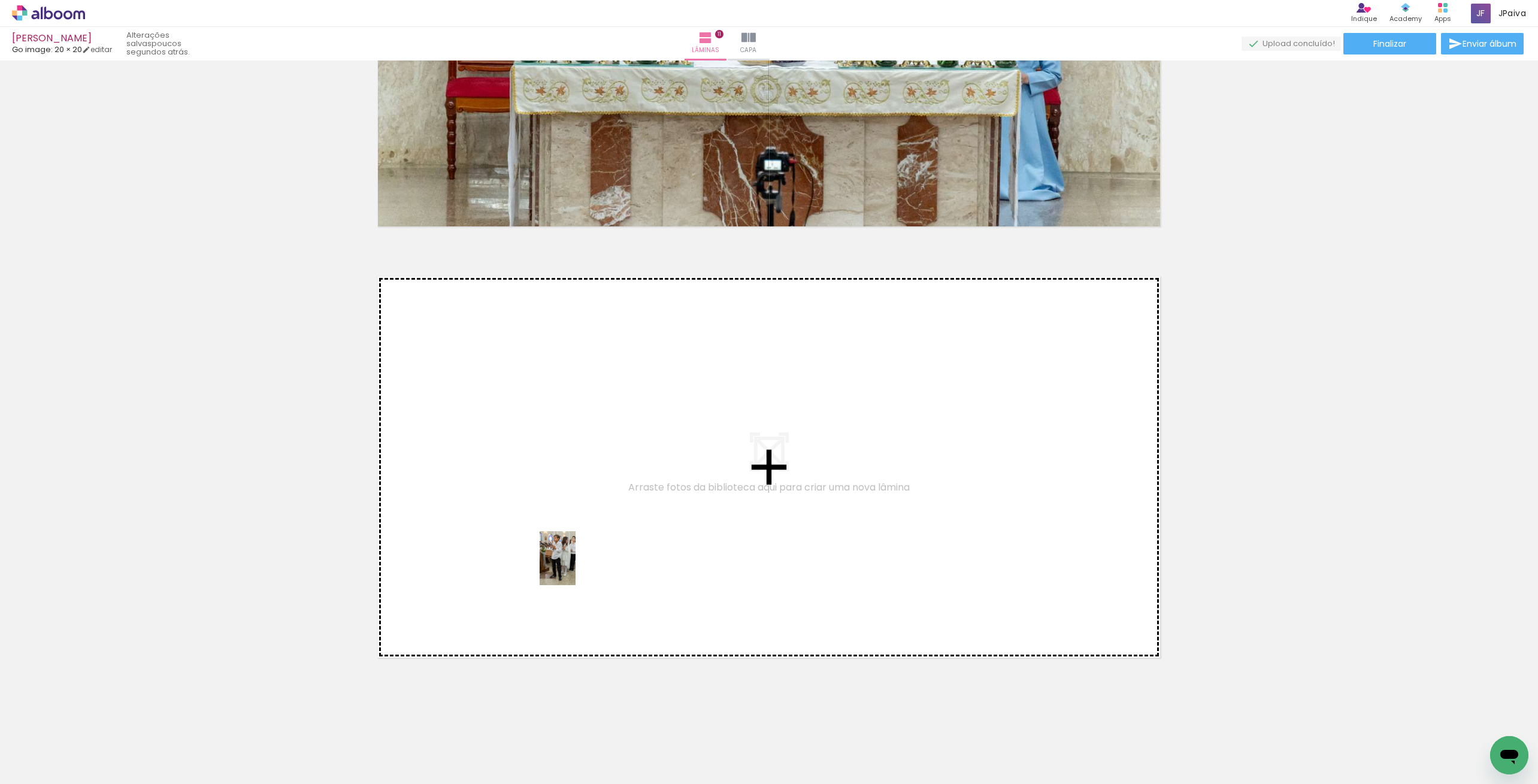
click at [575, 566] on quentale-workspace at bounding box center [769, 392] width 1538 height 784
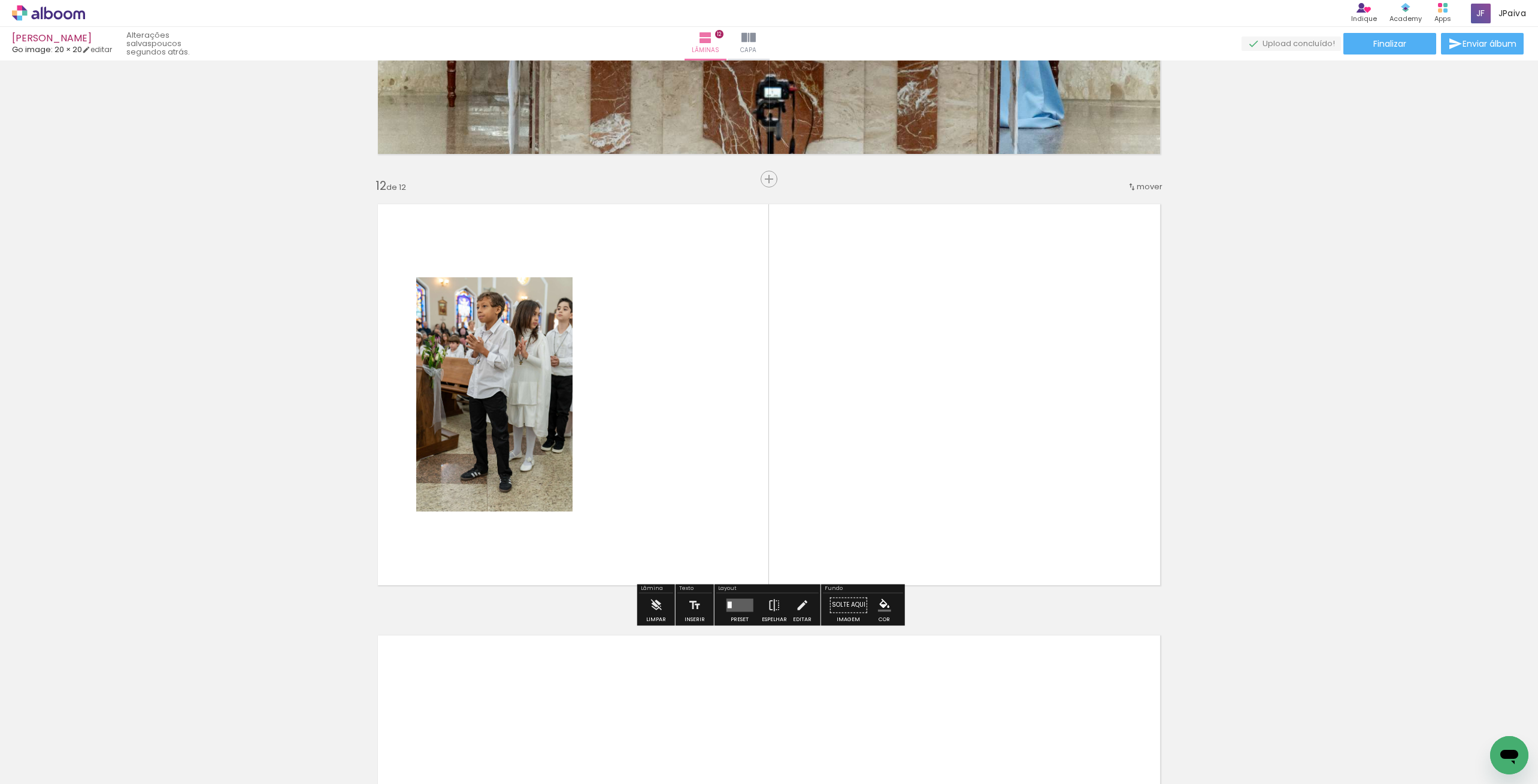
scroll to position [4654, 0]
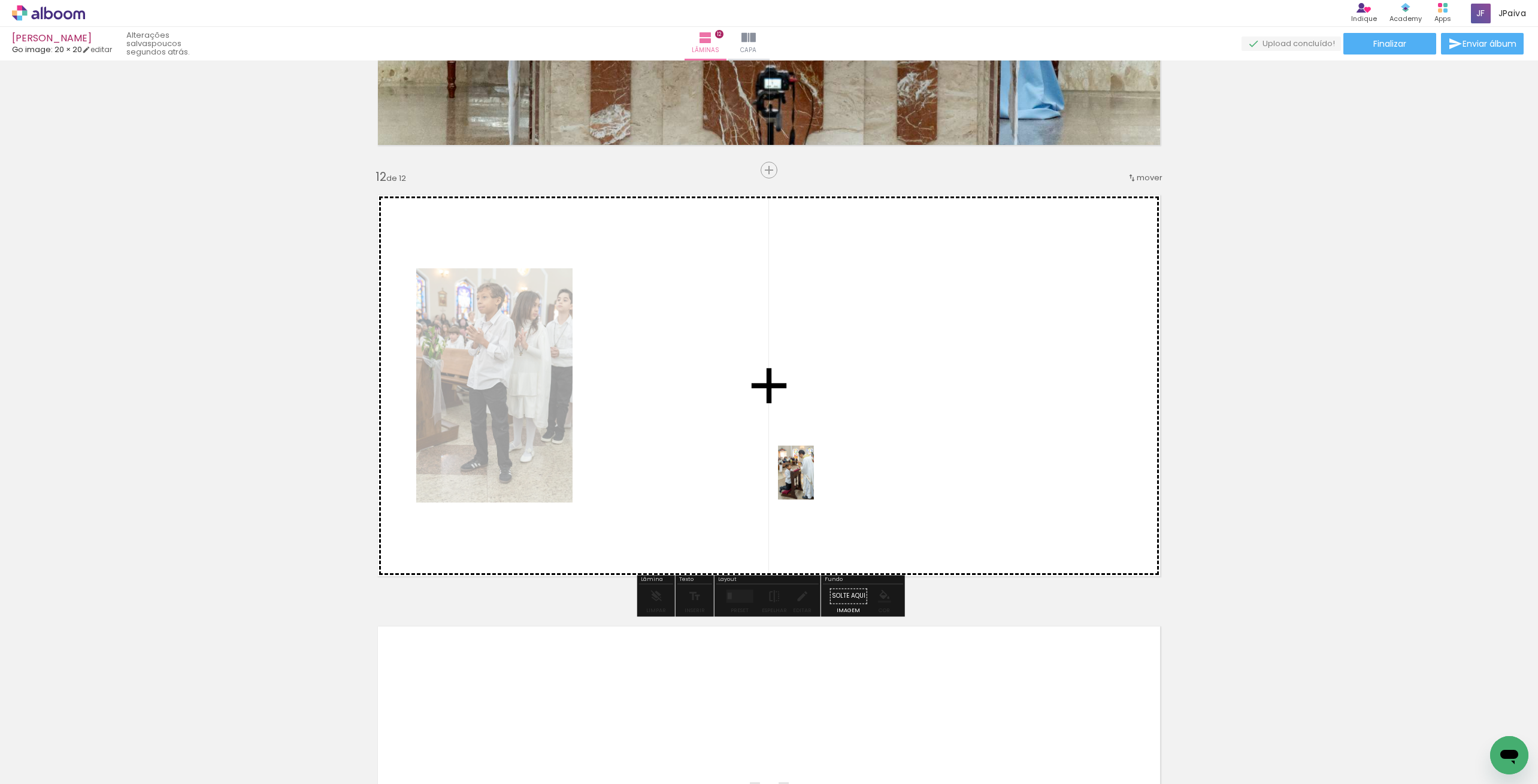
drag, startPoint x: 138, startPoint y: 751, endPoint x: 868, endPoint y: 459, distance: 786.2
click at [870, 459] on quentale-workspace at bounding box center [769, 392] width 1538 height 784
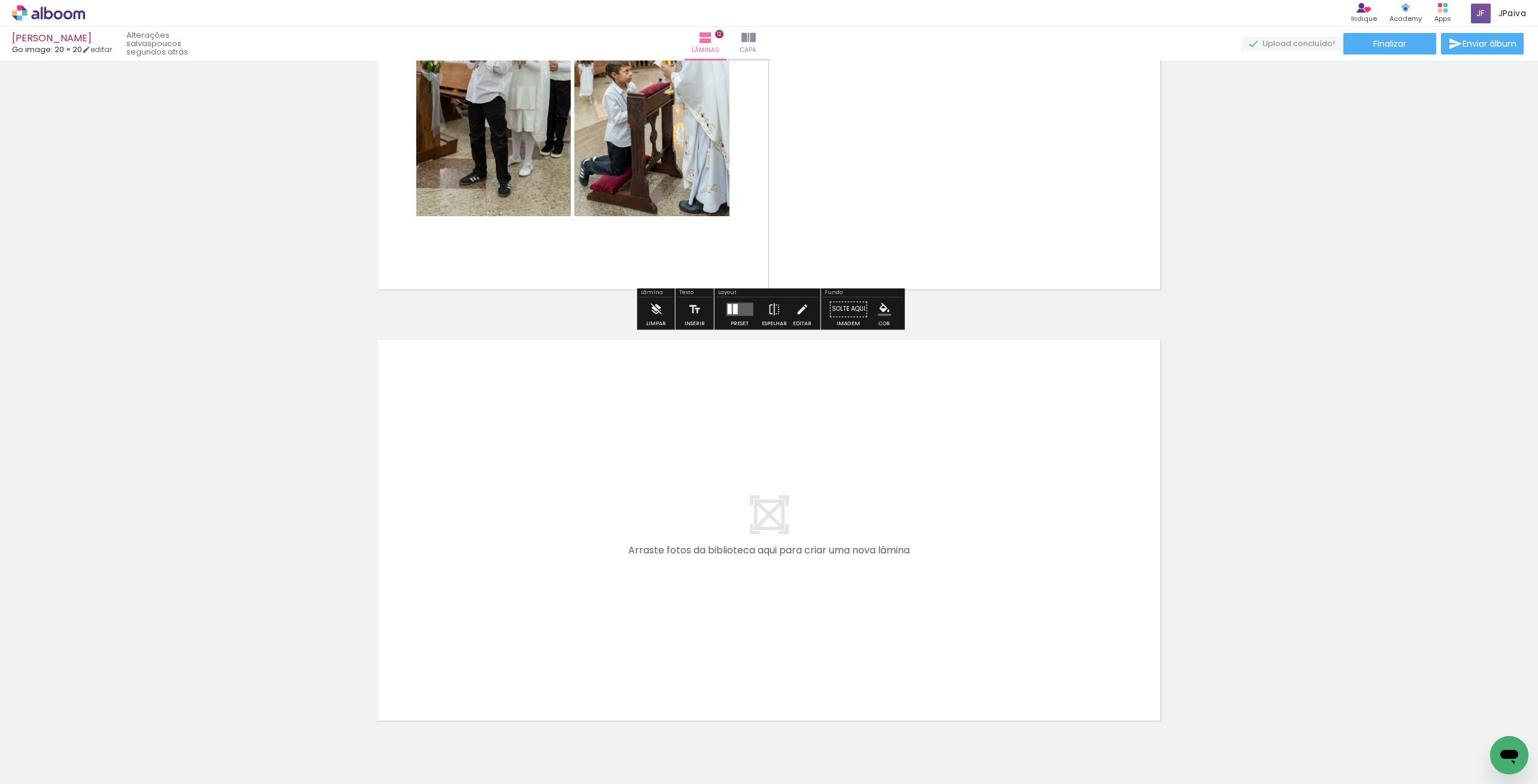
scroll to position [4943, 0]
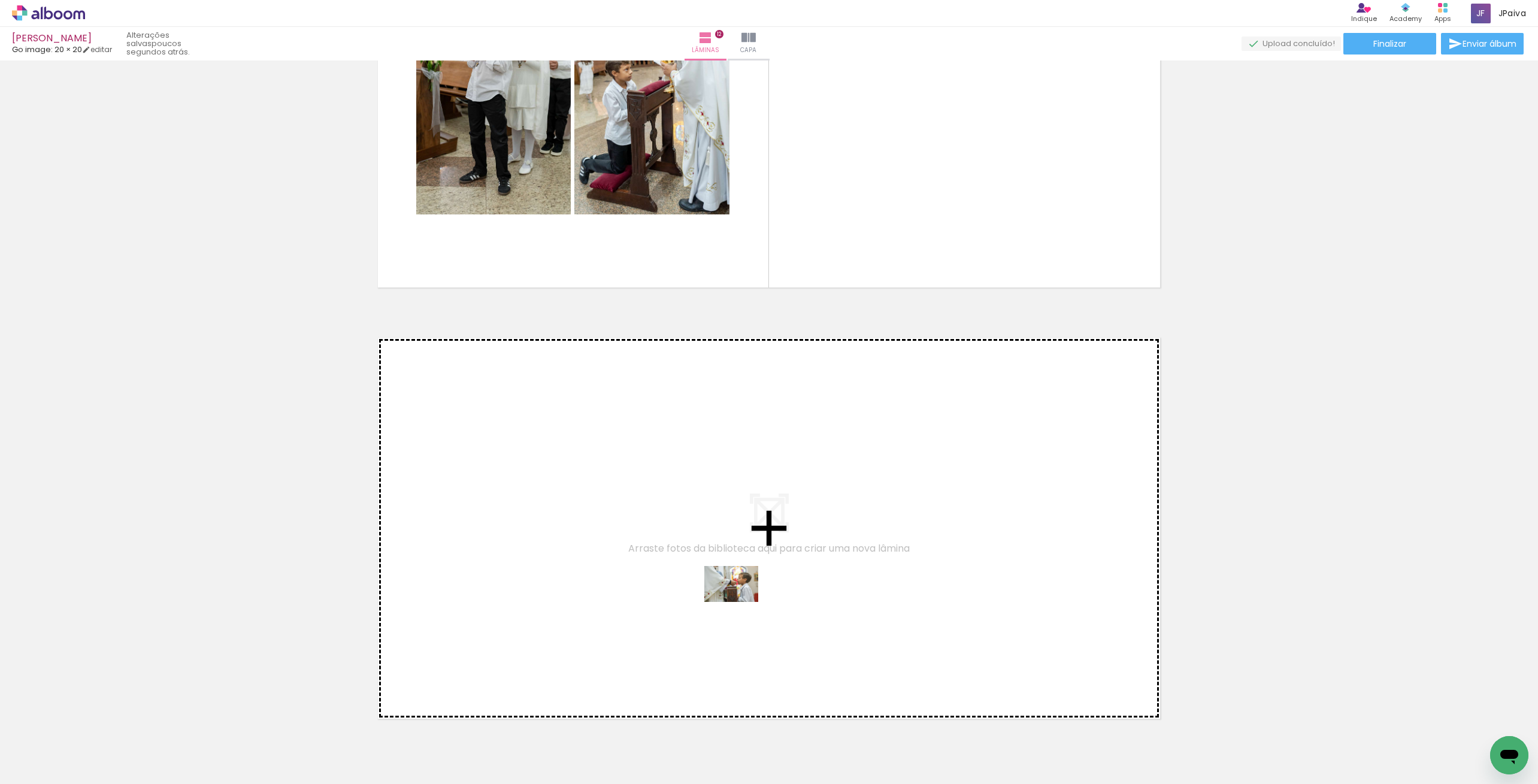
drag, startPoint x: 194, startPoint y: 756, endPoint x: 740, endPoint y: 602, distance: 567.3
click at [740, 602] on quentale-workspace at bounding box center [769, 392] width 1538 height 784
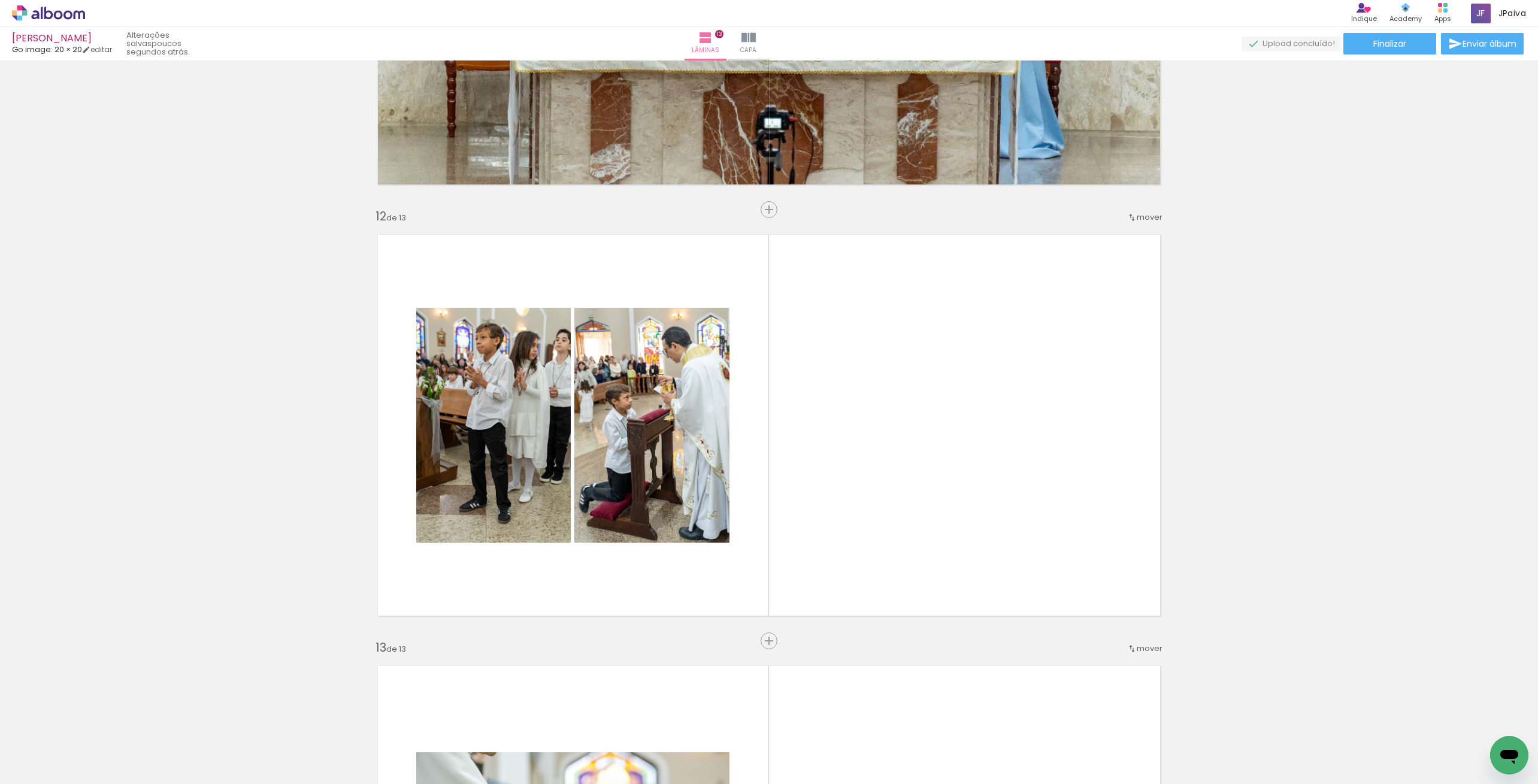
scroll to position [4546, 0]
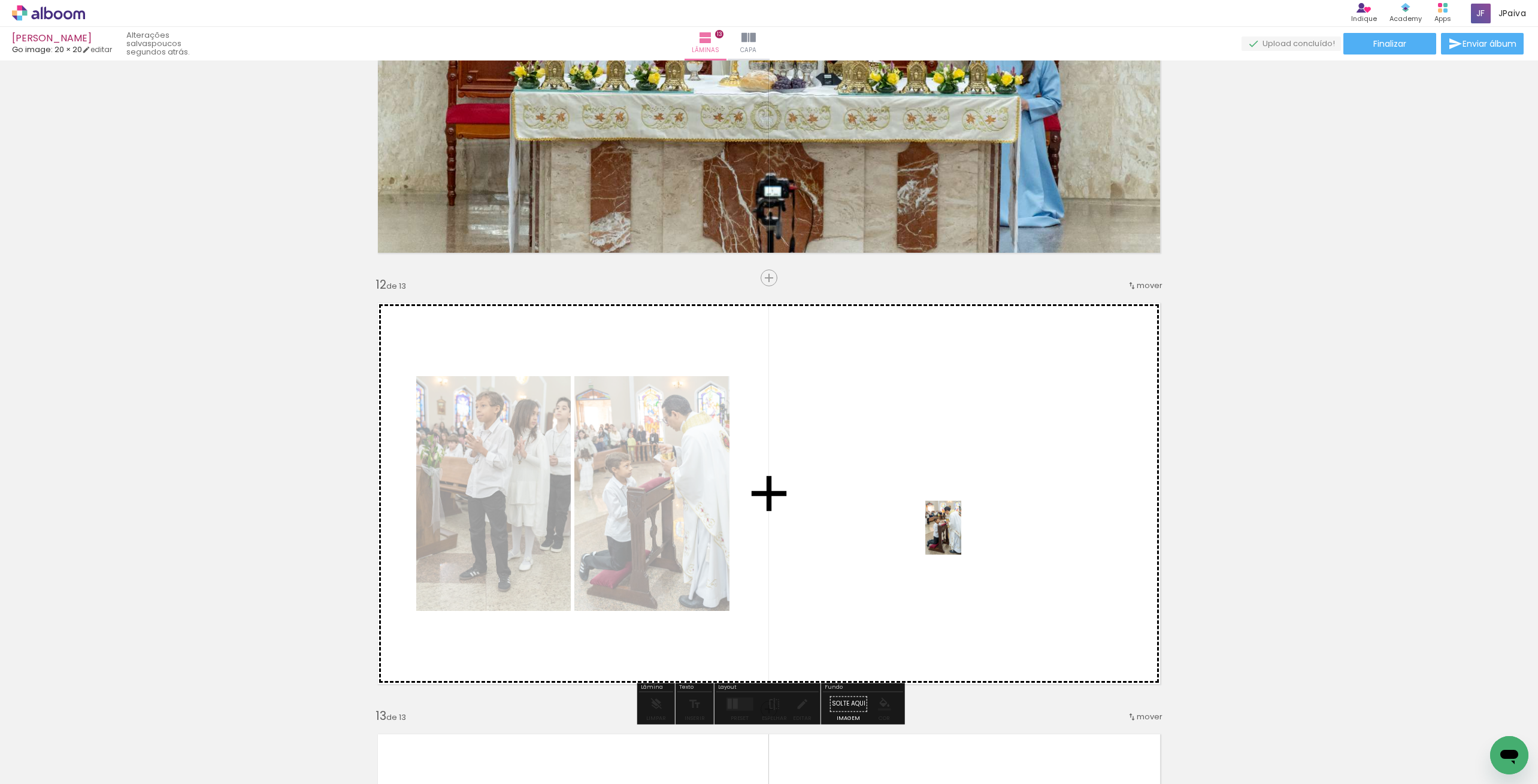
drag, startPoint x: 385, startPoint y: 668, endPoint x: 962, endPoint y: 536, distance: 591.9
click at [962, 536] on quentale-workspace at bounding box center [769, 392] width 1538 height 784
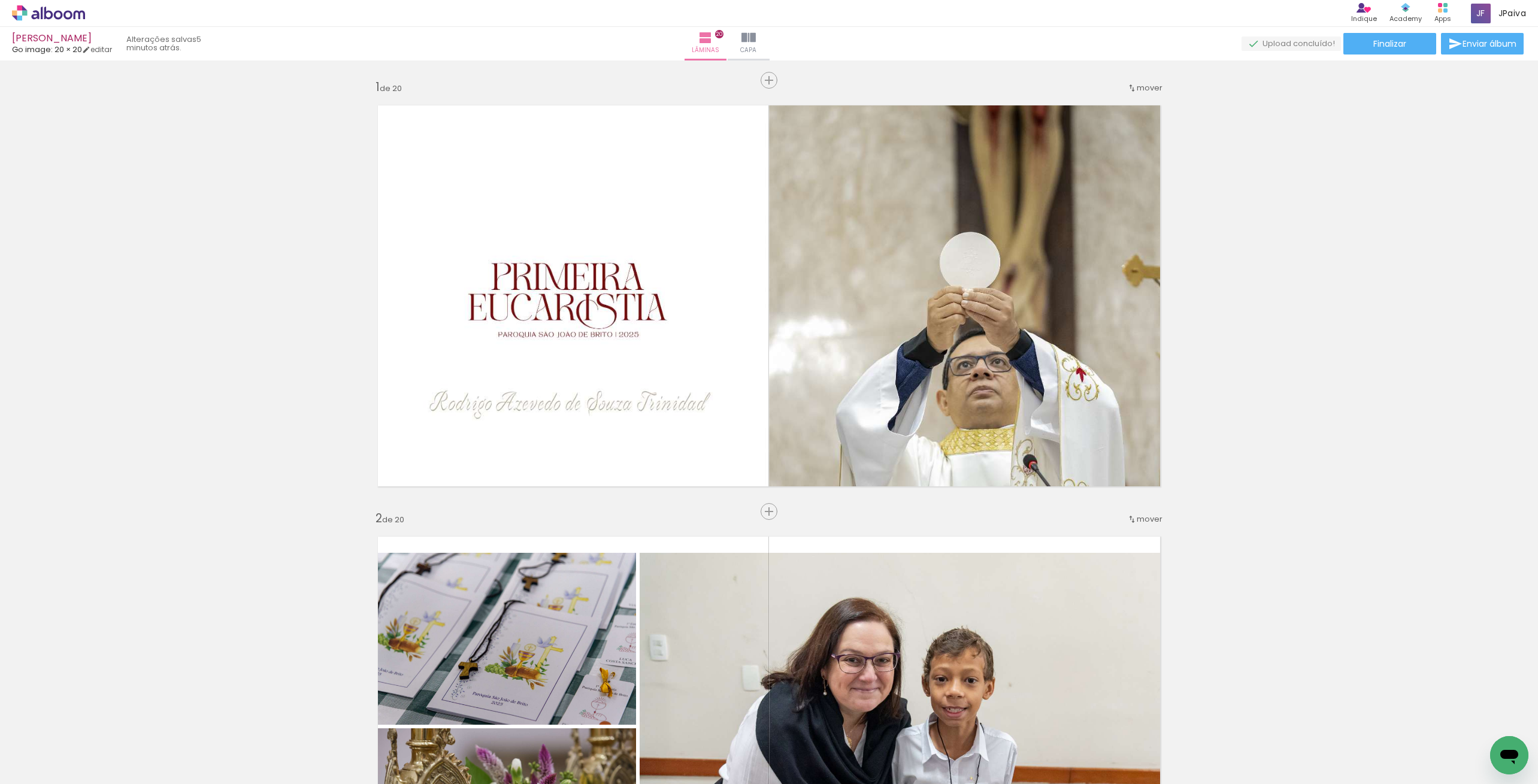
scroll to position [1245, 0]
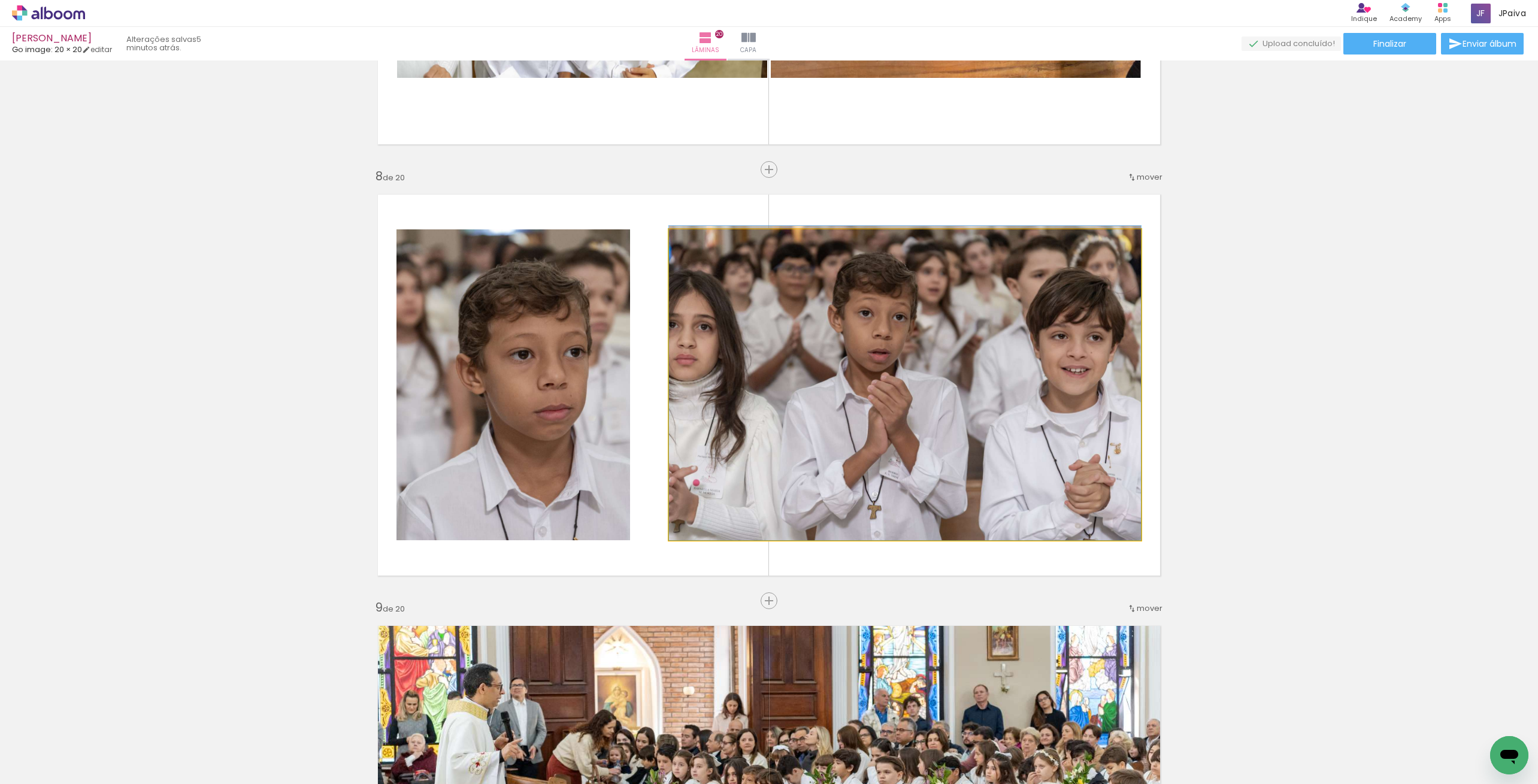
drag, startPoint x: 923, startPoint y: 384, endPoint x: 926, endPoint y: 372, distance: 12.4
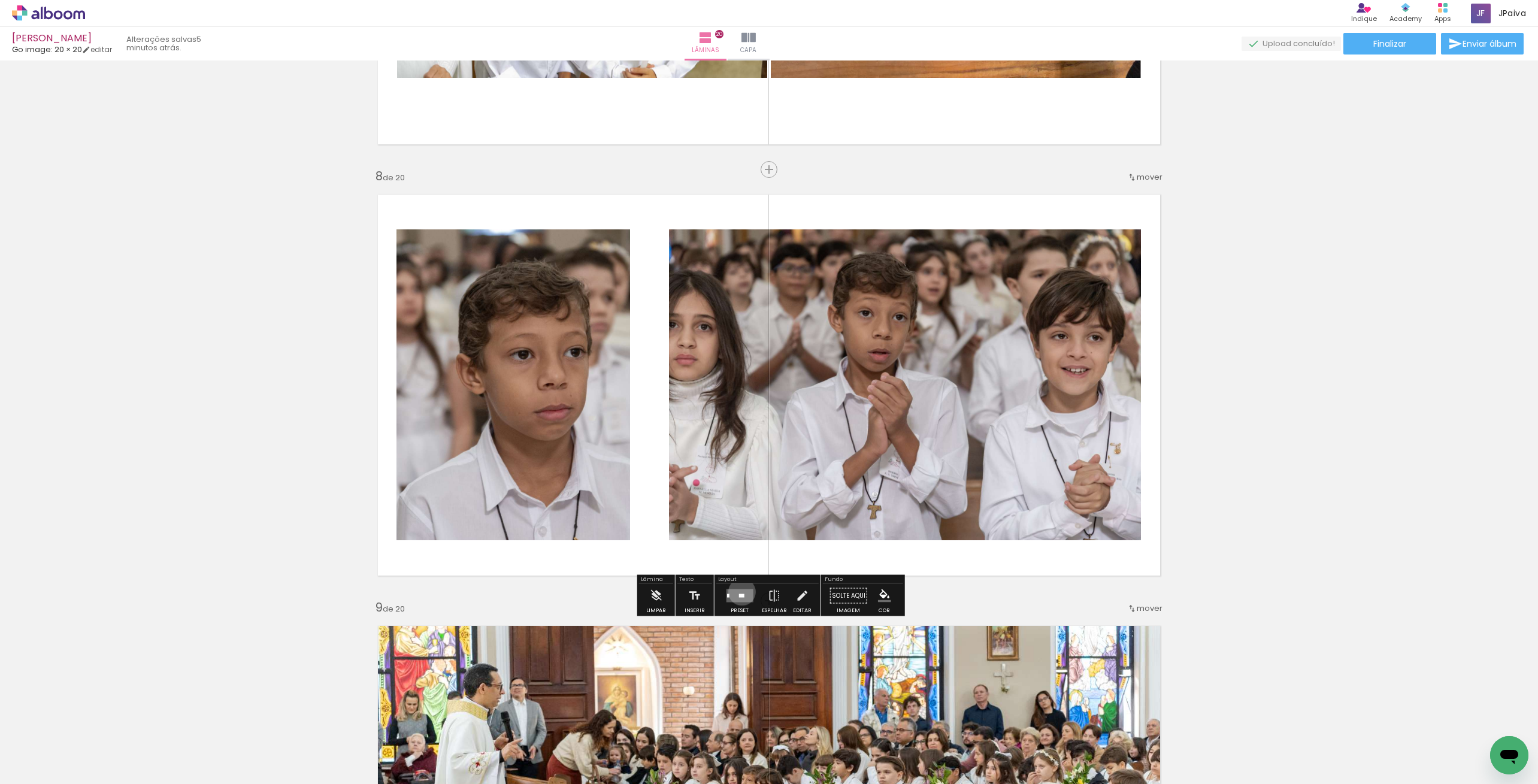
click at [740, 591] on quentale-layouter at bounding box center [740, 596] width 27 height 14
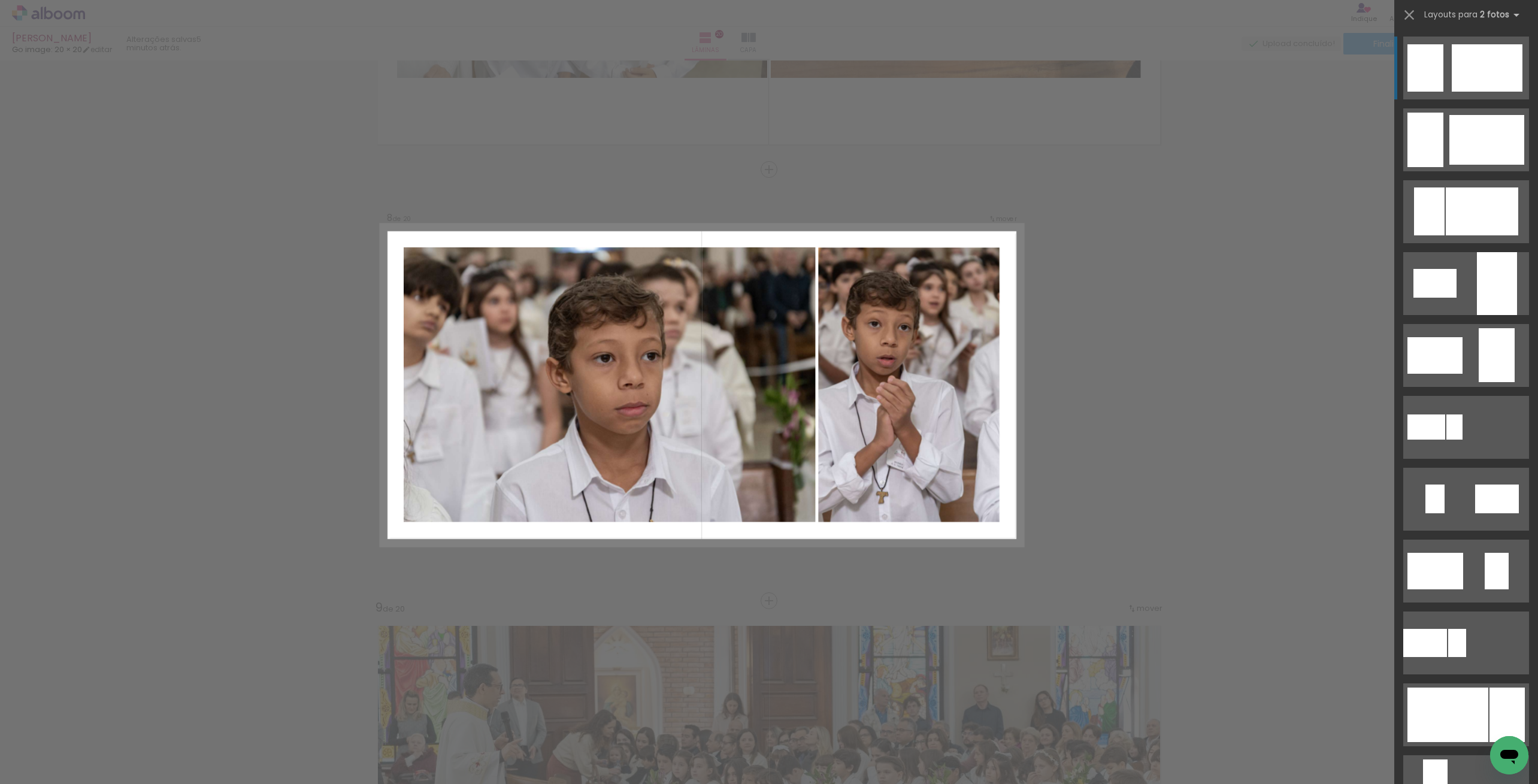
drag, startPoint x: 1488, startPoint y: 726, endPoint x: 1472, endPoint y: 711, distance: 21.9
click at [1488, 726] on div at bounding box center [1448, 715] width 81 height 55
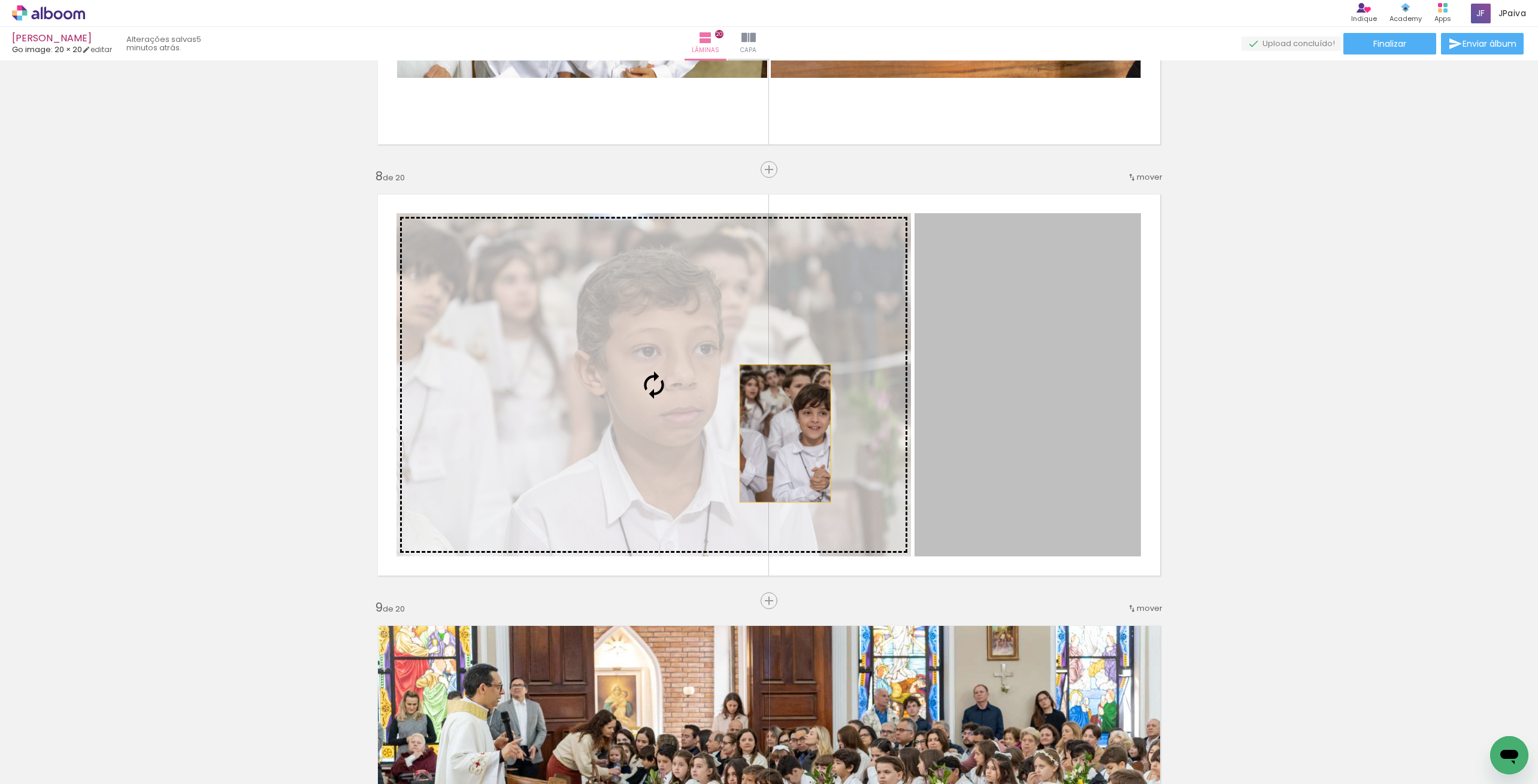
drag, startPoint x: 1031, startPoint y: 462, endPoint x: 746, endPoint y: 432, distance: 286.6
click at [0, 0] on slot at bounding box center [0, 0] width 0 height 0
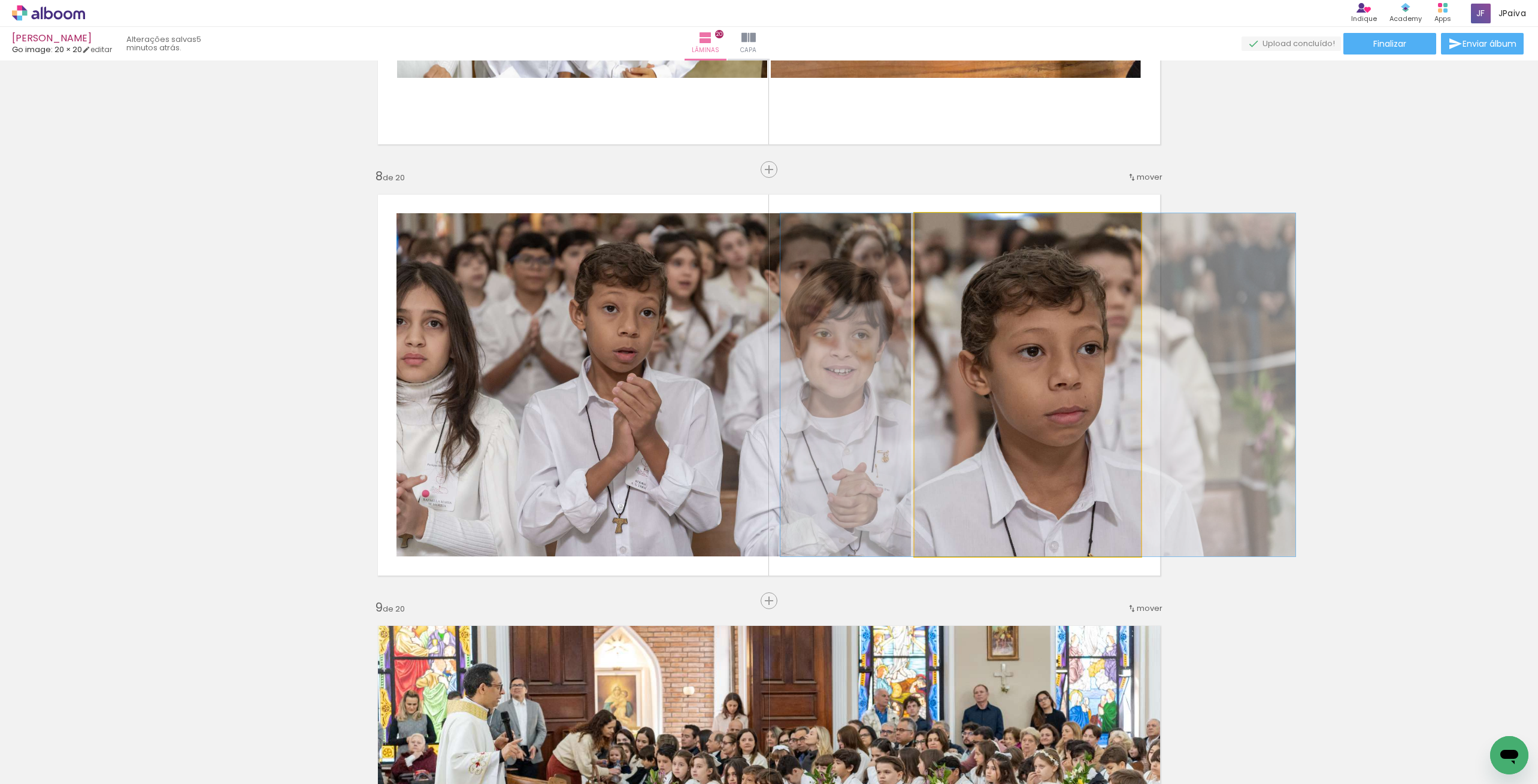
drag, startPoint x: 999, startPoint y: 389, endPoint x: 1009, endPoint y: 352, distance: 38.3
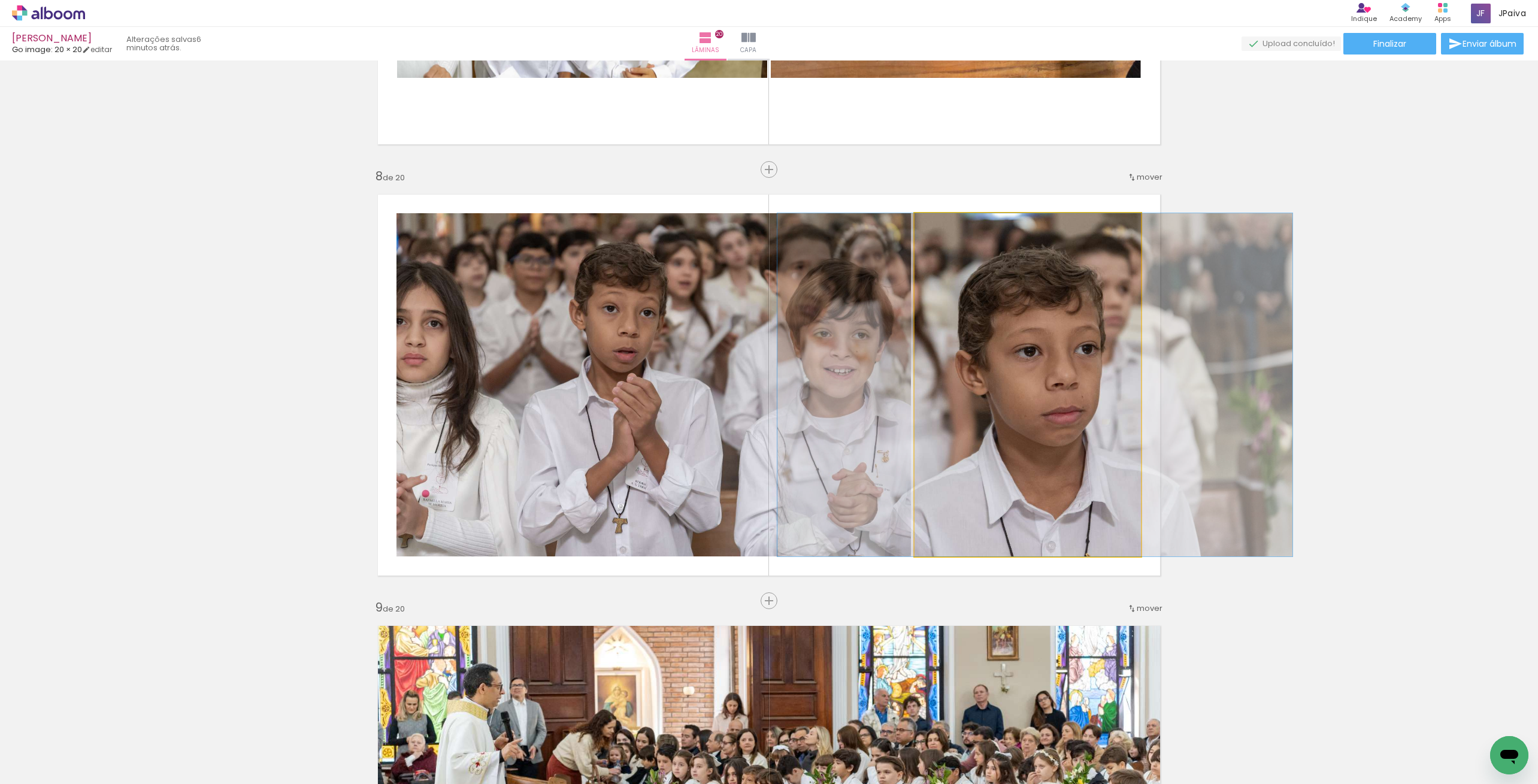
drag, startPoint x: 1008, startPoint y: 352, endPoint x: 1005, endPoint y: 345, distance: 7.6
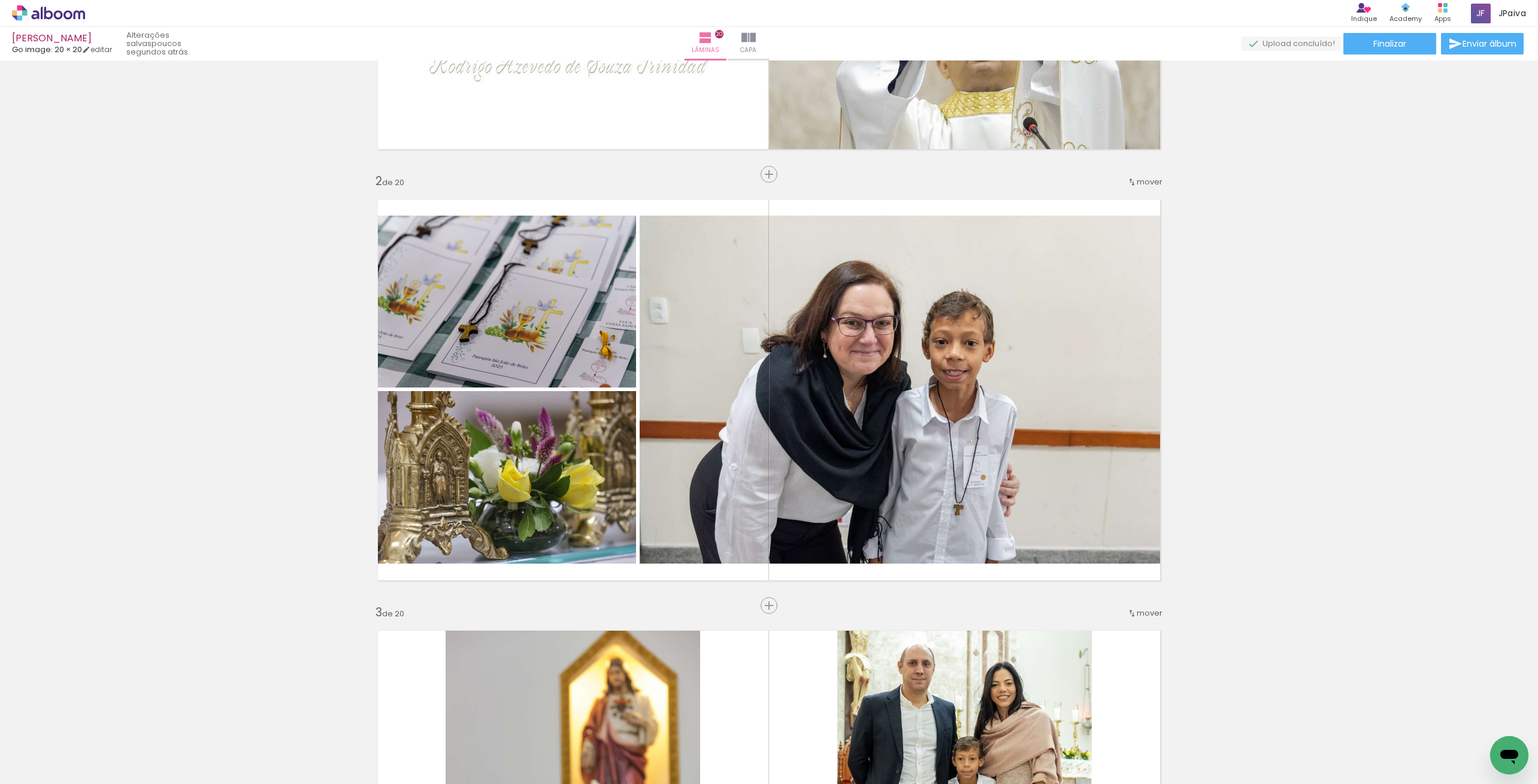
scroll to position [0, 0]
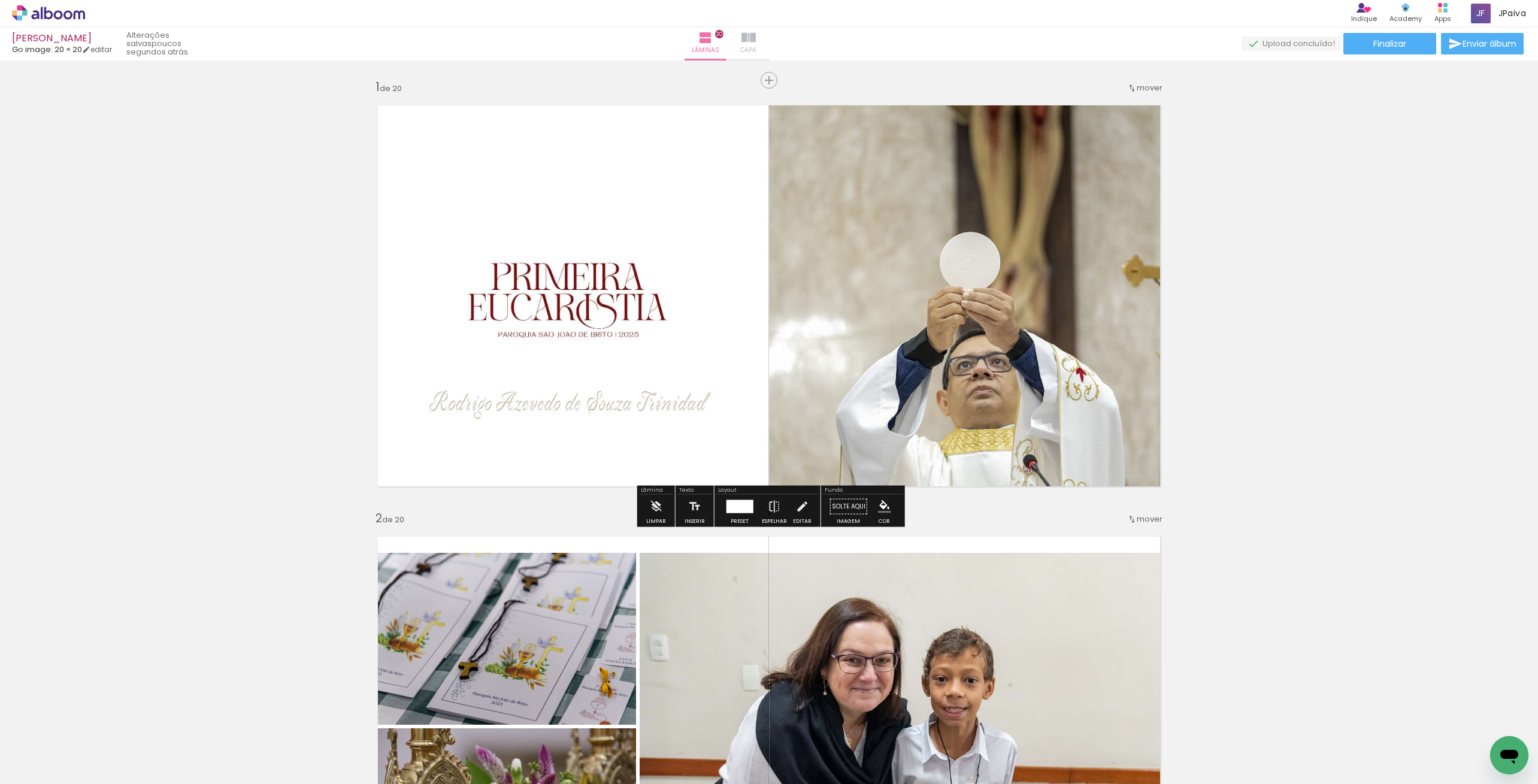
click at [756, 39] on iron-icon at bounding box center [748, 38] width 14 height 14
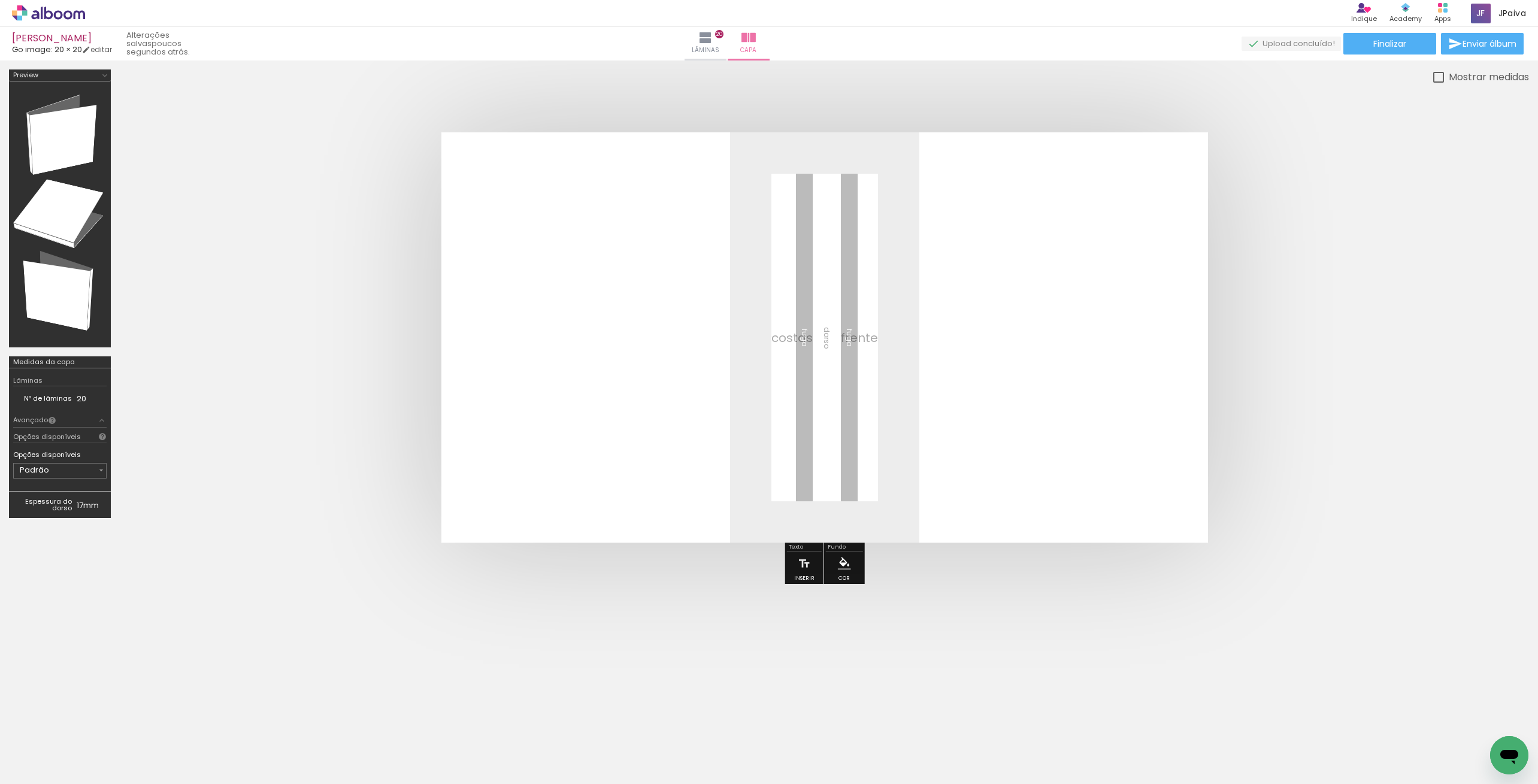
scroll to position [1869, 0]
drag, startPoint x: 127, startPoint y: 750, endPoint x: 844, endPoint y: 360, distance: 816.2
click at [843, 360] on quentale-workspace at bounding box center [769, 392] width 1538 height 784
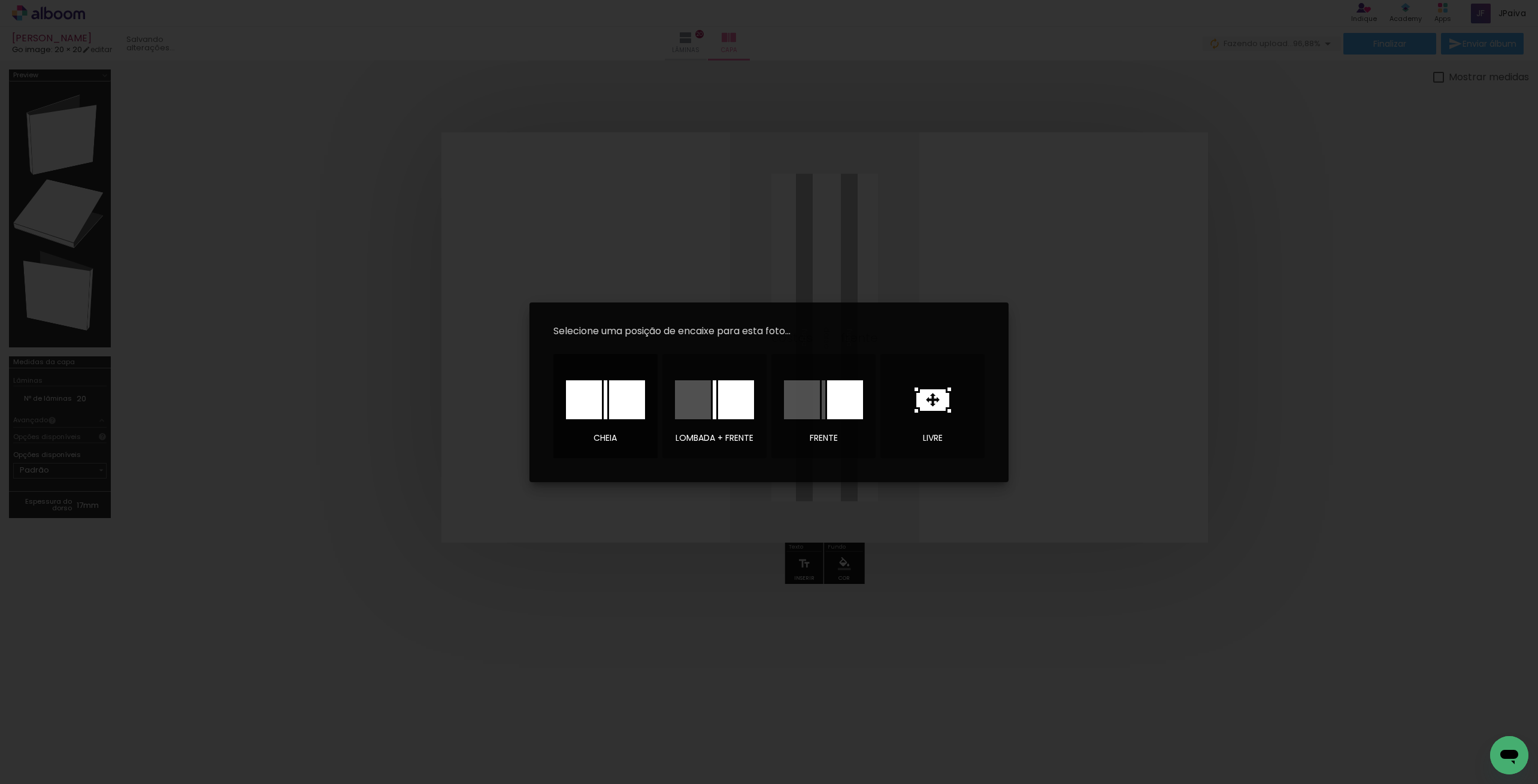
click at [629, 404] on div at bounding box center [627, 400] width 36 height 39
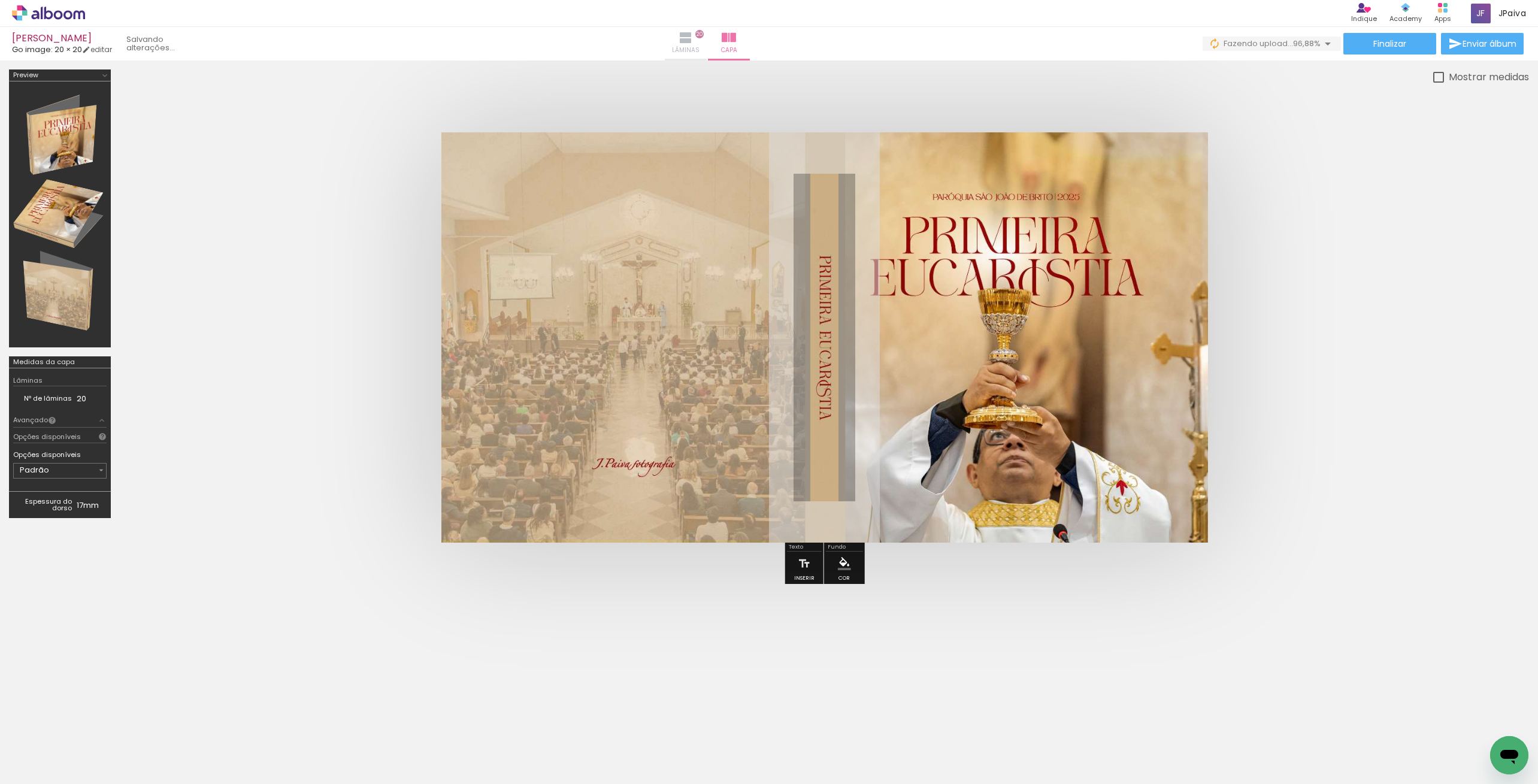
click at [693, 32] on iron-icon at bounding box center [686, 38] width 14 height 14
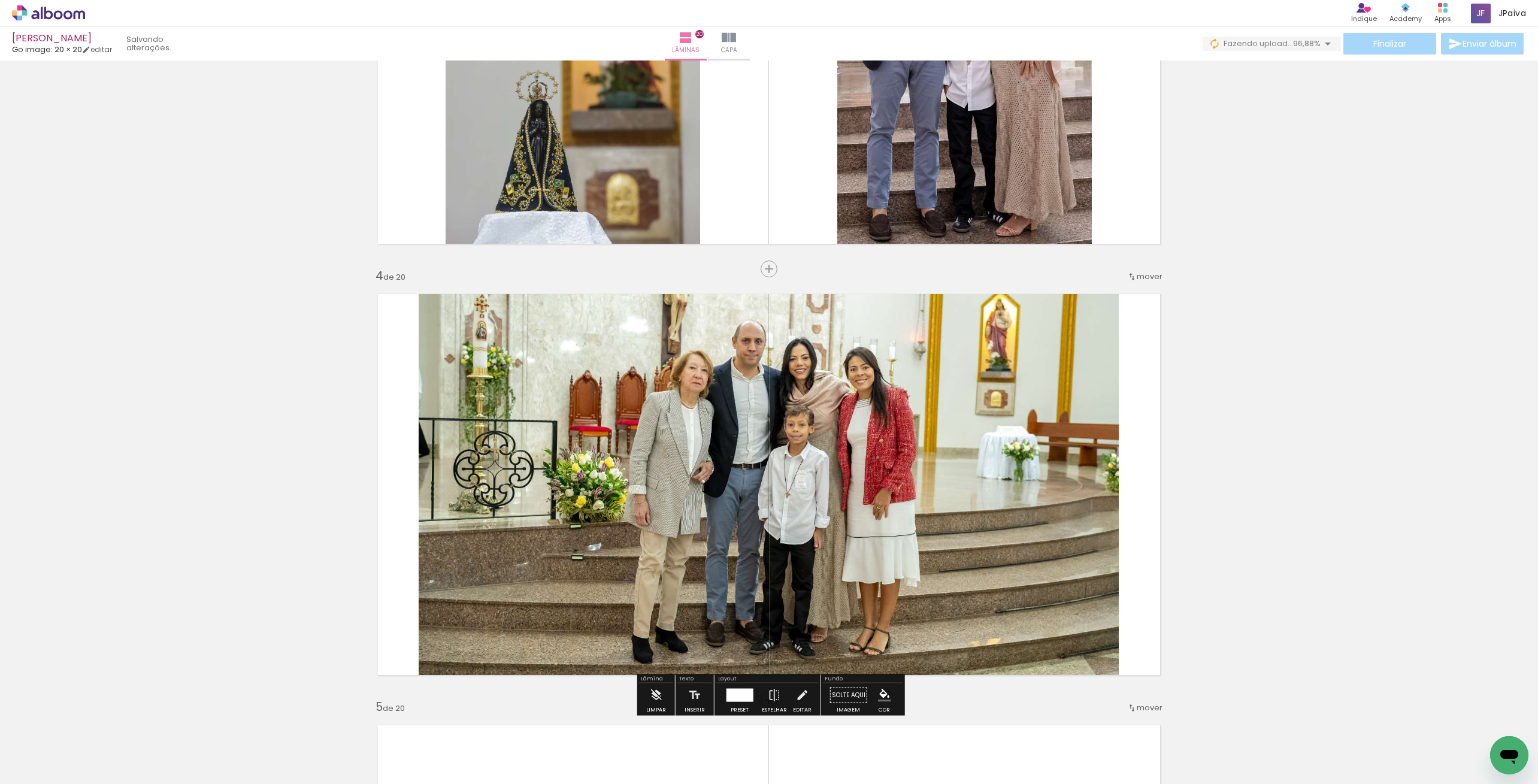
scroll to position [1152, 0]
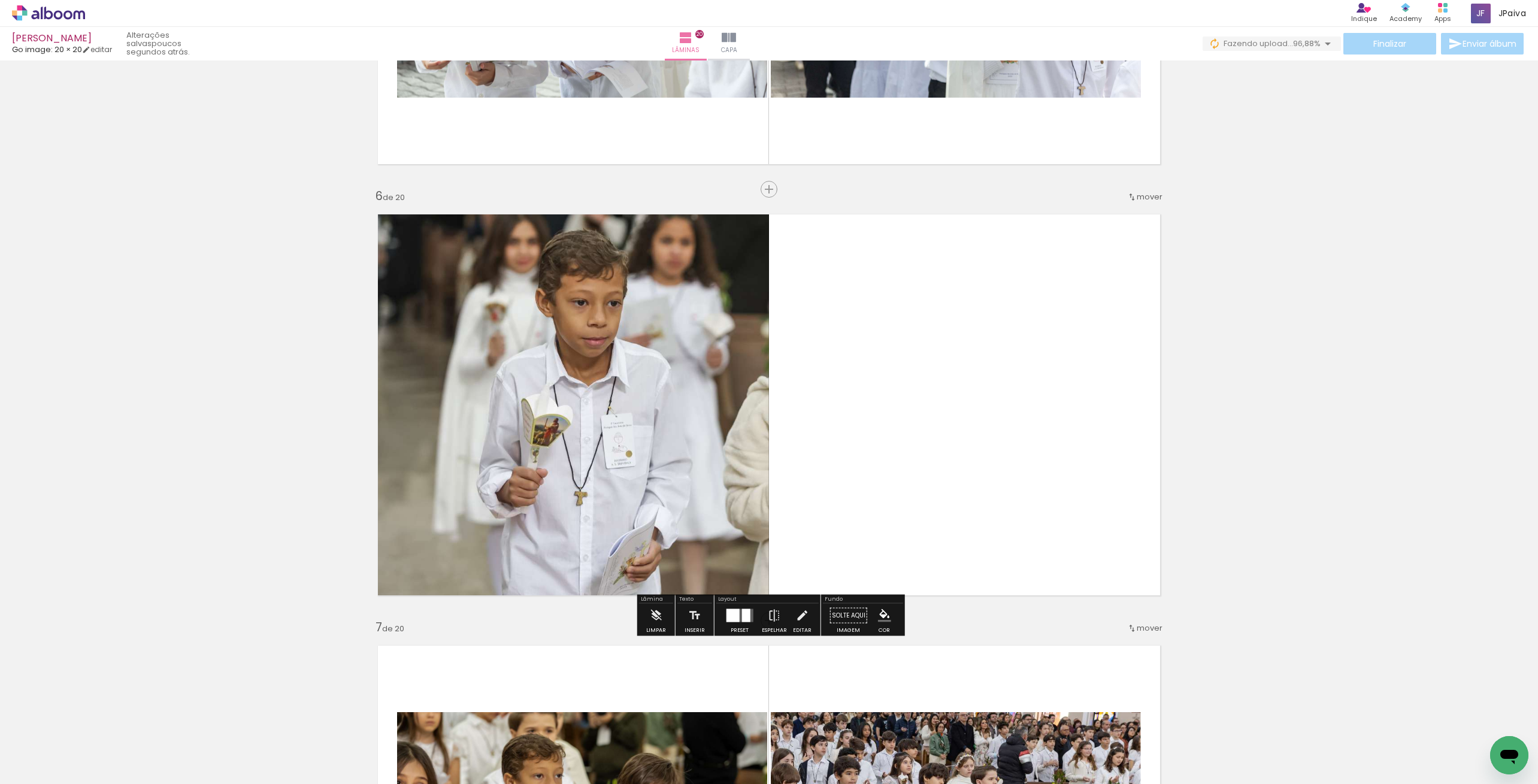
scroll to position [2011, 0]
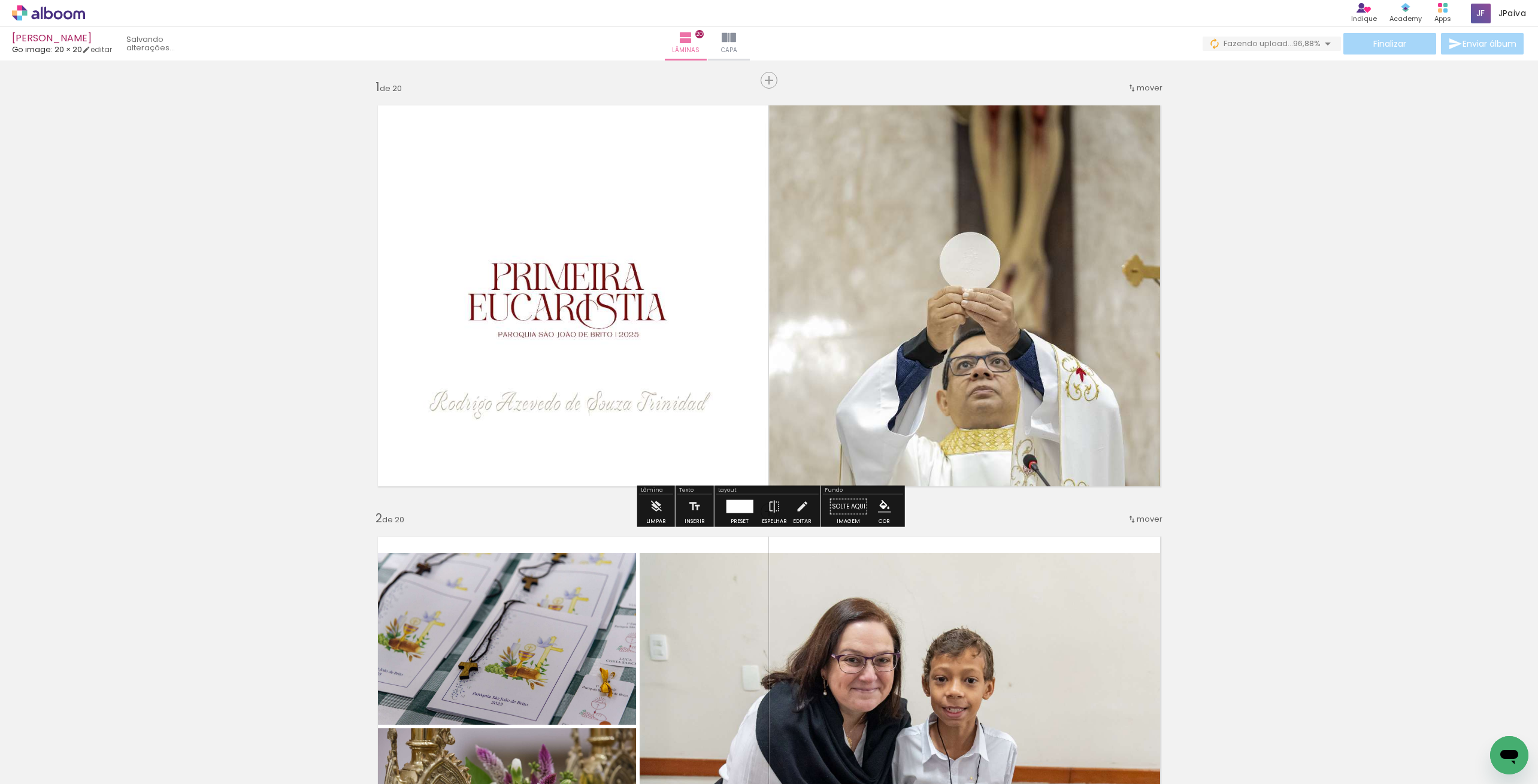
scroll to position [1869, 0]
click at [1386, 35] on paper-button "Finalizar" at bounding box center [1390, 44] width 93 height 22
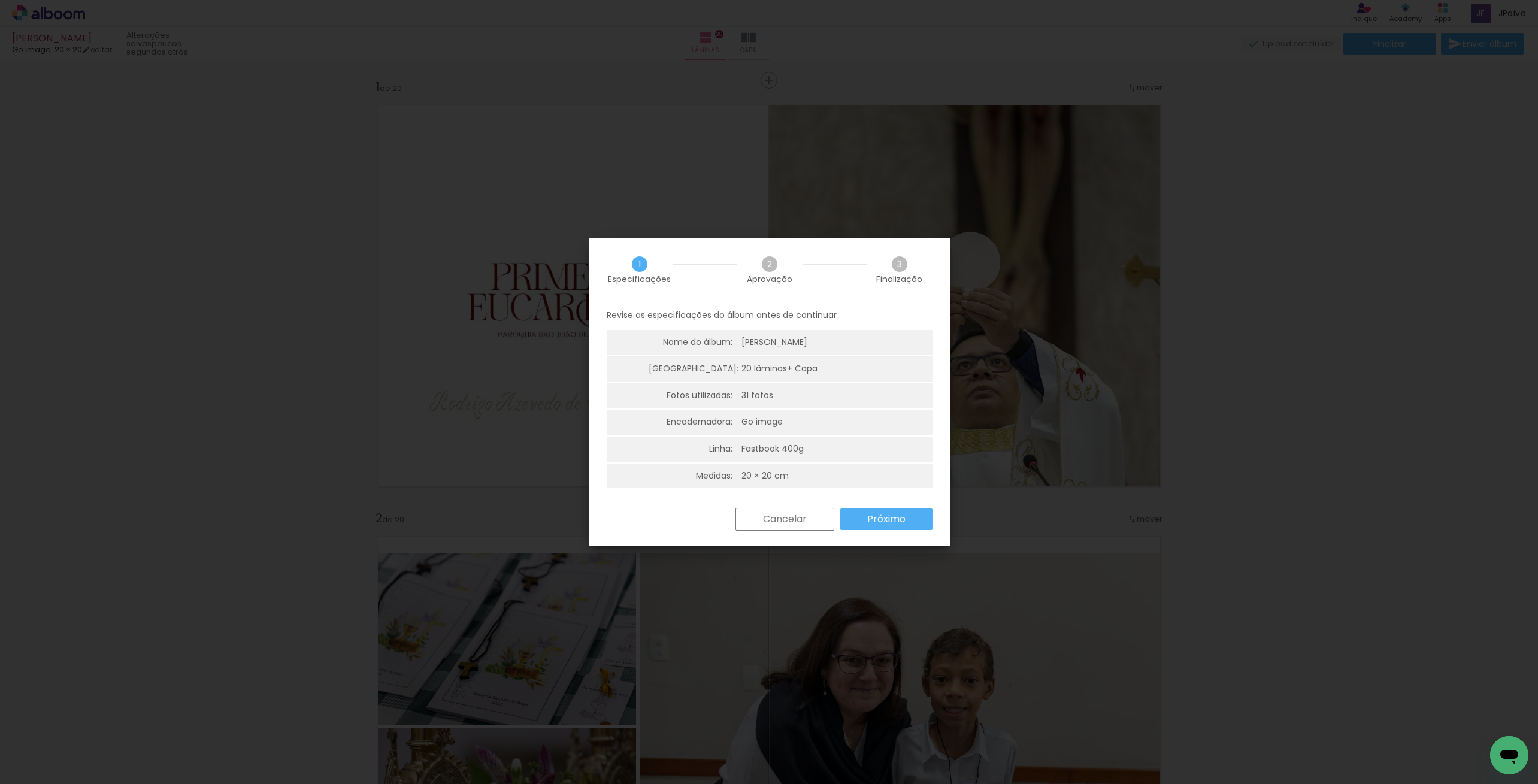
click at [856, 517] on paper-button "Próximo" at bounding box center [886, 519] width 92 height 22
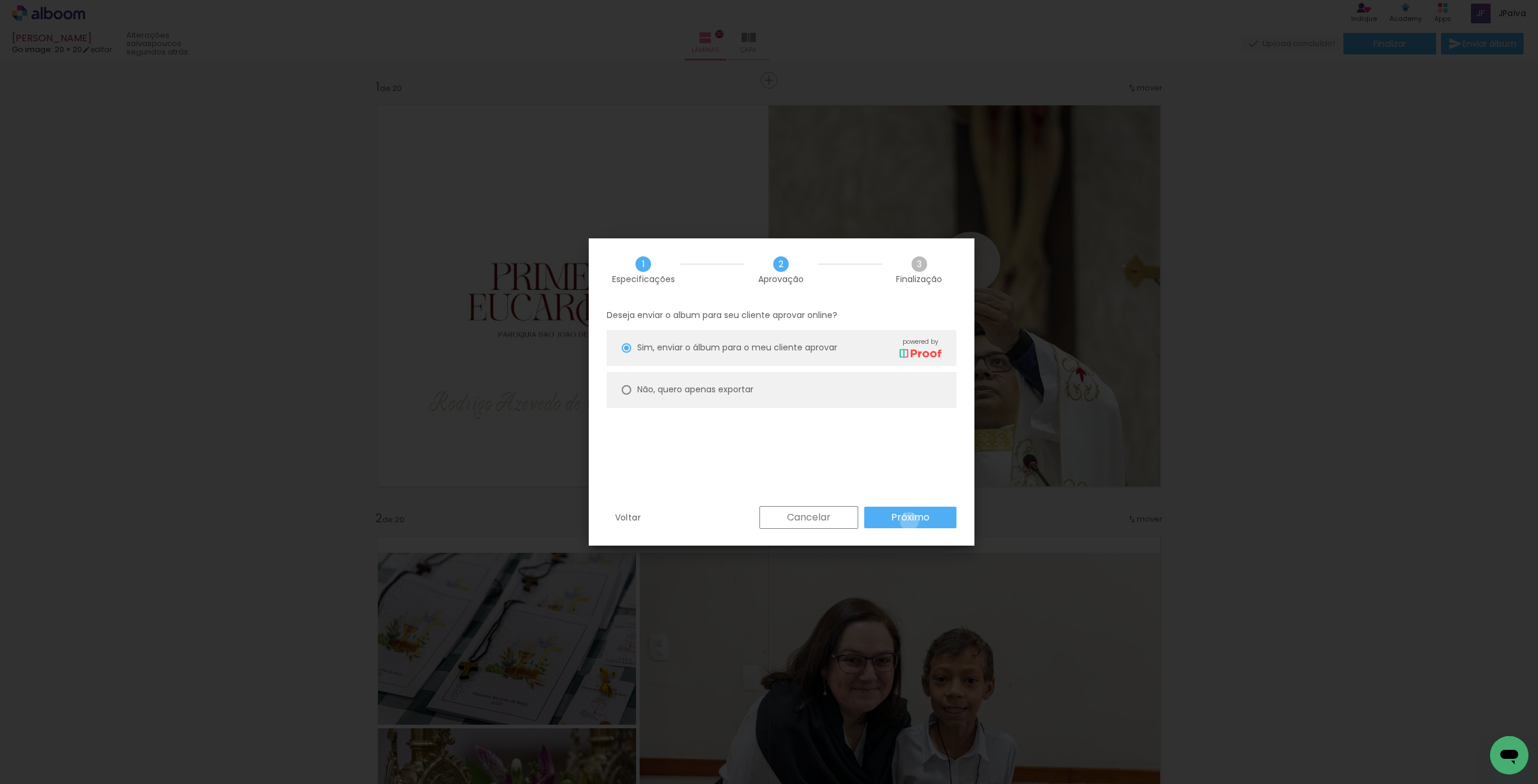
click at [0, 0] on slot "Próximo" at bounding box center [0, 0] width 0 height 0
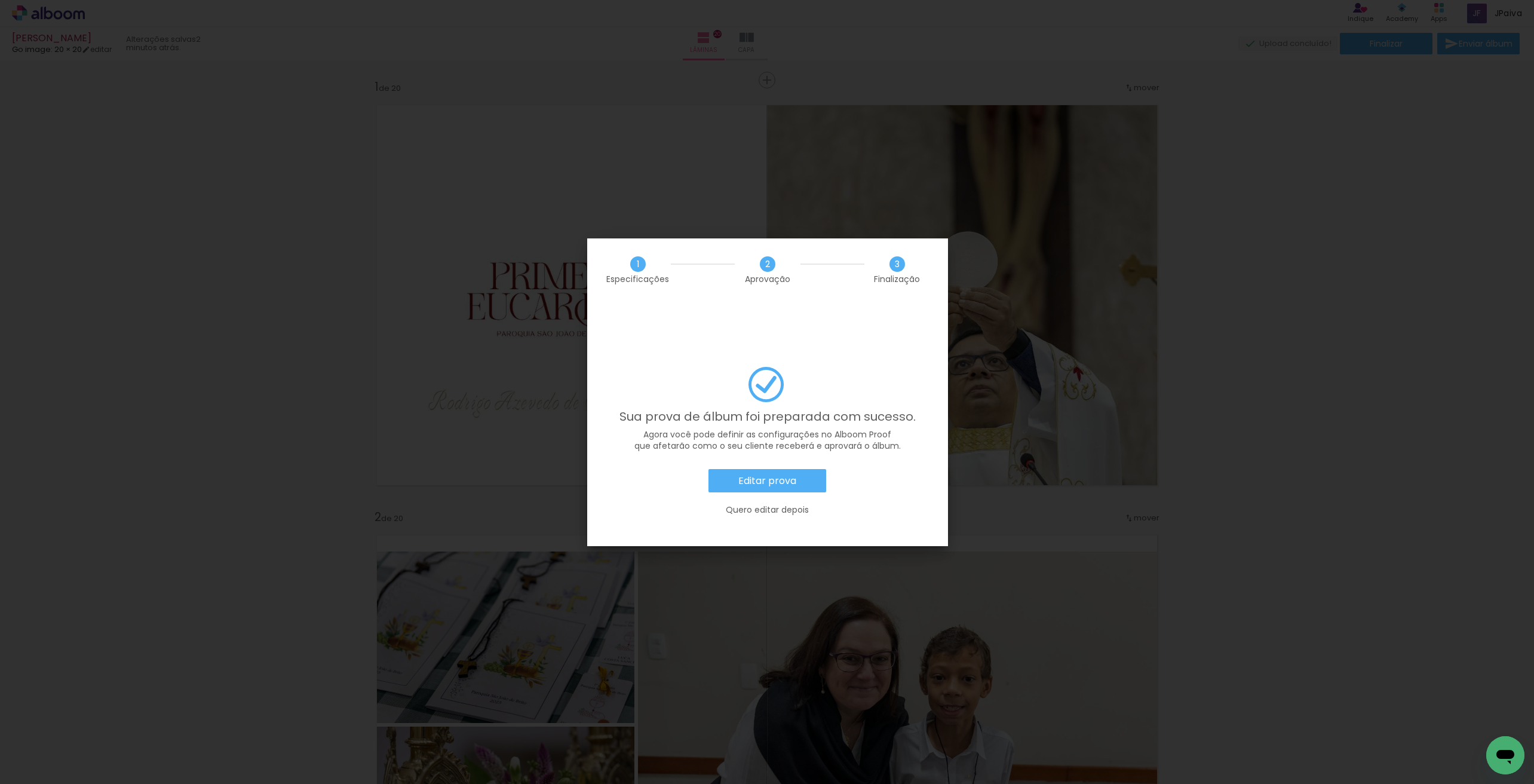
click at [0, 0] on slot "Editar prova" at bounding box center [0, 0] width 0 height 0
